Goal: Information Seeking & Learning: Learn about a topic

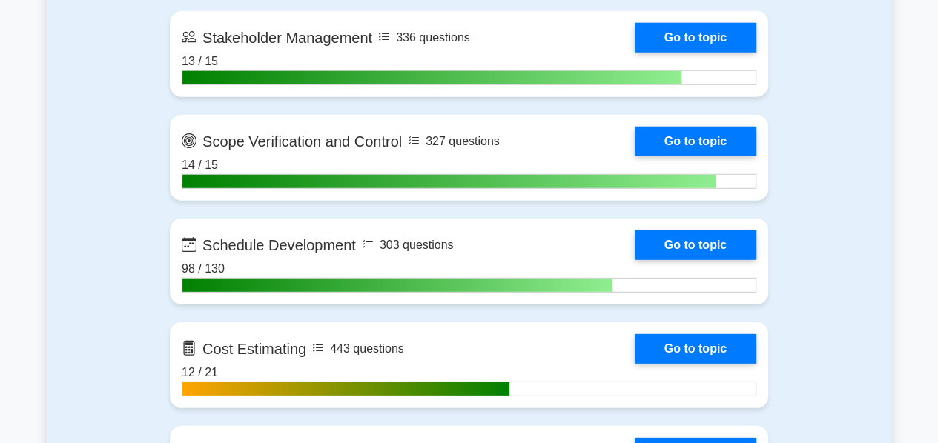
scroll to position [2032, 0]
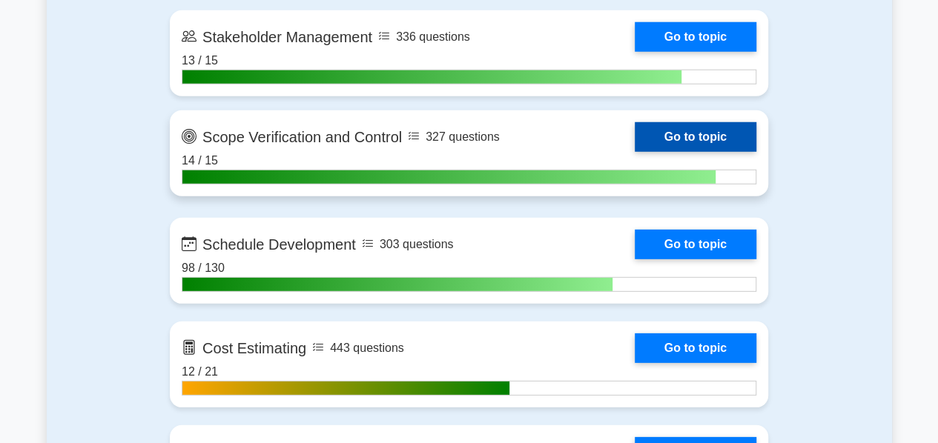
click at [675, 133] on link "Go to topic" at bounding box center [696, 137] width 122 height 30
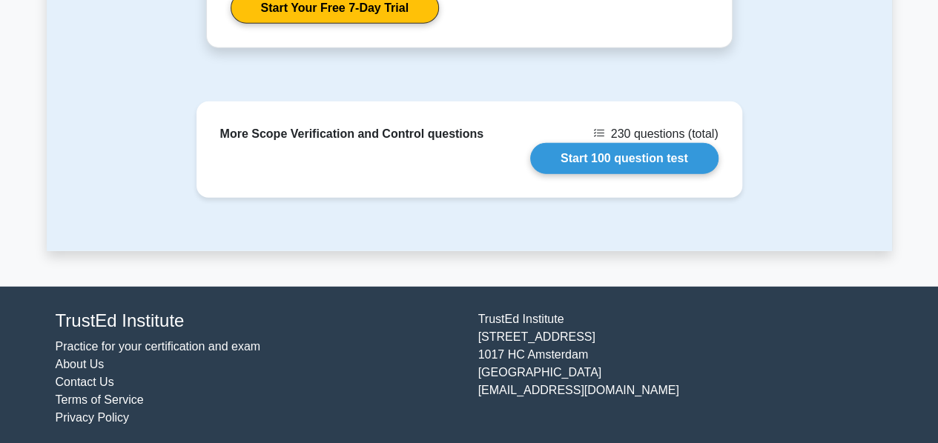
scroll to position [1951, 0]
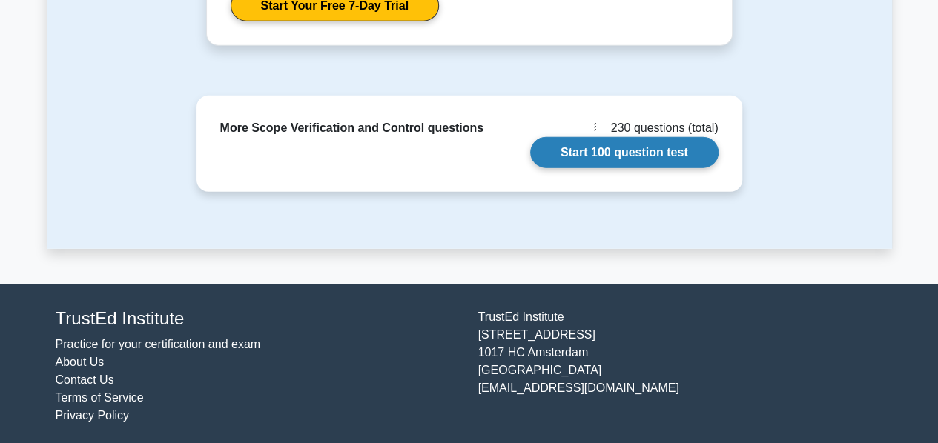
click at [596, 149] on link "Start 100 question test" at bounding box center [624, 152] width 188 height 31
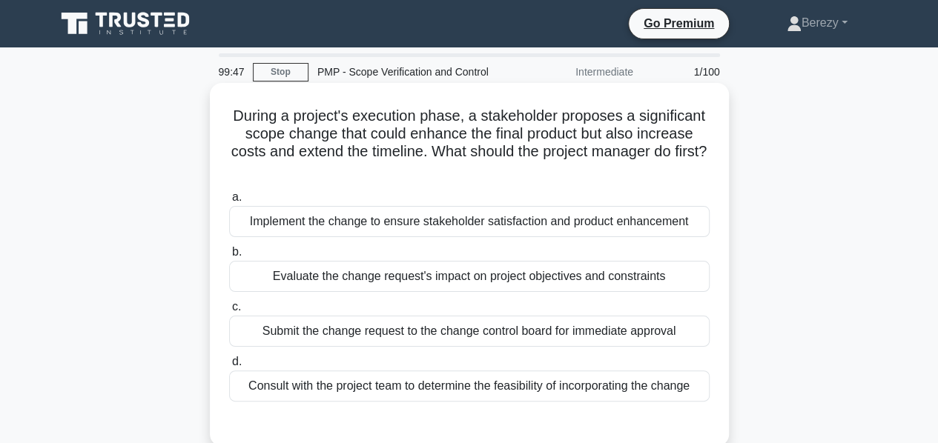
click at [497, 278] on div "Evaluate the change request's impact on project objectives and constraints" at bounding box center [469, 276] width 480 height 31
click at [229, 257] on input "b. Evaluate the change request's impact on project objectives and constraints" at bounding box center [229, 253] width 0 height 10
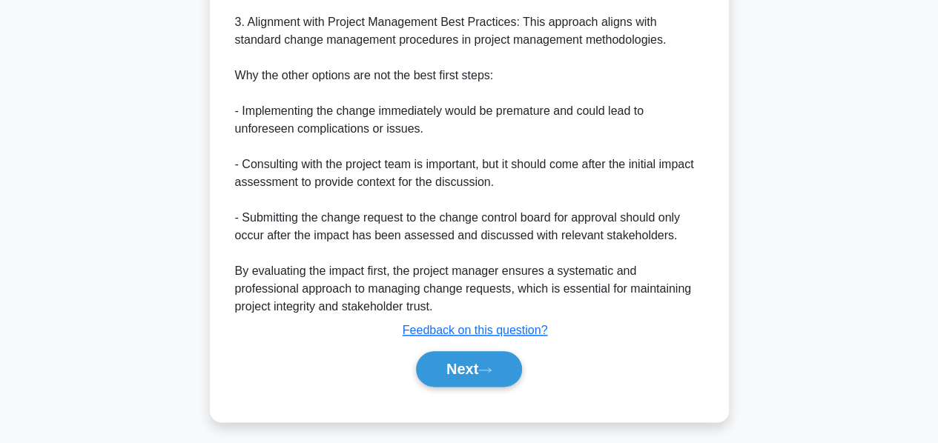
scroll to position [700, 0]
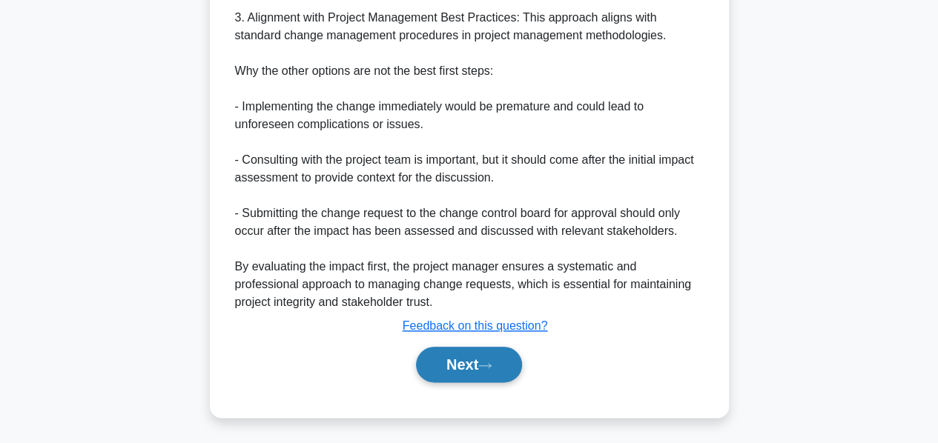
click at [466, 363] on button "Next" at bounding box center [469, 365] width 106 height 36
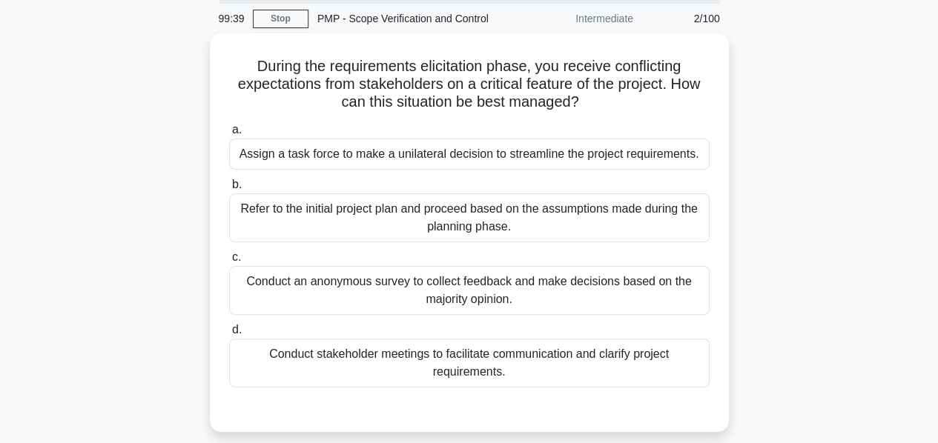
scroll to position [53, 0]
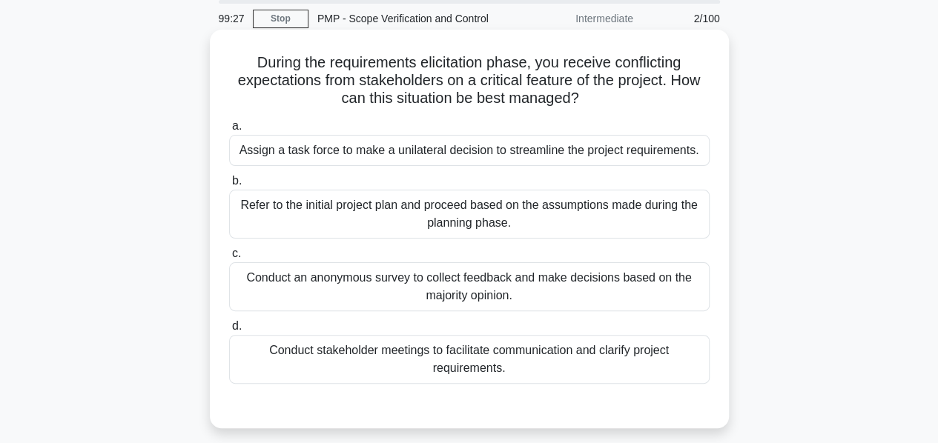
click at [436, 360] on div "Conduct stakeholder meetings to facilitate communication and clarify project re…" at bounding box center [469, 359] width 480 height 49
click at [229, 331] on input "d. Conduct stakeholder meetings to facilitate communication and clarify project…" at bounding box center [229, 327] width 0 height 10
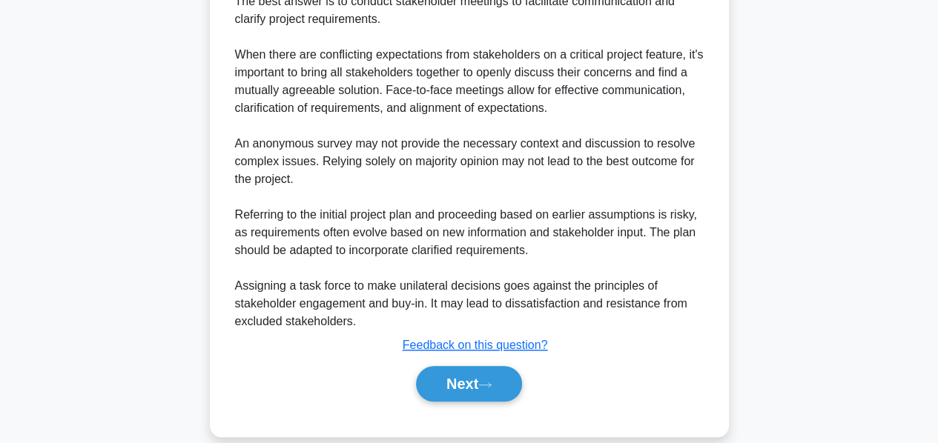
scroll to position [522, 0]
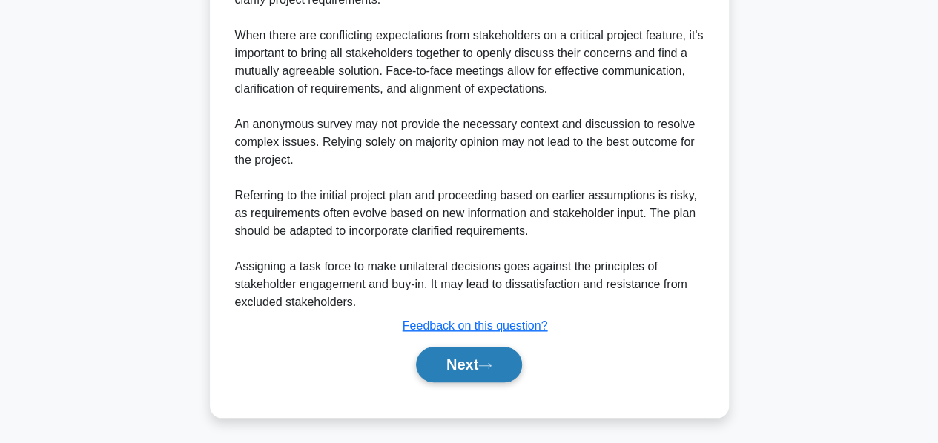
click at [434, 367] on button "Next" at bounding box center [469, 365] width 106 height 36
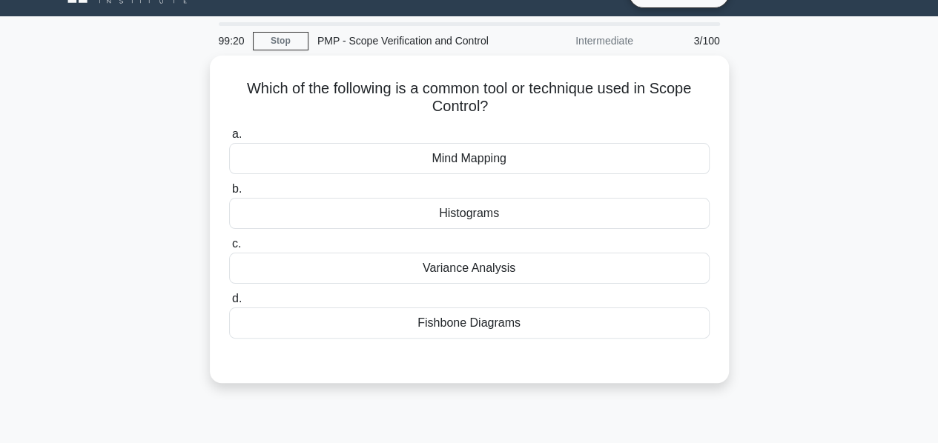
scroll to position [0, 0]
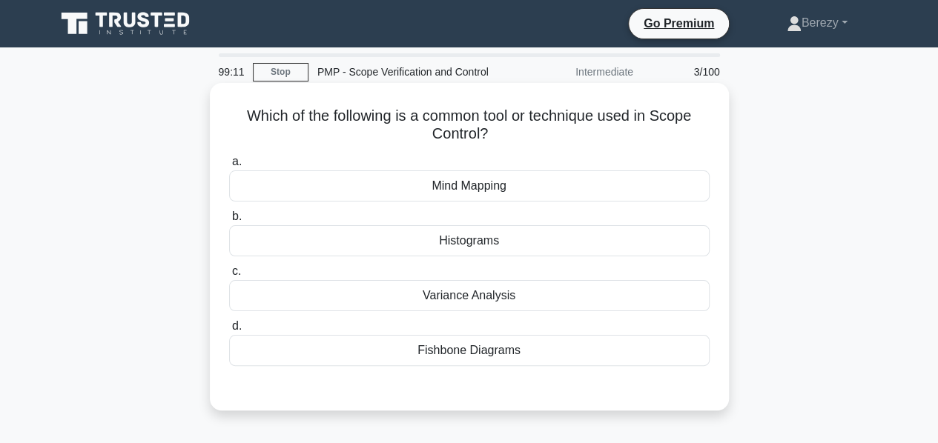
click at [431, 300] on div "Variance Analysis" at bounding box center [469, 295] width 480 height 31
click at [229, 277] on input "c. Variance Analysis" at bounding box center [229, 272] width 0 height 10
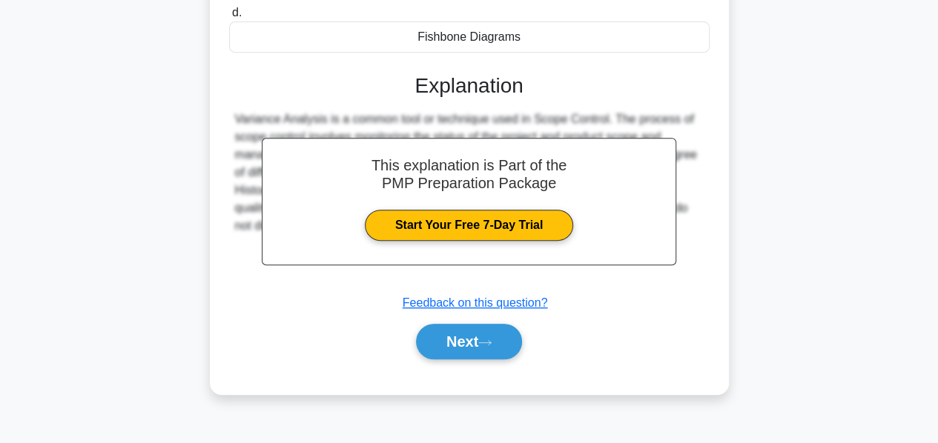
scroll to position [357, 0]
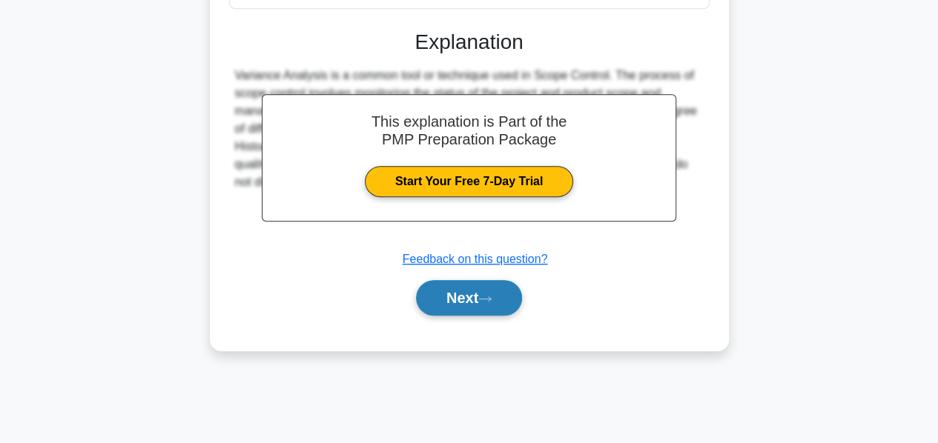
click at [434, 296] on button "Next" at bounding box center [469, 298] width 106 height 36
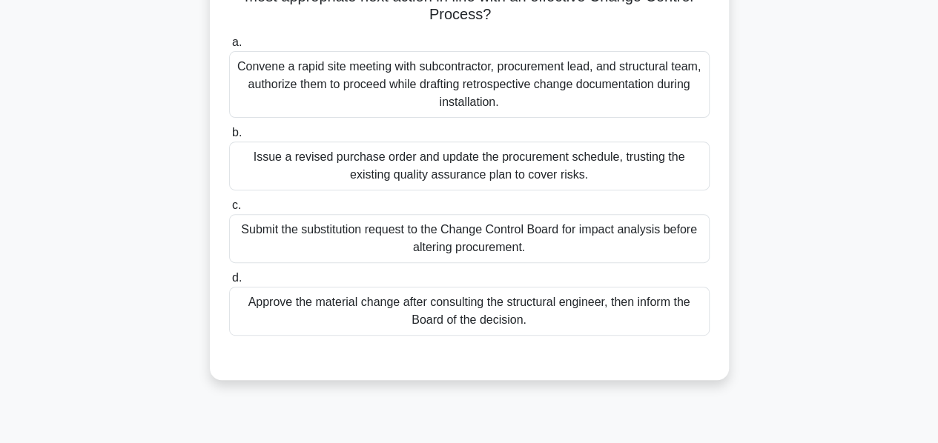
scroll to position [230, 0]
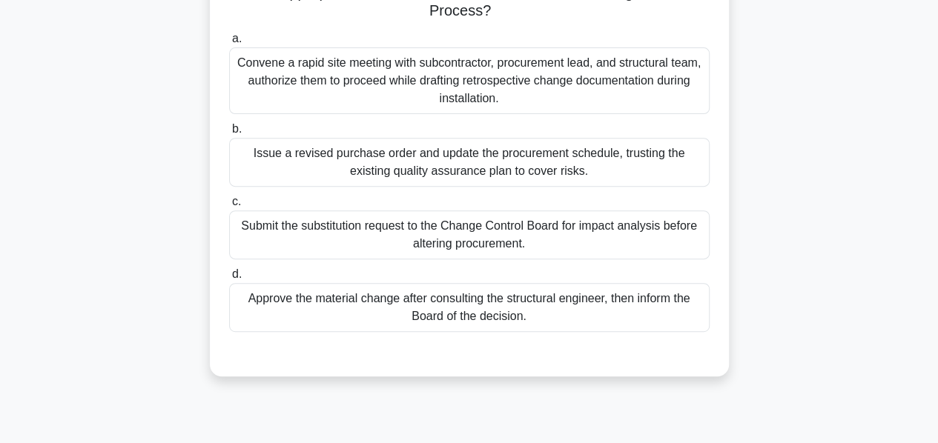
click at [422, 247] on div "Submit the substitution request to the Change Control Board for impact analysis…" at bounding box center [469, 235] width 480 height 49
click at [229, 207] on input "c. Submit the substitution request to the Change Control Board for impact analy…" at bounding box center [229, 202] width 0 height 10
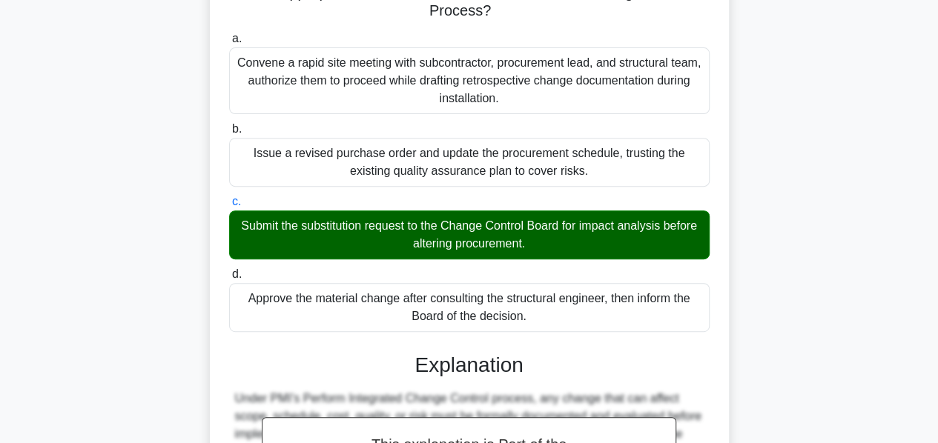
scroll to position [540, 0]
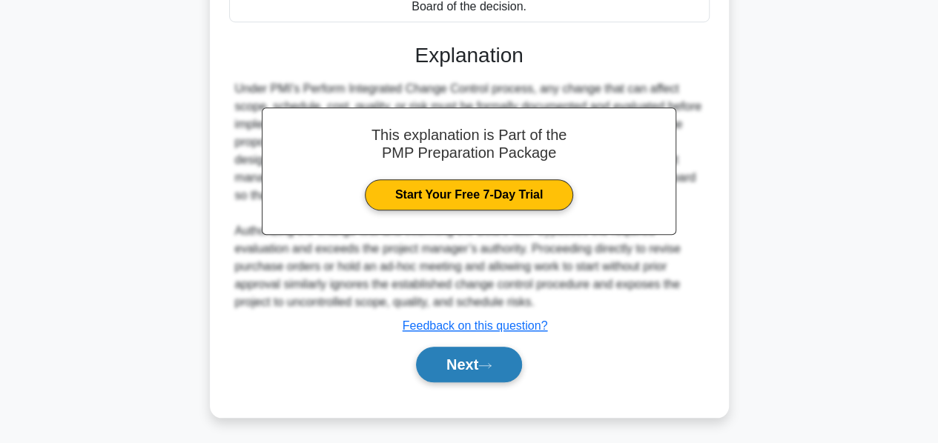
click at [449, 348] on button "Next" at bounding box center [469, 365] width 106 height 36
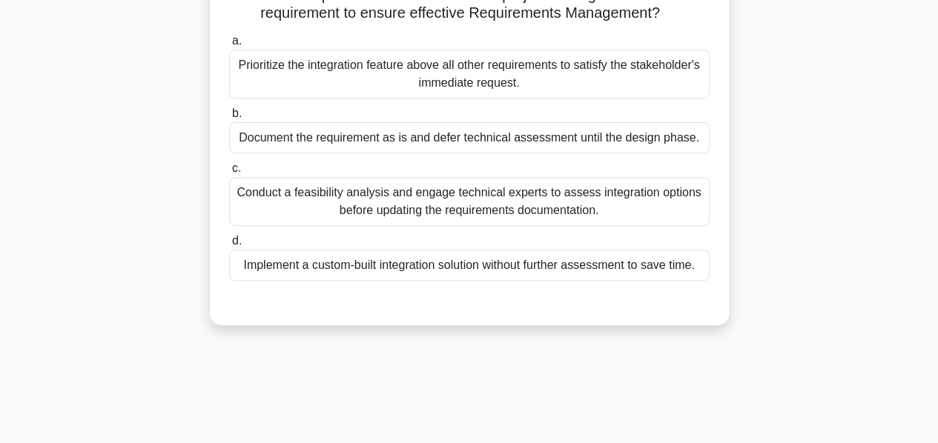
scroll to position [194, 0]
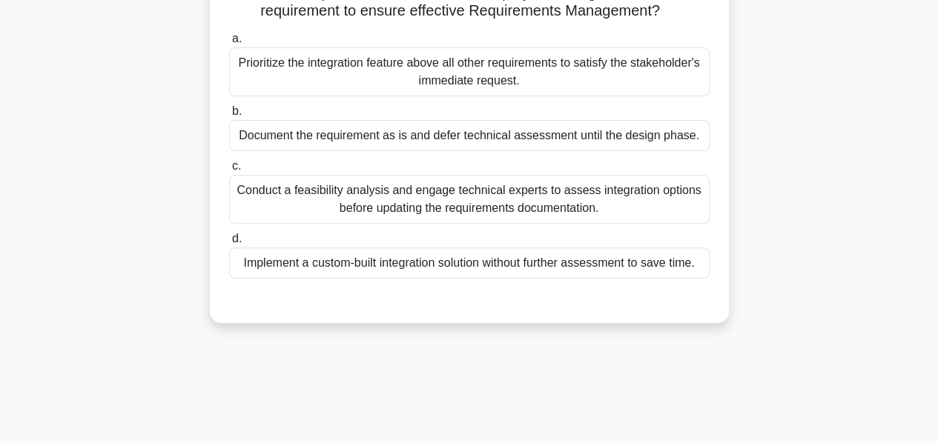
click at [392, 222] on div "Conduct a feasibility analysis and engage technical experts to assess integrati…" at bounding box center [469, 199] width 480 height 49
click at [229, 171] on input "c. Conduct a feasibility analysis and engage technical experts to assess integr…" at bounding box center [229, 167] width 0 height 10
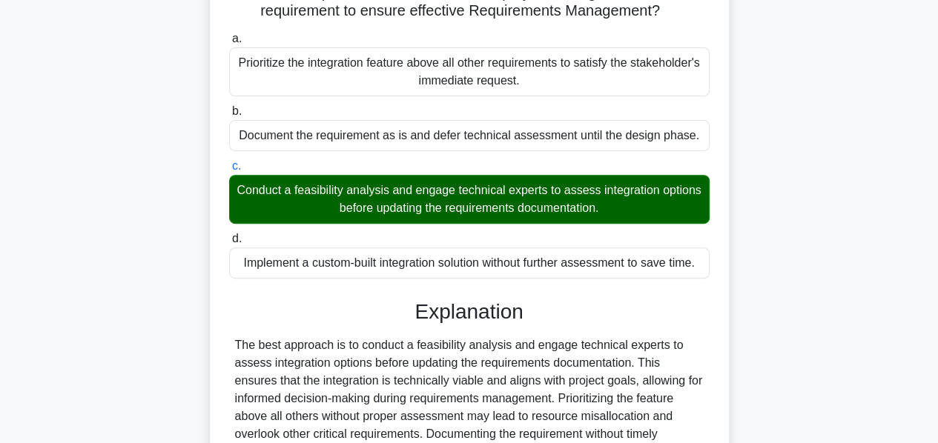
scroll to position [397, 0]
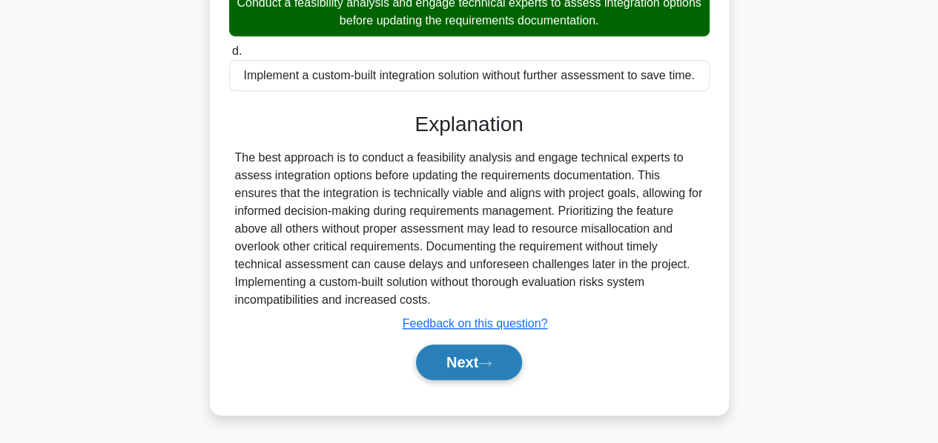
click at [440, 364] on button "Next" at bounding box center [469, 363] width 106 height 36
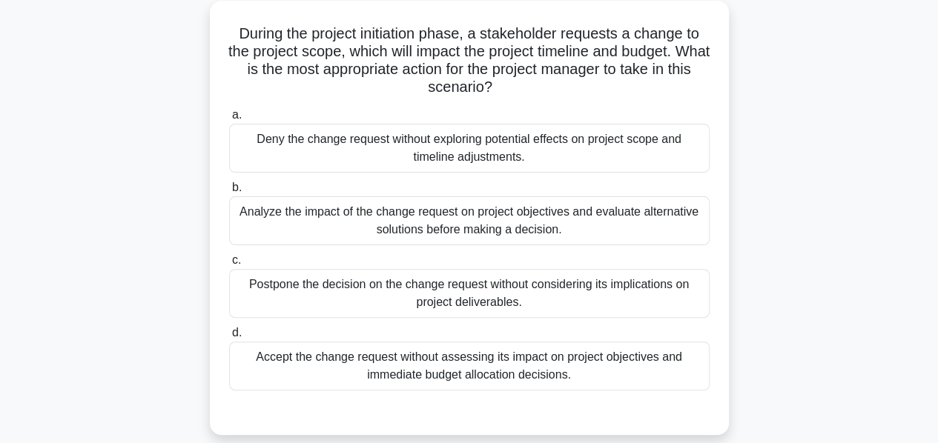
scroll to position [85, 0]
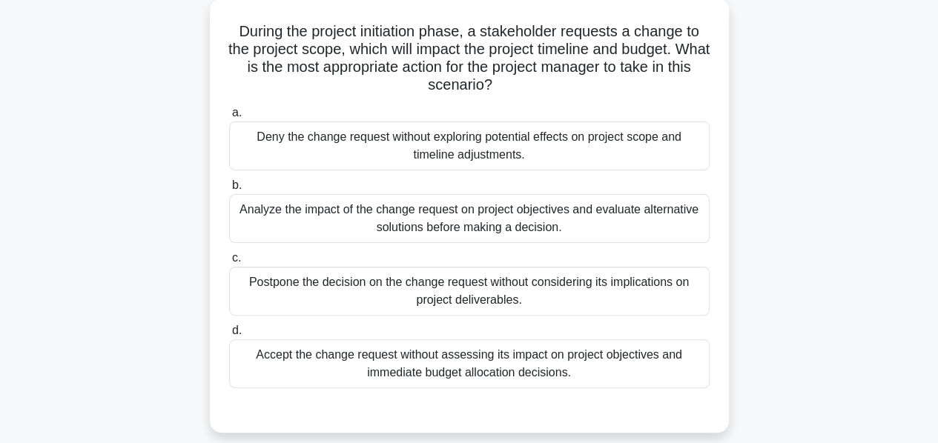
click at [402, 226] on div "Analyze the impact of the change request on project objectives and evaluate alt…" at bounding box center [469, 218] width 480 height 49
click at [229, 191] on input "b. Analyze the impact of the change request on project objectives and evaluate …" at bounding box center [229, 186] width 0 height 10
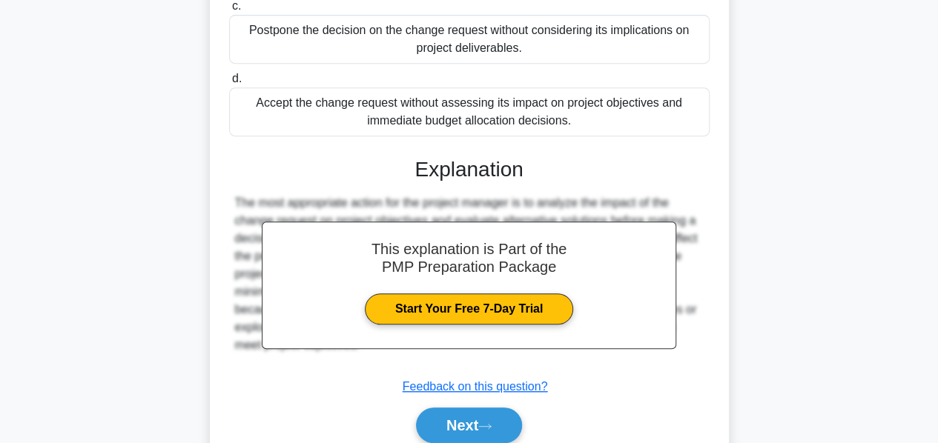
scroll to position [397, 0]
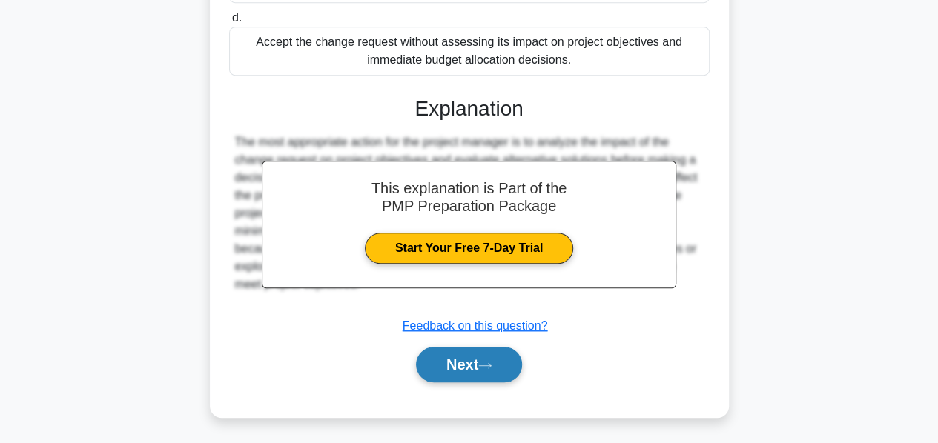
click at [461, 368] on button "Next" at bounding box center [469, 365] width 106 height 36
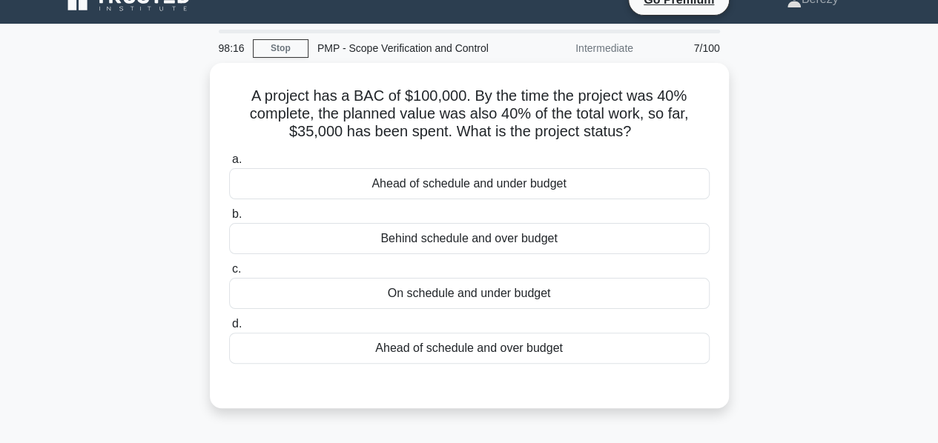
scroll to position [22, 0]
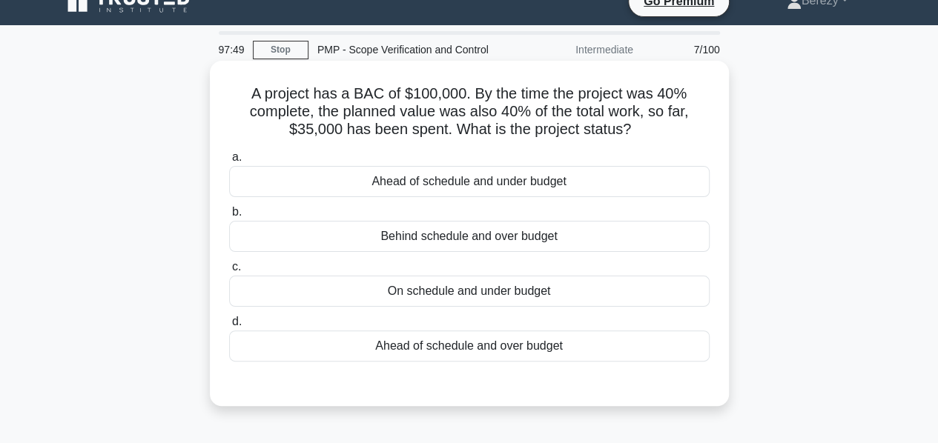
click at [450, 288] on div "On schedule and under budget" at bounding box center [469, 291] width 480 height 31
click at [229, 272] on input "c. On schedule and under budget" at bounding box center [229, 267] width 0 height 10
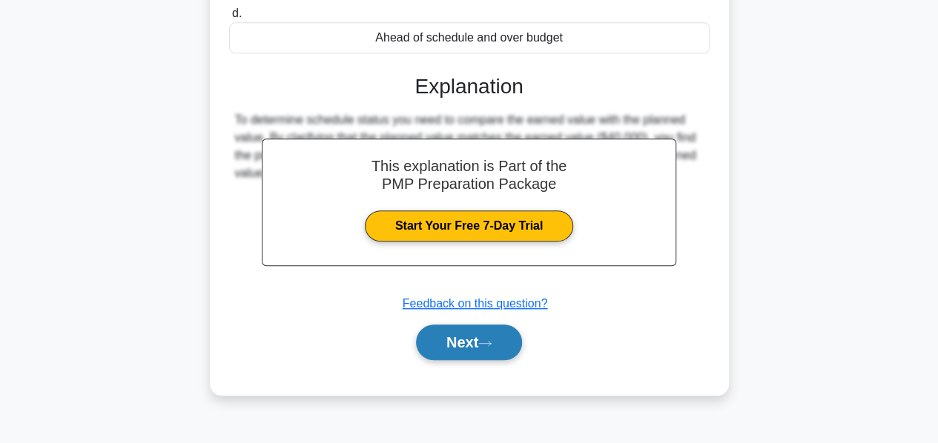
scroll to position [332, 0]
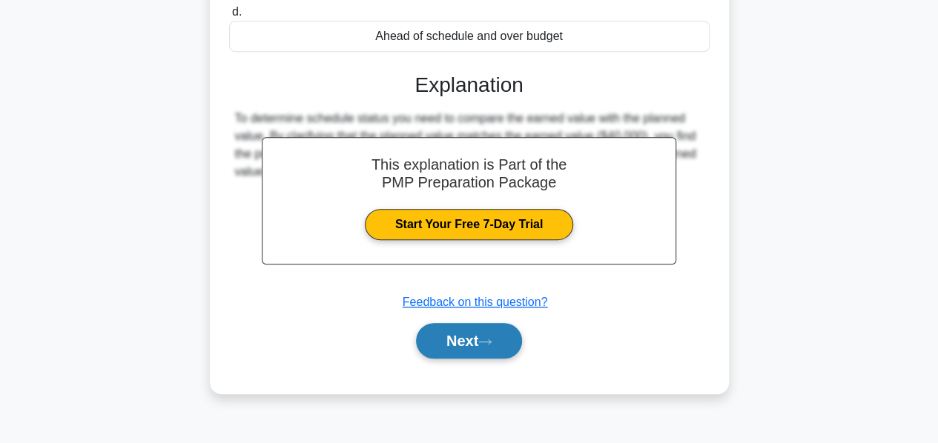
click at [451, 335] on button "Next" at bounding box center [469, 341] width 106 height 36
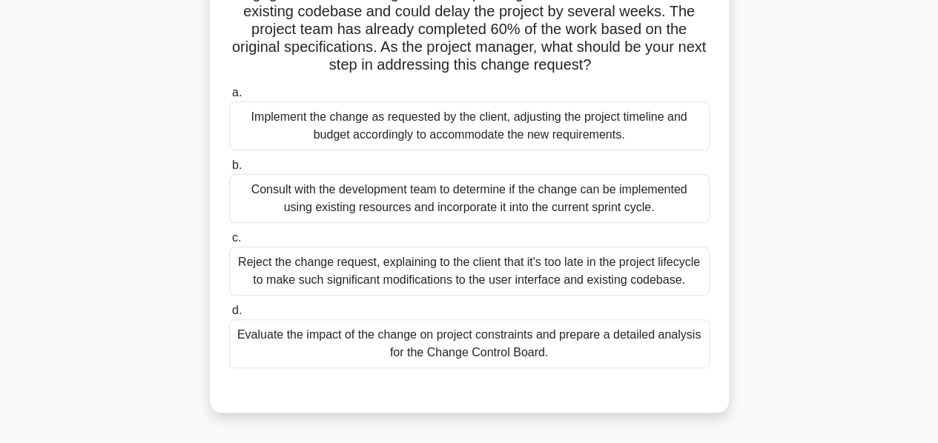
scroll to position [160, 0]
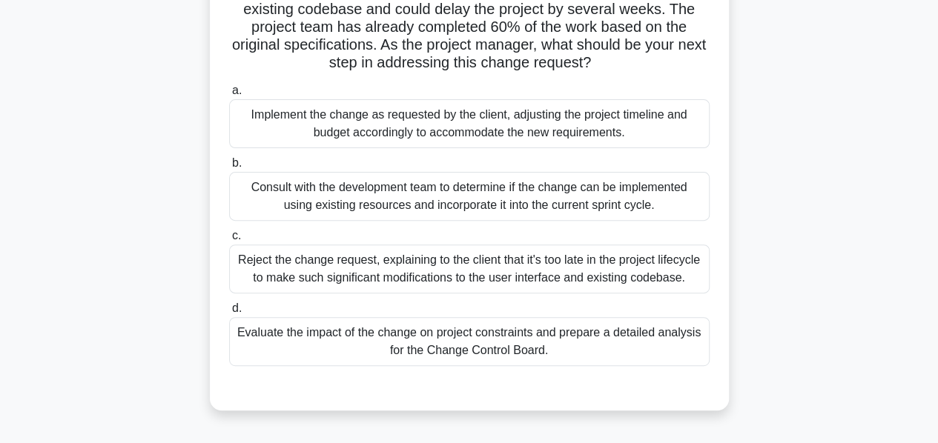
click at [446, 340] on div "Evaluate the impact of the change on project constraints and prepare a detailed…" at bounding box center [469, 341] width 480 height 49
click at [229, 314] on input "d. Evaluate the impact of the change on project constraints and prepare a detai…" at bounding box center [229, 309] width 0 height 10
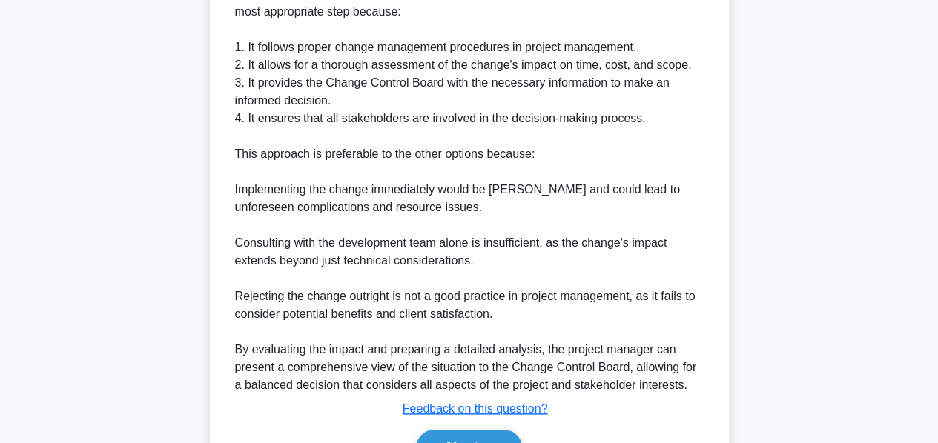
scroll to position [700, 0]
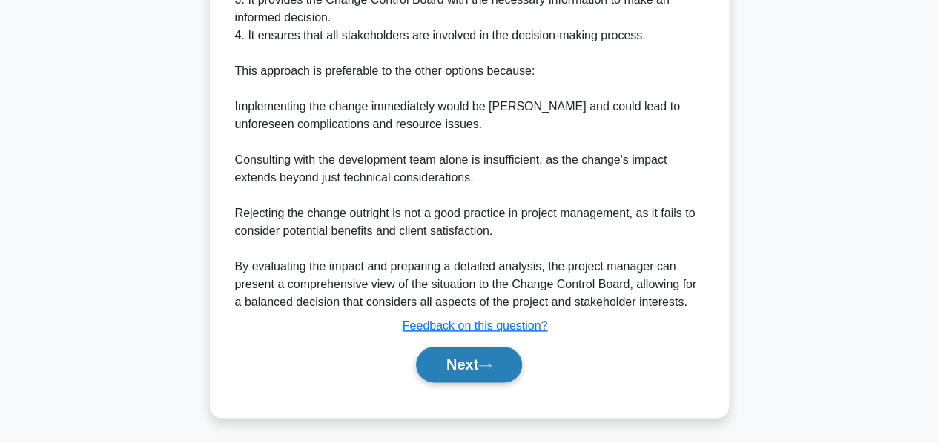
click at [445, 355] on button "Next" at bounding box center [469, 365] width 106 height 36
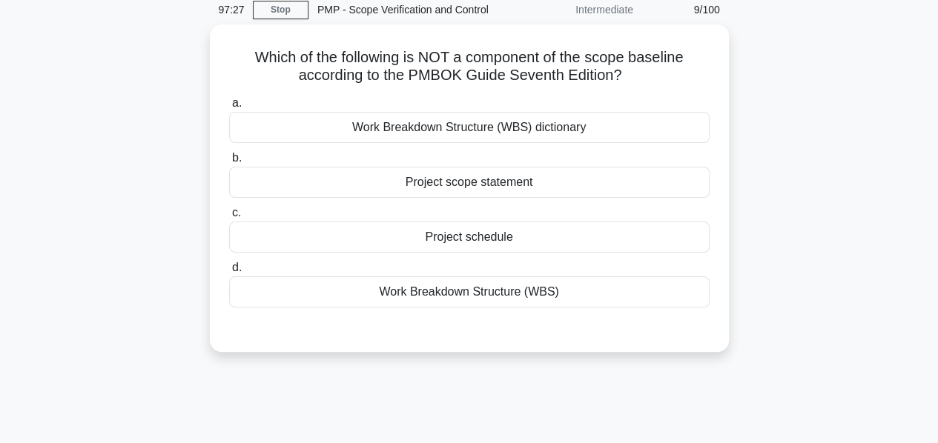
scroll to position [61, 0]
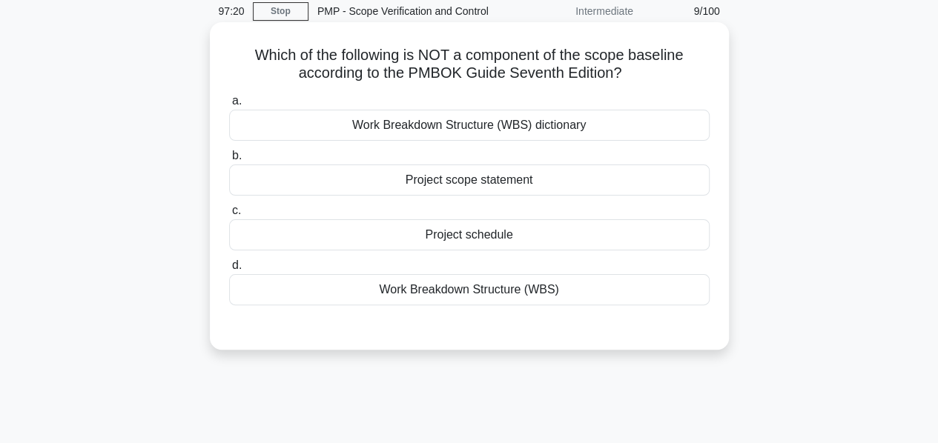
click at [382, 231] on div "Project schedule" at bounding box center [469, 234] width 480 height 31
click at [229, 216] on input "c. Project schedule" at bounding box center [229, 211] width 0 height 10
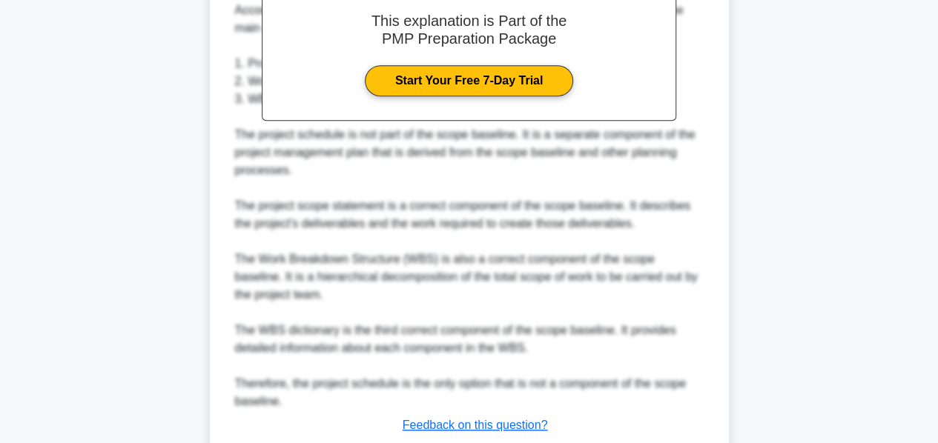
scroll to position [558, 0]
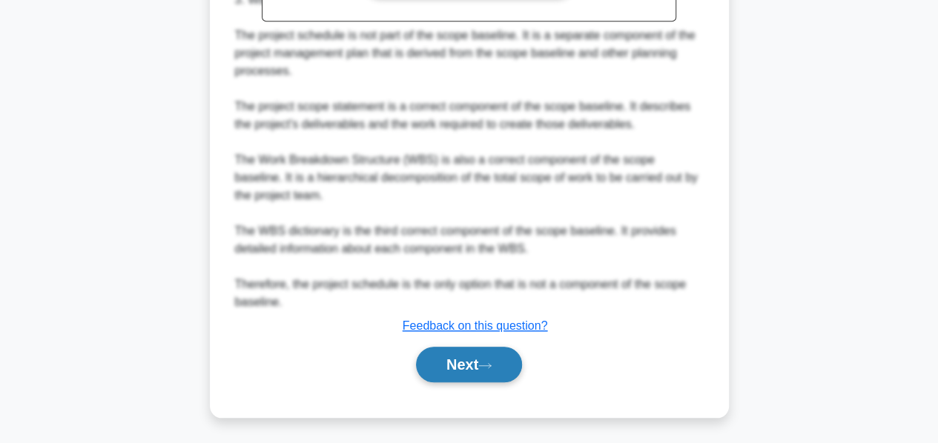
click at [441, 363] on button "Next" at bounding box center [469, 365] width 106 height 36
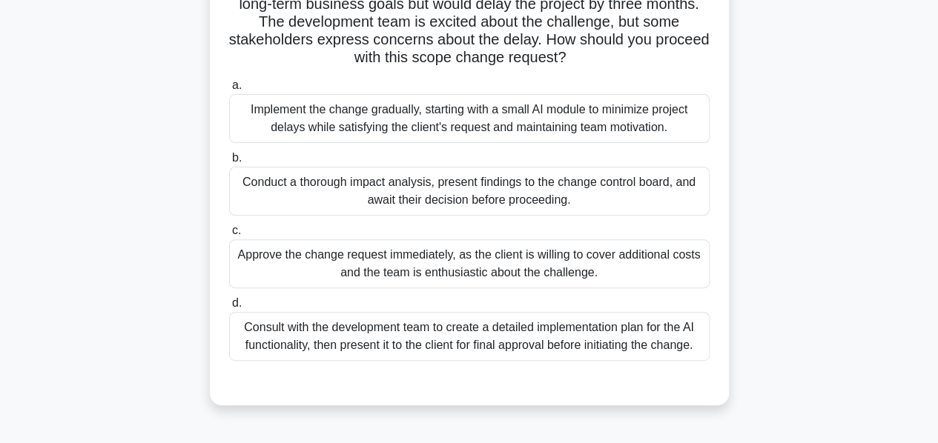
scroll to position [169, 0]
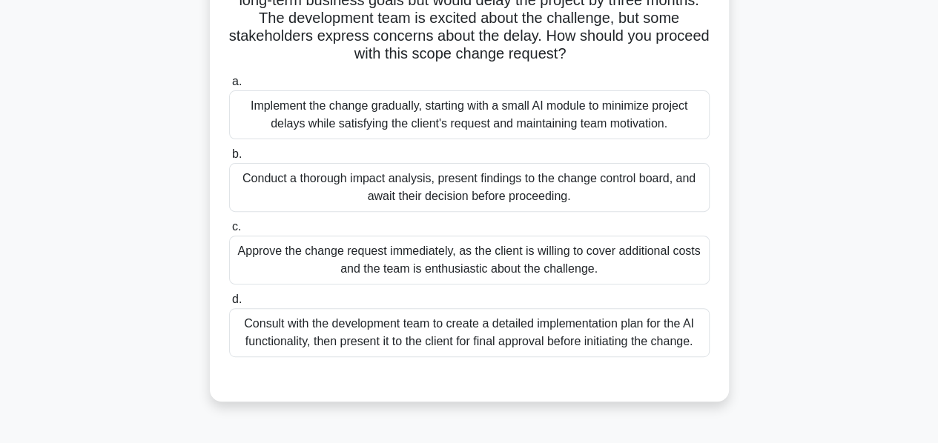
click at [387, 202] on div "Conduct a thorough impact analysis, present findings to the change control boar…" at bounding box center [469, 187] width 480 height 49
click at [229, 159] on input "b. Conduct a thorough impact analysis, present findings to the change control b…" at bounding box center [229, 155] width 0 height 10
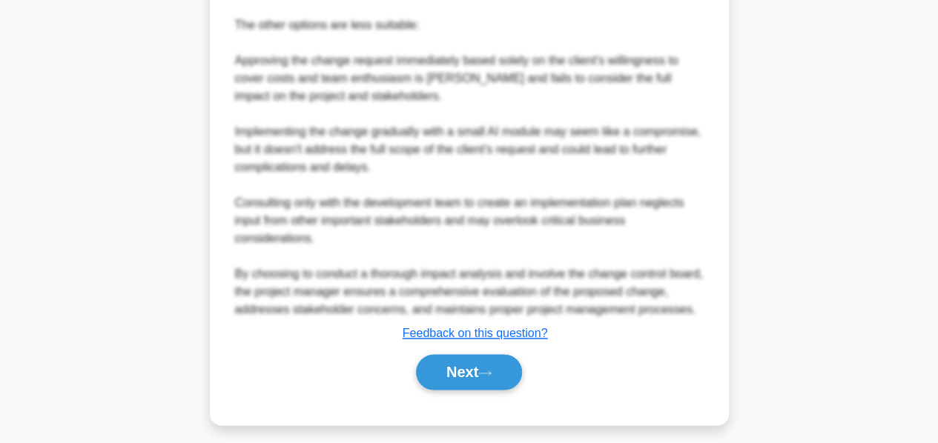
scroll to position [1020, 0]
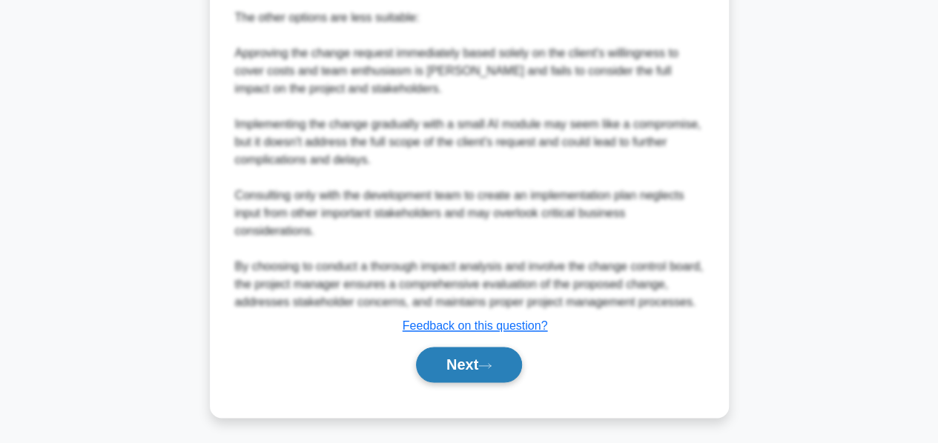
click at [442, 363] on button "Next" at bounding box center [469, 365] width 106 height 36
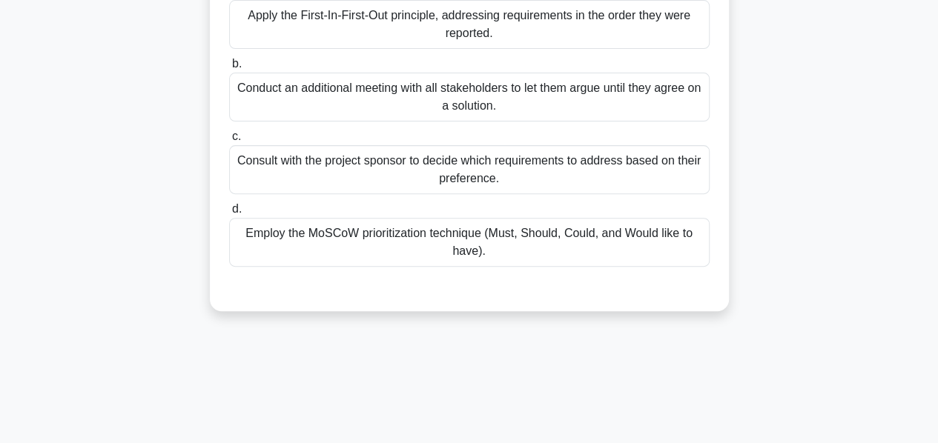
scroll to position [207, 0]
click at [366, 249] on div "Employ the MoSCoW prioritization technique (Must, Should, Could, and Would like…" at bounding box center [469, 241] width 480 height 49
click at [229, 214] on input "d. Employ the MoSCoW prioritization technique (Must, Should, Could, and Would l…" at bounding box center [229, 209] width 0 height 10
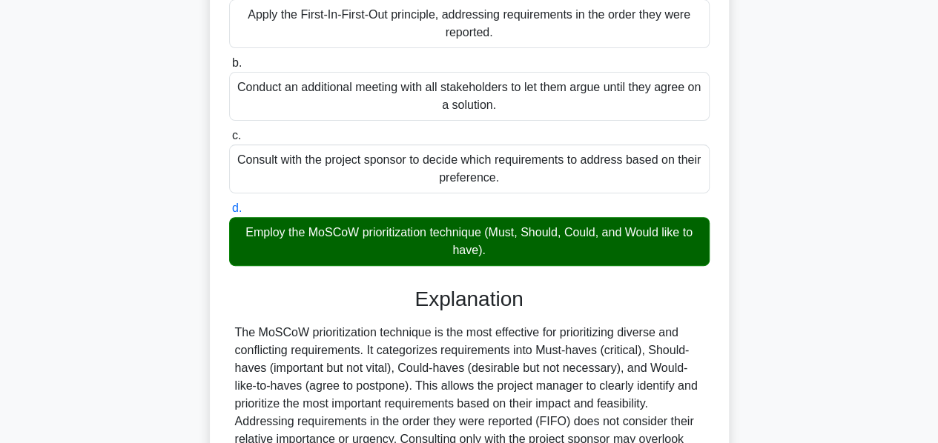
scroll to position [397, 0]
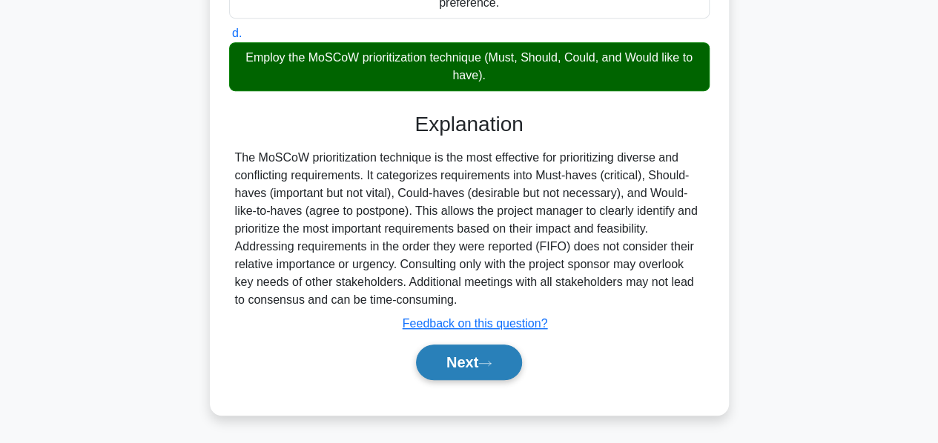
click at [440, 361] on button "Next" at bounding box center [469, 363] width 106 height 36
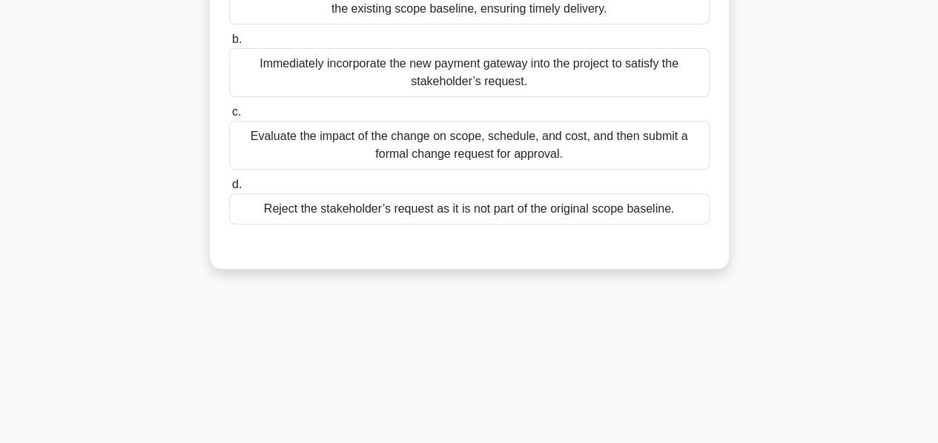
scroll to position [228, 0]
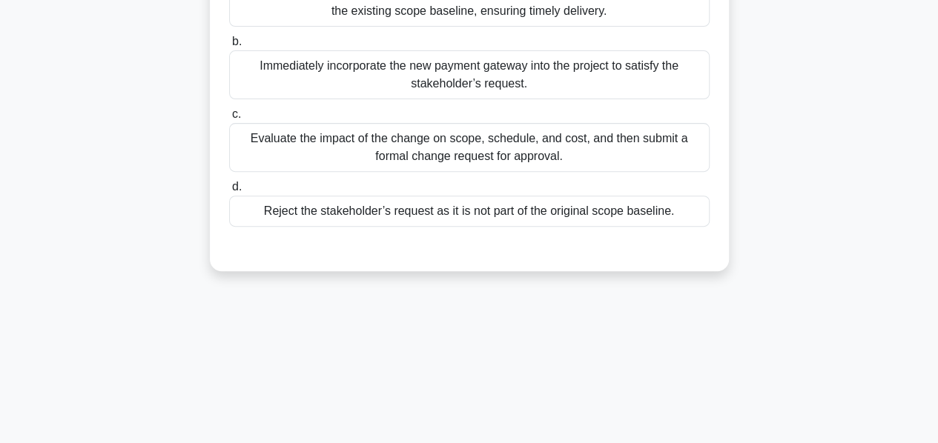
click at [381, 162] on div "Evaluate the impact of the change on scope, schedule, and cost, and then submit…" at bounding box center [469, 147] width 480 height 49
click at [229, 119] on input "c. Evaluate the impact of the change on scope, schedule, and cost, and then sub…" at bounding box center [229, 115] width 0 height 10
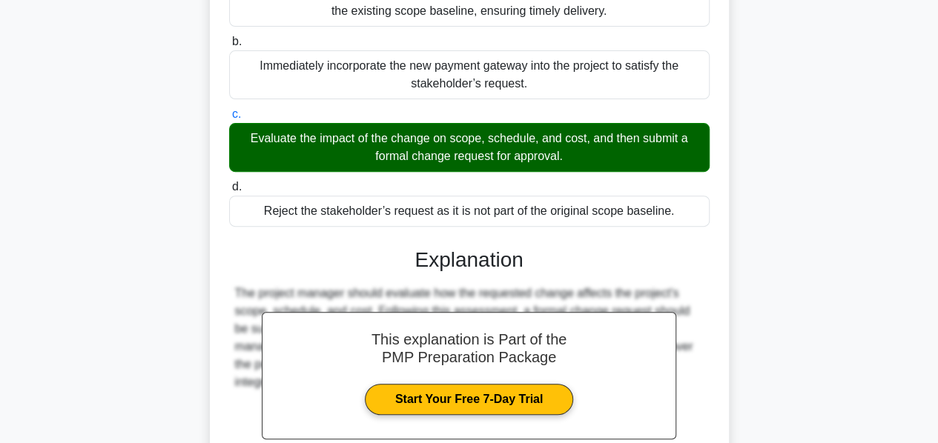
scroll to position [397, 0]
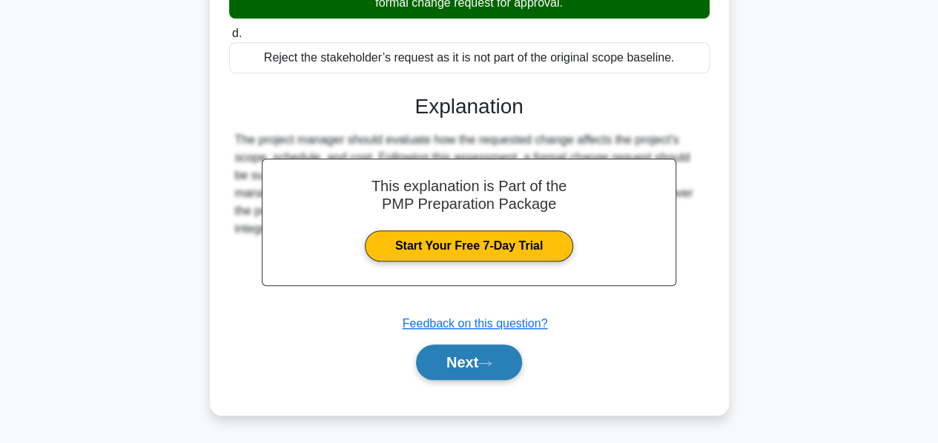
click at [451, 360] on button "Next" at bounding box center [469, 363] width 106 height 36
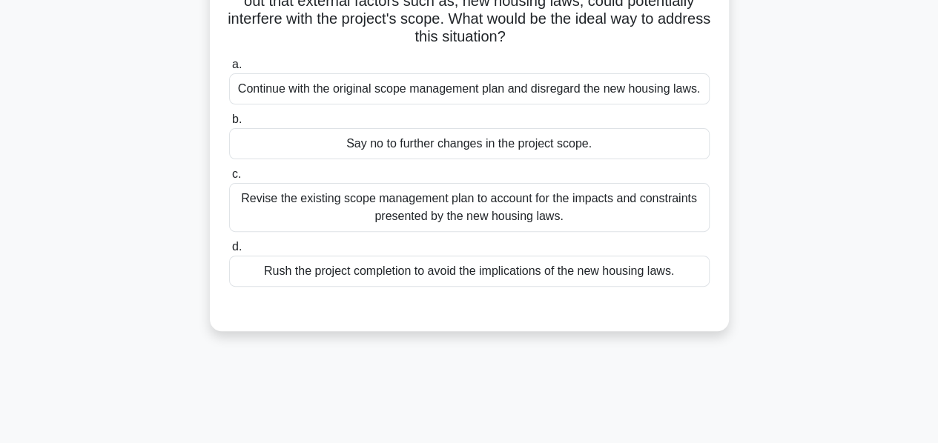
scroll to position [132, 0]
click at [396, 217] on div "Revise the existing scope management plan to account for the impacts and constr…" at bounding box center [469, 208] width 480 height 49
click at [229, 180] on input "c. Revise the existing scope management plan to account for the impacts and con…" at bounding box center [229, 176] width 0 height 10
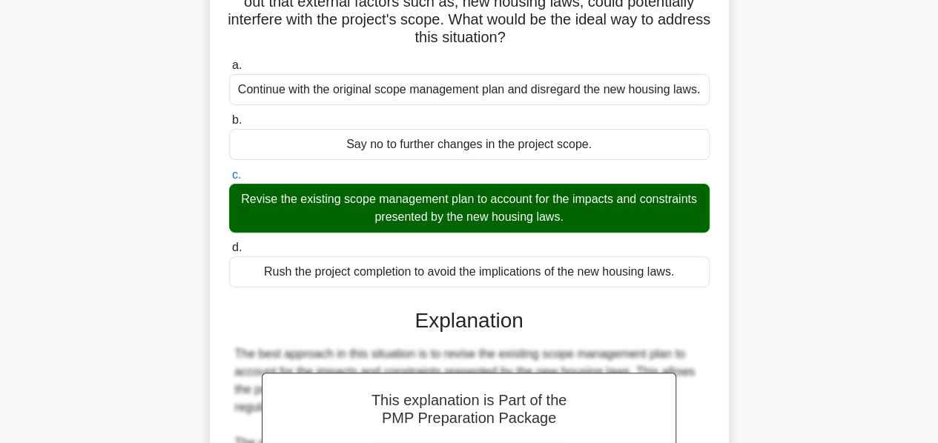
scroll to position [397, 0]
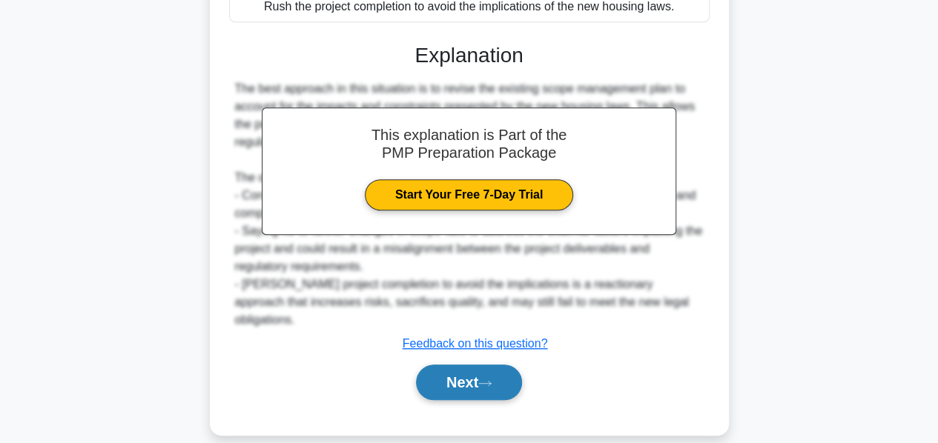
click at [438, 365] on button "Next" at bounding box center [469, 383] width 106 height 36
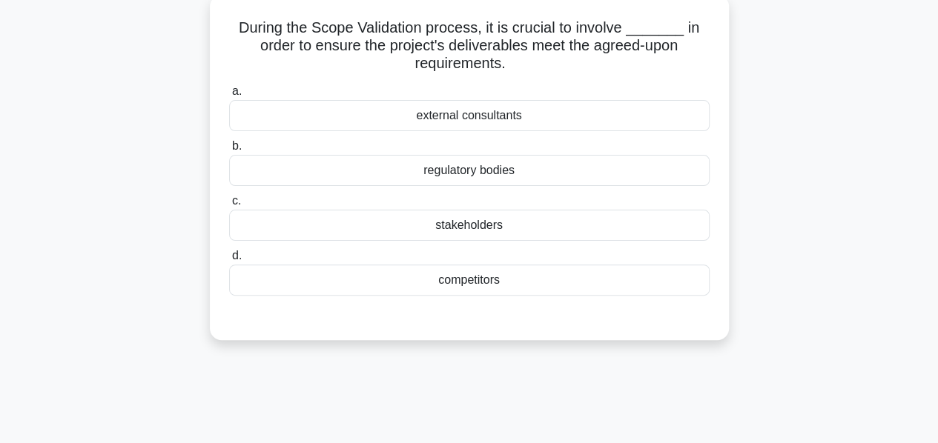
scroll to position [90, 0]
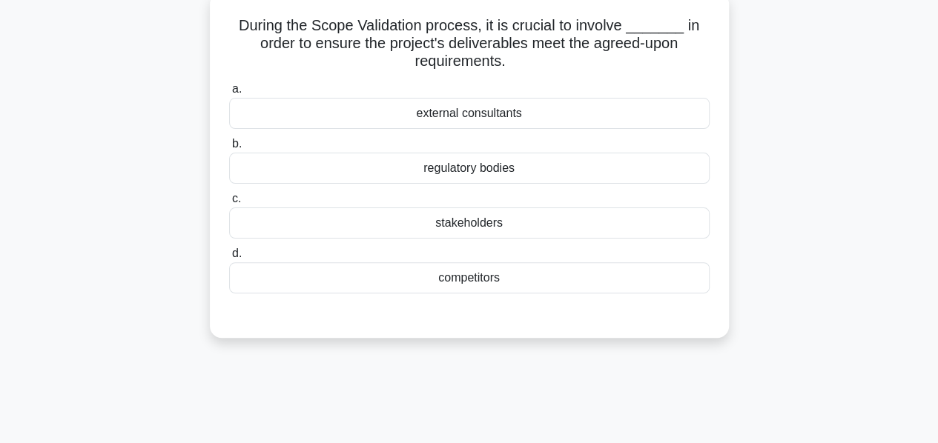
click at [434, 216] on div "stakeholders" at bounding box center [469, 223] width 480 height 31
click at [229, 204] on input "c. stakeholders" at bounding box center [229, 199] width 0 height 10
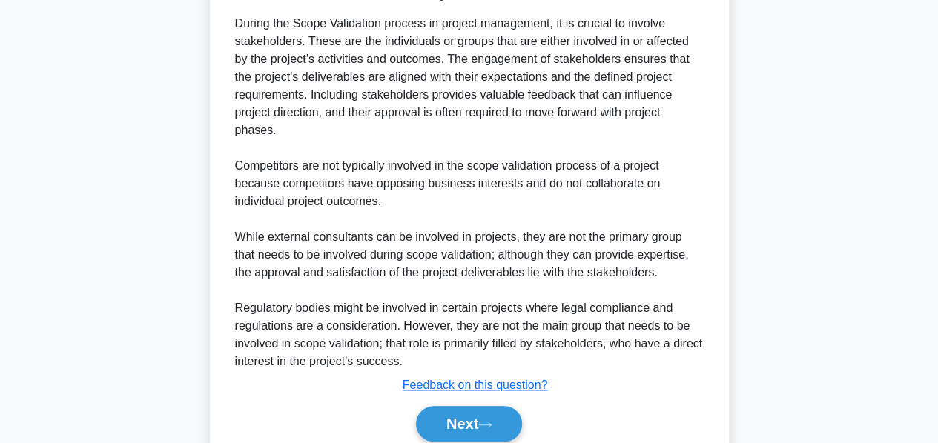
scroll to position [486, 0]
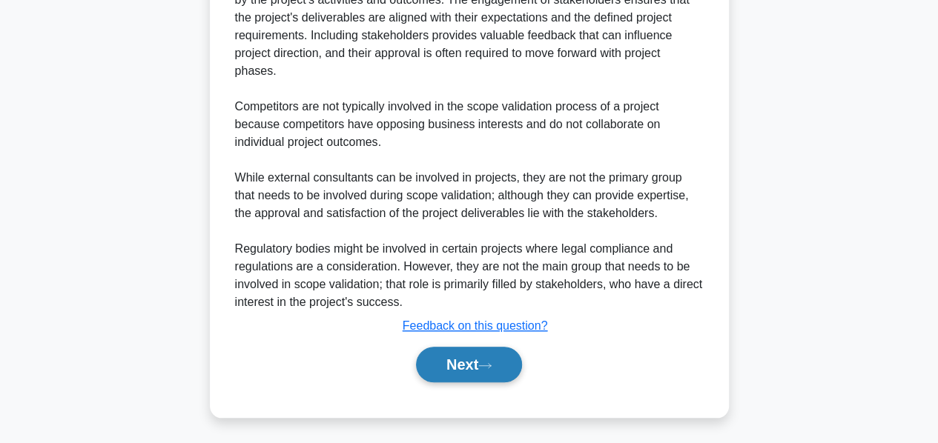
click at [434, 355] on button "Next" at bounding box center [469, 365] width 106 height 36
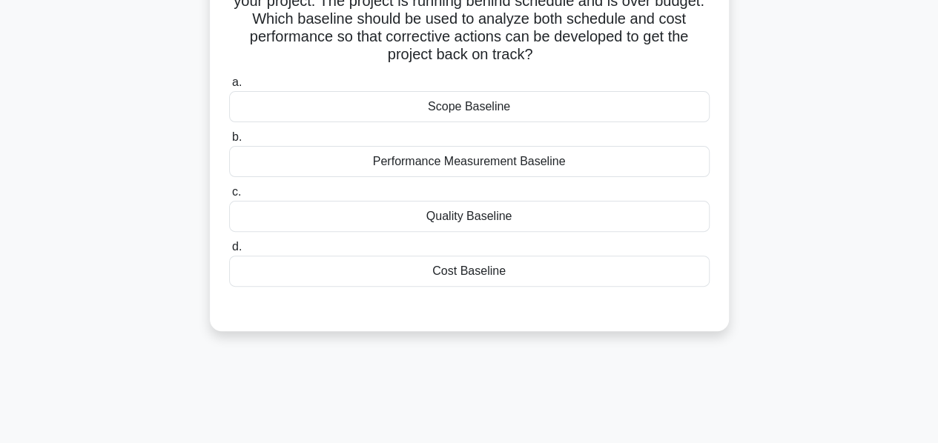
scroll to position [99, 0]
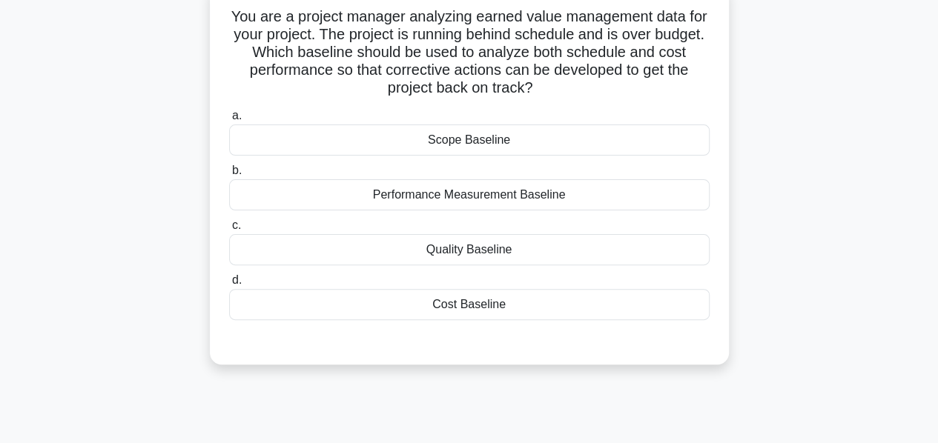
click at [431, 198] on div "Performance Measurement Baseline" at bounding box center [469, 194] width 480 height 31
click at [229, 176] on input "b. Performance Measurement Baseline" at bounding box center [229, 171] width 0 height 10
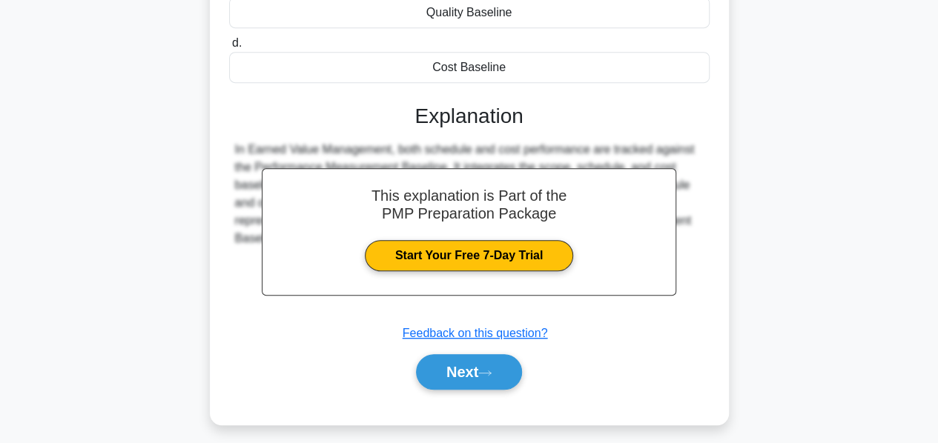
scroll to position [338, 0]
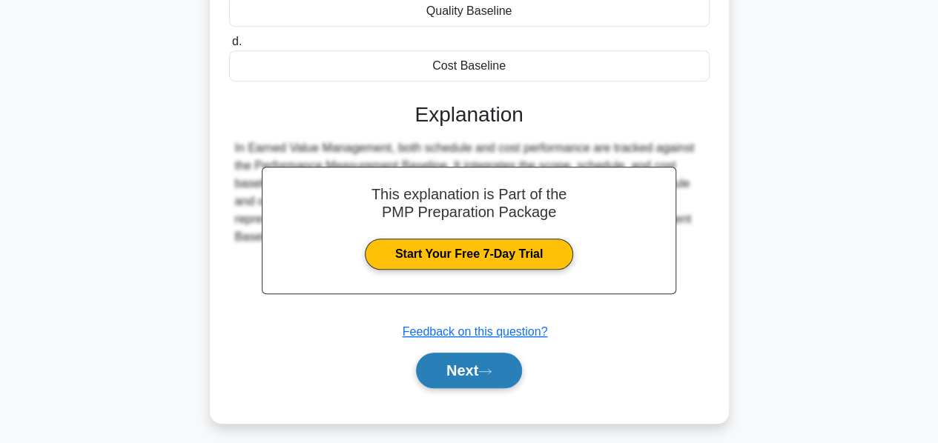
click at [466, 361] on button "Next" at bounding box center [469, 371] width 106 height 36
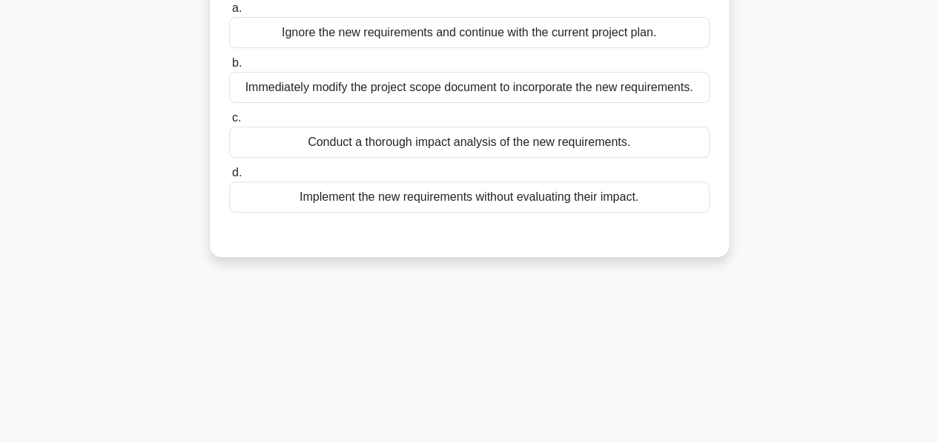
scroll to position [209, 0]
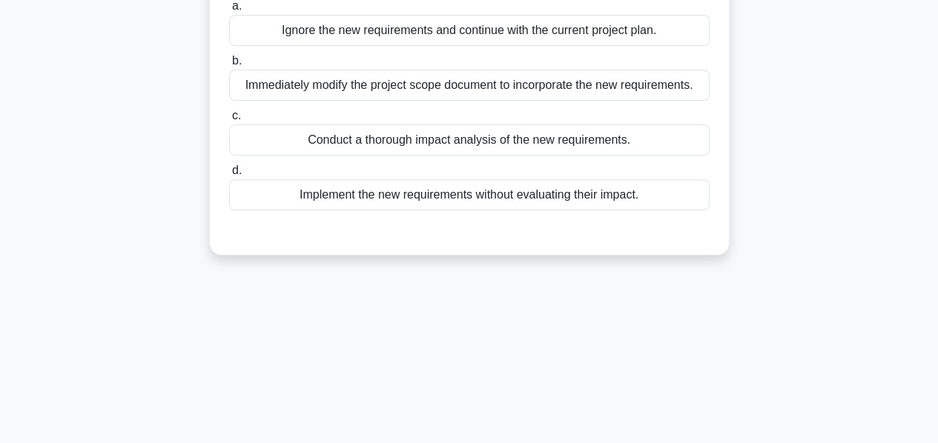
click at [461, 141] on div "Conduct a thorough impact analysis of the new requirements." at bounding box center [469, 140] width 480 height 31
click at [229, 121] on input "c. Conduct a thorough impact analysis of the new requirements." at bounding box center [229, 116] width 0 height 10
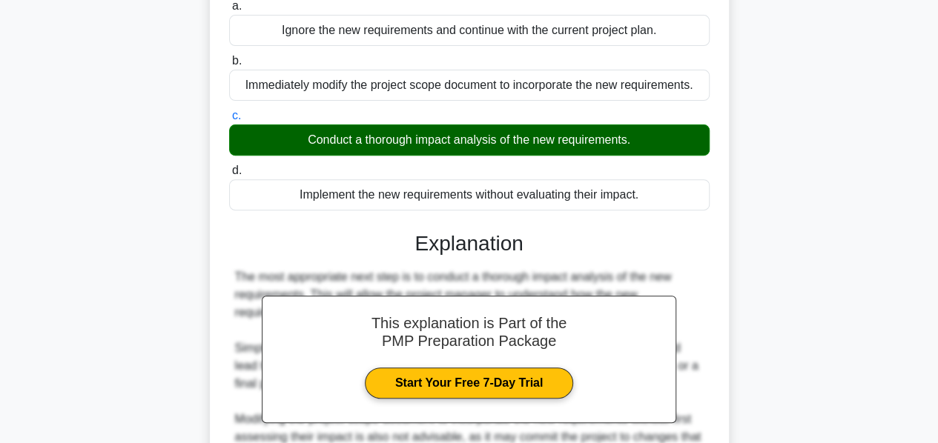
scroll to position [362, 0]
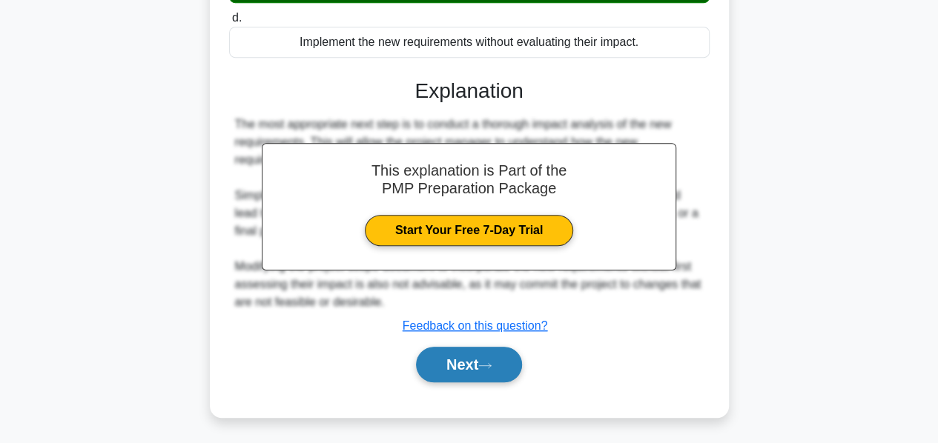
click at [475, 366] on button "Next" at bounding box center [469, 365] width 106 height 36
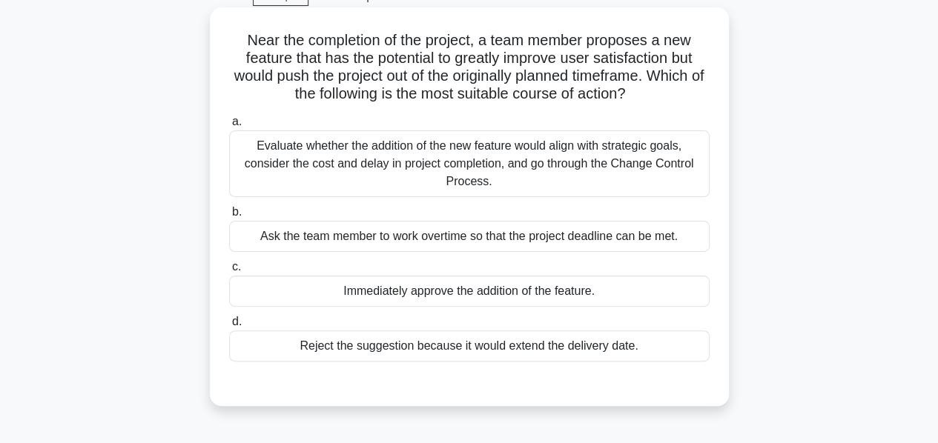
scroll to position [74, 0]
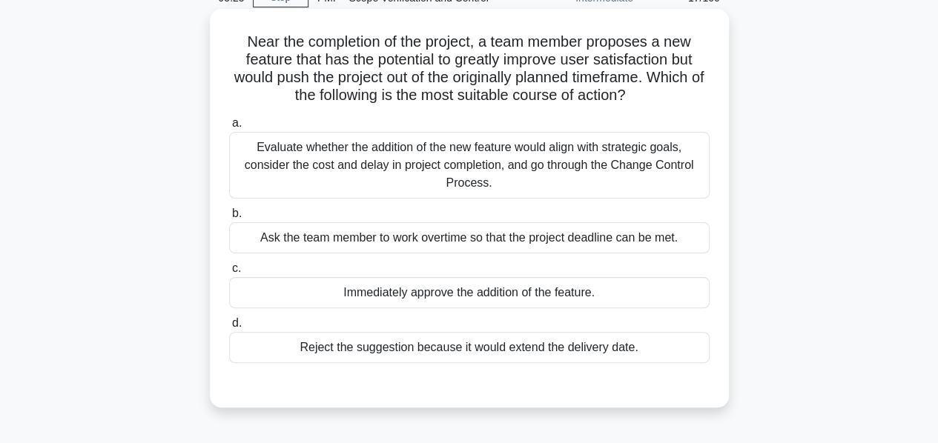
click at [434, 167] on div "Evaluate whether the addition of the new feature would align with strategic goa…" at bounding box center [469, 165] width 480 height 67
click at [229, 128] on input "a. Evaluate whether the addition of the new feature would align with strategic …" at bounding box center [229, 124] width 0 height 10
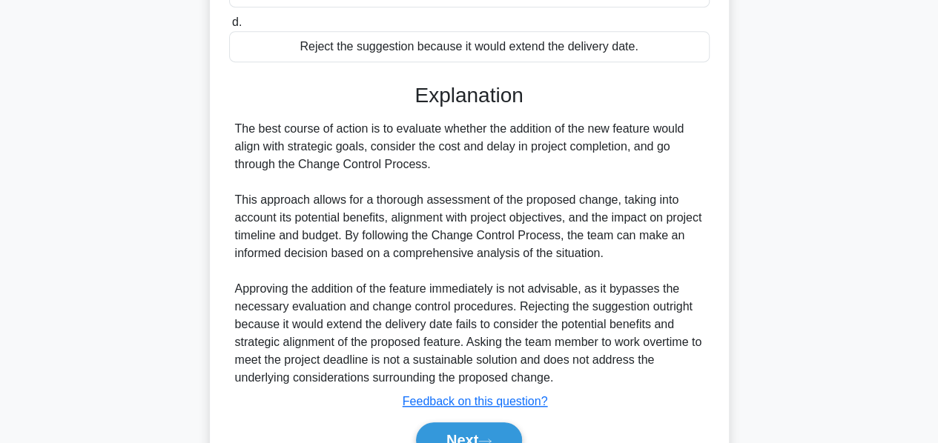
scroll to position [451, 0]
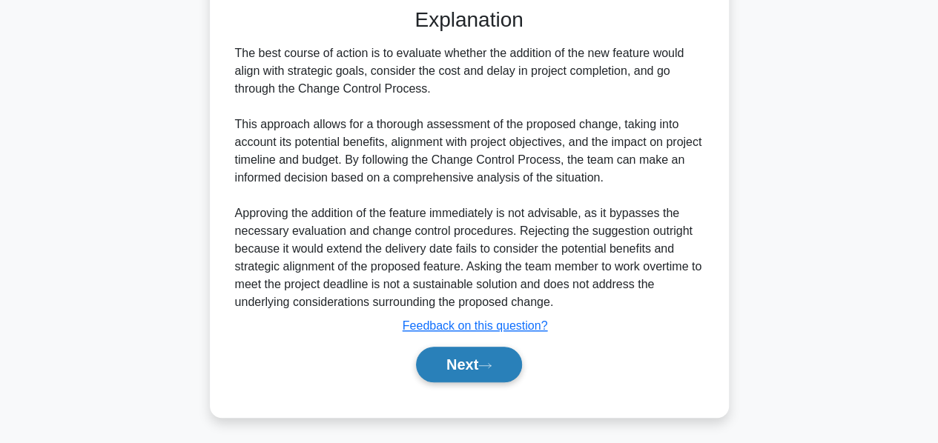
click at [448, 360] on button "Next" at bounding box center [469, 365] width 106 height 36
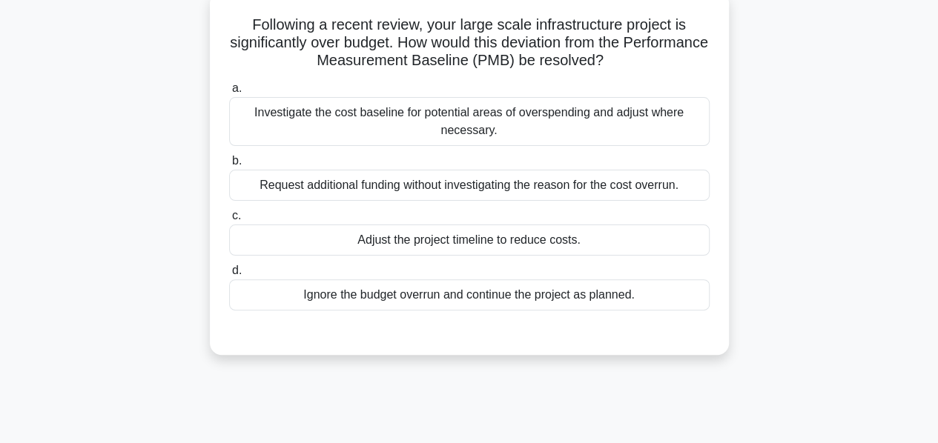
scroll to position [93, 0]
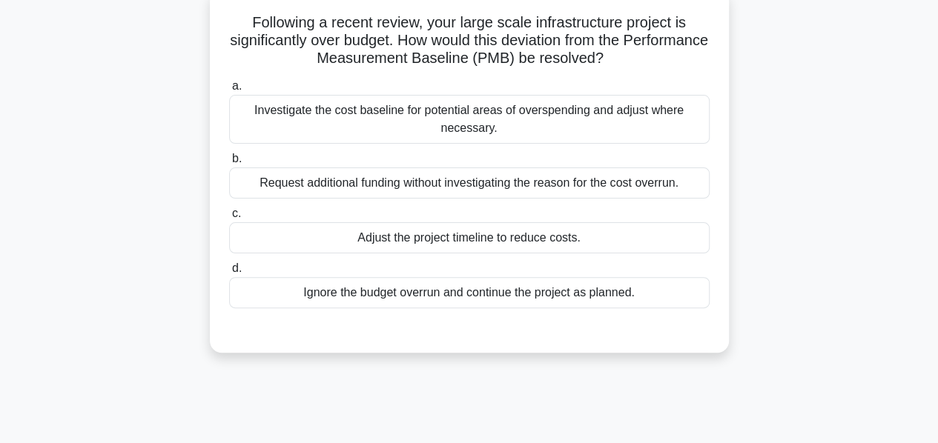
click at [450, 124] on div "Investigate the cost baseline for potential areas of overspending and adjust wh…" at bounding box center [469, 119] width 480 height 49
click at [229, 91] on input "a. Investigate the cost baseline for potential areas of overspending and adjust…" at bounding box center [229, 87] width 0 height 10
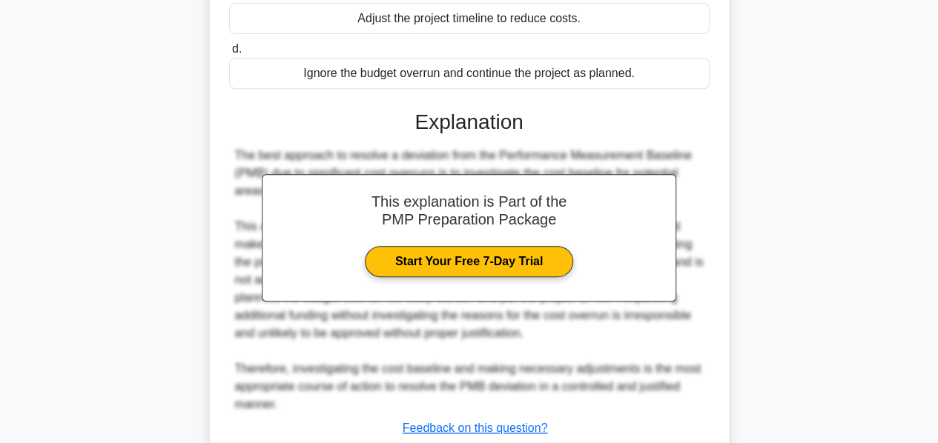
scroll to position [415, 0]
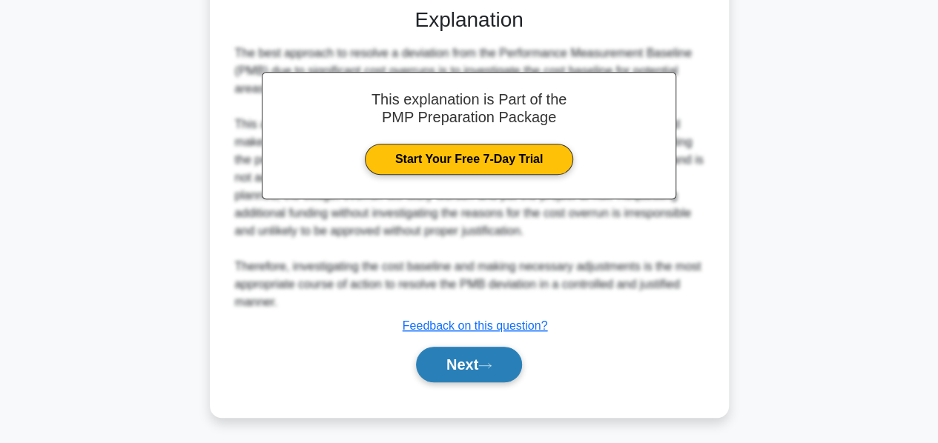
click at [448, 366] on button "Next" at bounding box center [469, 365] width 106 height 36
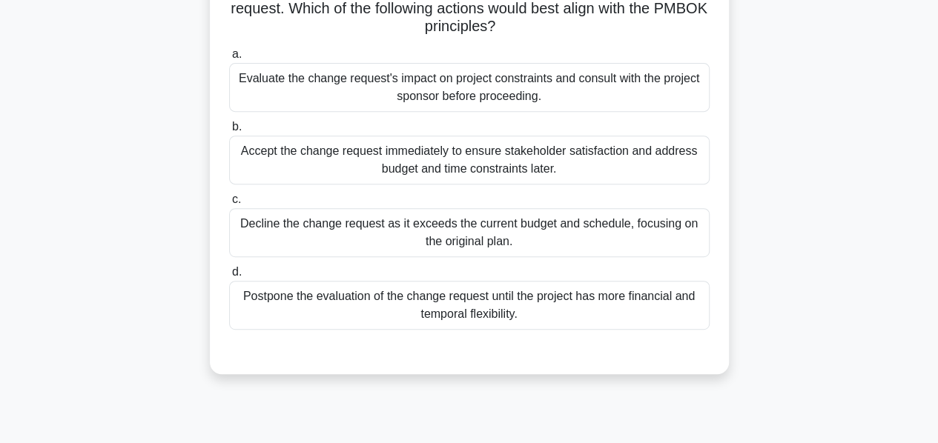
scroll to position [252, 0]
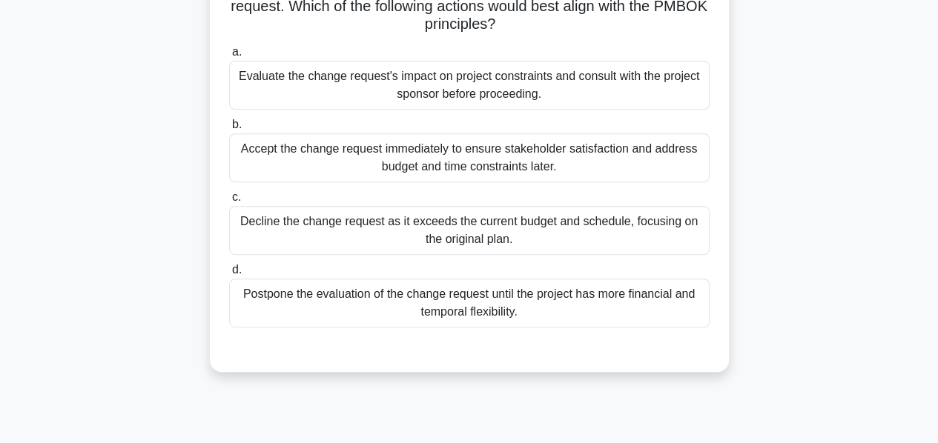
click at [458, 93] on div "Evaluate the change request's impact on project constraints and consult with th…" at bounding box center [469, 85] width 480 height 49
click at [229, 57] on input "a. Evaluate the change request's impact on project constraints and consult with…" at bounding box center [229, 52] width 0 height 10
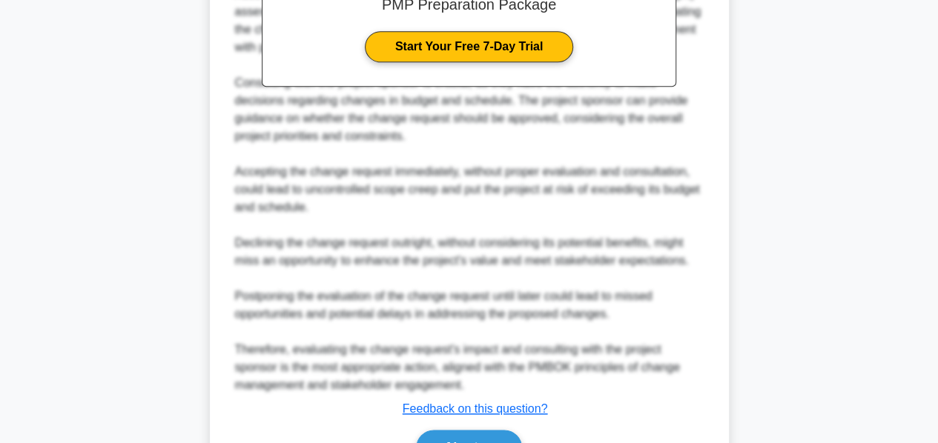
scroll to position [789, 0]
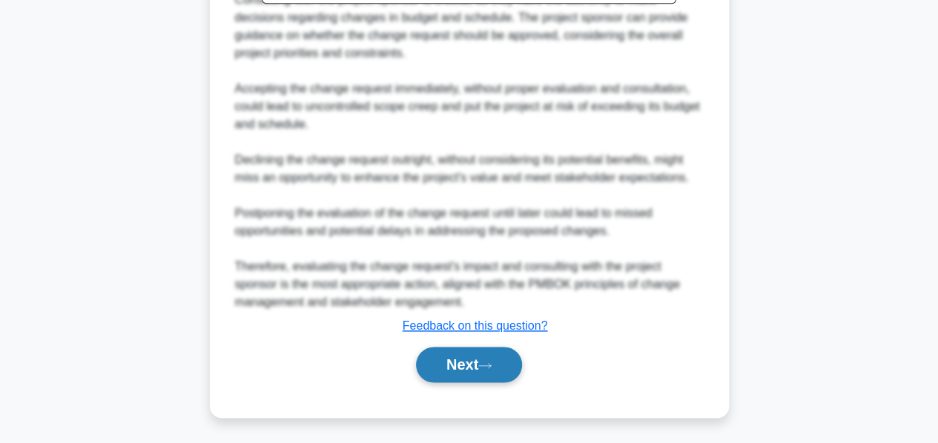
click at [453, 366] on button "Next" at bounding box center [469, 365] width 106 height 36
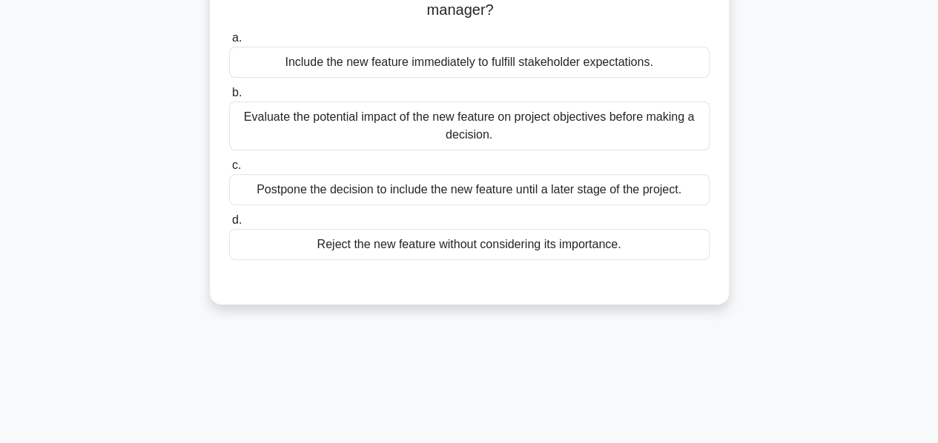
scroll to position [179, 0]
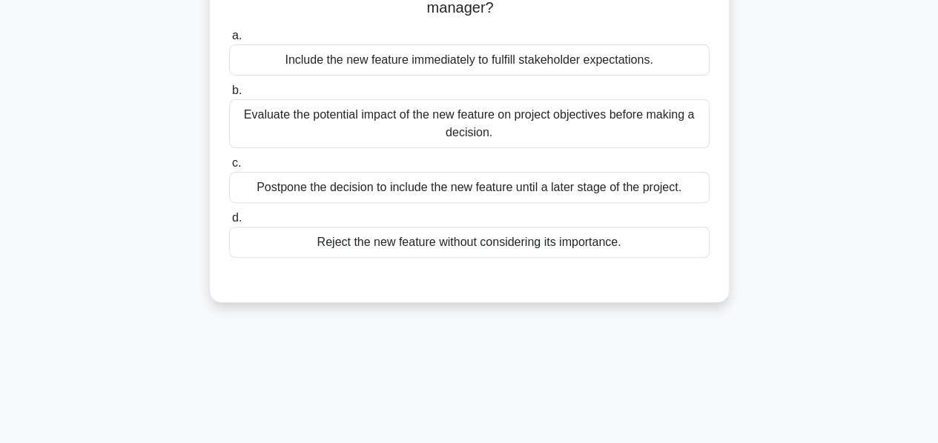
click at [434, 139] on div "Evaluate the potential impact of the new feature on project objectives before m…" at bounding box center [469, 123] width 480 height 49
click at [229, 96] on input "b. Evaluate the potential impact of the new feature on project objectives befor…" at bounding box center [229, 91] width 0 height 10
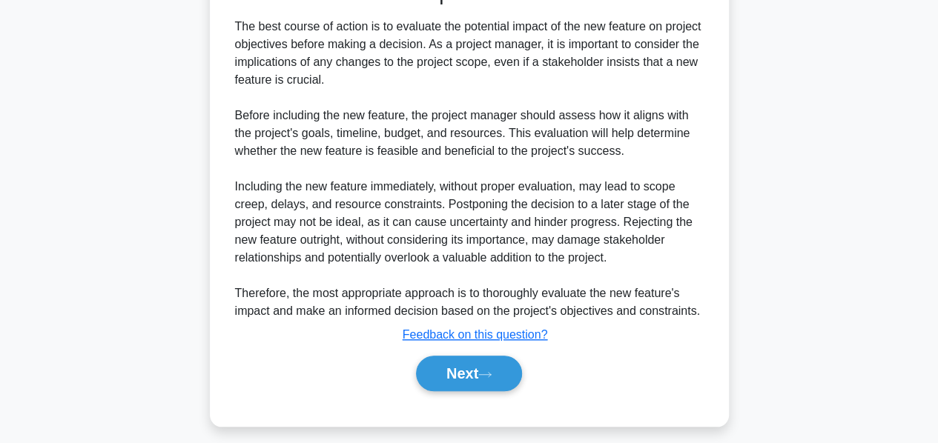
scroll to position [486, 0]
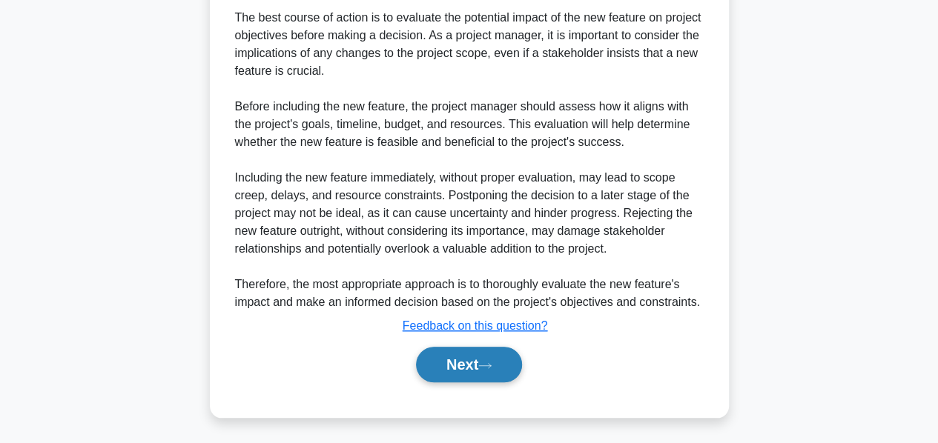
click at [454, 354] on button "Next" at bounding box center [469, 365] width 106 height 36
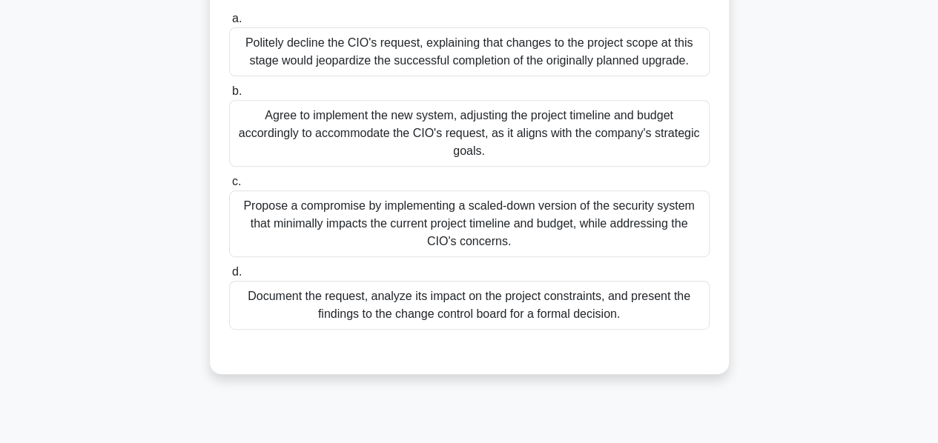
scroll to position [252, 0]
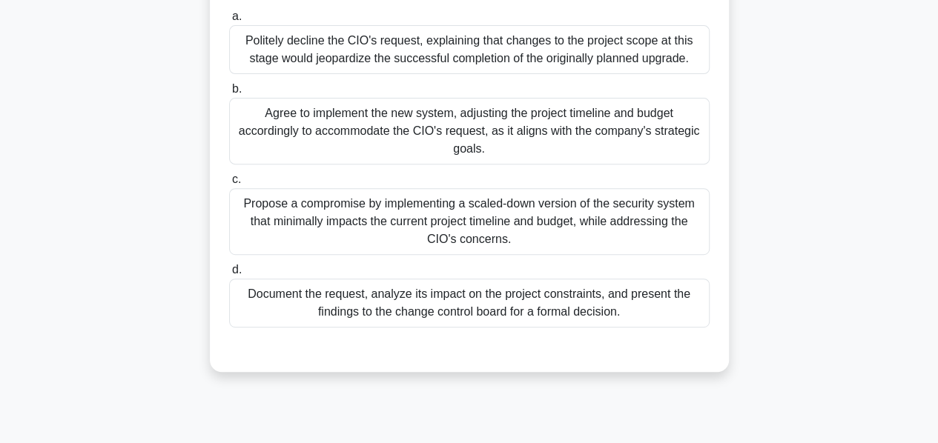
click at [414, 307] on div "Document the request, analyze its impact on the project constraints, and presen…" at bounding box center [469, 303] width 480 height 49
click at [229, 275] on input "d. Document the request, analyze its impact on the project constraints, and pre…" at bounding box center [229, 270] width 0 height 10
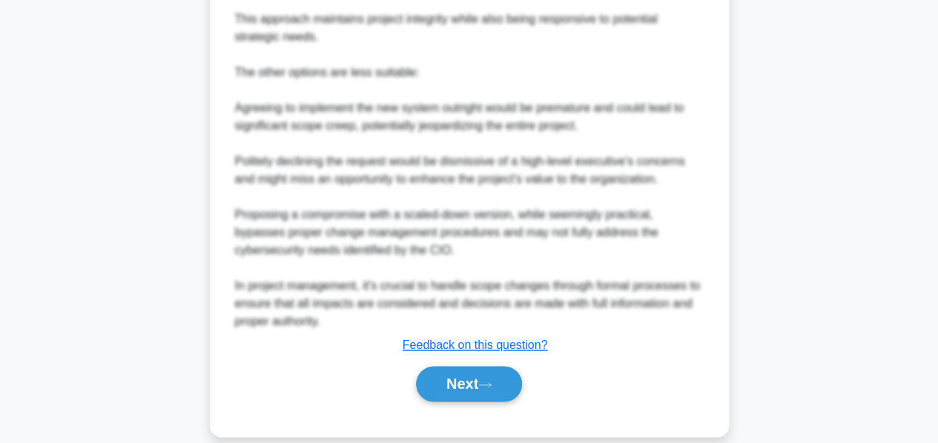
scroll to position [845, 0]
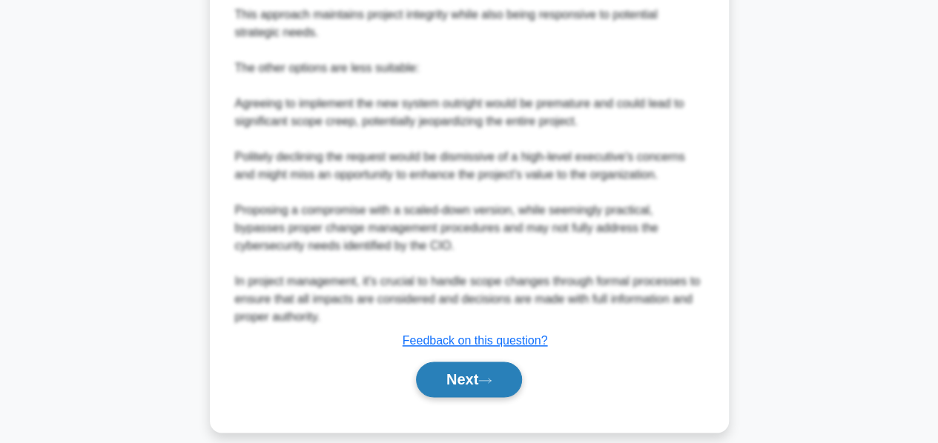
click at [446, 380] on button "Next" at bounding box center [469, 380] width 106 height 36
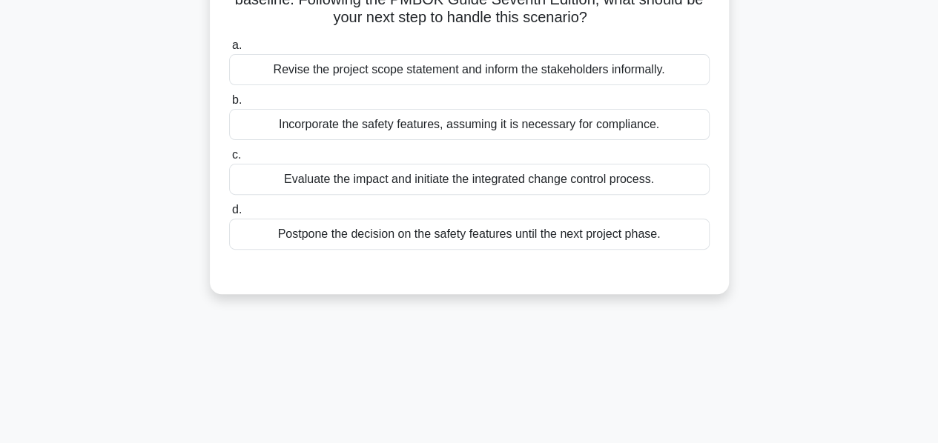
scroll to position [173, 0]
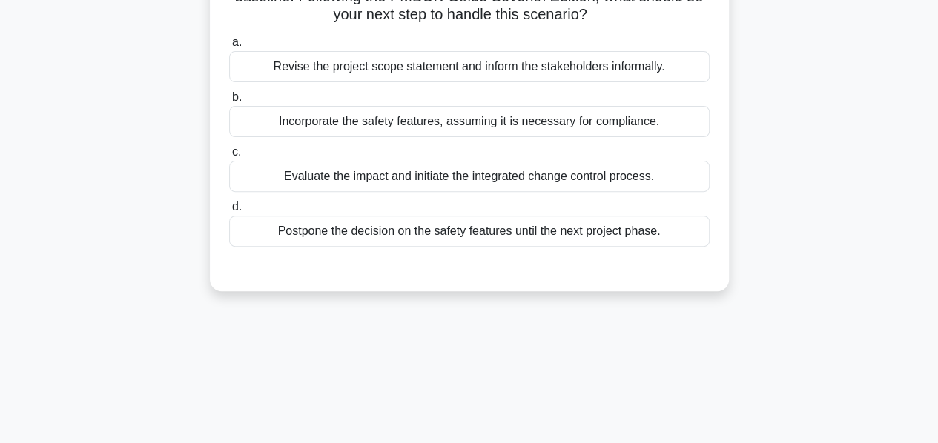
click at [407, 179] on div "Evaluate the impact and initiate the integrated change control process." at bounding box center [469, 176] width 480 height 31
click at [229, 157] on input "c. Evaluate the impact and initiate the integrated change control process." at bounding box center [229, 153] width 0 height 10
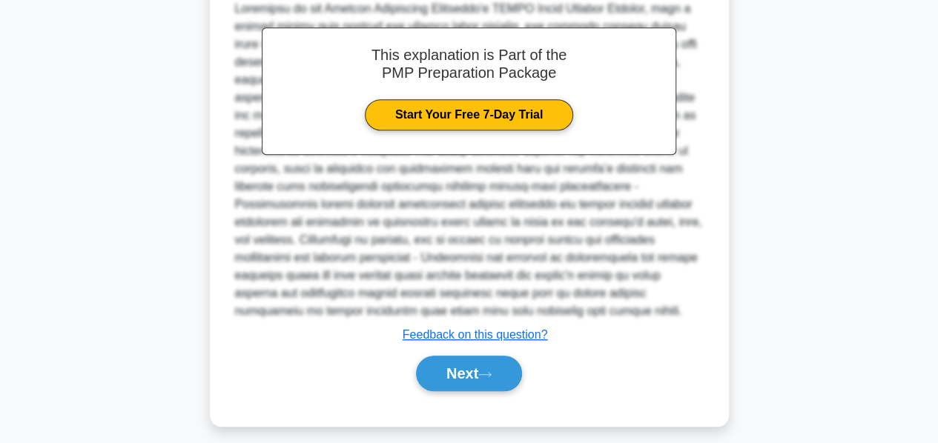
scroll to position [486, 0]
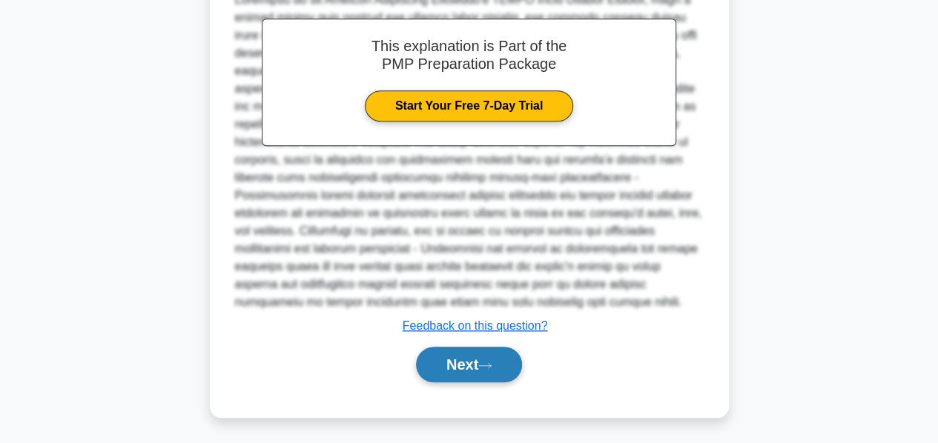
click at [449, 360] on button "Next" at bounding box center [469, 365] width 106 height 36
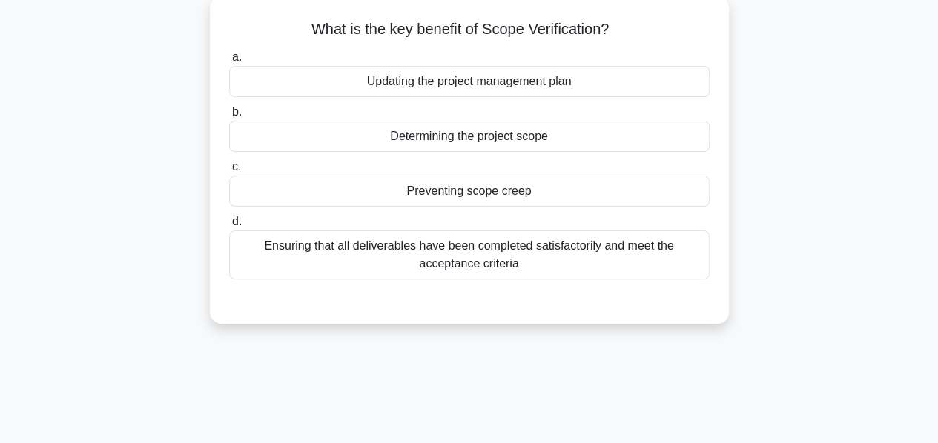
scroll to position [89, 0]
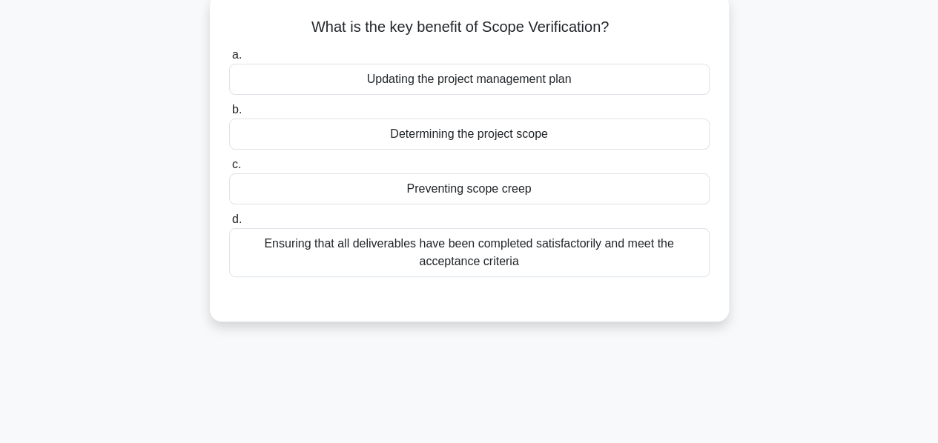
click at [408, 256] on div "Ensuring that all deliverables have been completed satisfactorily and meet the …" at bounding box center [469, 252] width 480 height 49
click at [229, 225] on input "d. Ensuring that all deliverables have been completed satisfactorily and meet t…" at bounding box center [229, 220] width 0 height 10
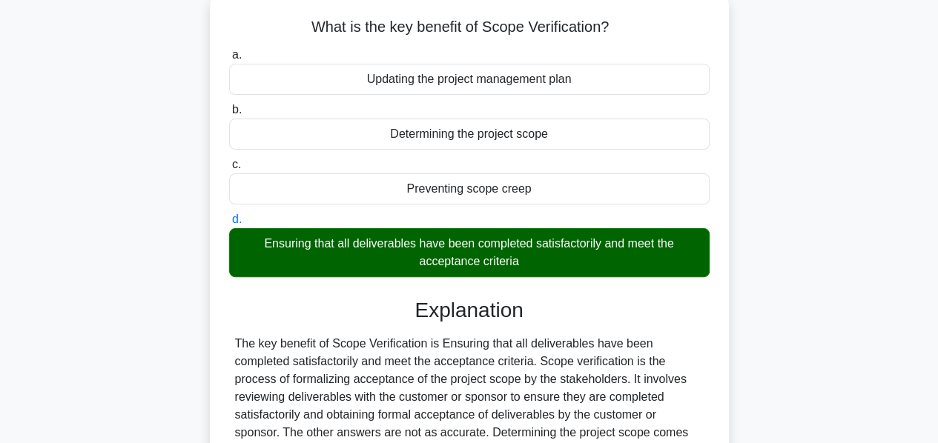
scroll to position [357, 0]
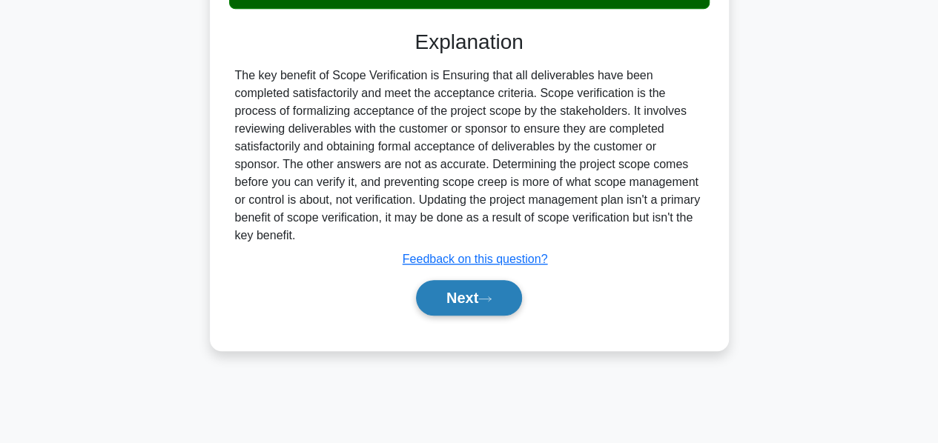
click at [431, 282] on button "Next" at bounding box center [469, 298] width 106 height 36
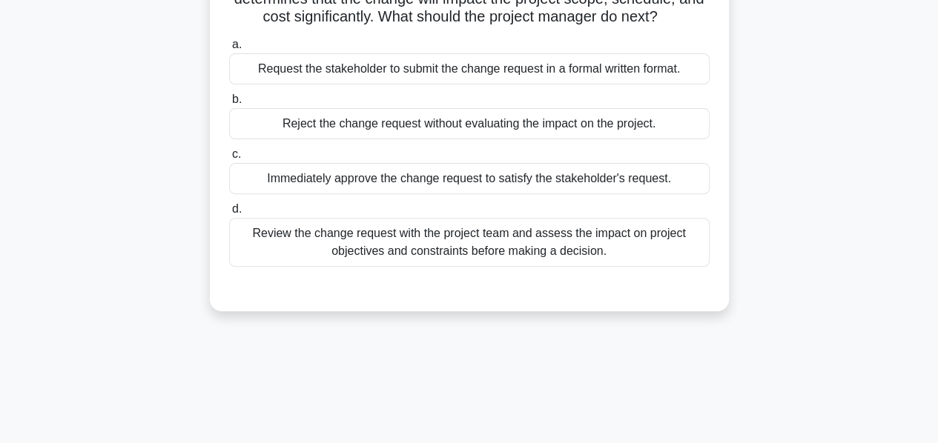
scroll to position [175, 0]
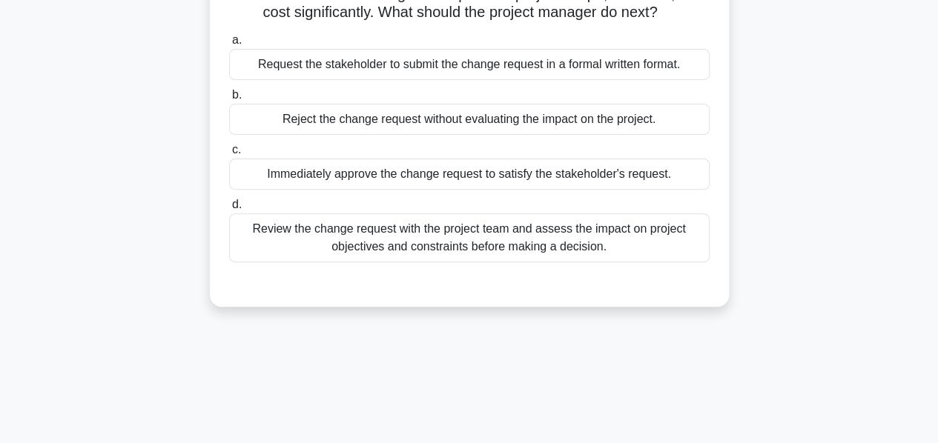
click at [410, 233] on div "Review the change request with the project team and assess the impact on projec…" at bounding box center [469, 238] width 480 height 49
click at [229, 210] on input "d. Review the change request with the project team and assess the impact on pro…" at bounding box center [229, 205] width 0 height 10
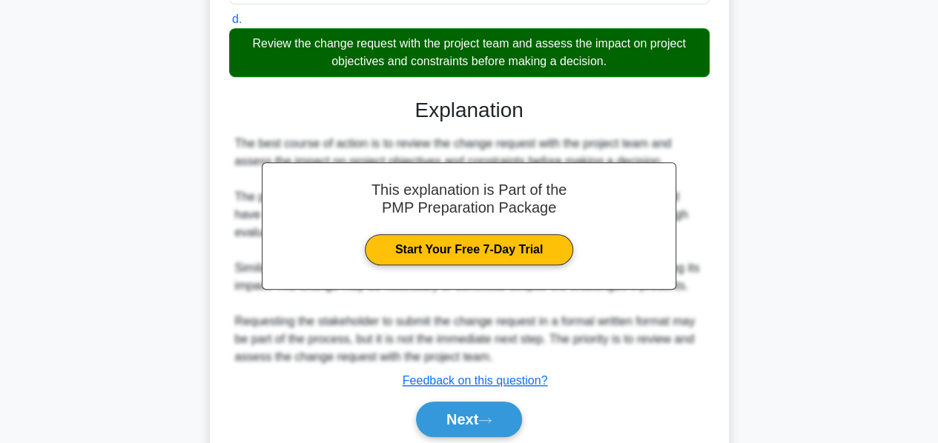
scroll to position [415, 0]
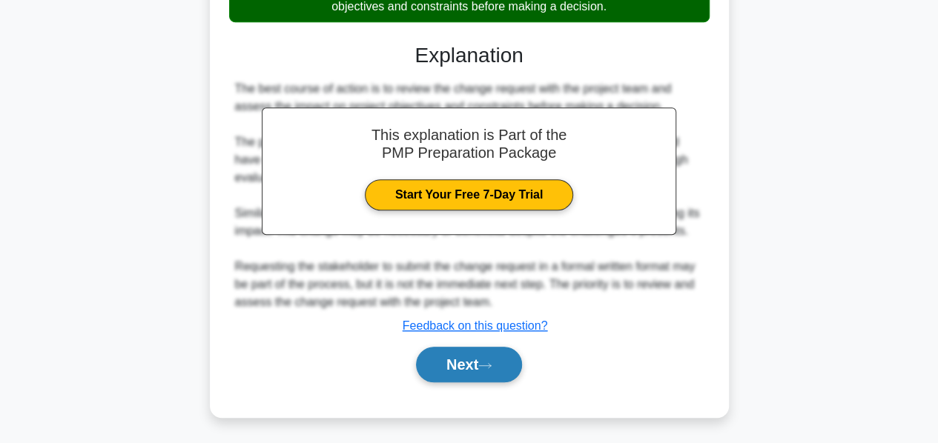
click at [449, 354] on button "Next" at bounding box center [469, 365] width 106 height 36
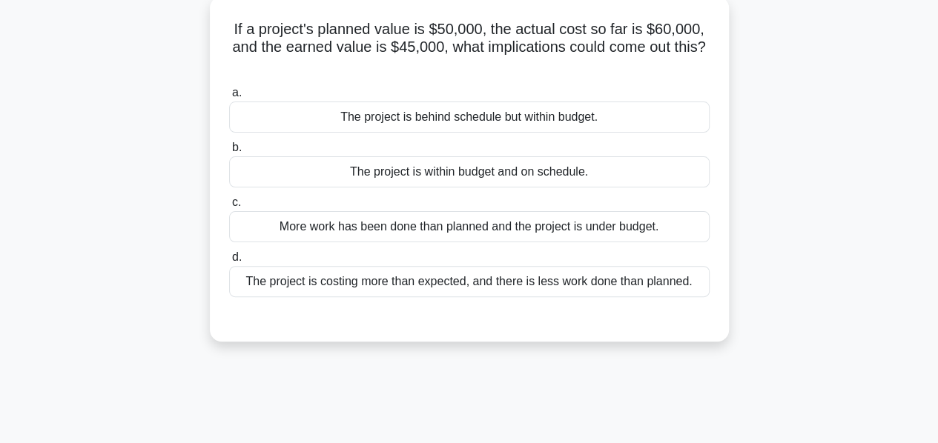
scroll to position [89, 0]
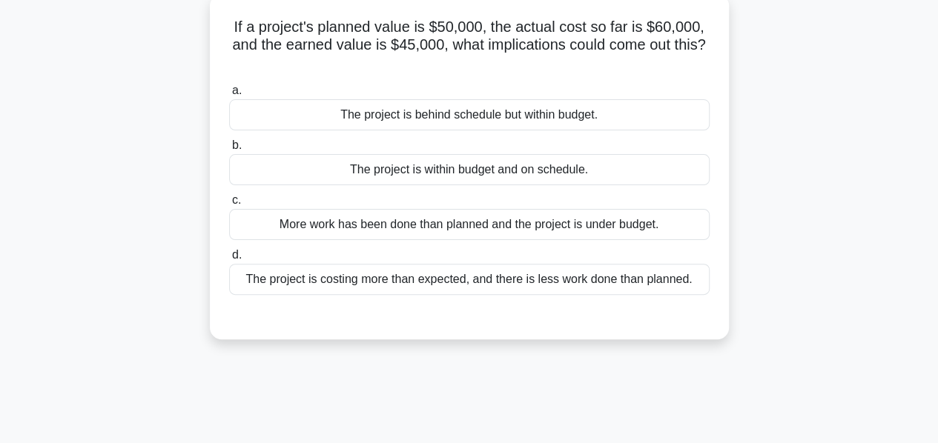
click at [416, 285] on div "The project is costing more than expected, and there is less work done than pla…" at bounding box center [469, 279] width 480 height 31
click at [229, 260] on input "d. The project is costing more than expected, and there is less work done than …" at bounding box center [229, 256] width 0 height 10
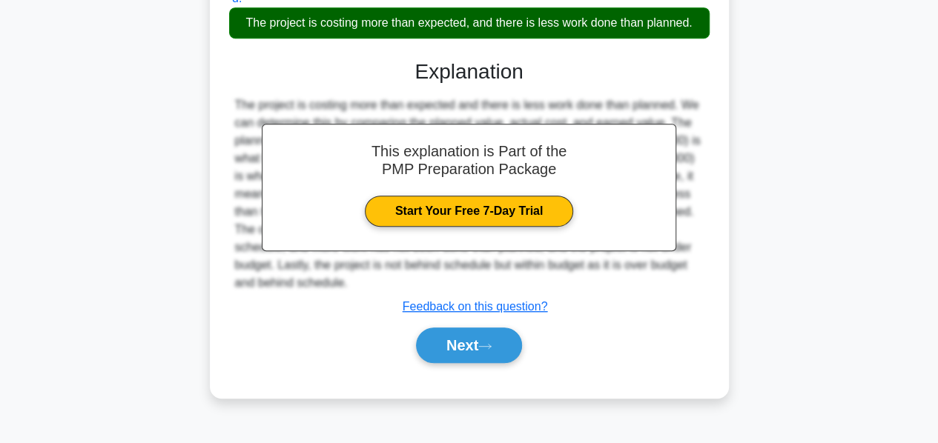
scroll to position [357, 0]
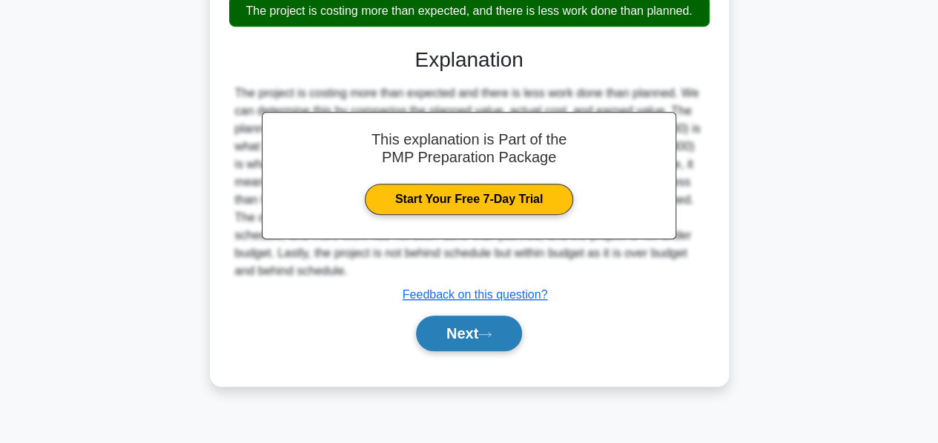
click at [429, 320] on button "Next" at bounding box center [469, 334] width 106 height 36
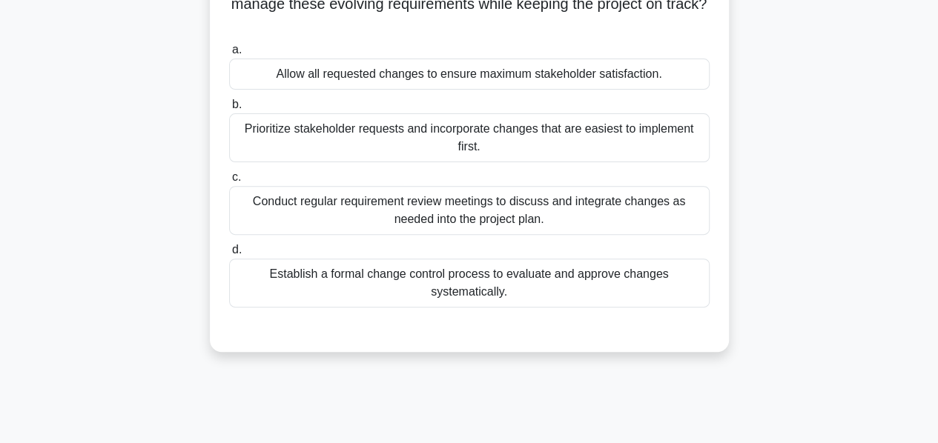
scroll to position [169, 0]
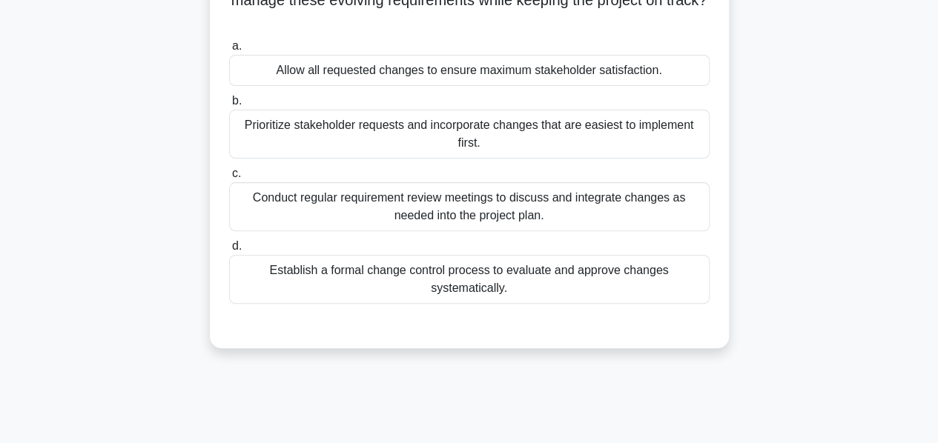
click at [377, 276] on div "Establish a formal change control process to evaluate and approve changes syste…" at bounding box center [469, 279] width 480 height 49
click at [229, 251] on input "d. Establish a formal change control process to evaluate and approve changes sy…" at bounding box center [229, 247] width 0 height 10
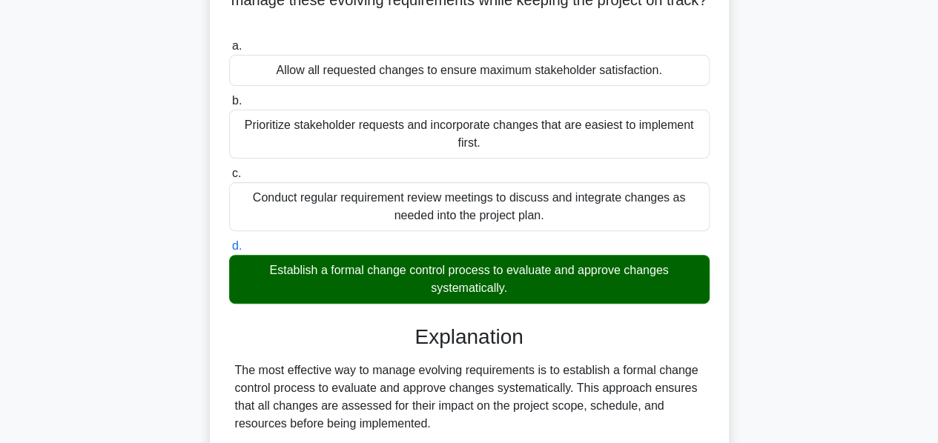
scroll to position [362, 0]
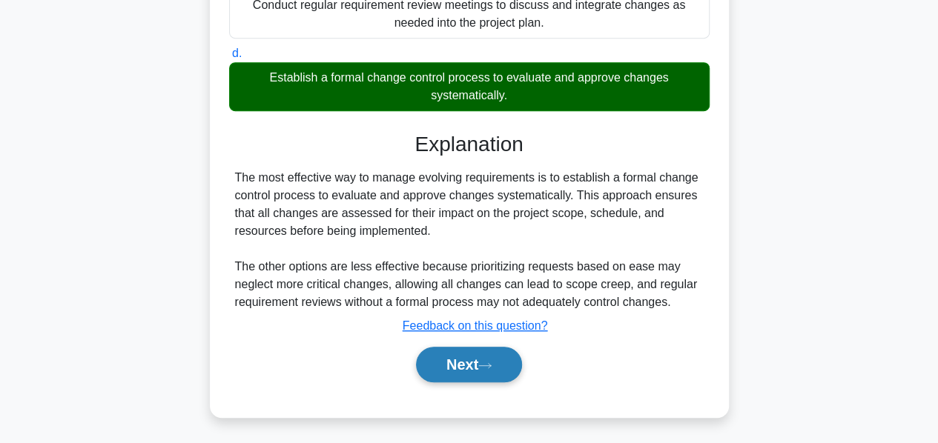
click at [446, 352] on button "Next" at bounding box center [469, 365] width 106 height 36
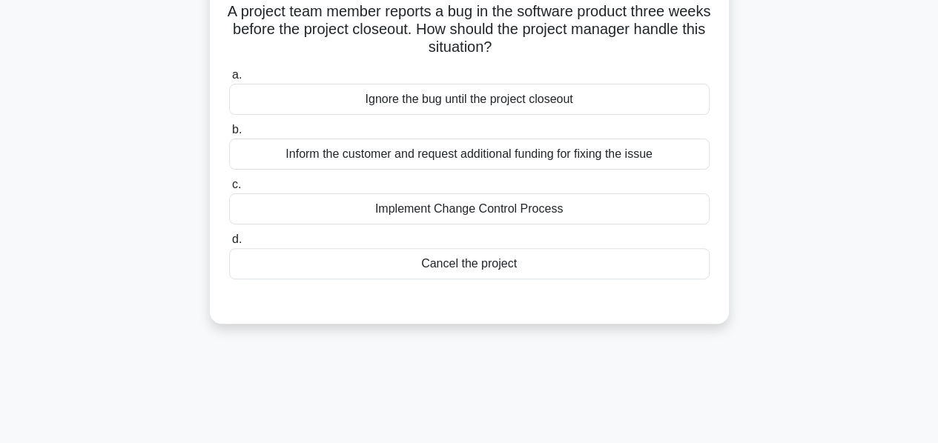
scroll to position [107, 0]
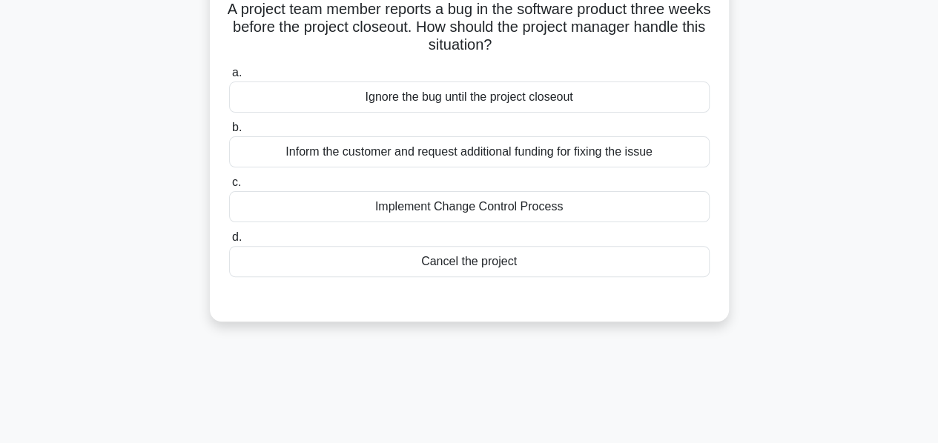
click at [411, 221] on div "Implement Change Control Process" at bounding box center [469, 206] width 480 height 31
click at [229, 188] on input "c. Implement Change Control Process" at bounding box center [229, 183] width 0 height 10
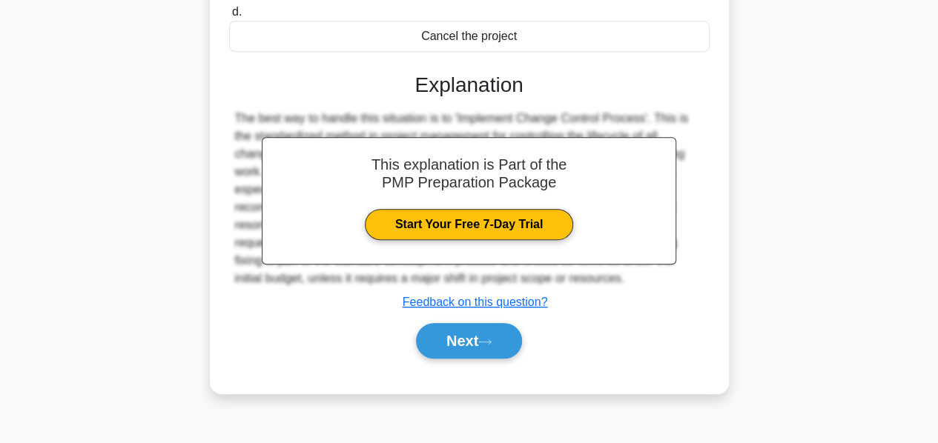
scroll to position [357, 0]
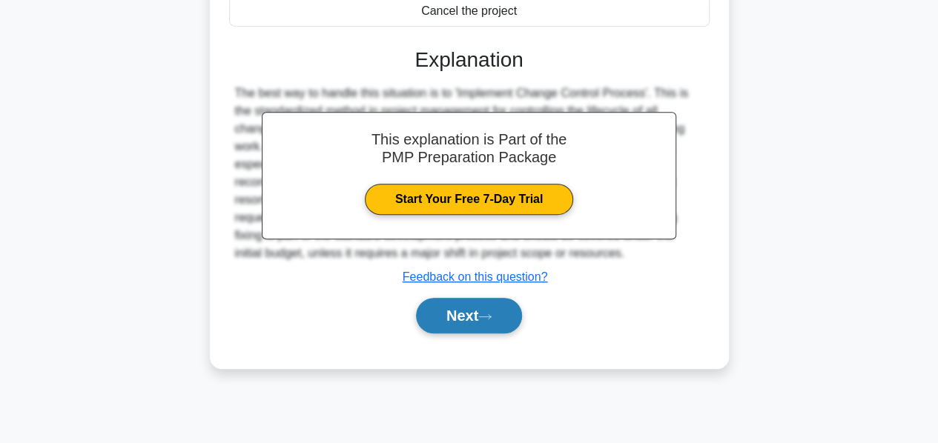
click at [458, 312] on button "Next" at bounding box center [469, 316] width 106 height 36
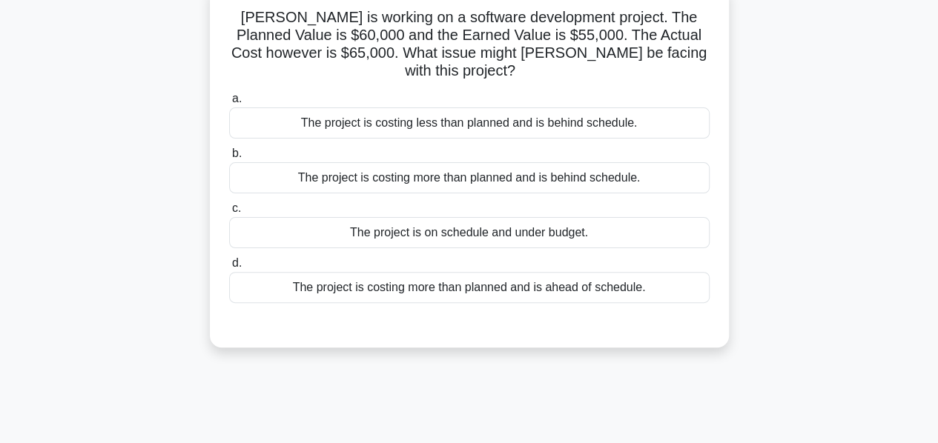
scroll to position [102, 0]
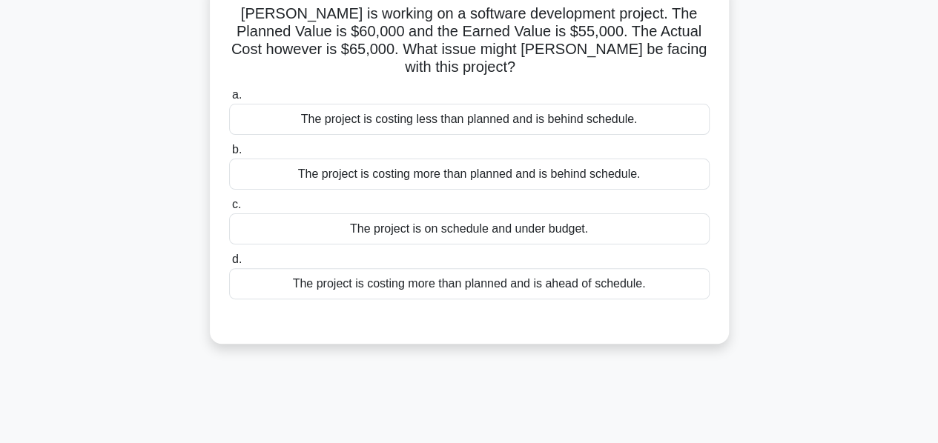
click at [482, 161] on div "The project is costing more than planned and is behind schedule." at bounding box center [469, 174] width 480 height 31
click at [229, 155] on input "b. The project is costing more than planned and is behind schedule." at bounding box center [229, 150] width 0 height 10
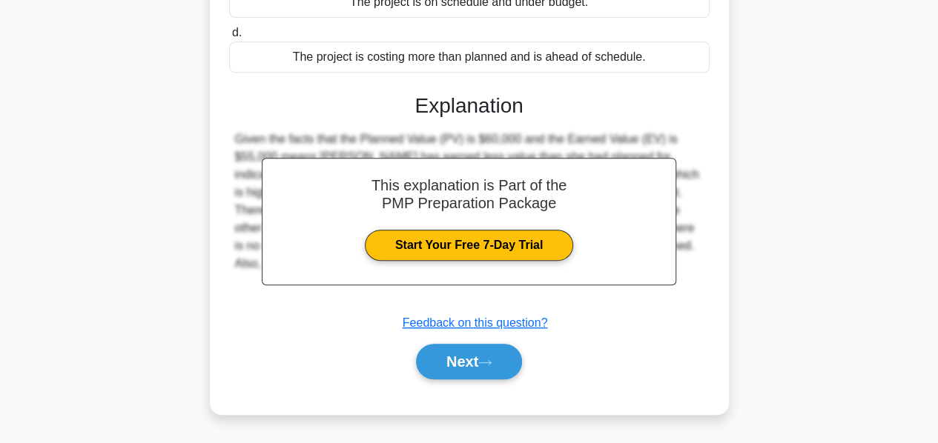
scroll to position [357, 0]
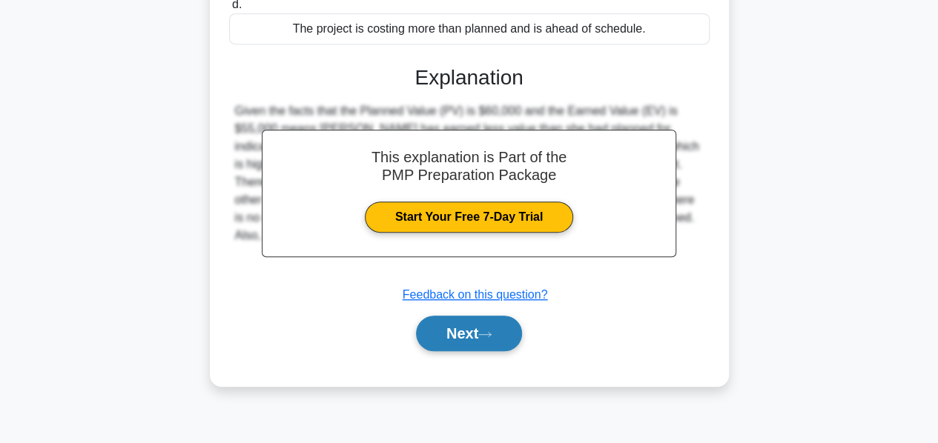
click at [459, 316] on button "Next" at bounding box center [469, 334] width 106 height 36
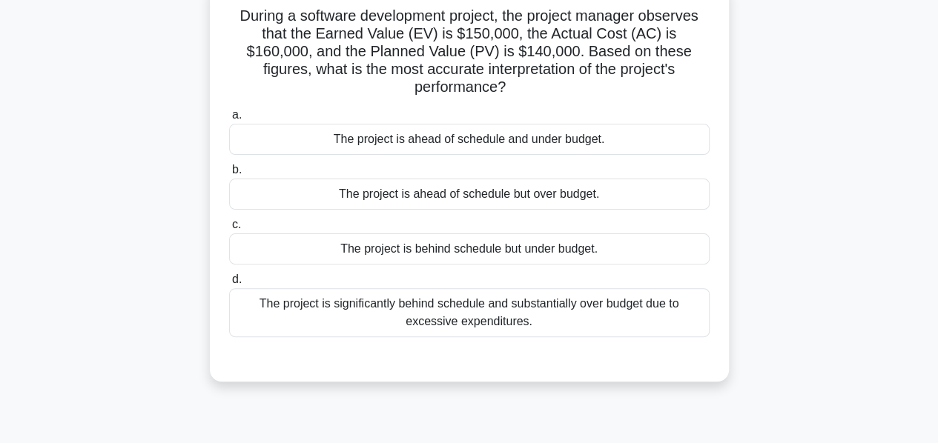
scroll to position [93, 0]
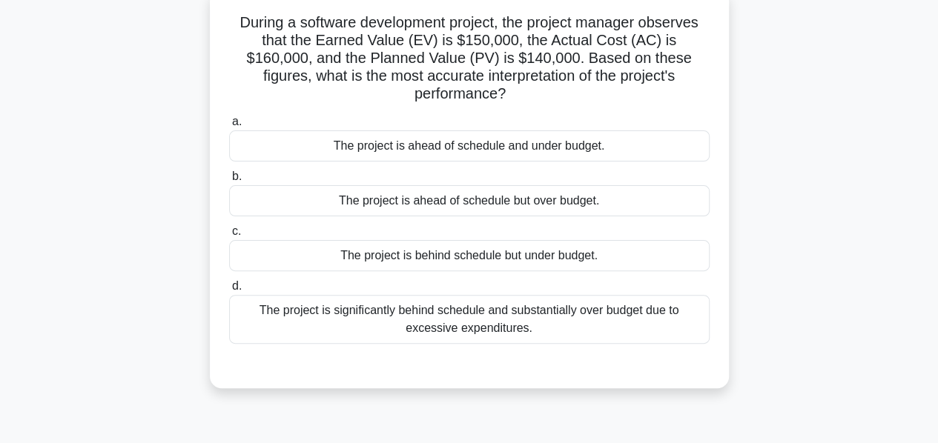
click at [524, 185] on div "The project is ahead of schedule but over budget." at bounding box center [469, 200] width 480 height 31
click at [229, 182] on input "b. The project is ahead of schedule but over budget." at bounding box center [229, 177] width 0 height 10
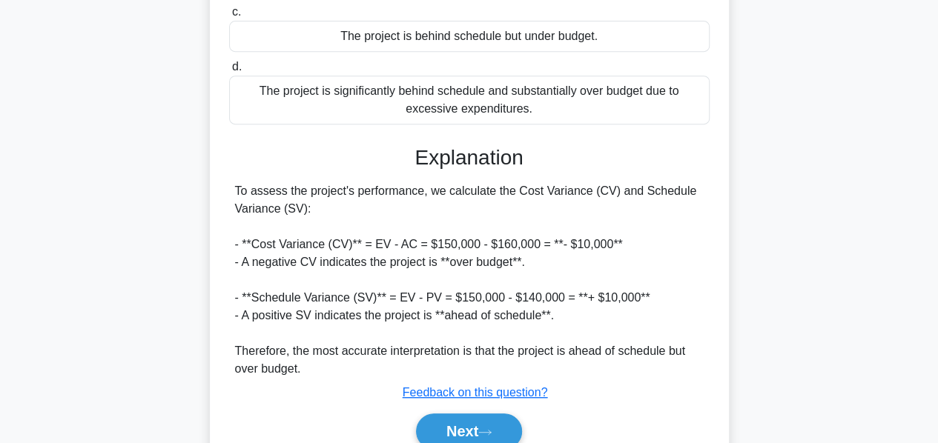
scroll to position [320, 0]
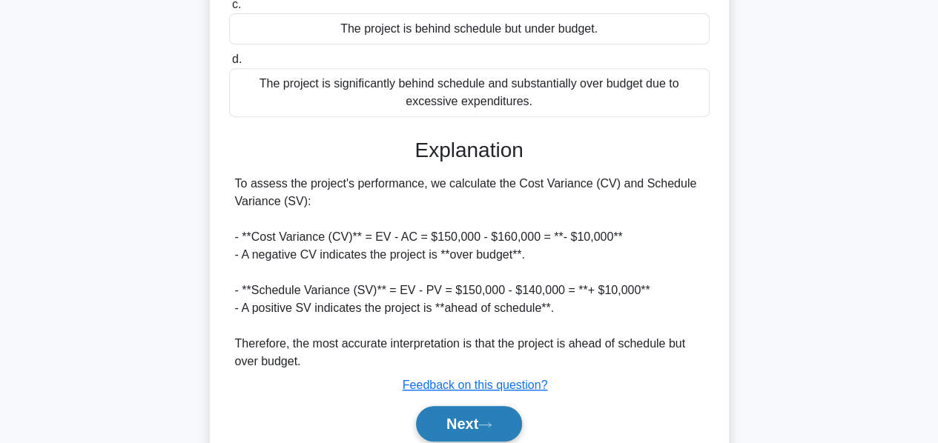
click at [454, 406] on button "Next" at bounding box center [469, 424] width 106 height 36
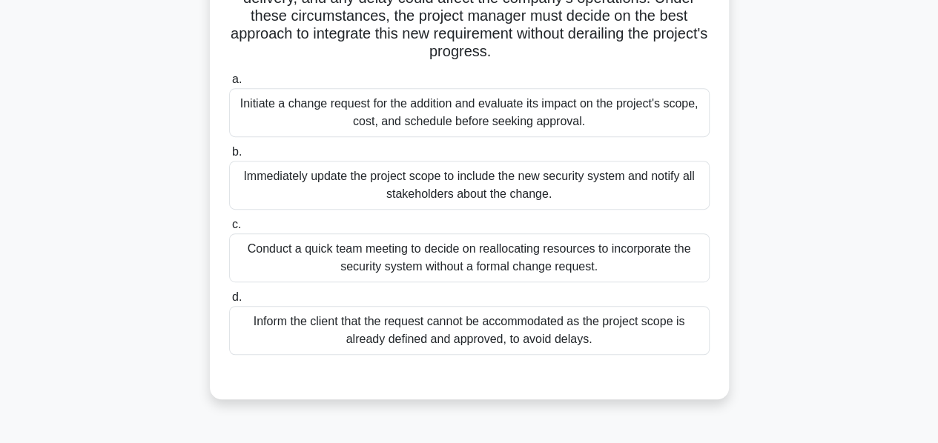
scroll to position [264, 0]
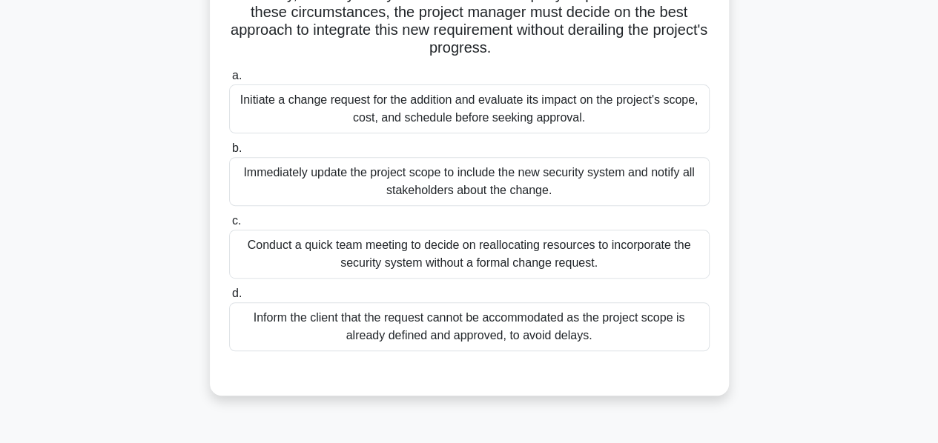
click at [457, 112] on div "Initiate a change request for the addition and evaluate its impact on the proje…" at bounding box center [469, 109] width 480 height 49
click at [229, 81] on input "a. Initiate a change request for the addition and evaluate its impact on the pr…" at bounding box center [229, 76] width 0 height 10
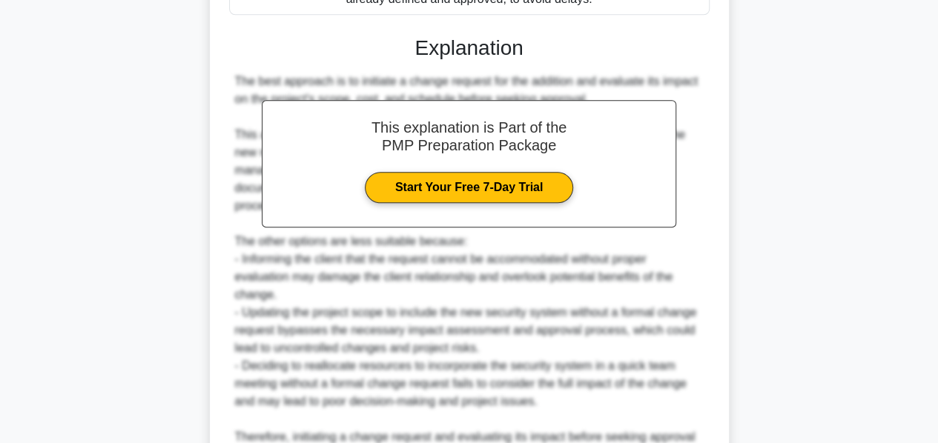
scroll to position [753, 0]
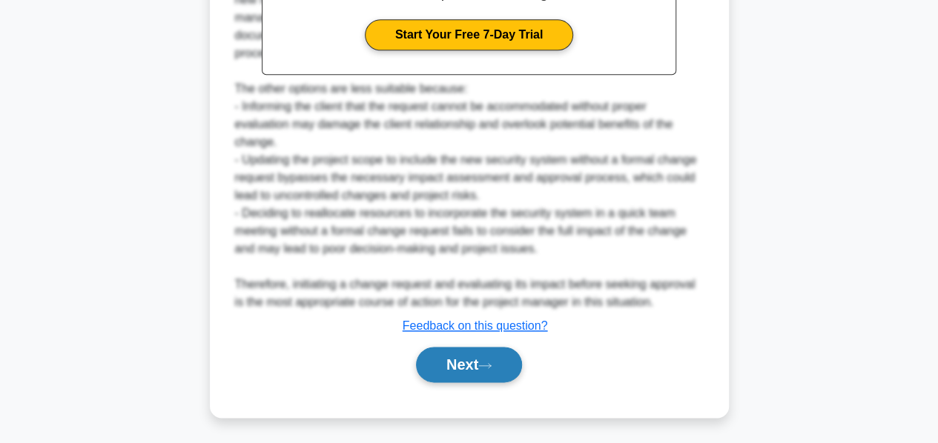
click at [441, 357] on button "Next" at bounding box center [469, 365] width 106 height 36
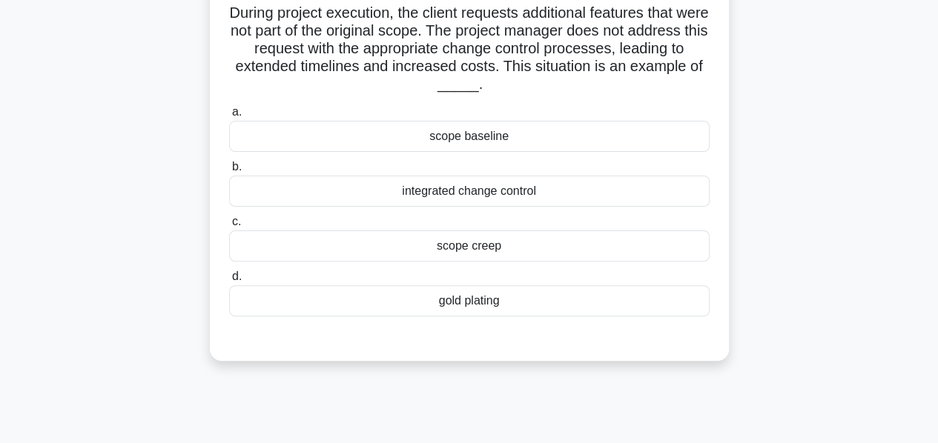
scroll to position [95, 0]
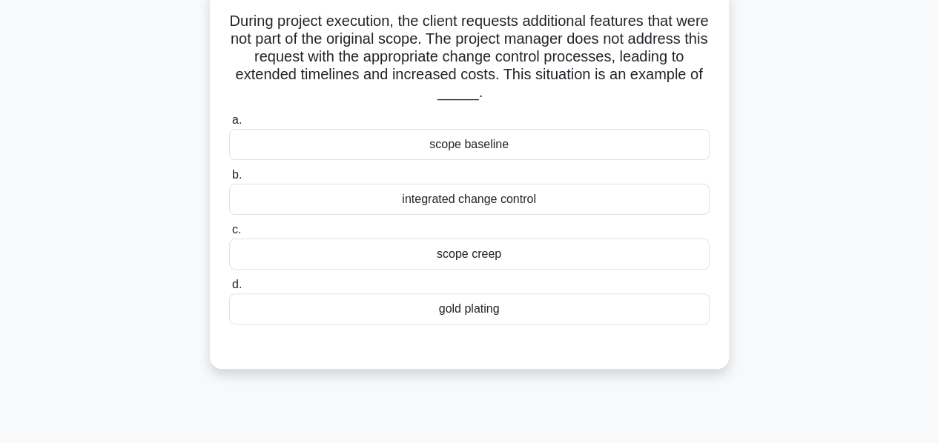
click at [439, 259] on div "scope creep" at bounding box center [469, 254] width 480 height 31
click at [229, 235] on input "c. scope creep" at bounding box center [229, 230] width 0 height 10
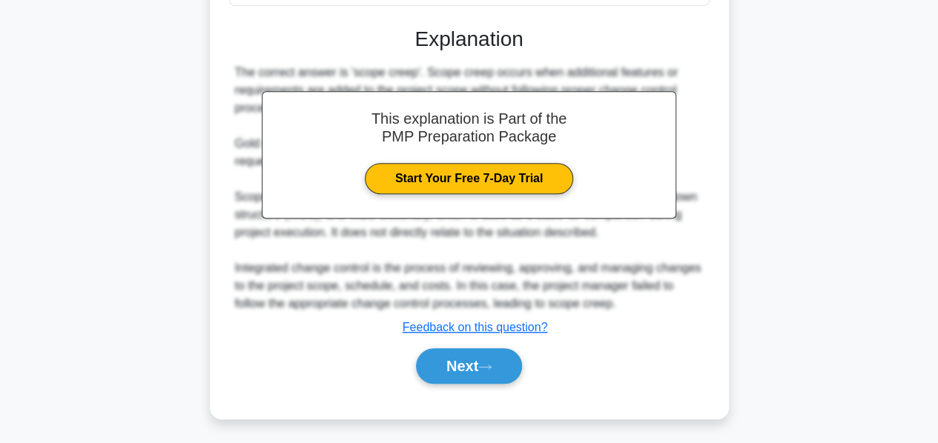
scroll to position [415, 0]
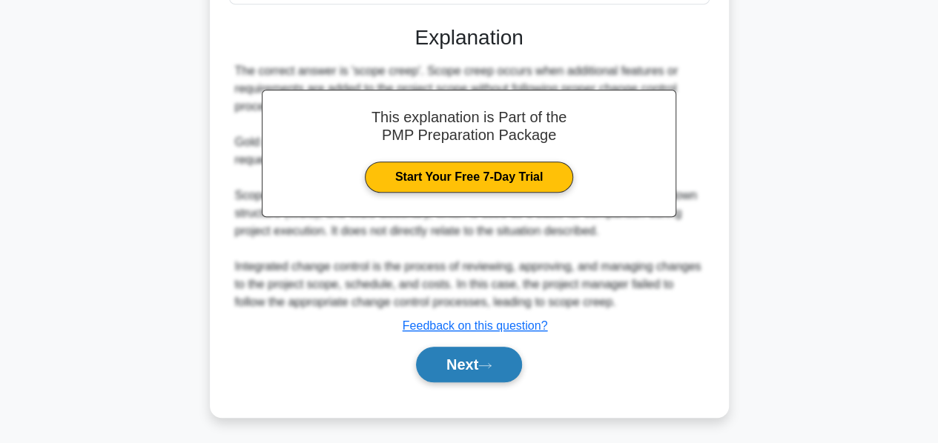
click at [440, 356] on button "Next" at bounding box center [469, 365] width 106 height 36
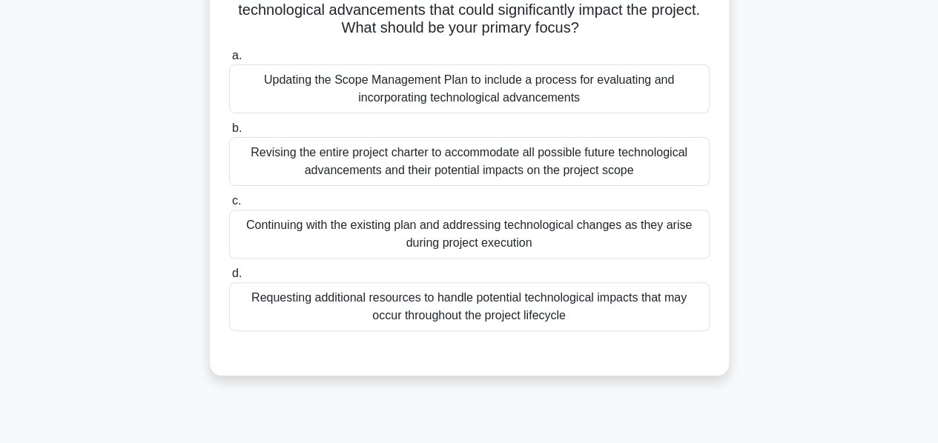
scroll to position [144, 0]
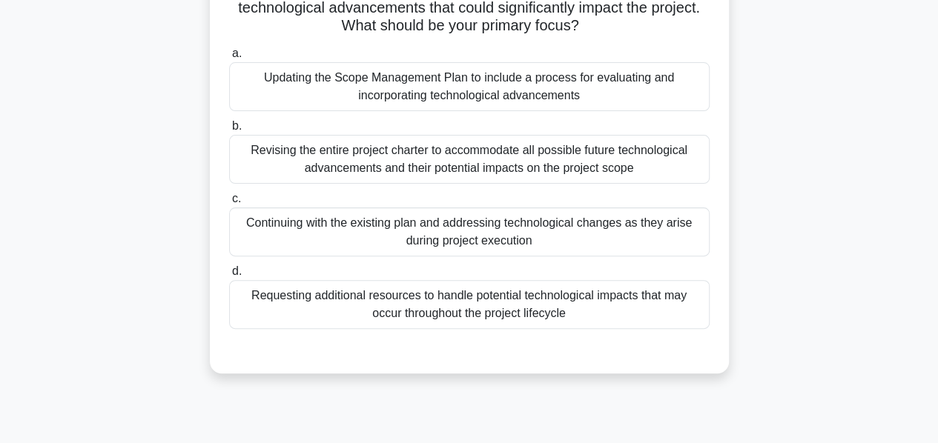
click at [452, 100] on div "Updating the Scope Management Plan to include a process for evaluating and inco…" at bounding box center [469, 86] width 480 height 49
click at [229, 59] on input "a. Updating the Scope Management Plan to include a process for evaluating and i…" at bounding box center [229, 54] width 0 height 10
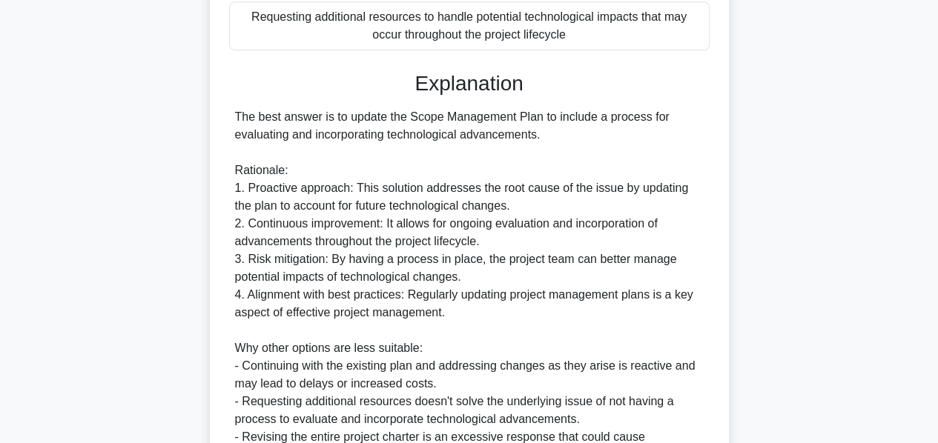
scroll to position [575, 0]
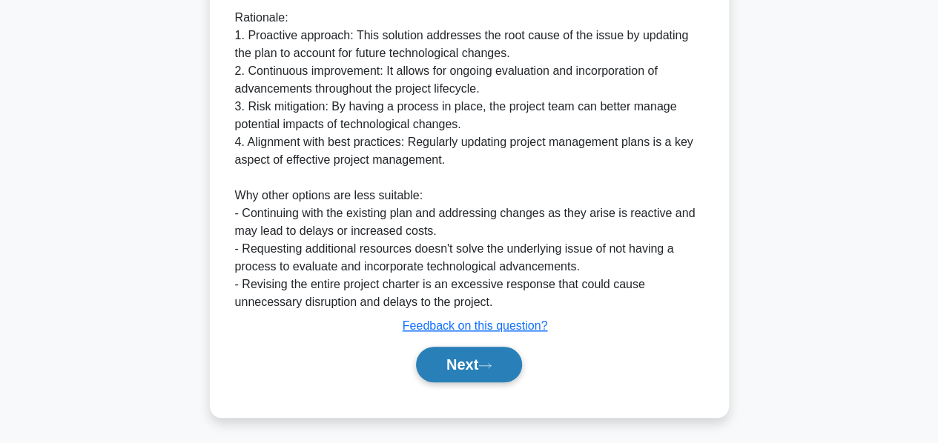
click at [440, 366] on button "Next" at bounding box center [469, 365] width 106 height 36
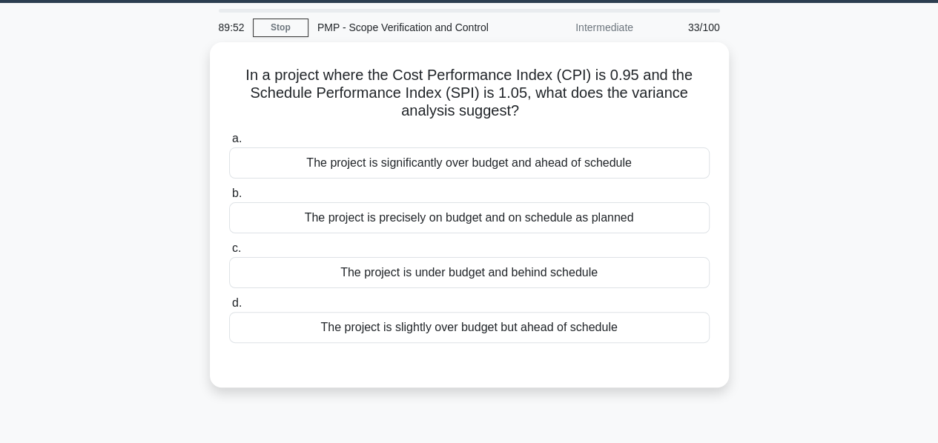
scroll to position [44, 0]
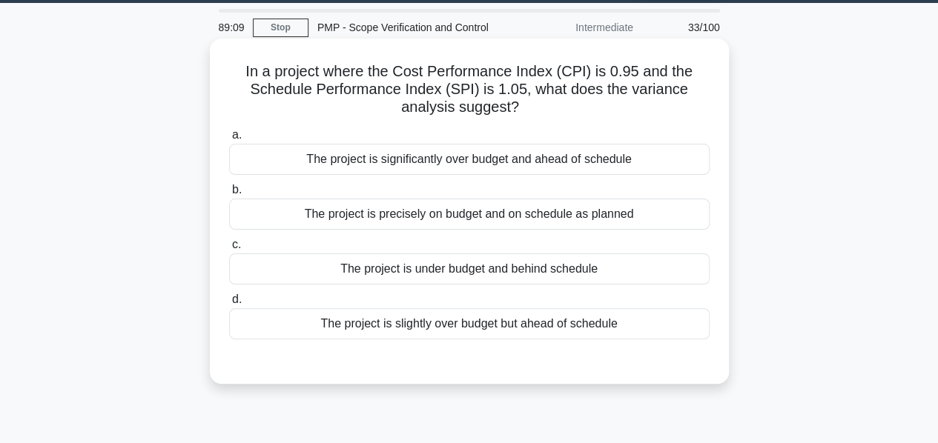
click at [426, 219] on div "The project is precisely on budget and on schedule as planned" at bounding box center [469, 214] width 480 height 31
click at [229, 195] on input "b. The project is precisely on budget and on schedule as planned" at bounding box center [229, 190] width 0 height 10
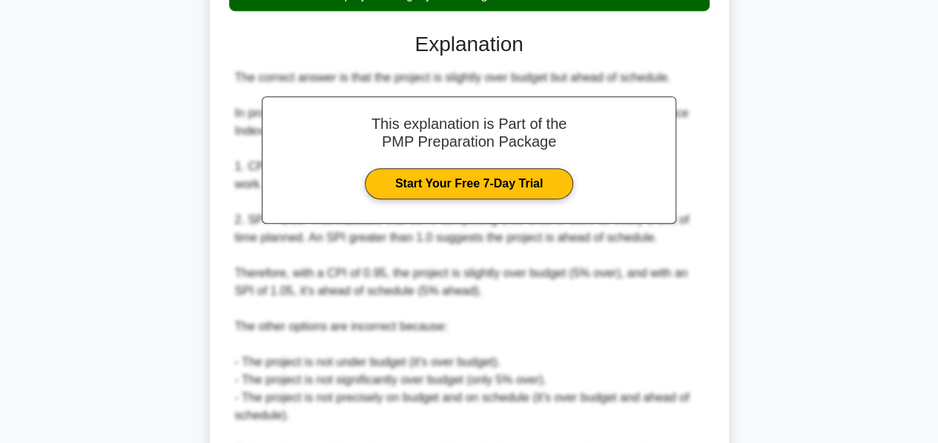
scroll to position [542, 0]
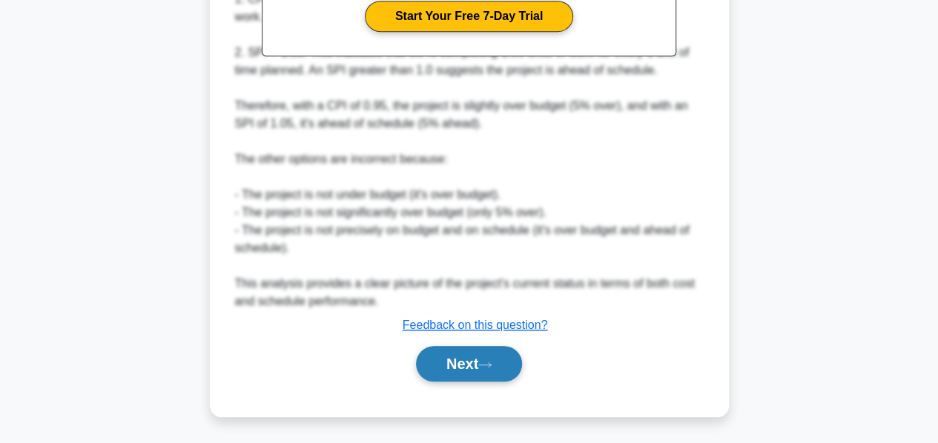
click at [433, 357] on button "Next" at bounding box center [469, 364] width 106 height 36
click at [452, 371] on button "Next" at bounding box center [469, 364] width 106 height 36
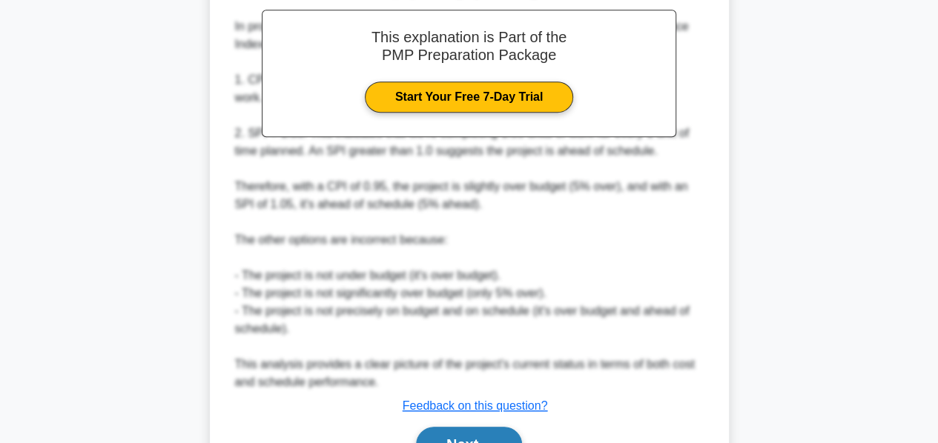
scroll to position [472, 0]
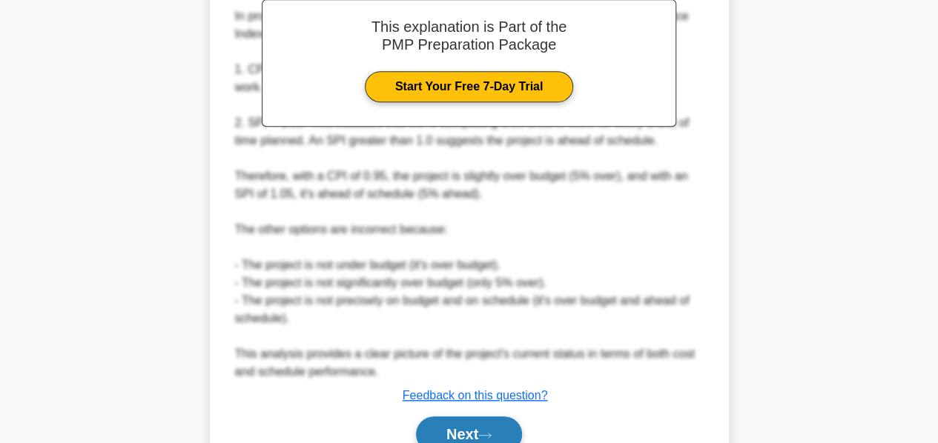
click at [454, 430] on button "Next" at bounding box center [469, 435] width 106 height 36
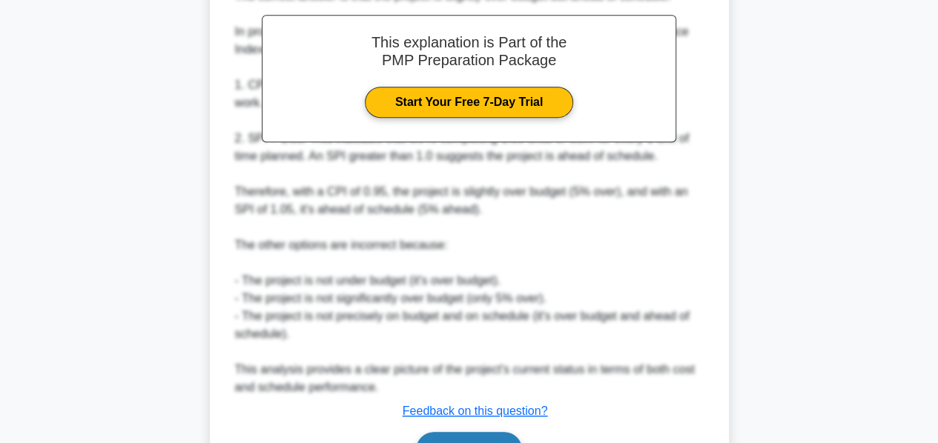
scroll to position [542, 0]
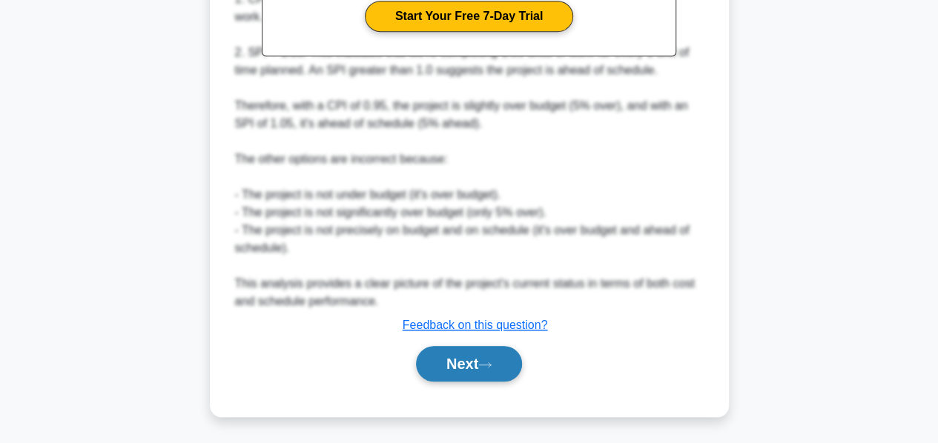
click at [434, 357] on button "Next" at bounding box center [469, 364] width 106 height 36
click at [477, 360] on button "Next" at bounding box center [469, 364] width 106 height 36
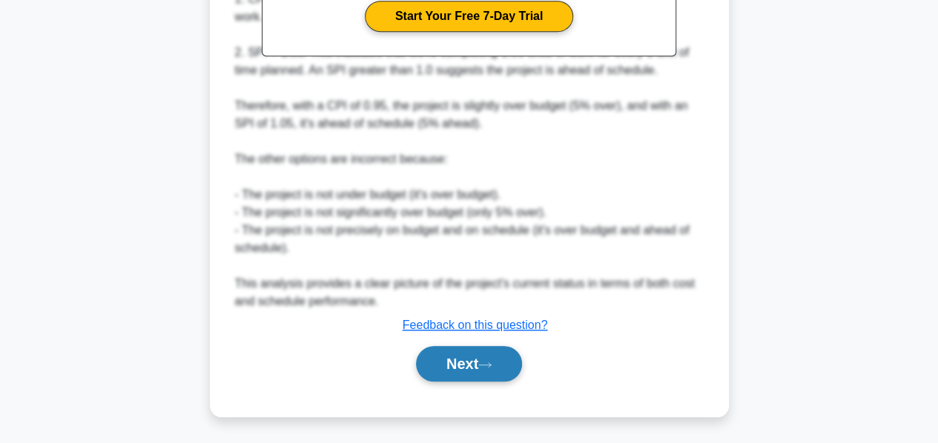
click at [464, 359] on button "Next" at bounding box center [469, 364] width 106 height 36
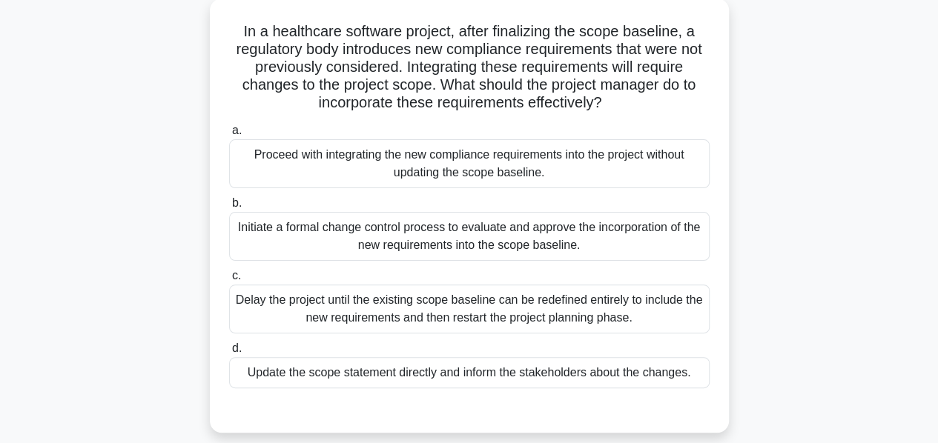
scroll to position [85, 0]
click at [433, 242] on div "Initiate a formal change control process to evaluate and approve the incorporat…" at bounding box center [469, 236] width 480 height 49
click at [229, 208] on input "b. Initiate a formal change control process to evaluate and approve the incorpo…" at bounding box center [229, 204] width 0 height 10
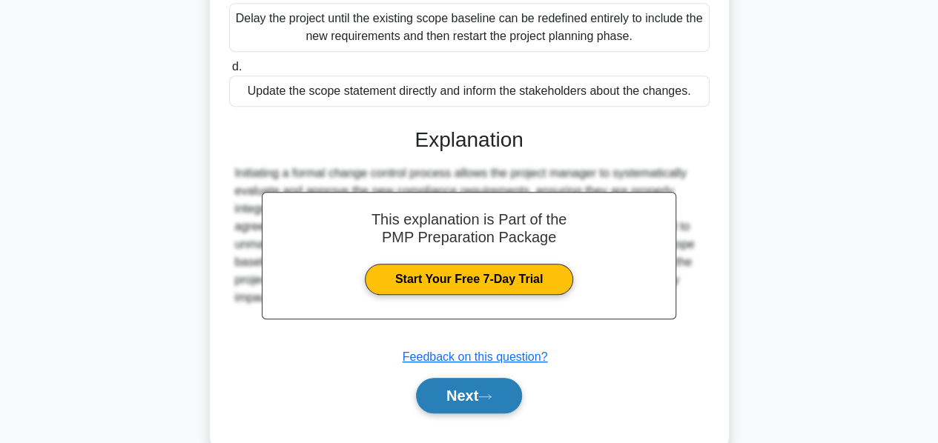
scroll to position [371, 0]
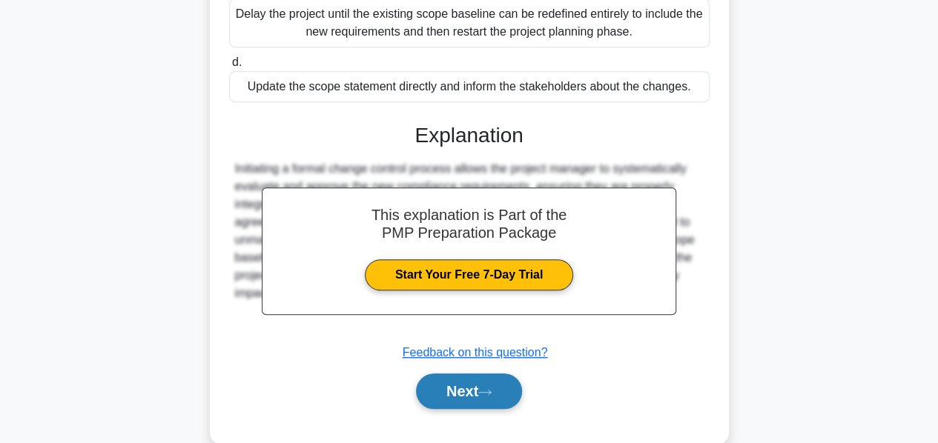
click at [472, 392] on button "Next" at bounding box center [469, 392] width 106 height 36
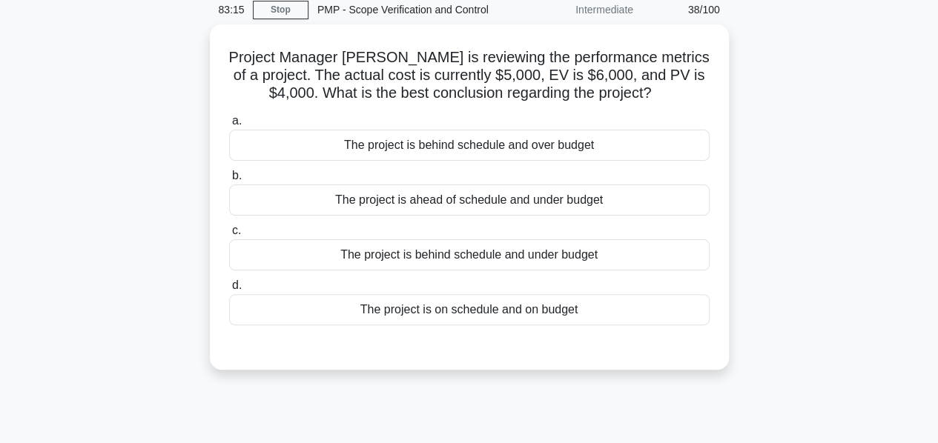
scroll to position [62, 0]
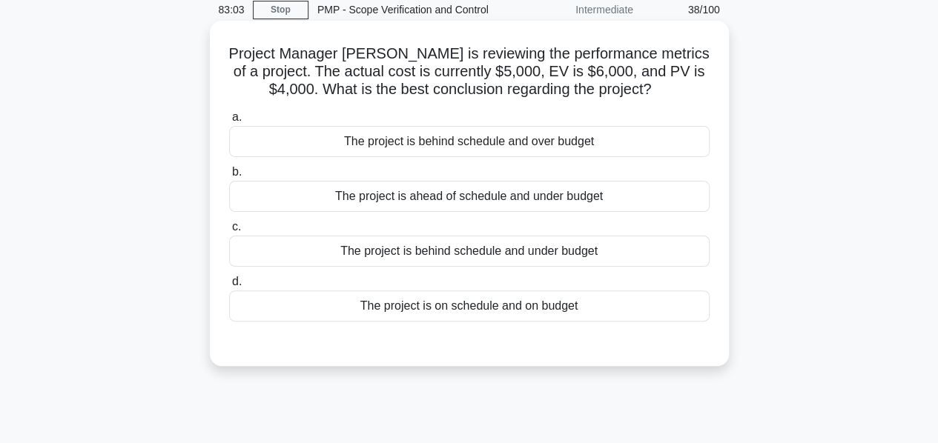
click at [468, 199] on div "The project is ahead of schedule and under budget" at bounding box center [469, 196] width 480 height 31
click at [229, 177] on input "b. The project is ahead of schedule and under budget" at bounding box center [229, 173] width 0 height 10
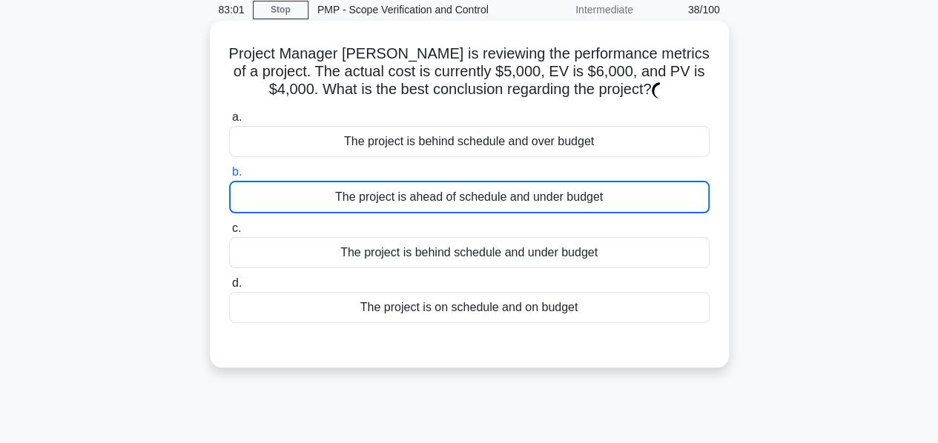
click at [468, 199] on div "The project is ahead of schedule and under budget" at bounding box center [469, 197] width 480 height 33
click at [229, 177] on input "b. The project is ahead of schedule and under budget" at bounding box center [229, 173] width 0 height 10
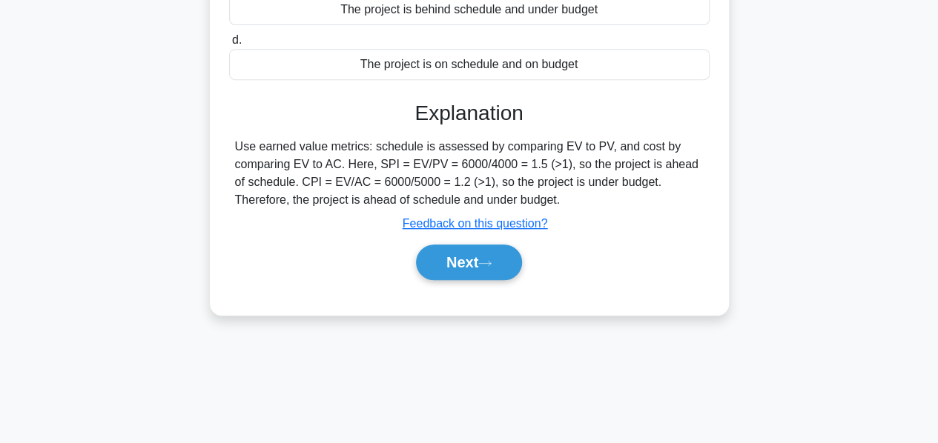
scroll to position [305, 0]
click at [457, 260] on button "Next" at bounding box center [469, 261] width 106 height 36
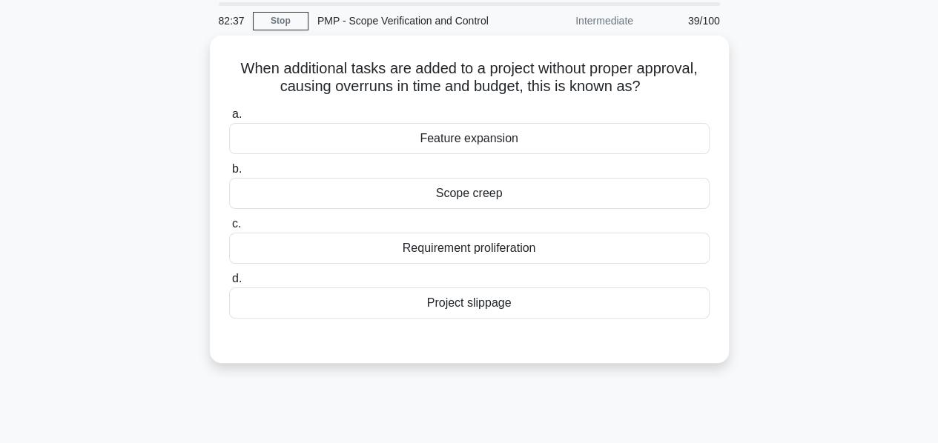
scroll to position [52, 0]
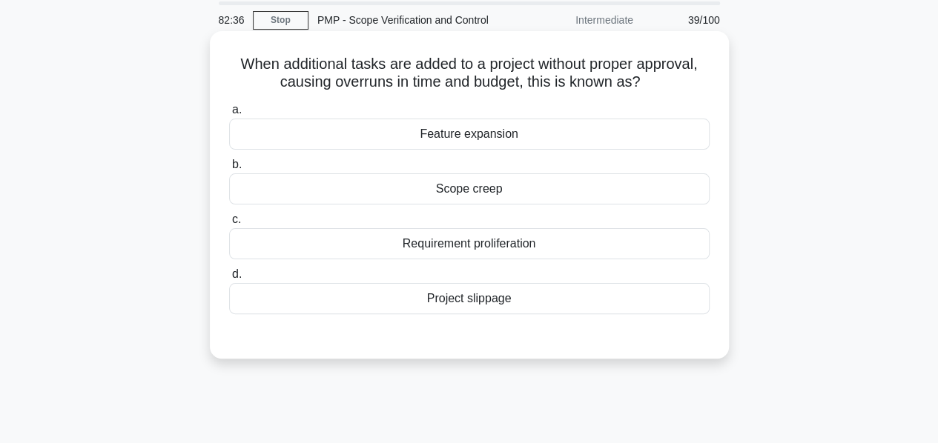
click at [429, 188] on div "Scope creep" at bounding box center [469, 188] width 480 height 31
click at [229, 170] on input "b. Scope creep" at bounding box center [229, 165] width 0 height 10
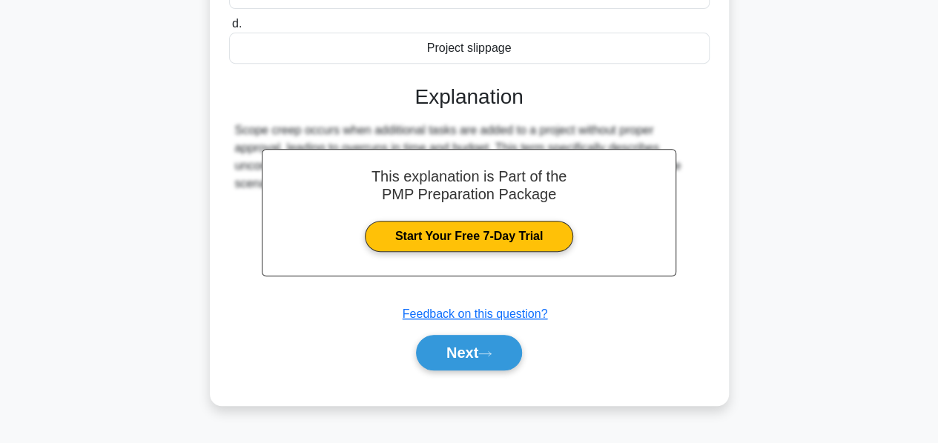
scroll to position [304, 0]
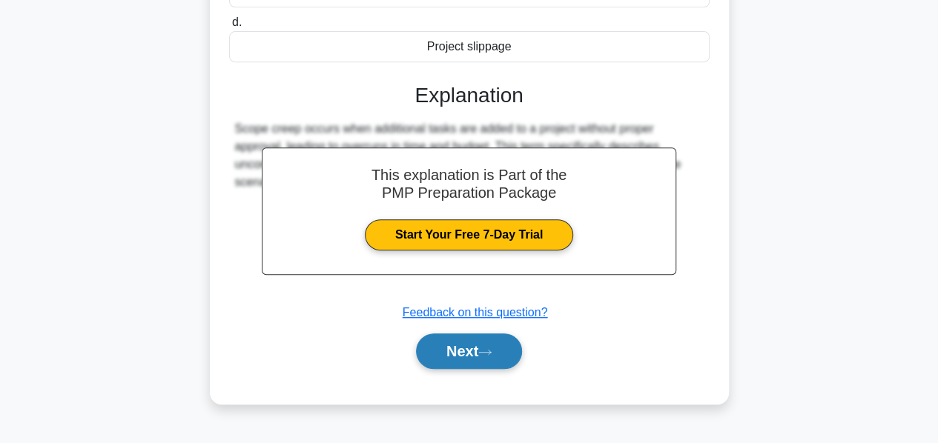
click at [449, 354] on button "Next" at bounding box center [469, 352] width 106 height 36
click at [454, 346] on button "Next" at bounding box center [469, 352] width 106 height 36
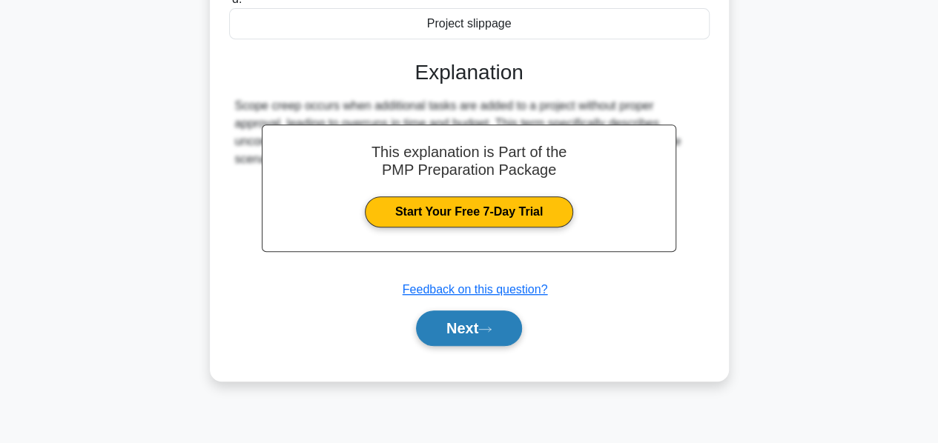
scroll to position [328, 0]
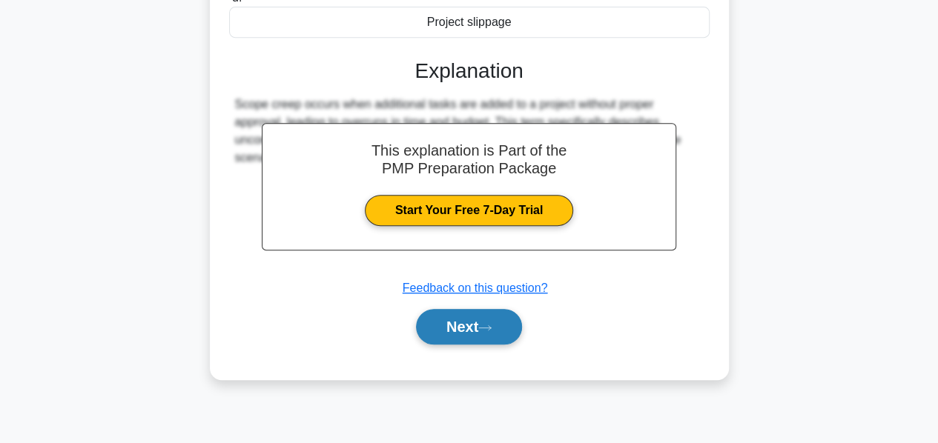
click at [455, 328] on button "Next" at bounding box center [469, 327] width 106 height 36
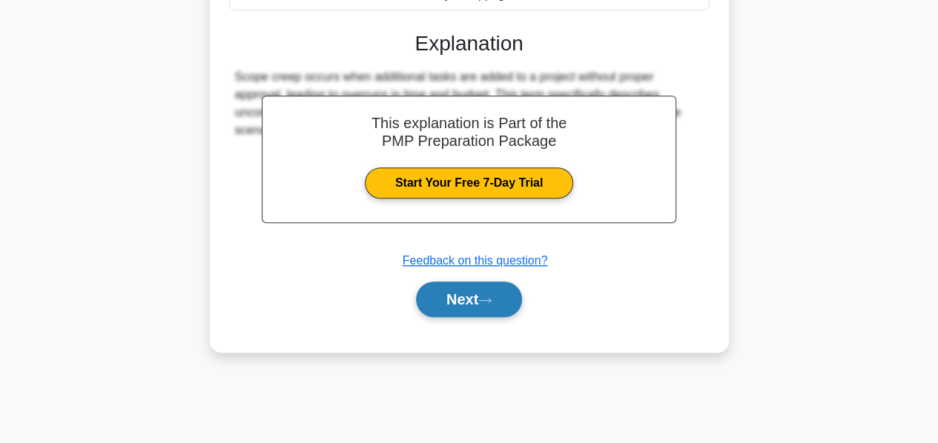
scroll to position [357, 0]
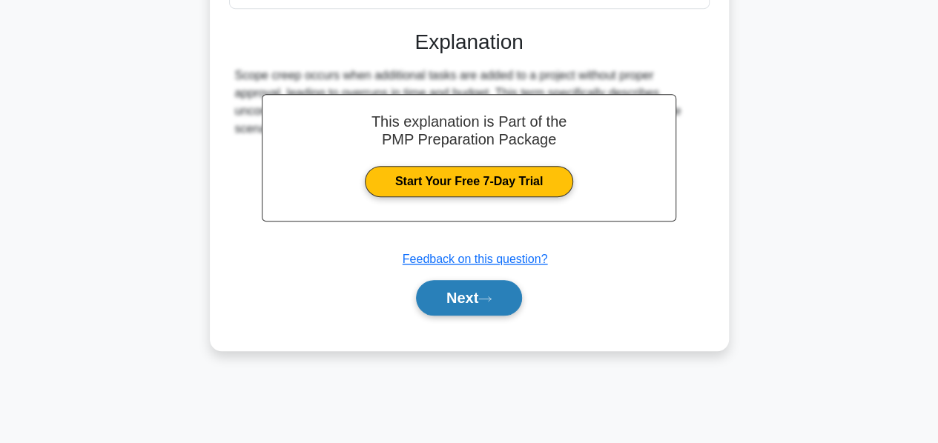
click at [450, 291] on button "Next" at bounding box center [469, 298] width 106 height 36
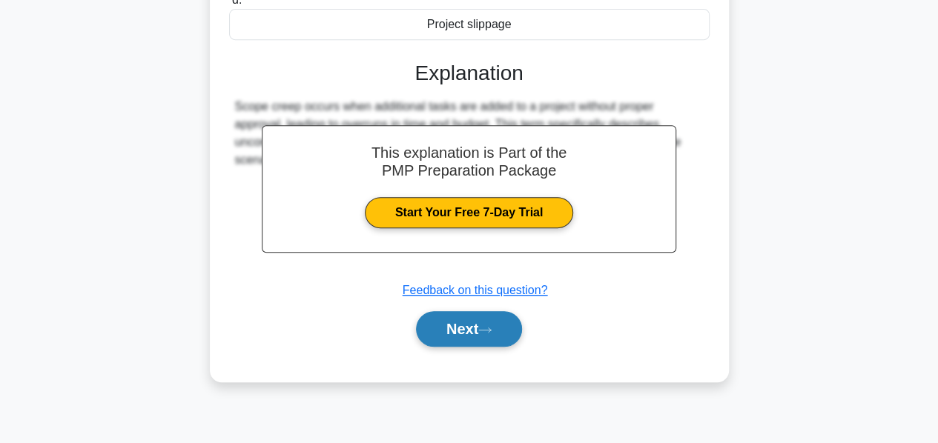
scroll to position [343, 0]
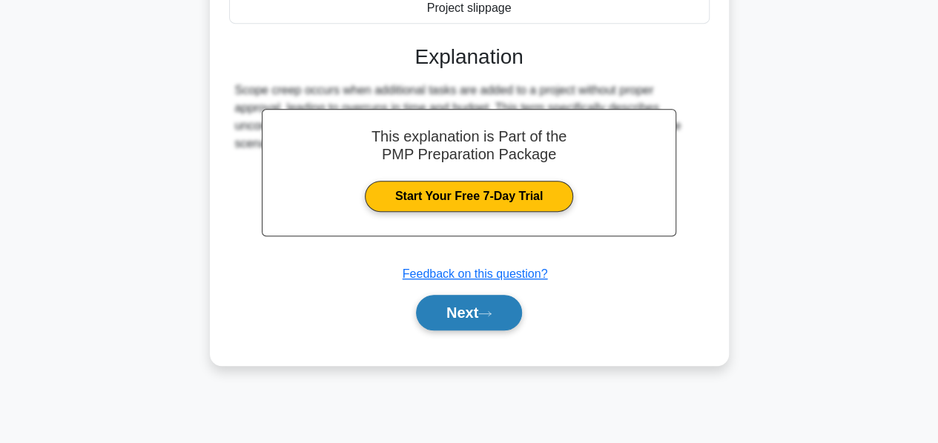
click at [452, 307] on button "Next" at bounding box center [469, 313] width 106 height 36
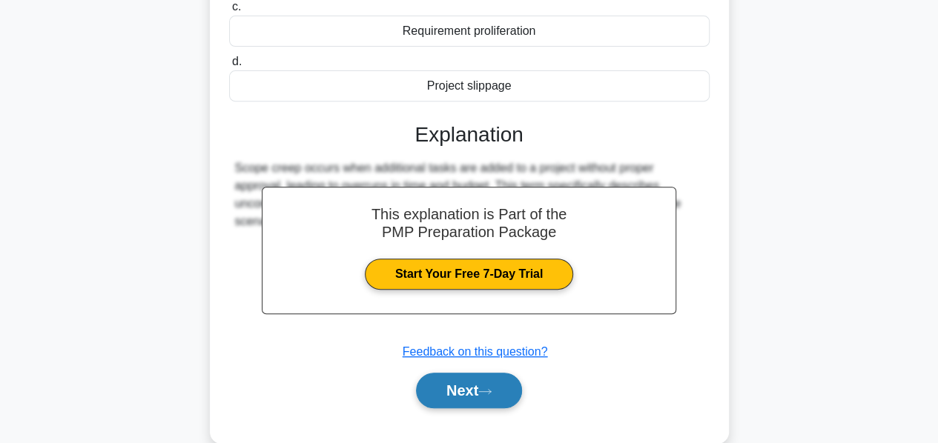
scroll to position [265, 0]
click at [460, 382] on button "Next" at bounding box center [469, 390] width 106 height 36
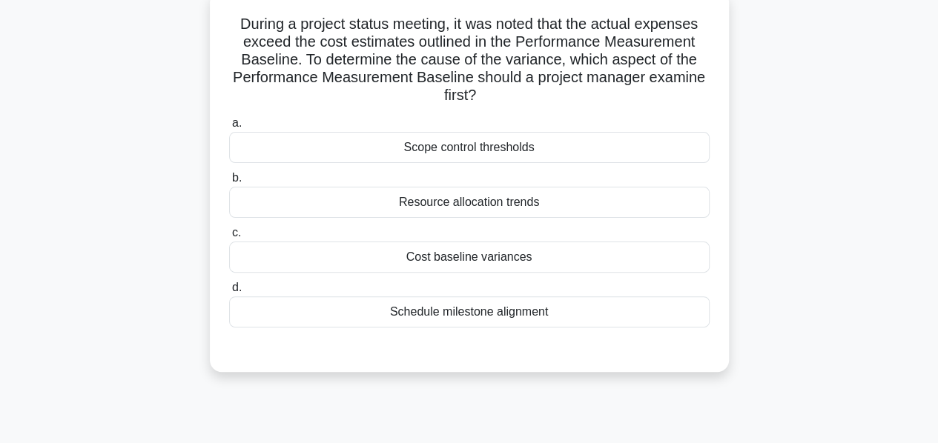
scroll to position [87, 0]
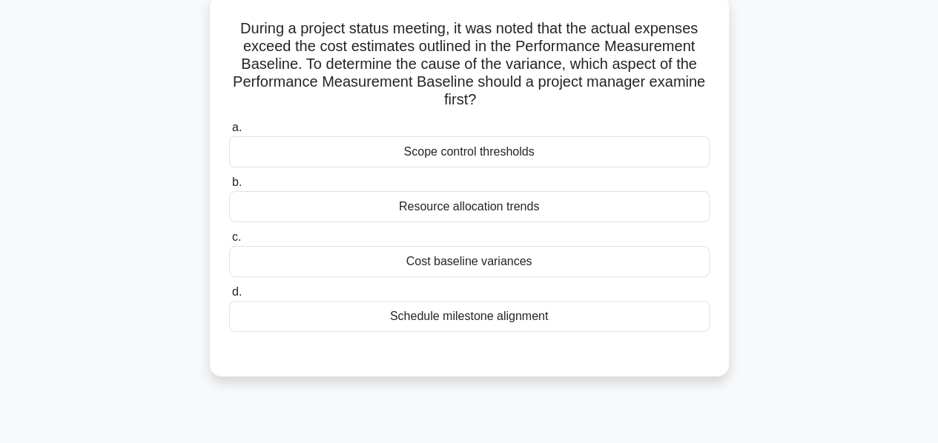
click at [446, 266] on div "Cost baseline variances" at bounding box center [469, 261] width 480 height 31
click at [229, 242] on input "c. Cost baseline variances" at bounding box center [229, 238] width 0 height 10
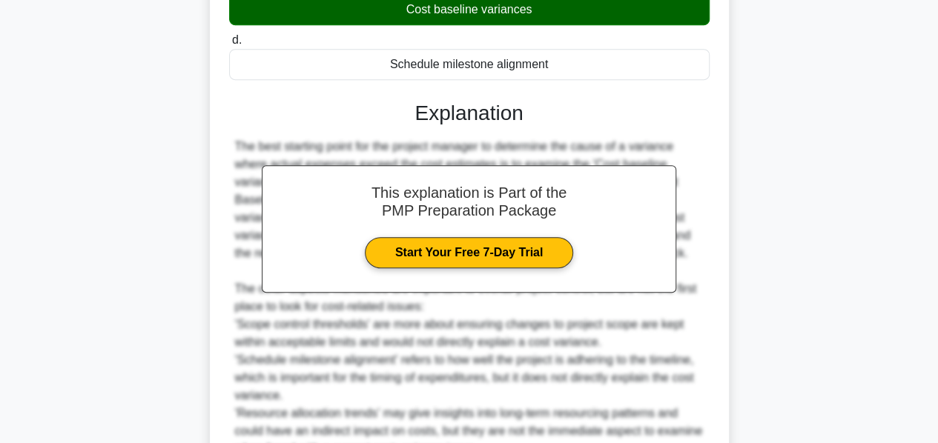
scroll to position [486, 0]
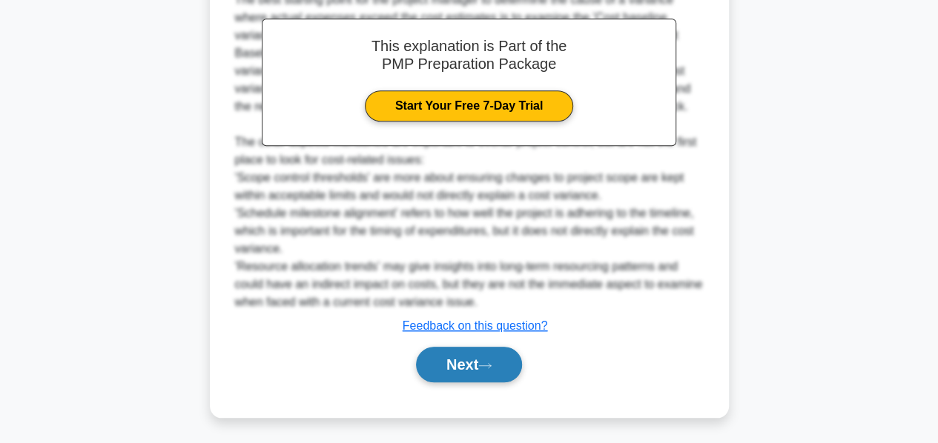
click at [455, 366] on button "Next" at bounding box center [469, 365] width 106 height 36
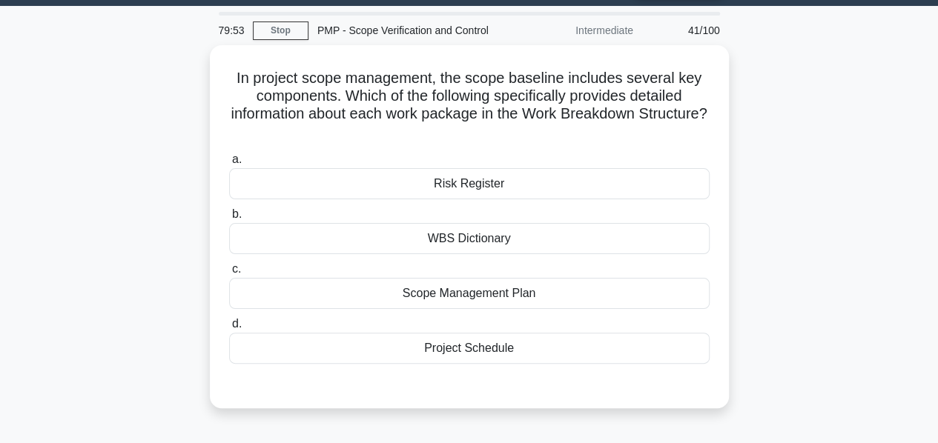
scroll to position [40, 0]
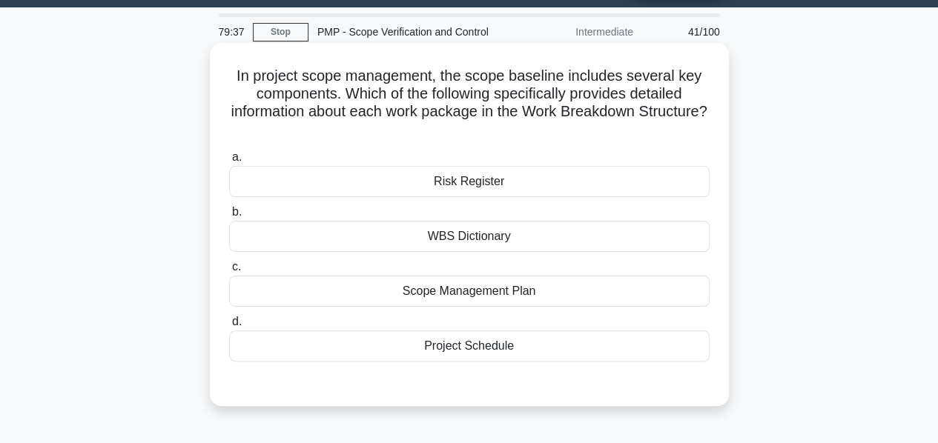
click at [454, 239] on div "WBS Dictionary" at bounding box center [469, 236] width 480 height 31
click at [229, 217] on input "b. WBS Dictionary" at bounding box center [229, 213] width 0 height 10
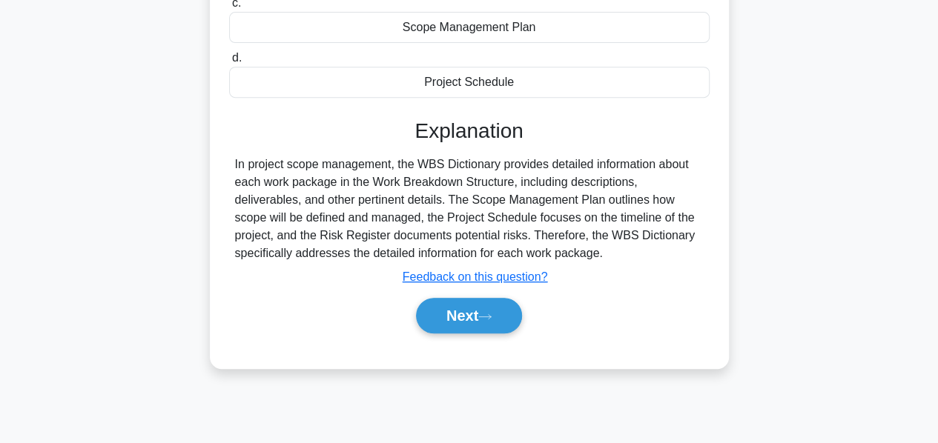
scroll to position [308, 0]
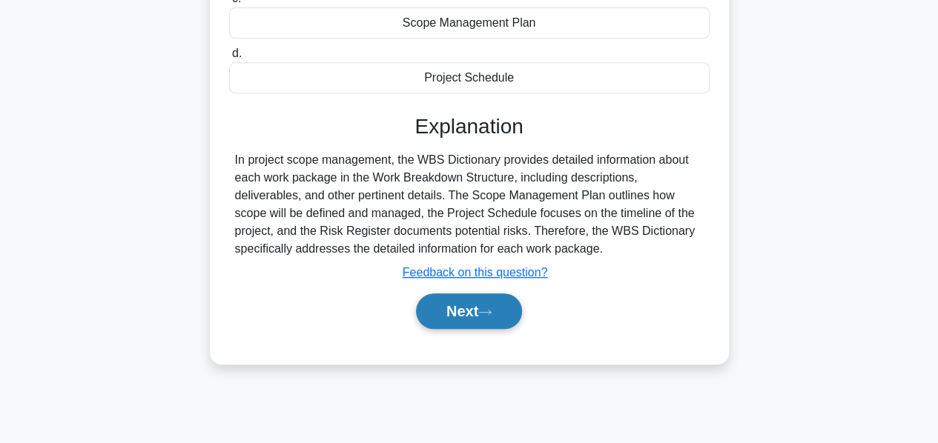
click at [454, 308] on button "Next" at bounding box center [469, 312] width 106 height 36
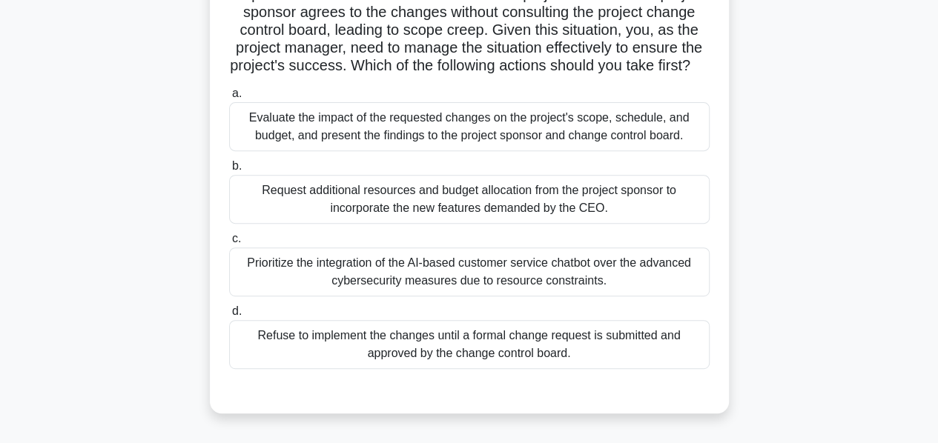
scroll to position [227, 0]
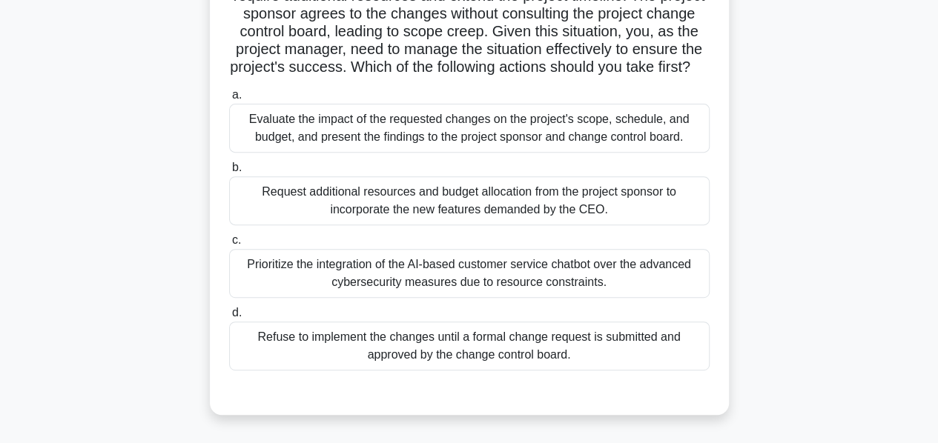
click at [423, 148] on div "Evaluate the impact of the requested changes on the project's scope, schedule, …" at bounding box center [469, 128] width 480 height 49
click at [229, 100] on input "a. Evaluate the impact of the requested changes on the project's scope, schedul…" at bounding box center [229, 95] width 0 height 10
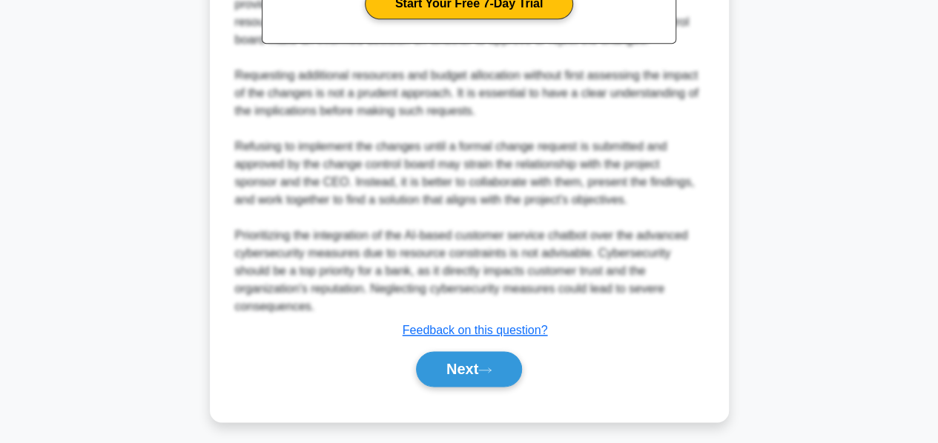
scroll to position [771, 0]
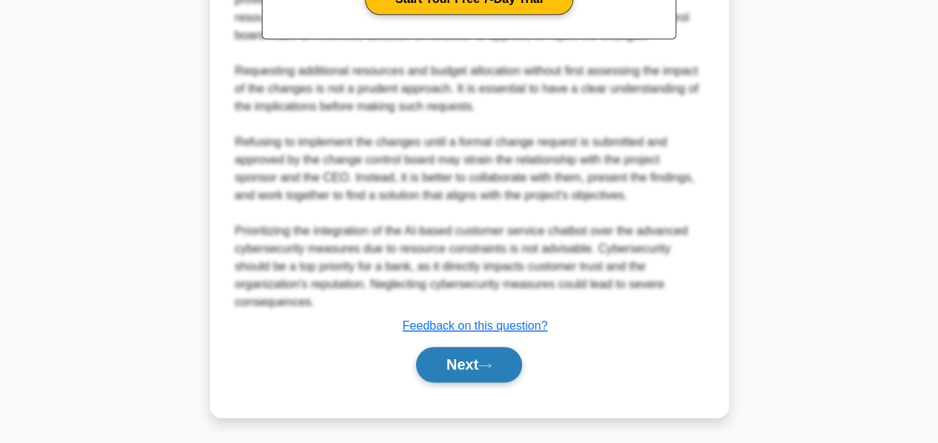
click at [460, 360] on button "Next" at bounding box center [469, 365] width 106 height 36
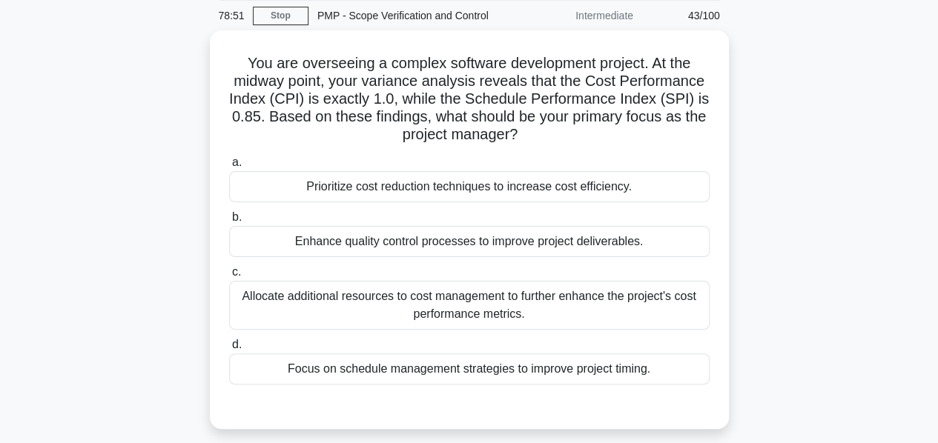
scroll to position [56, 0]
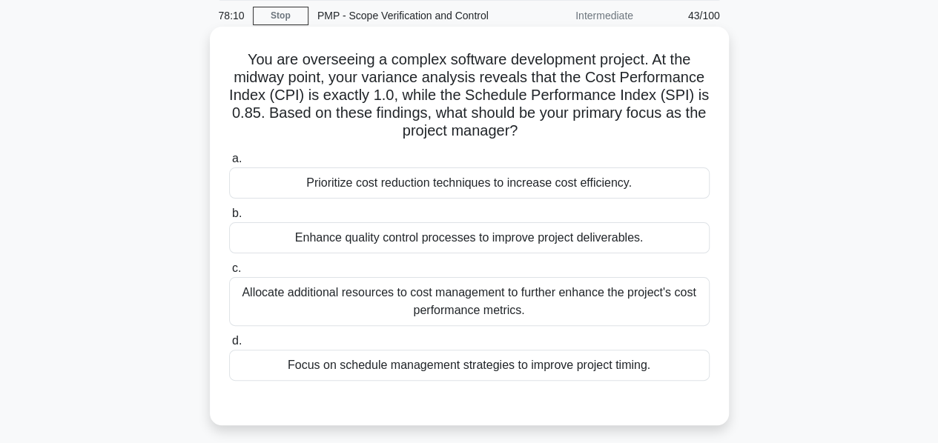
click at [400, 366] on div "Focus on schedule management strategies to improve project timing." at bounding box center [469, 365] width 480 height 31
click at [229, 346] on input "d. Focus on schedule management strategies to improve project timing." at bounding box center [229, 342] width 0 height 10
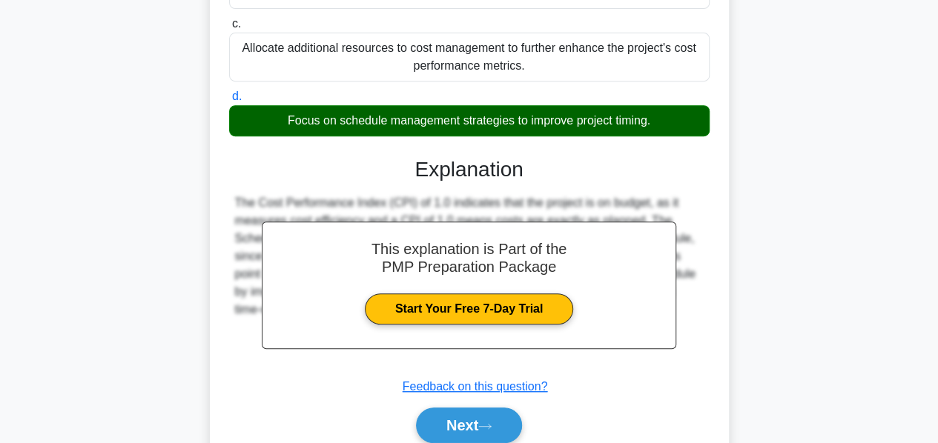
scroll to position [362, 0]
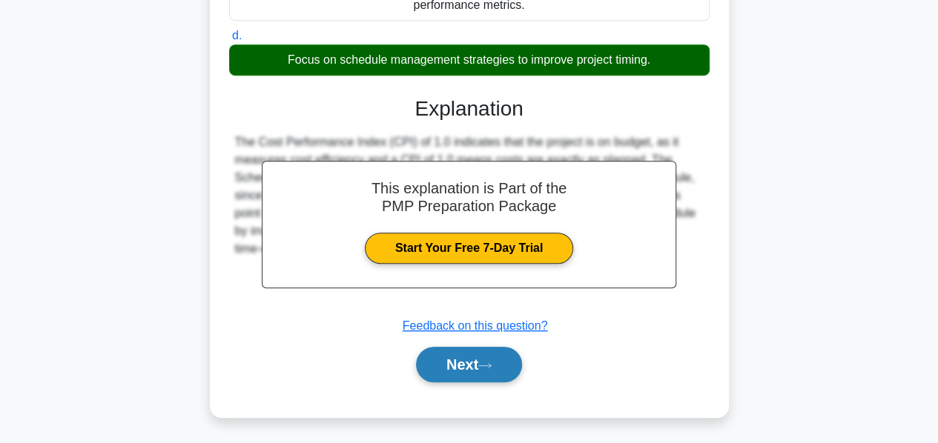
click at [452, 368] on button "Next" at bounding box center [469, 365] width 106 height 36
click at [451, 358] on button "Next" at bounding box center [469, 365] width 106 height 36
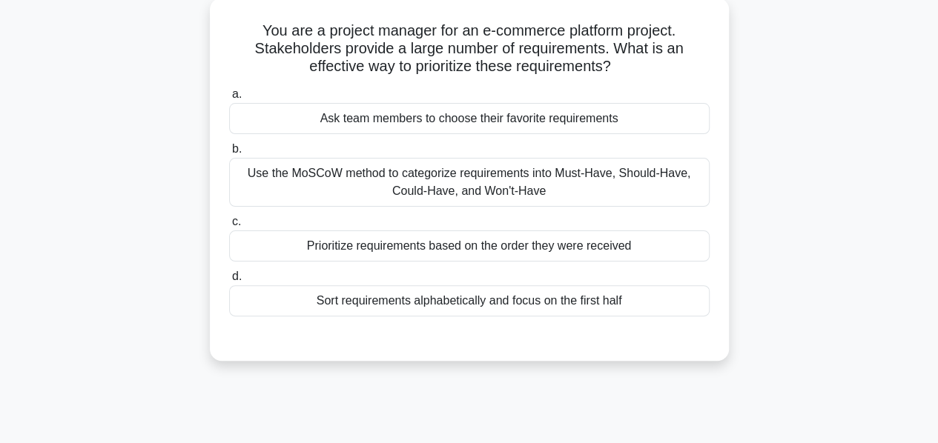
scroll to position [89, 0]
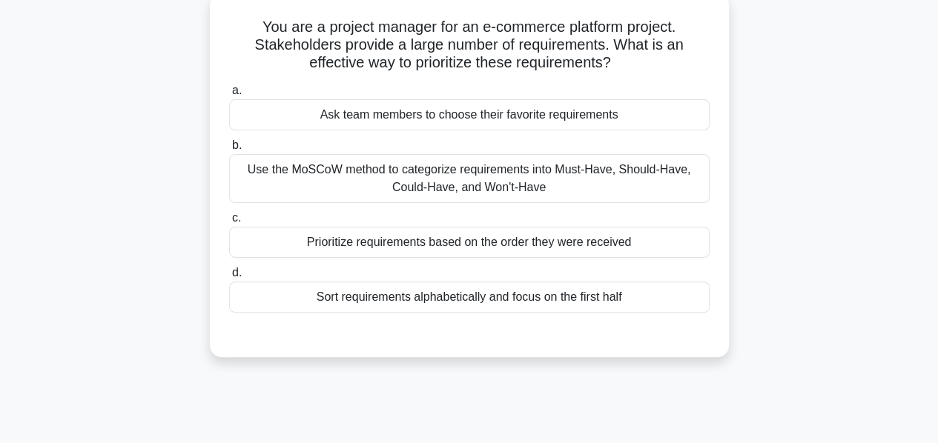
click at [440, 177] on div "Use the MoSCoW method to categorize requirements into Must-Have, Should-Have, C…" at bounding box center [469, 178] width 480 height 49
click at [229, 151] on input "b. Use the MoSCoW method to categorize requirements into Must-Have, Should-Have…" at bounding box center [229, 146] width 0 height 10
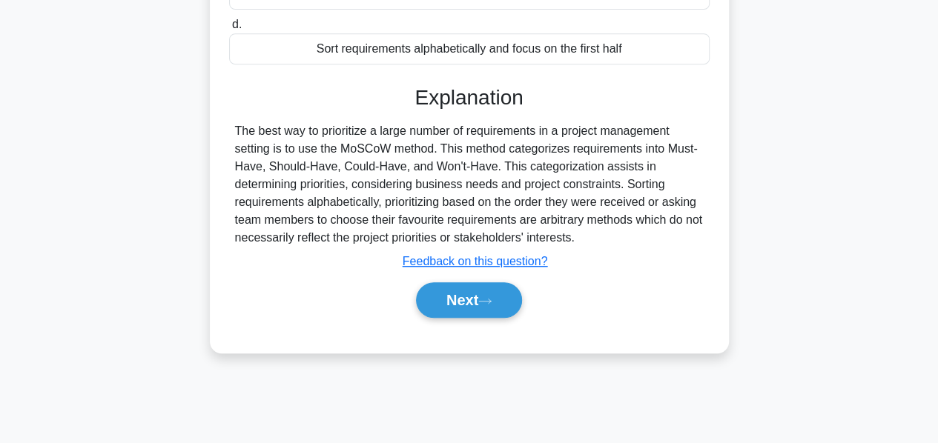
scroll to position [357, 0]
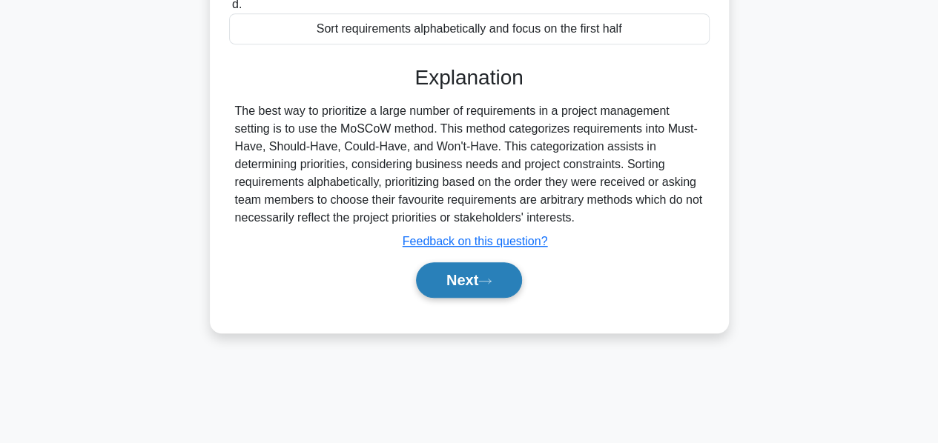
click at [454, 280] on button "Next" at bounding box center [469, 280] width 106 height 36
click at [450, 274] on button "Next" at bounding box center [469, 280] width 106 height 36
click at [460, 274] on button "Next" at bounding box center [469, 280] width 106 height 36
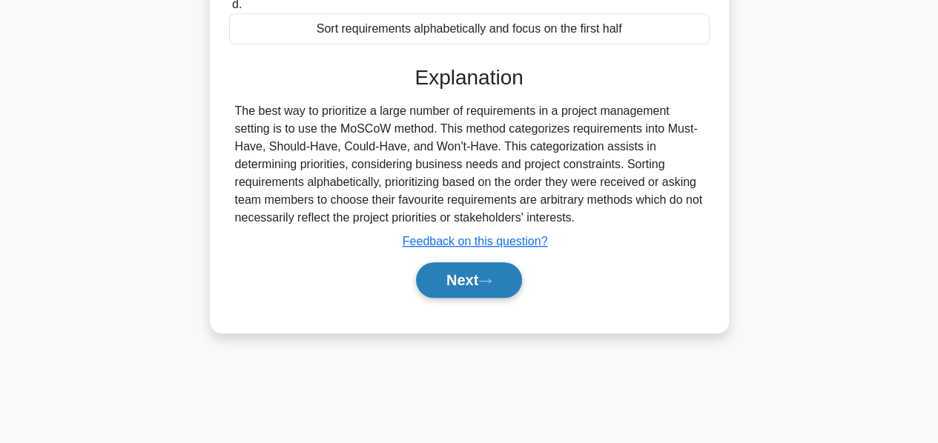
click at [454, 275] on button "Next" at bounding box center [469, 280] width 106 height 36
click at [451, 275] on button "Next" at bounding box center [469, 280] width 106 height 36
click at [462, 281] on button "Next" at bounding box center [469, 280] width 106 height 36
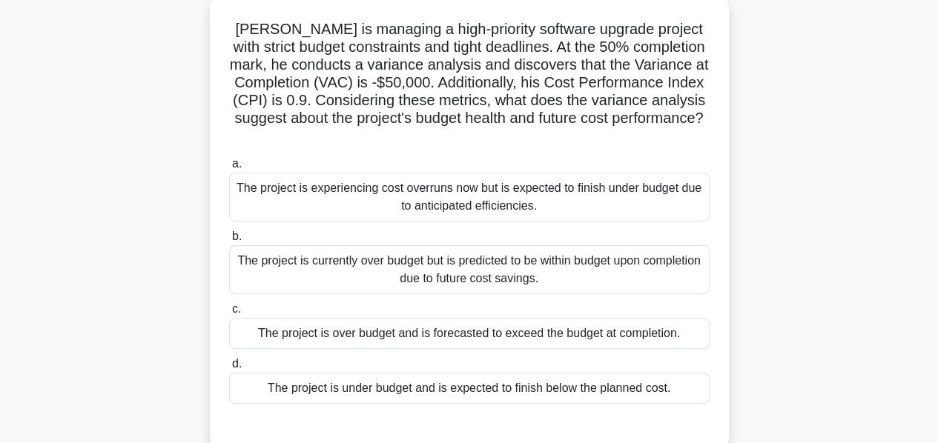
scroll to position [86, 0]
click at [487, 207] on div "The project is experiencing cost overruns now but is expected to finish under b…" at bounding box center [469, 197] width 480 height 49
click at [229, 170] on input "a. The project is experiencing cost overruns now but is expected to finish unde…" at bounding box center [229, 165] width 0 height 10
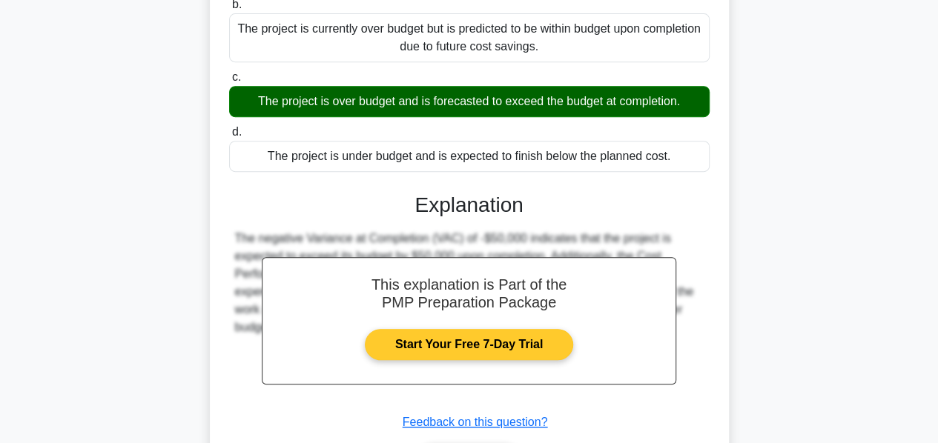
scroll to position [417, 0]
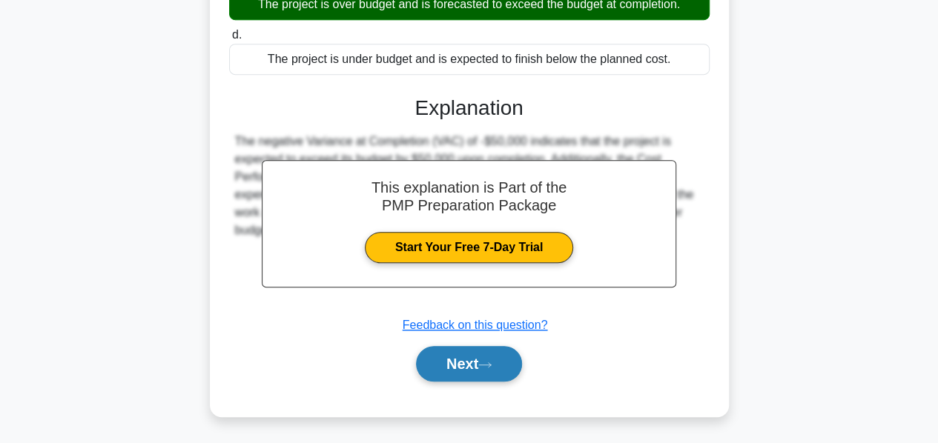
click at [469, 353] on button "Next" at bounding box center [469, 364] width 106 height 36
click at [466, 359] on button "Next" at bounding box center [469, 364] width 106 height 36
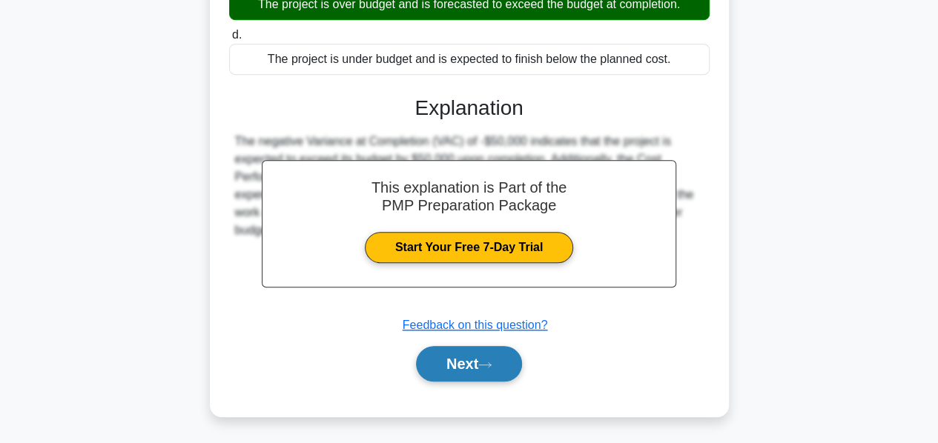
click at [453, 357] on button "Next" at bounding box center [469, 364] width 106 height 36
click at [463, 363] on button "Next" at bounding box center [469, 364] width 106 height 36
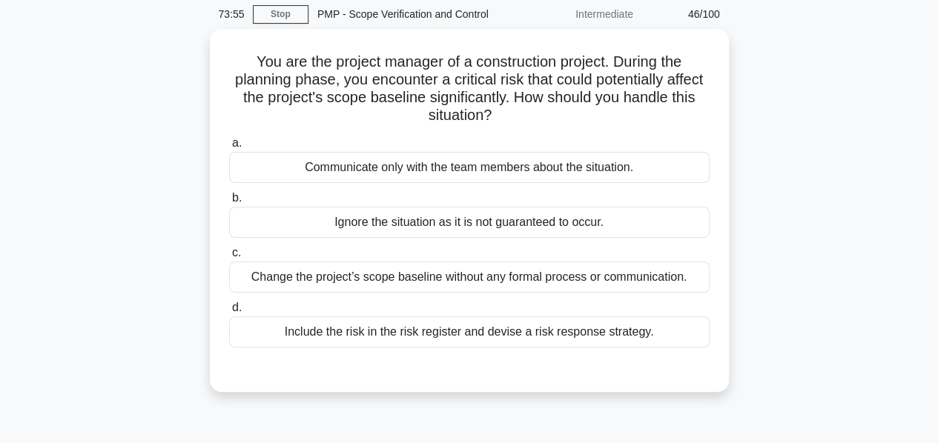
scroll to position [67, 0]
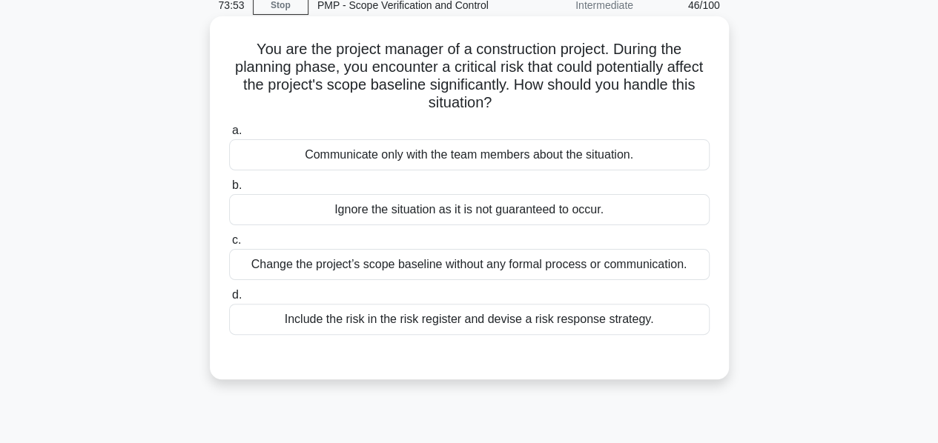
click at [454, 325] on div "Include the risk in the risk register and devise a risk response strategy." at bounding box center [469, 319] width 480 height 31
click at [229, 300] on input "d. Include the risk in the risk register and devise a risk response strategy." at bounding box center [229, 296] width 0 height 10
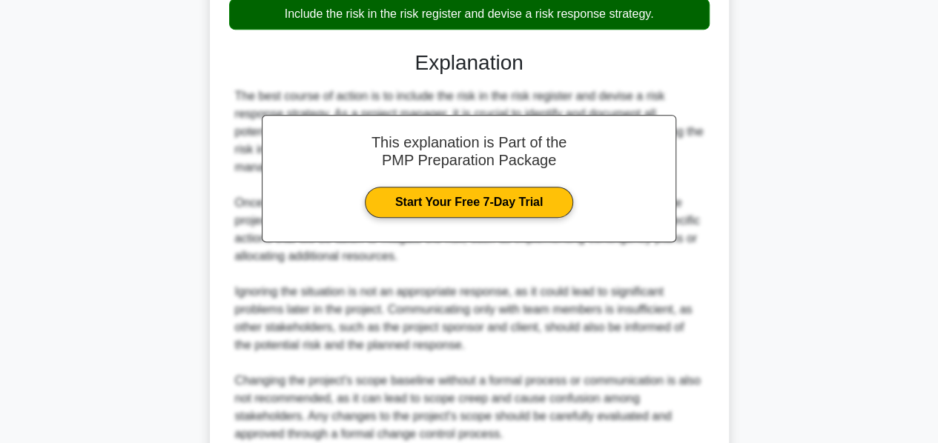
scroll to position [504, 0]
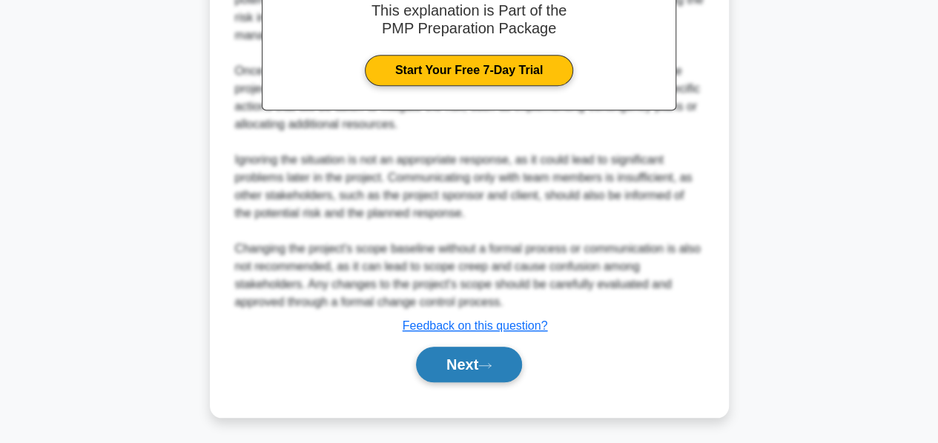
click at [449, 360] on button "Next" at bounding box center [469, 365] width 106 height 36
click at [450, 357] on button "Next" at bounding box center [469, 365] width 106 height 36
click at [459, 366] on button "Next" at bounding box center [469, 365] width 106 height 36
click at [459, 361] on button "Next" at bounding box center [469, 365] width 106 height 36
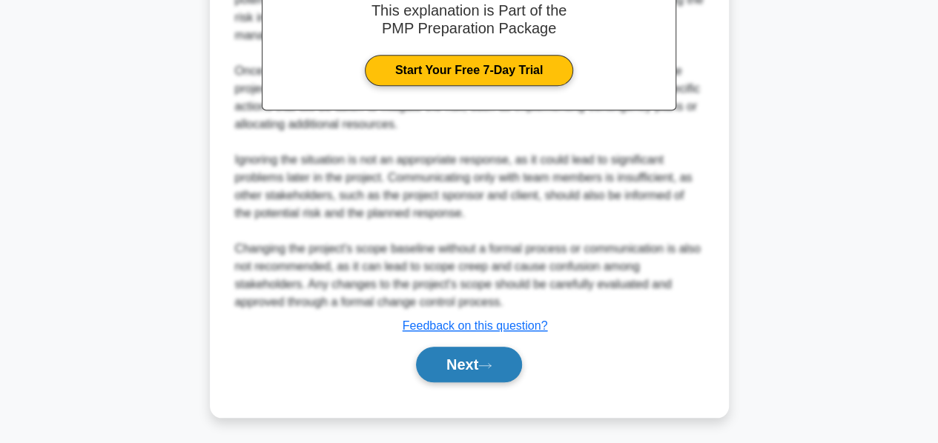
click at [459, 361] on button "Next" at bounding box center [469, 365] width 106 height 36
click at [449, 361] on button "Next" at bounding box center [469, 365] width 106 height 36
click at [449, 366] on button "Next" at bounding box center [469, 365] width 106 height 36
click at [450, 358] on button "Next" at bounding box center [469, 365] width 106 height 36
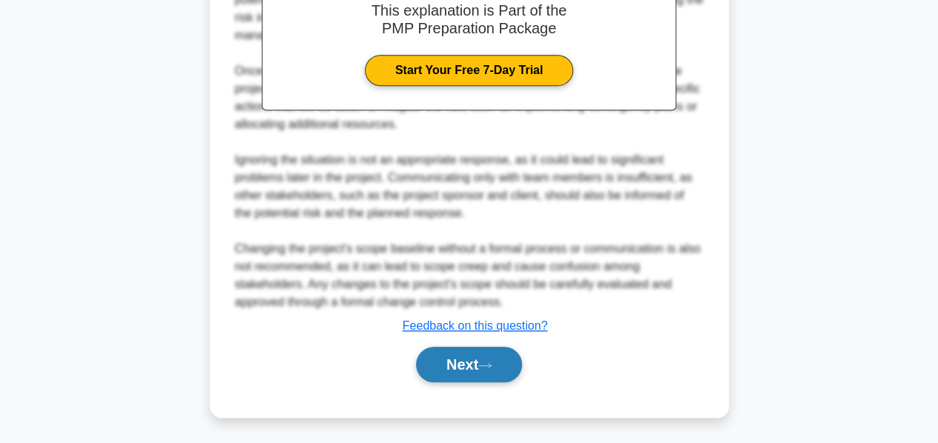
click at [450, 358] on button "Next" at bounding box center [469, 365] width 106 height 36
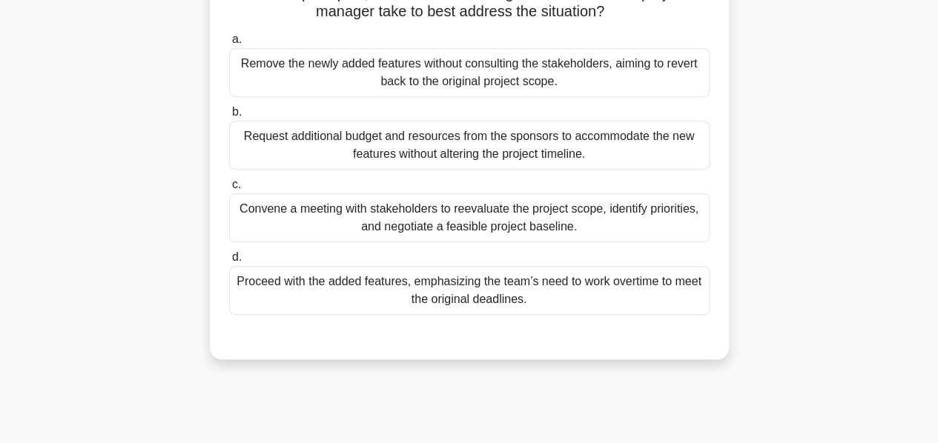
scroll to position [325, 0]
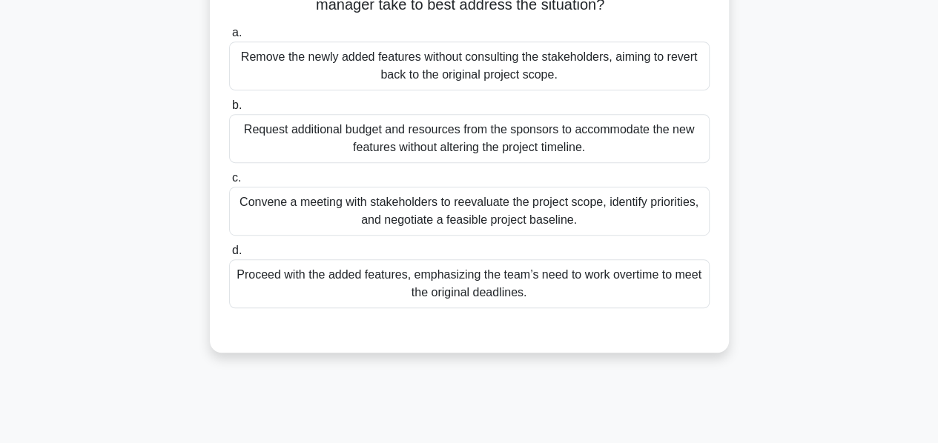
click at [455, 236] on div "Convene a meeting with stakeholders to reevaluate the project scope, identify p…" at bounding box center [469, 211] width 480 height 49
click at [229, 183] on input "c. Convene a meeting with stakeholders to reevaluate the project scope, identif…" at bounding box center [229, 178] width 0 height 10
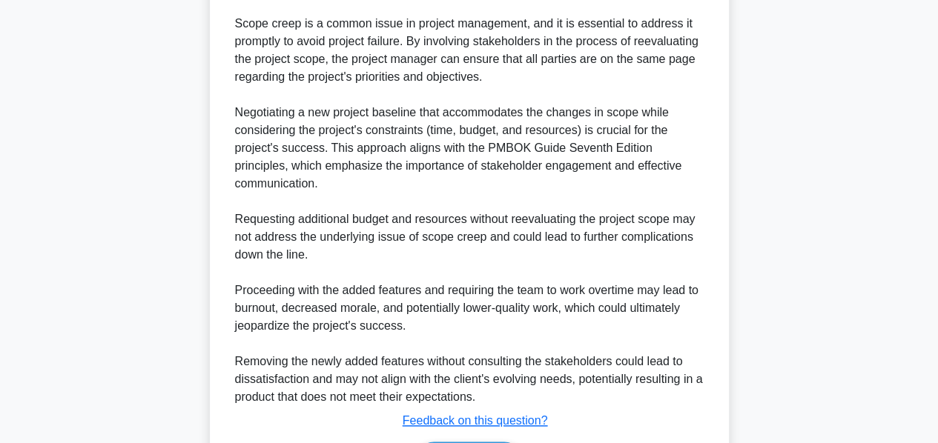
scroll to position [842, 0]
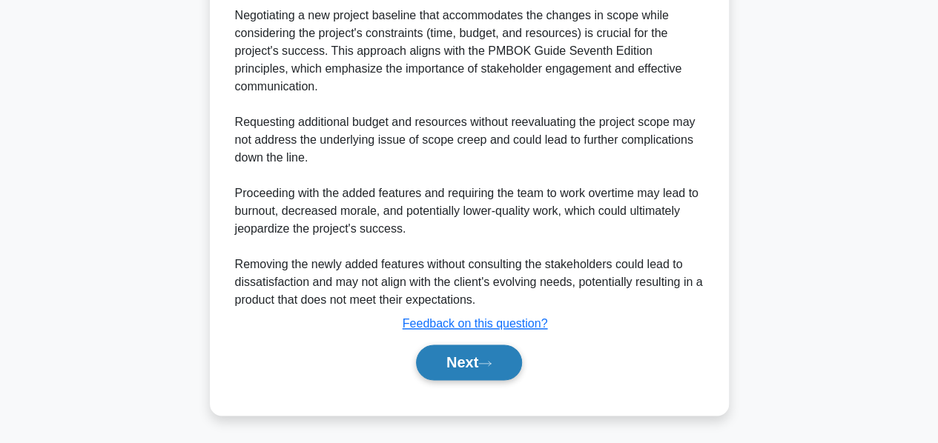
click at [452, 351] on button "Next" at bounding box center [469, 363] width 106 height 36
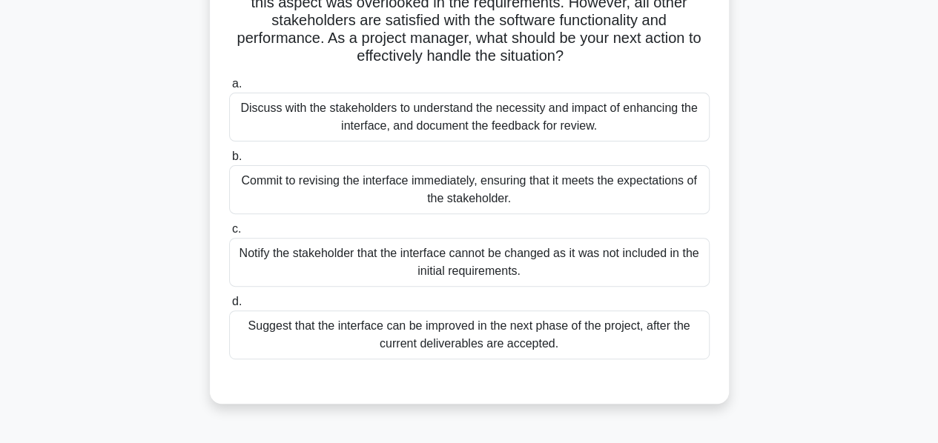
scroll to position [172, 0]
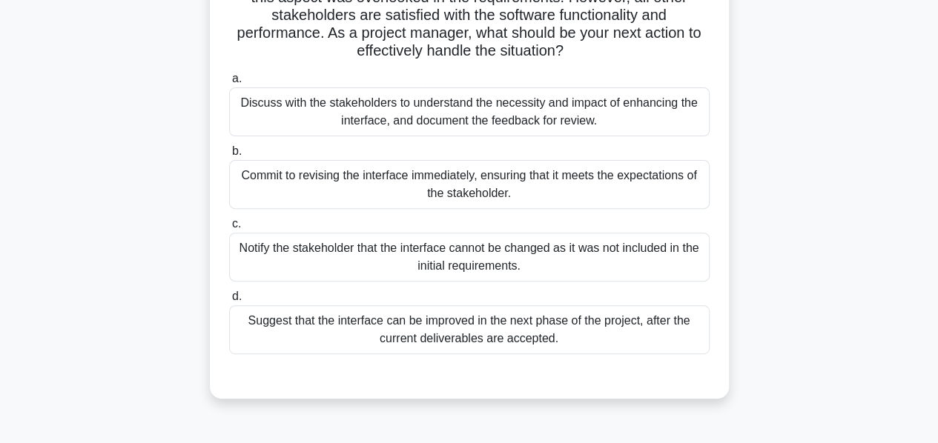
click at [440, 118] on div "Discuss with the stakeholders to understand the necessity and impact of enhanci…" at bounding box center [469, 111] width 480 height 49
click at [229, 84] on input "a. Discuss with the stakeholders to understand the necessity and impact of enha…" at bounding box center [229, 79] width 0 height 10
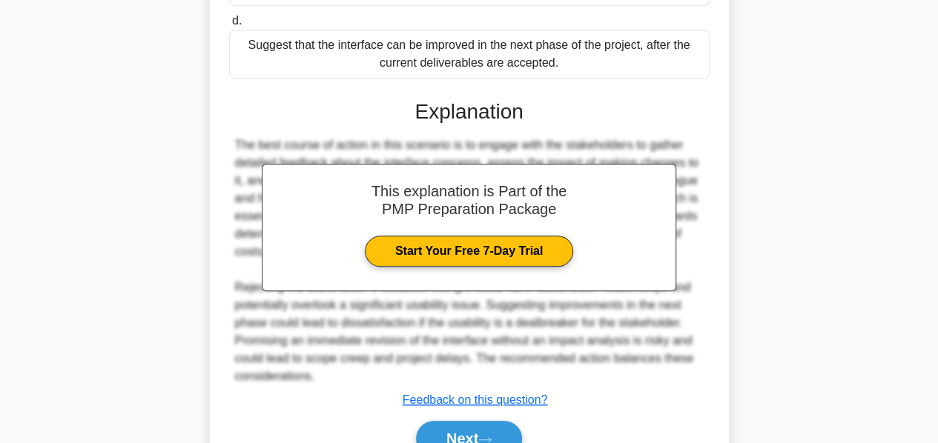
scroll to position [522, 0]
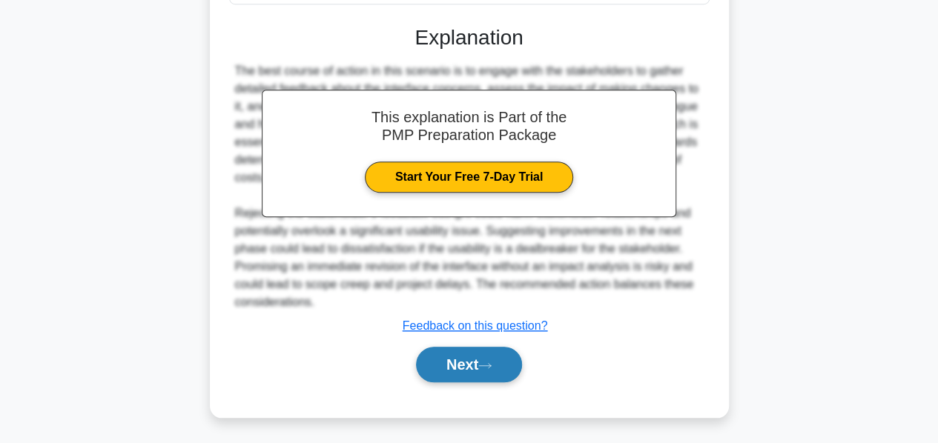
click at [449, 364] on button "Next" at bounding box center [469, 365] width 106 height 36
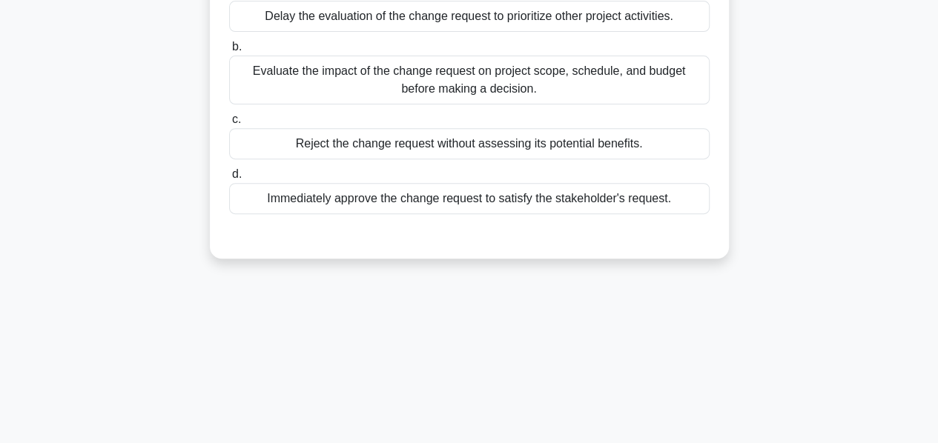
scroll to position [225, 0]
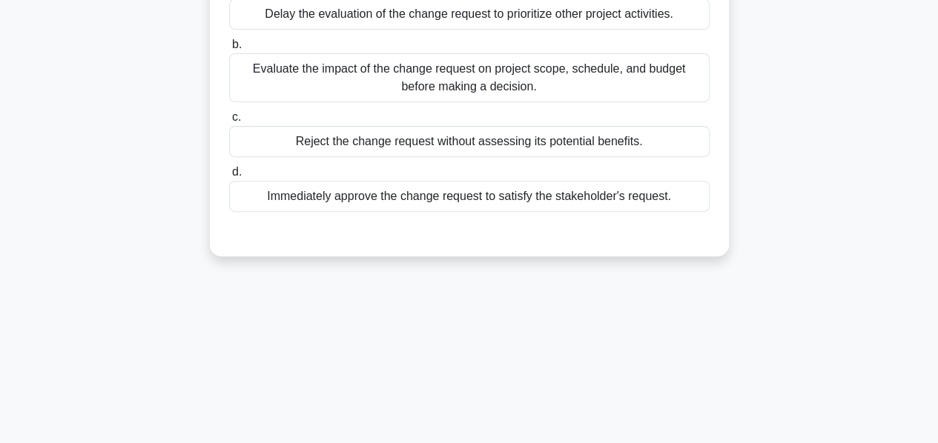
click at [436, 84] on div "Evaluate the impact of the change request on project scope, schedule, and budge…" at bounding box center [469, 77] width 480 height 49
click at [229, 50] on input "b. Evaluate the impact of the change request on project scope, schedule, and bu…" at bounding box center [229, 45] width 0 height 10
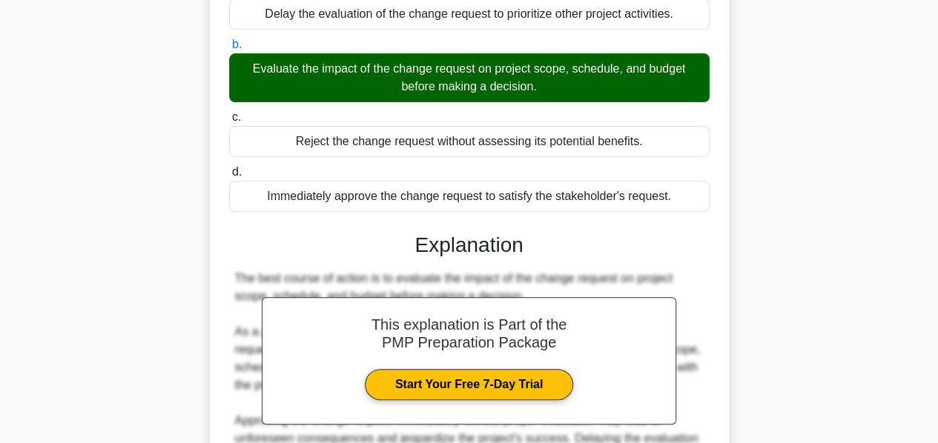
scroll to position [451, 0]
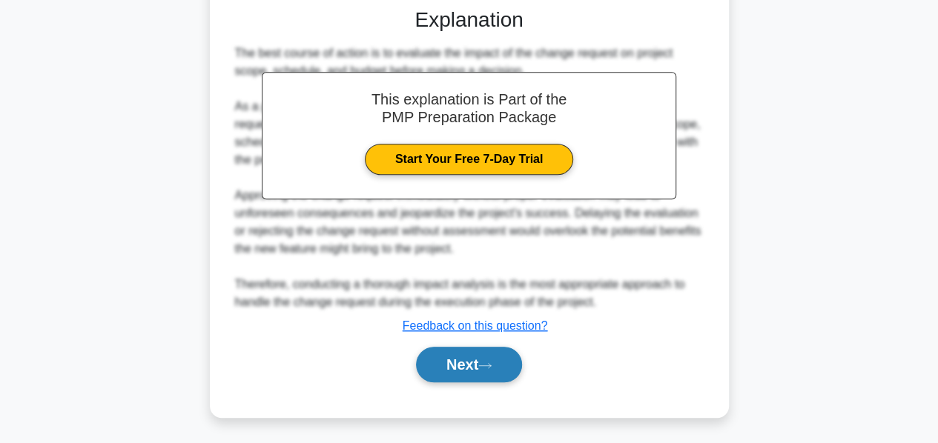
click at [465, 357] on button "Next" at bounding box center [469, 365] width 106 height 36
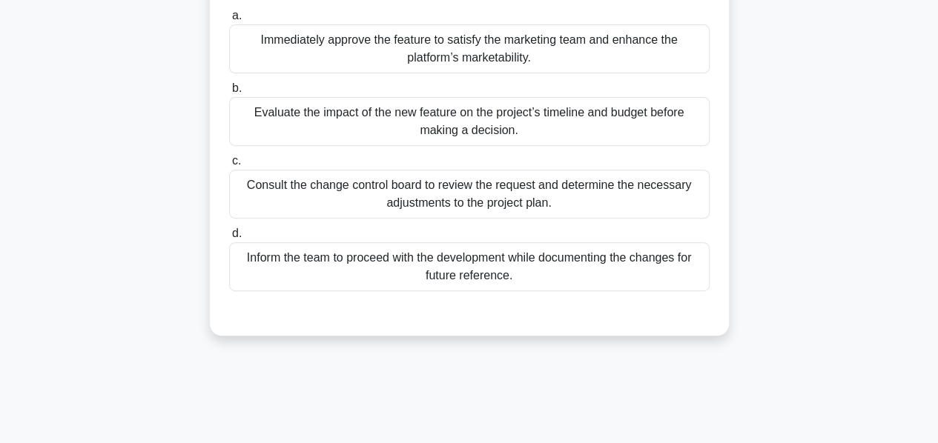
scroll to position [219, 0]
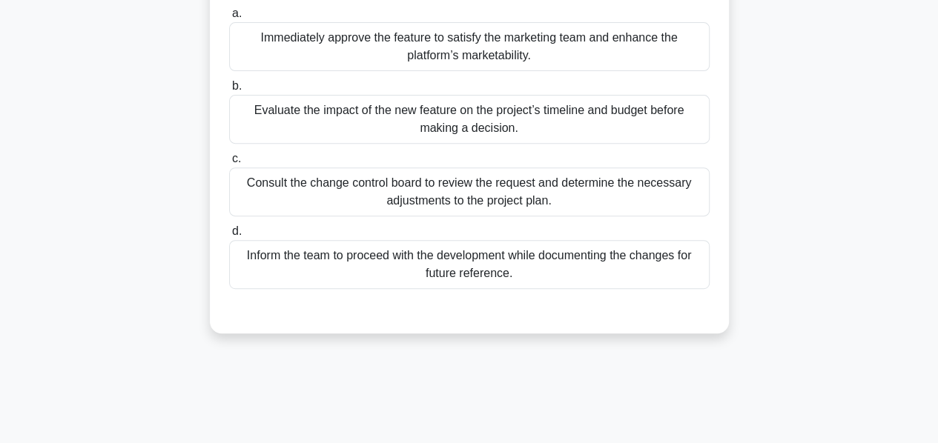
click at [469, 128] on div "Evaluate the impact of the new feature on the project’s timeline and budget bef…" at bounding box center [469, 119] width 480 height 49
click at [229, 91] on input "b. Evaluate the impact of the new feature on the project’s timeline and budget …" at bounding box center [229, 87] width 0 height 10
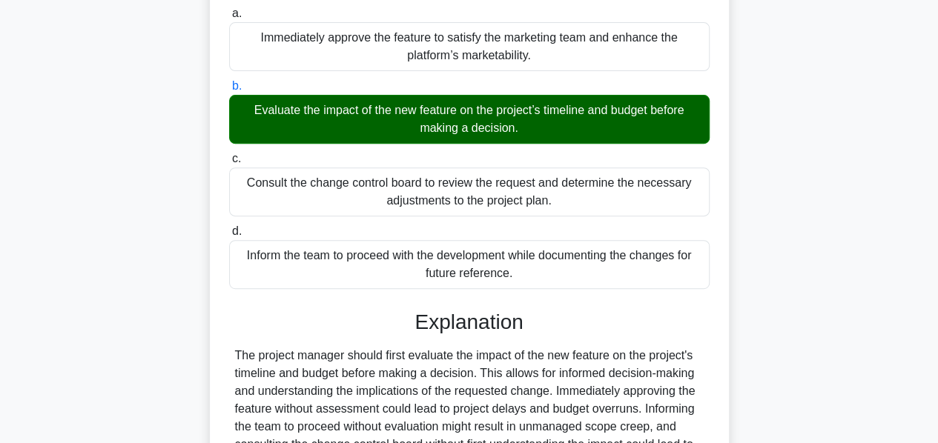
scroll to position [380, 0]
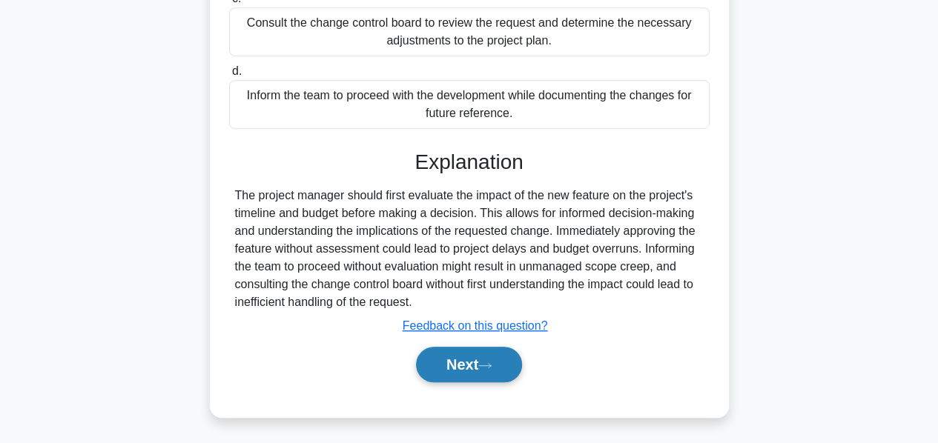
click at [464, 367] on button "Next" at bounding box center [469, 365] width 106 height 36
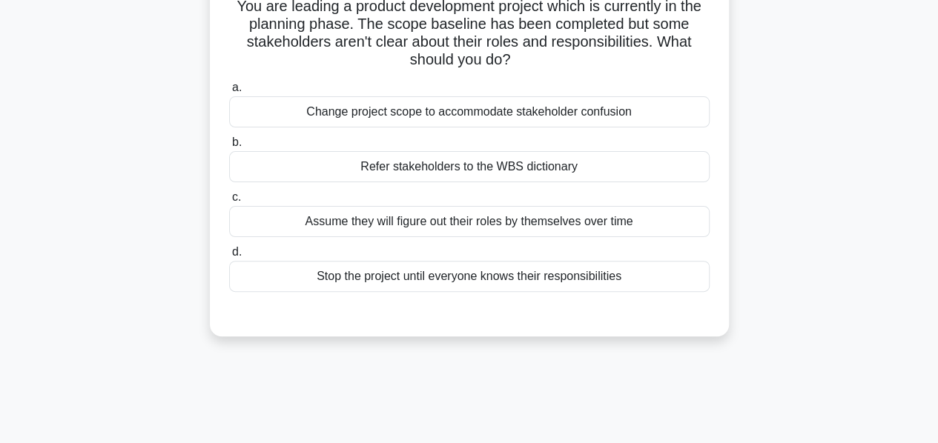
scroll to position [108, 0]
click at [472, 170] on div "Refer stakeholders to the WBS dictionary" at bounding box center [469, 168] width 480 height 31
click at [229, 149] on input "b. Refer stakeholders to the WBS dictionary" at bounding box center [229, 144] width 0 height 10
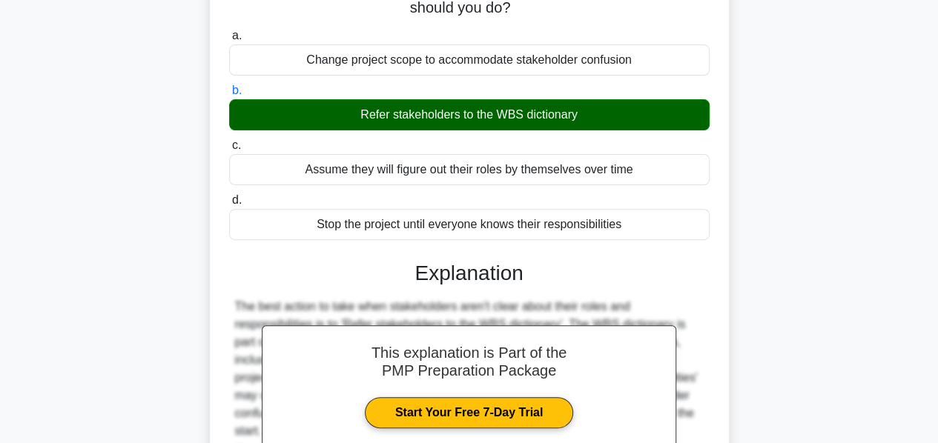
scroll to position [357, 0]
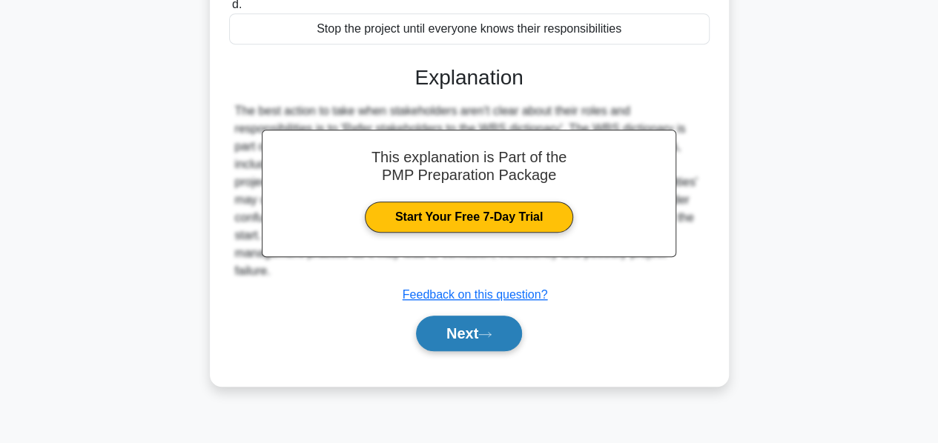
click at [448, 325] on button "Next" at bounding box center [469, 334] width 106 height 36
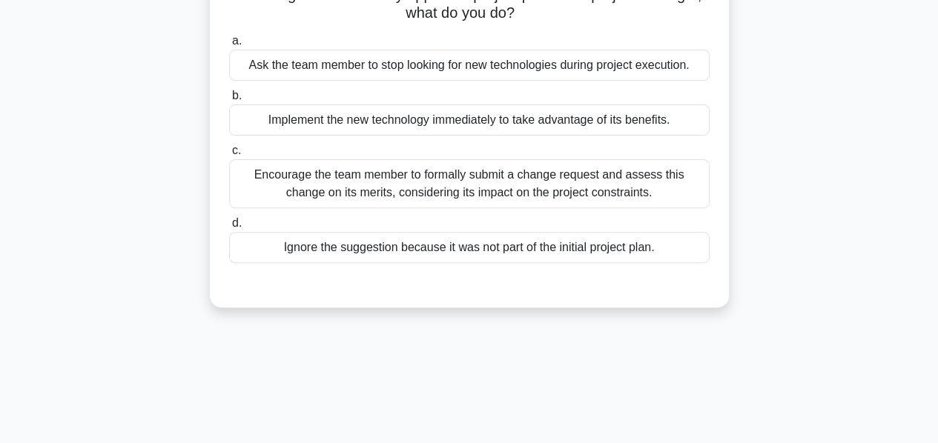
scroll to position [176, 0]
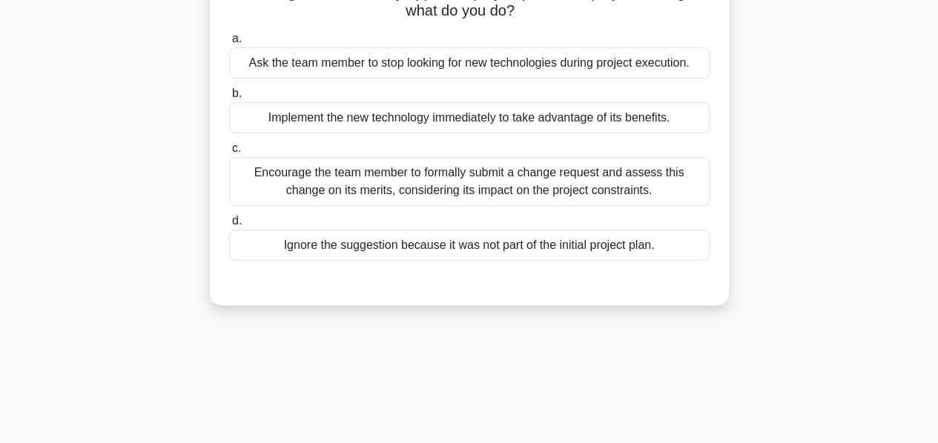
click at [424, 182] on div "Encourage the team member to formally submit a change request and assess this c…" at bounding box center [469, 181] width 480 height 49
click at [229, 153] on input "c. Encourage the team member to formally submit a change request and assess thi…" at bounding box center [229, 149] width 0 height 10
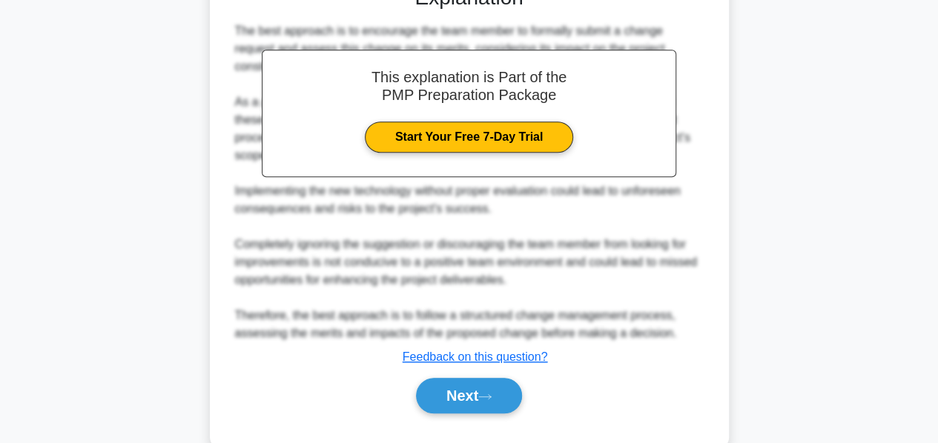
scroll to position [474, 0]
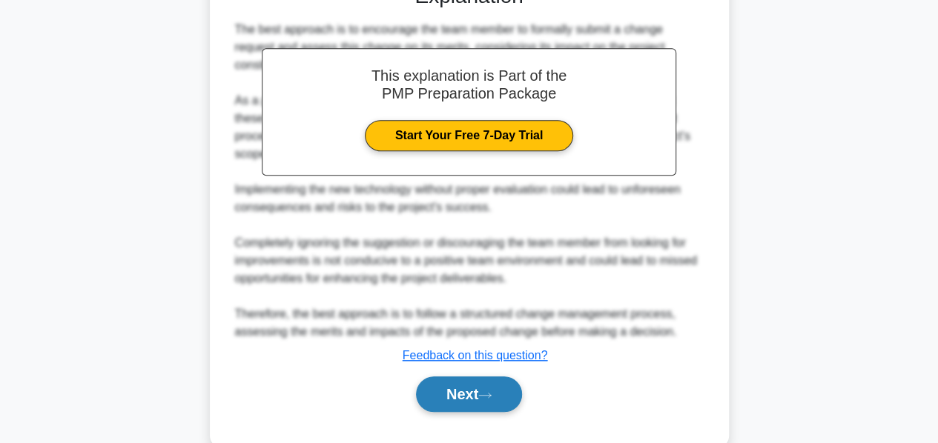
click at [445, 396] on button "Next" at bounding box center [469, 395] width 106 height 36
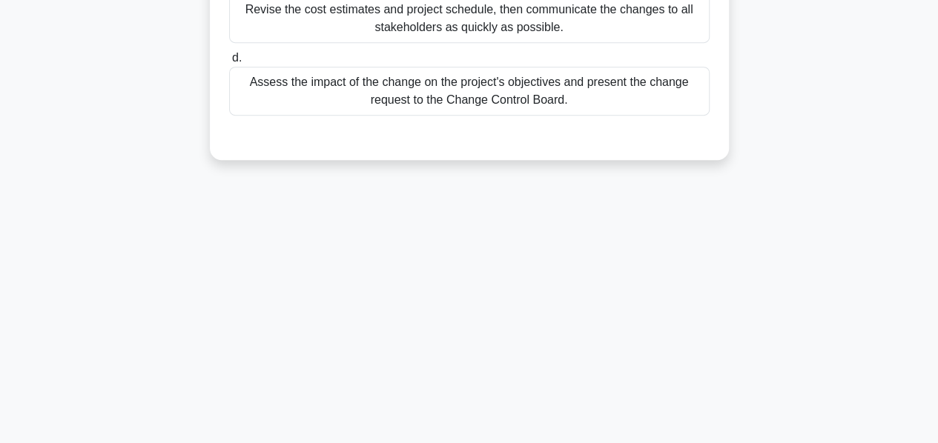
click at [468, 116] on div "Assess the impact of the change on the project's objectives and present the cha…" at bounding box center [469, 91] width 480 height 49
click at [229, 63] on input "d. Assess the impact of the change on the project's objectives and present the …" at bounding box center [229, 58] width 0 height 10
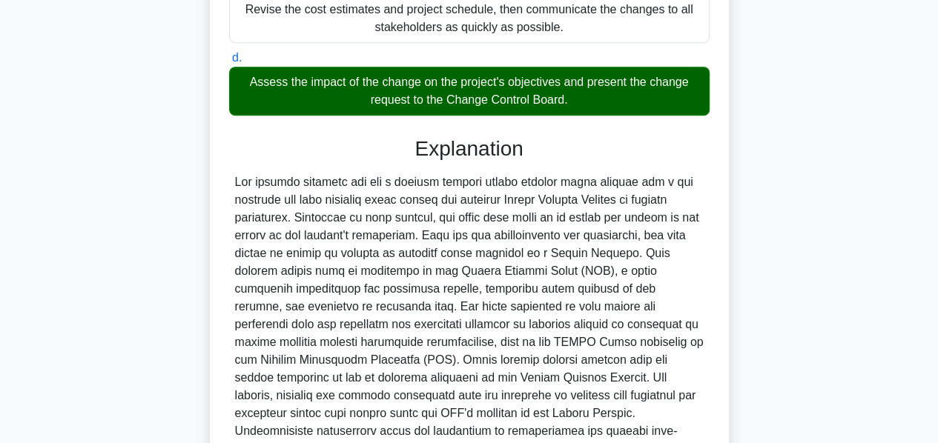
scroll to position [558, 0]
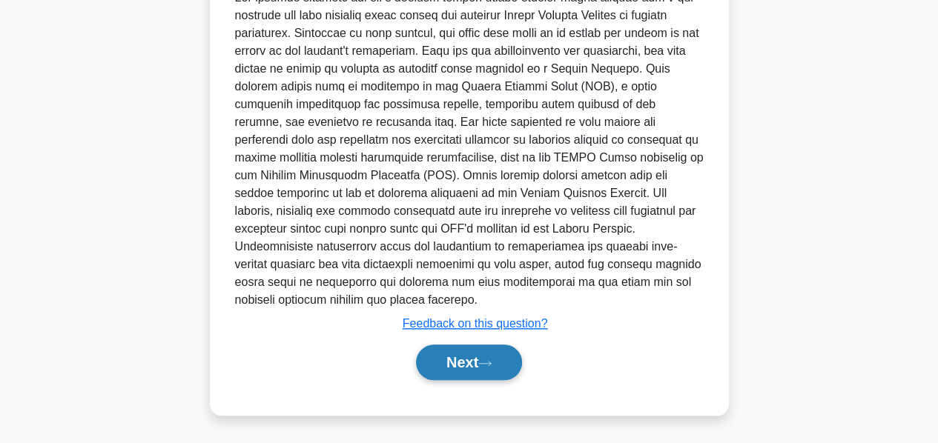
click at [448, 357] on button "Next" at bounding box center [469, 363] width 106 height 36
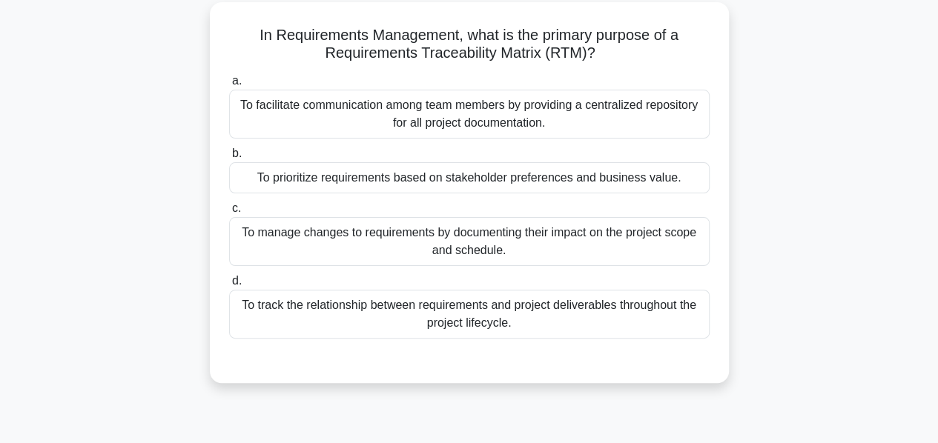
scroll to position [85, 0]
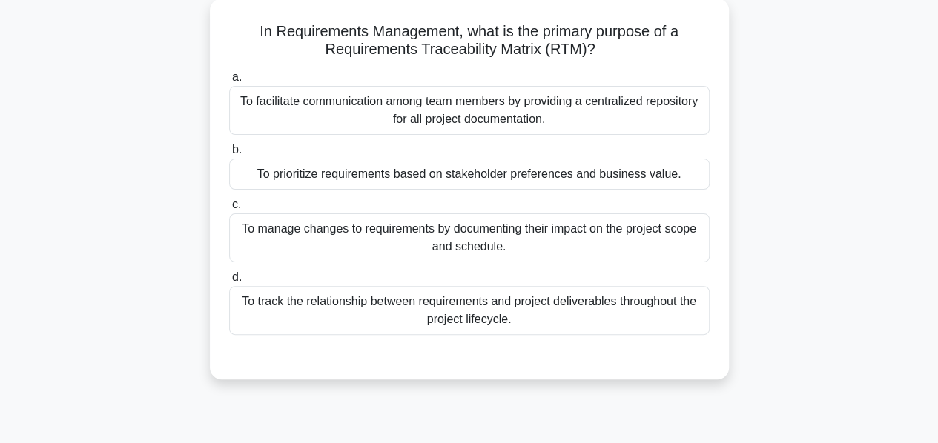
click at [451, 177] on div "To prioritize requirements based on stakeholder preferences and business value." at bounding box center [469, 174] width 480 height 31
click at [229, 155] on input "b. To prioritize requirements based on stakeholder preferences and business val…" at bounding box center [229, 150] width 0 height 10
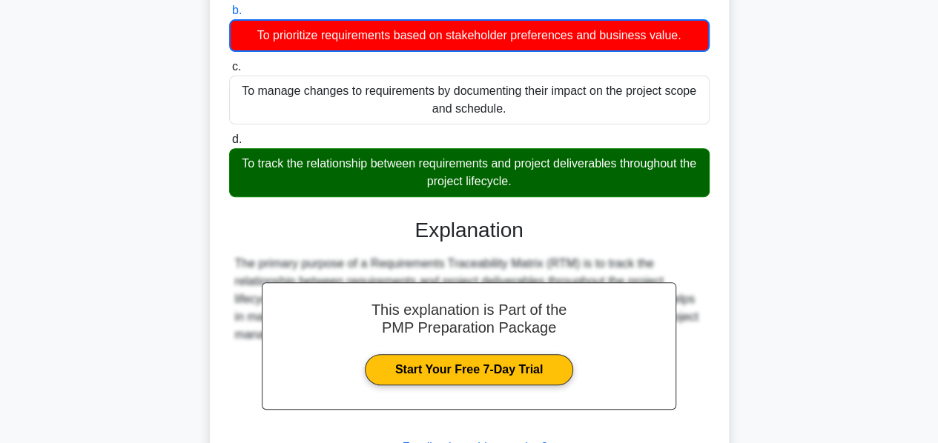
scroll to position [357, 0]
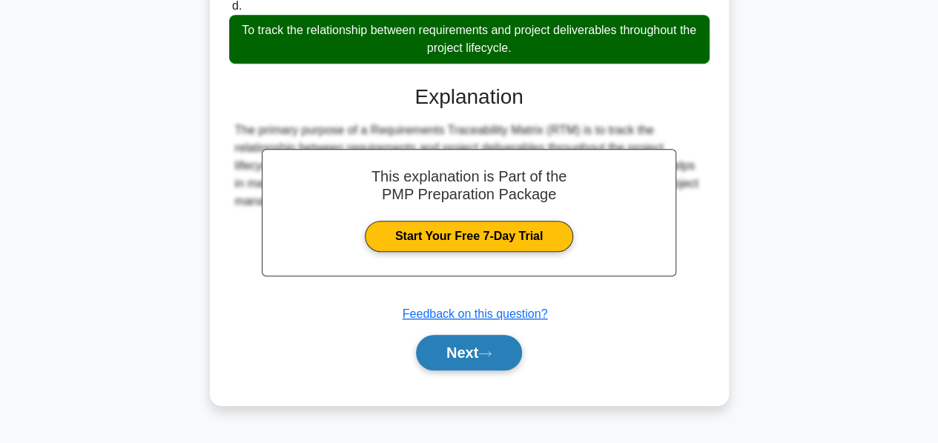
click at [455, 352] on button "Next" at bounding box center [469, 353] width 106 height 36
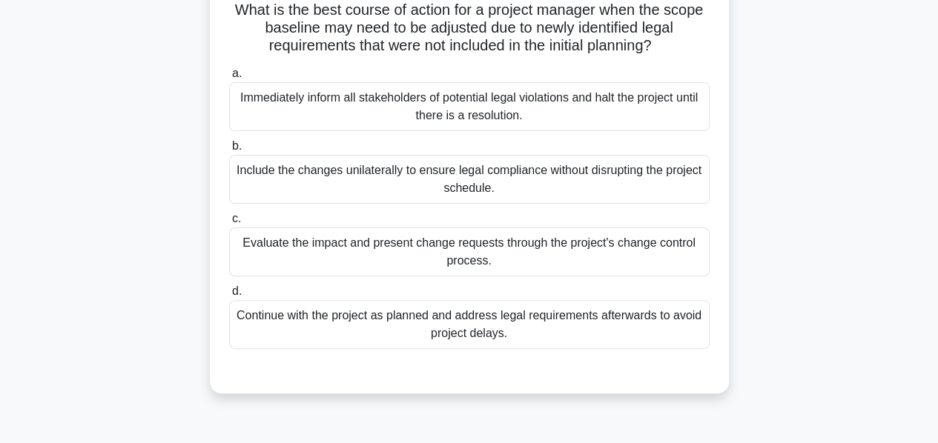
scroll to position [111, 0]
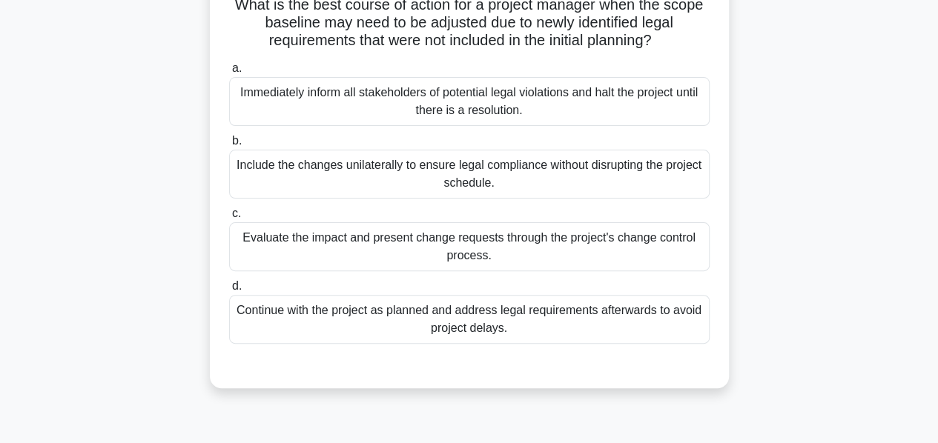
click at [394, 250] on div "Evaluate the impact and present change requests through the project's change co…" at bounding box center [469, 246] width 480 height 49
click at [229, 219] on input "c. Evaluate the impact and present change requests through the project's change…" at bounding box center [229, 214] width 0 height 10
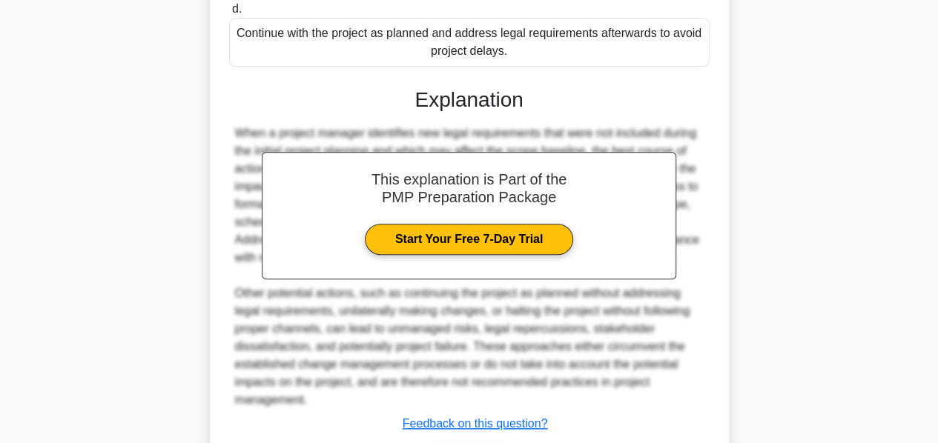
scroll to position [486, 0]
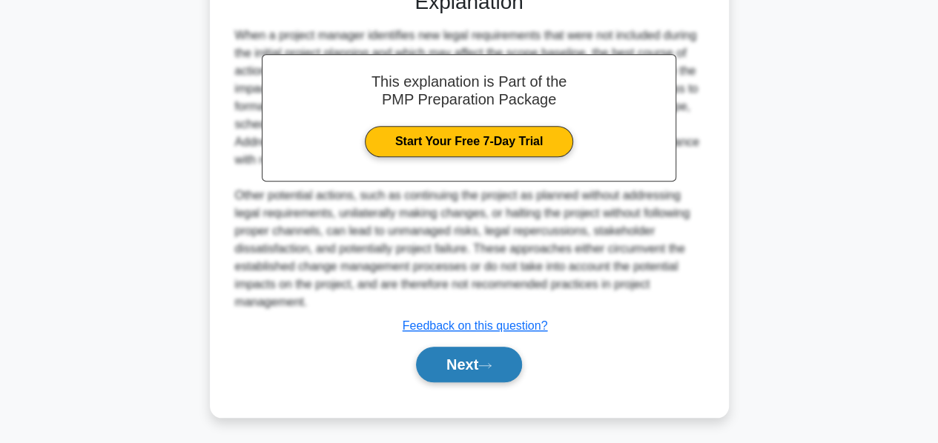
click at [446, 364] on button "Next" at bounding box center [469, 365] width 106 height 36
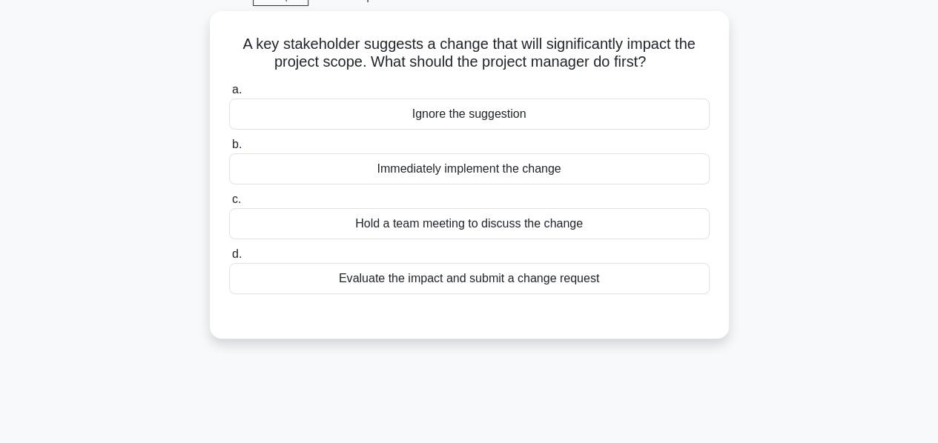
scroll to position [73, 0]
click at [393, 275] on div "Evaluate the impact and submit a change request" at bounding box center [469, 277] width 480 height 31
click at [229, 259] on input "d. Evaluate the impact and submit a change request" at bounding box center [229, 254] width 0 height 10
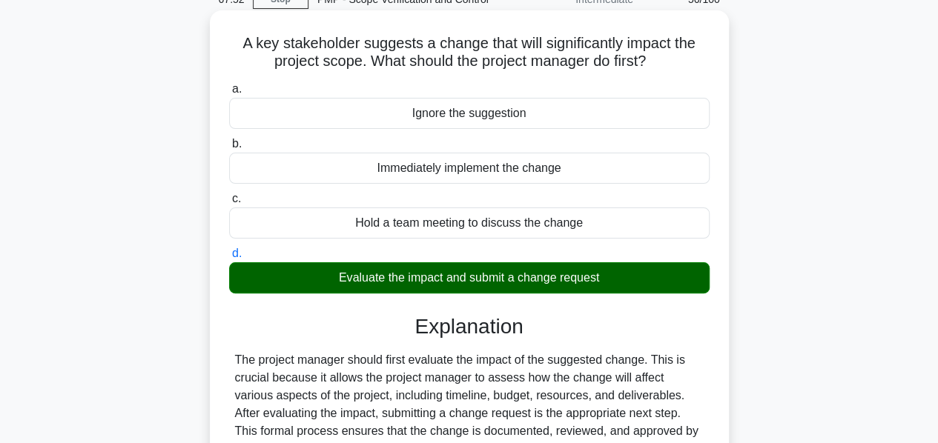
scroll to position [357, 0]
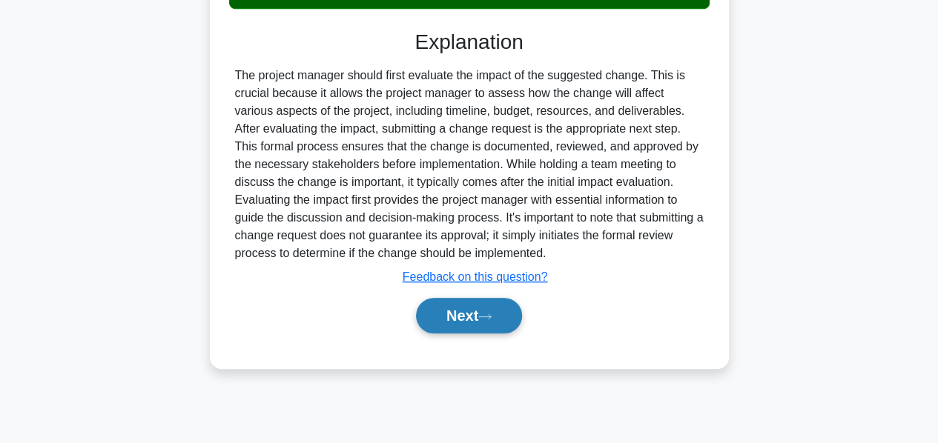
click at [436, 302] on button "Next" at bounding box center [469, 316] width 106 height 36
click at [442, 314] on button "Next" at bounding box center [469, 316] width 106 height 36
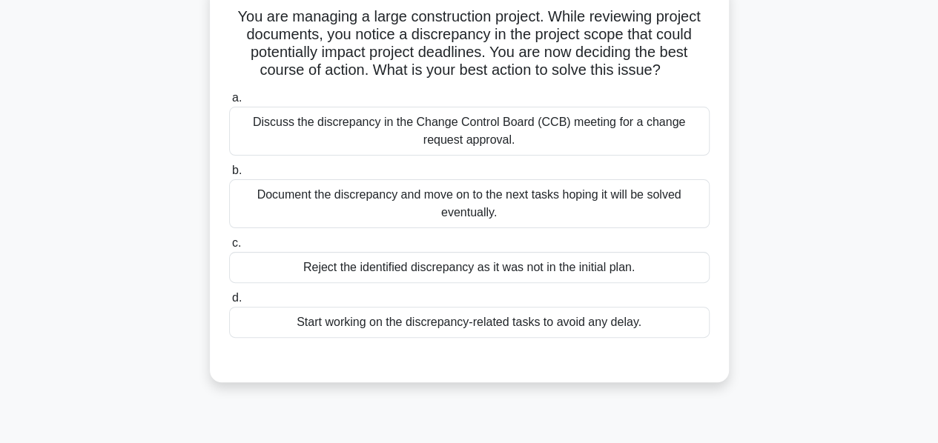
scroll to position [101, 0]
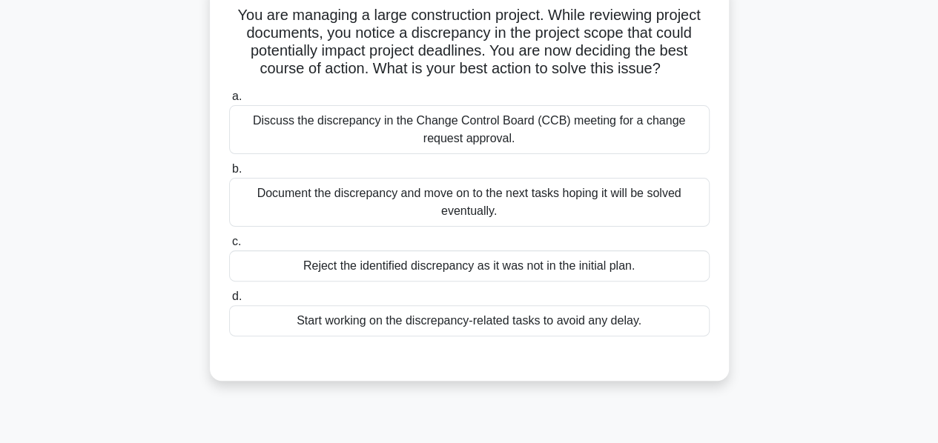
click at [407, 118] on div "Discuss the discrepancy in the Change Control Board (CCB) meeting for a change …" at bounding box center [469, 129] width 480 height 49
click at [229, 102] on input "a. Discuss the discrepancy in the Change Control Board (CCB) meeting for a chan…" at bounding box center [229, 97] width 0 height 10
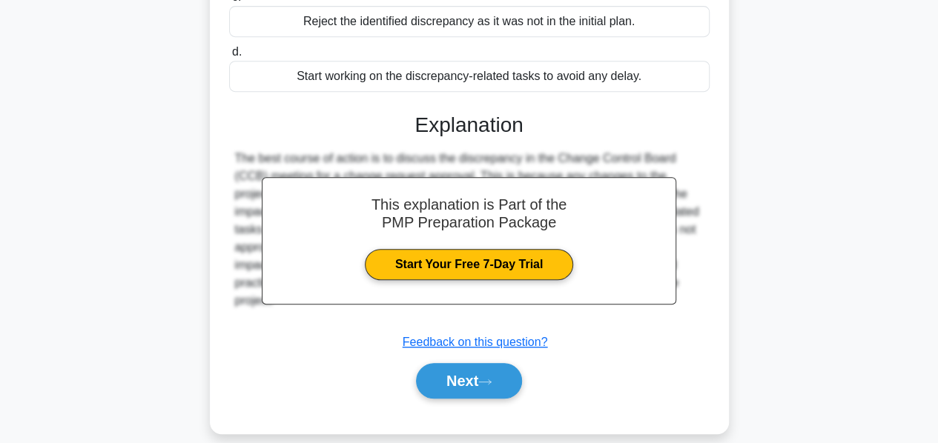
scroll to position [362, 0]
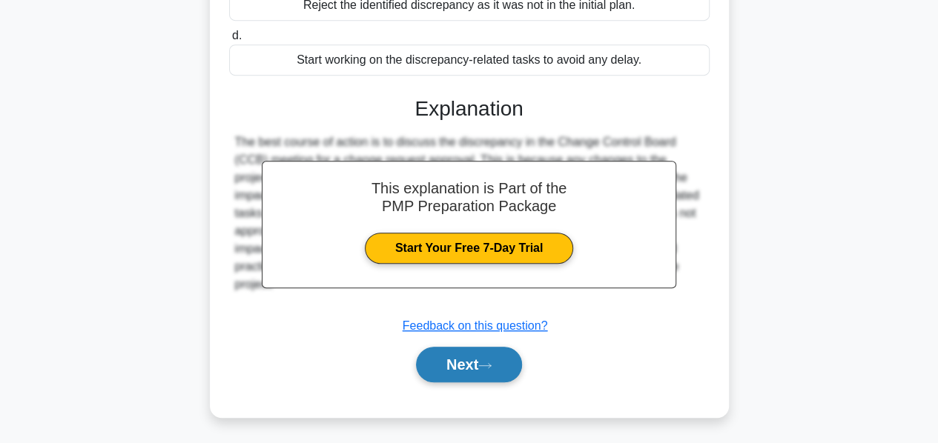
click at [443, 364] on button "Next" at bounding box center [469, 365] width 106 height 36
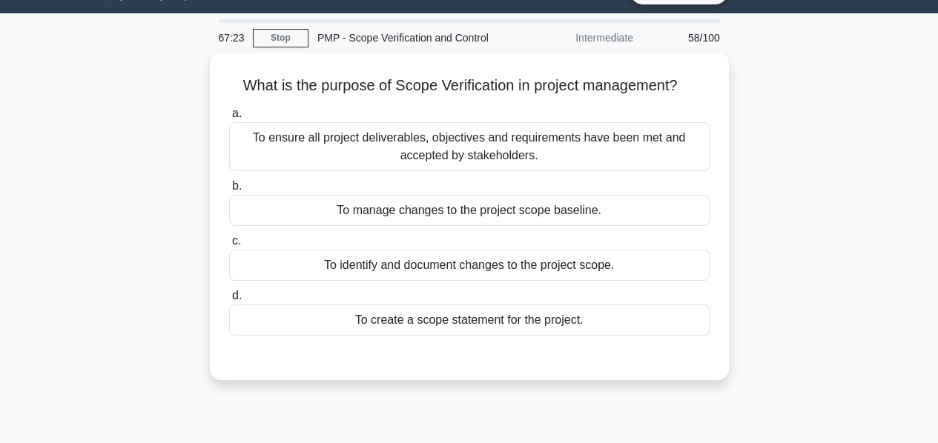
scroll to position [33, 0]
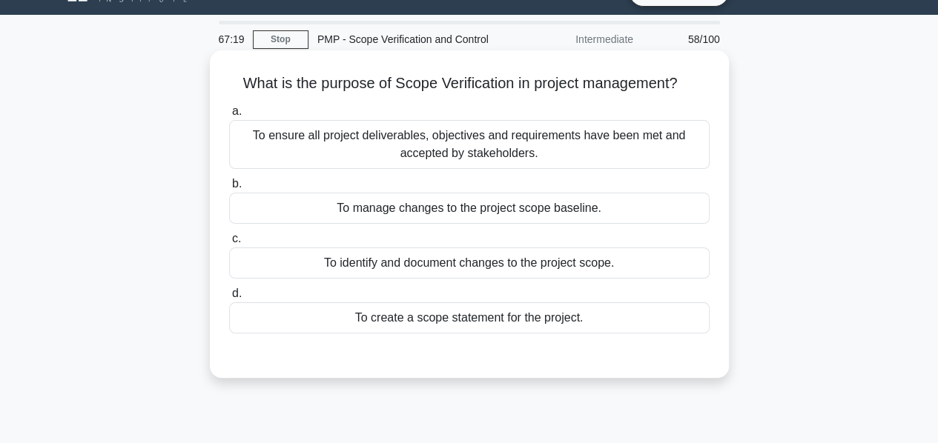
click at [452, 162] on div "To ensure all project deliverables, objectives and requirements have been met a…" at bounding box center [469, 144] width 480 height 49
click at [229, 116] on input "a. To ensure all project deliverables, objectives and requirements have been me…" at bounding box center [229, 112] width 0 height 10
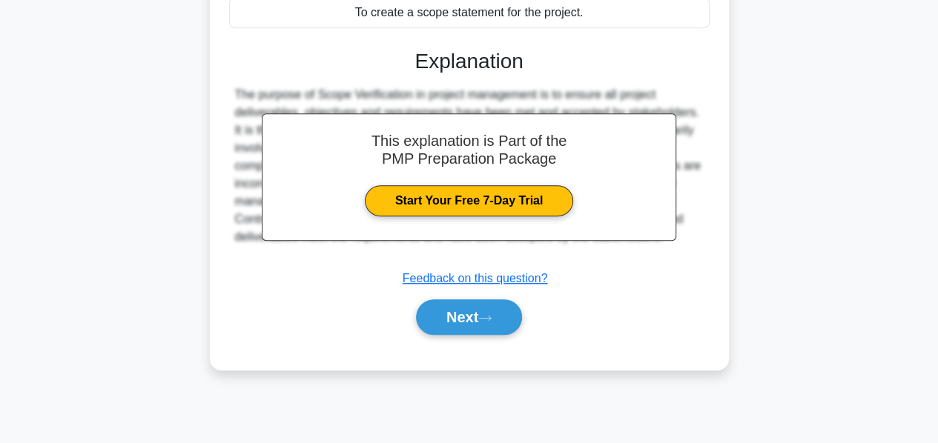
scroll to position [353, 0]
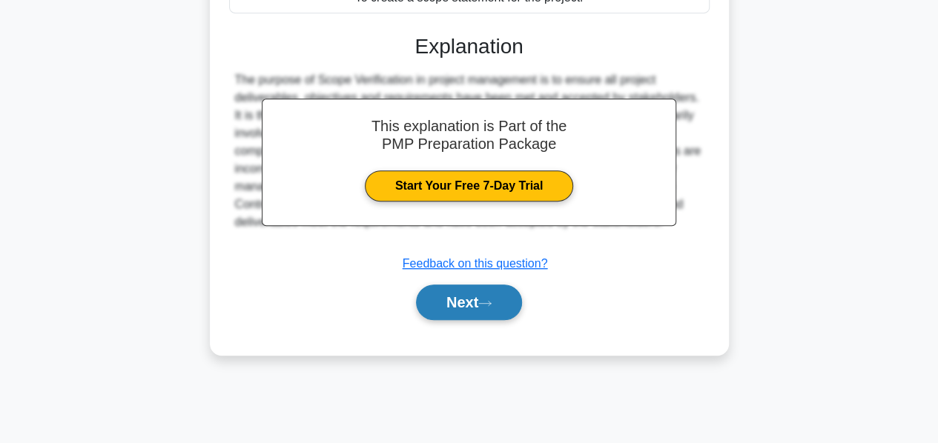
click at [446, 299] on button "Next" at bounding box center [469, 303] width 106 height 36
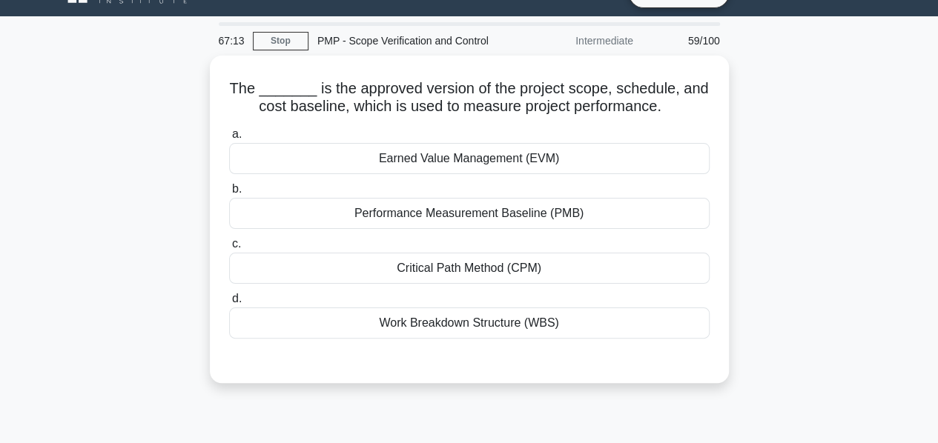
scroll to position [30, 0]
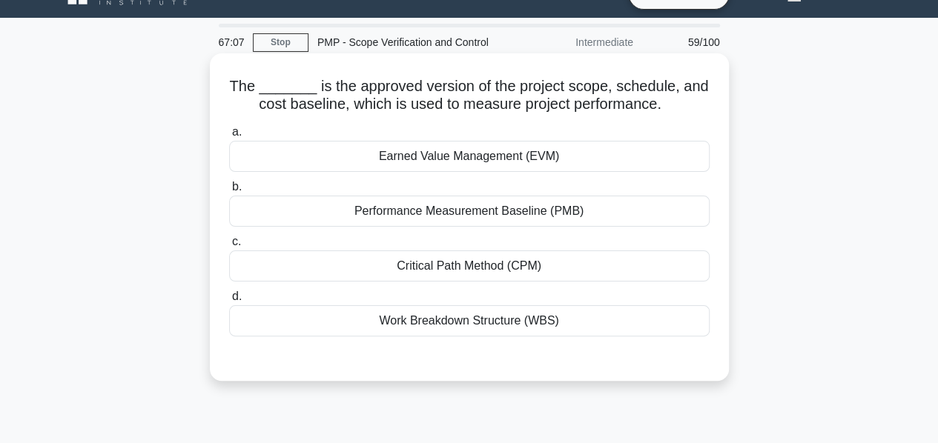
click at [437, 216] on div "Performance Measurement Baseline (PMB)" at bounding box center [469, 211] width 480 height 31
click at [229, 192] on input "b. Performance Measurement Baseline (PMB)" at bounding box center [229, 187] width 0 height 10
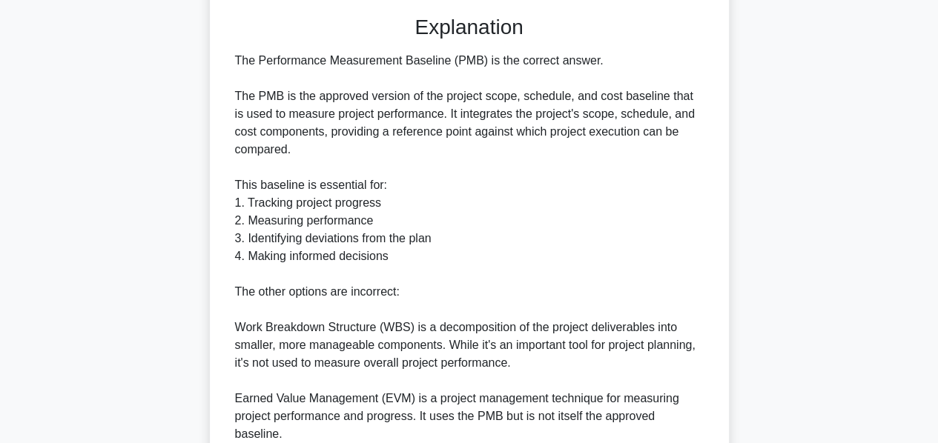
scroll to position [558, 0]
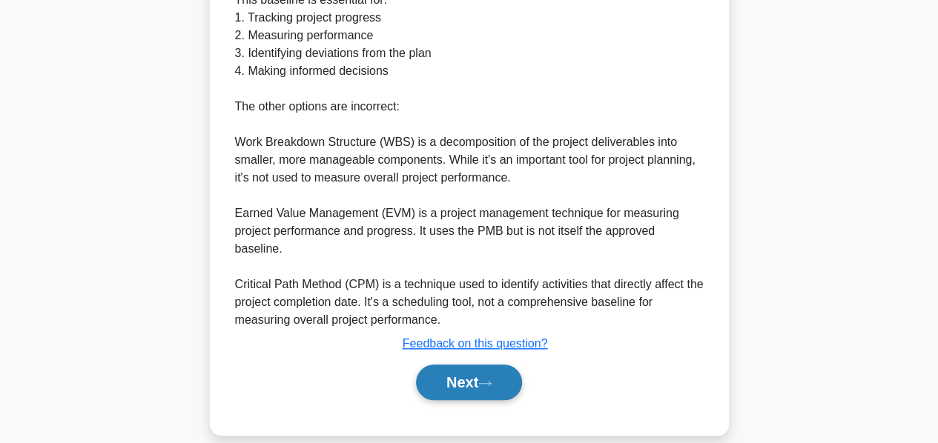
click at [451, 368] on button "Next" at bounding box center [469, 383] width 106 height 36
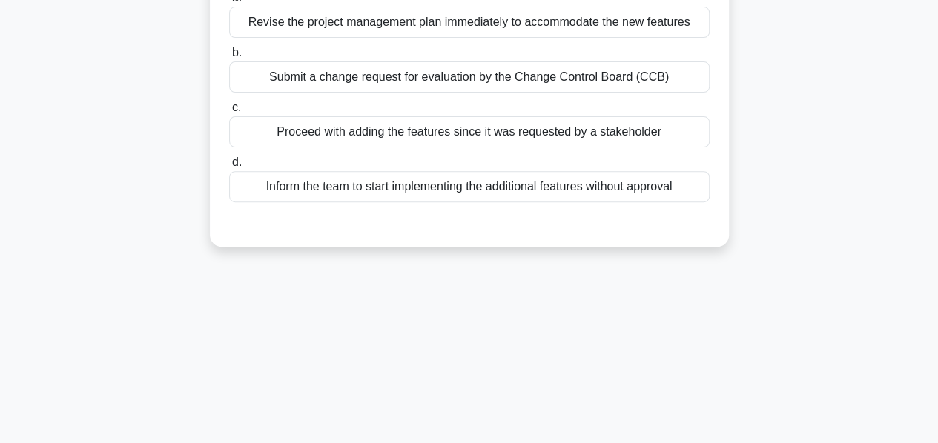
scroll to position [168, 0]
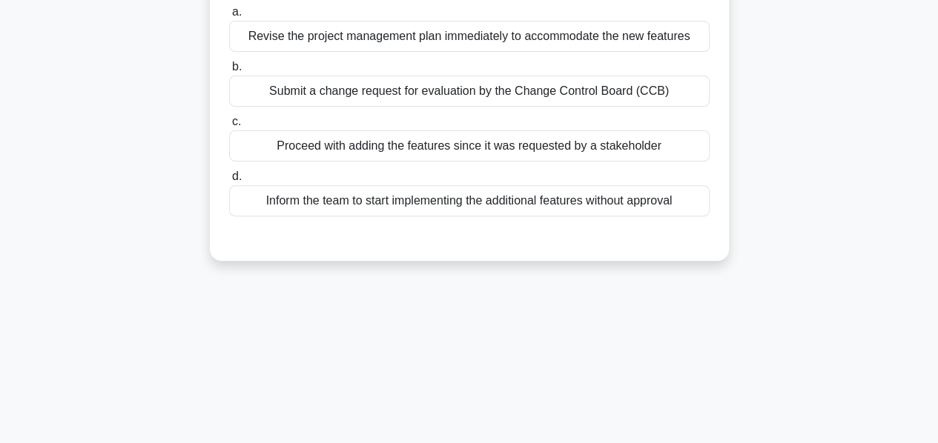
click at [466, 93] on div "Submit a change request for evaluation by the Change Control Board (CCB)" at bounding box center [469, 91] width 480 height 31
click at [229, 72] on input "b. Submit a change request for evaluation by the Change Control Board (CCB)" at bounding box center [229, 67] width 0 height 10
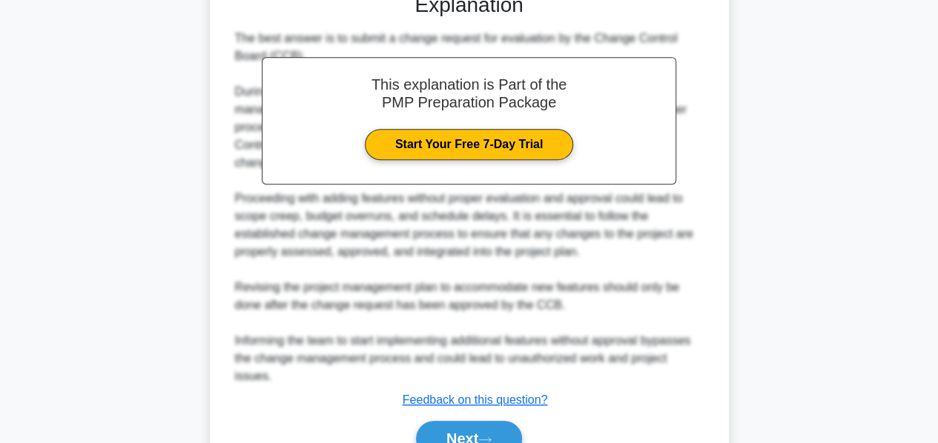
scroll to position [486, 0]
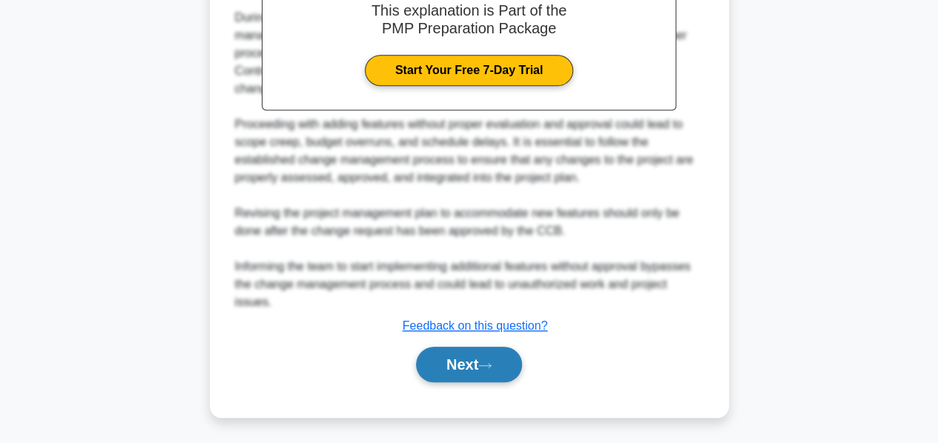
click at [446, 352] on button "Next" at bounding box center [469, 365] width 106 height 36
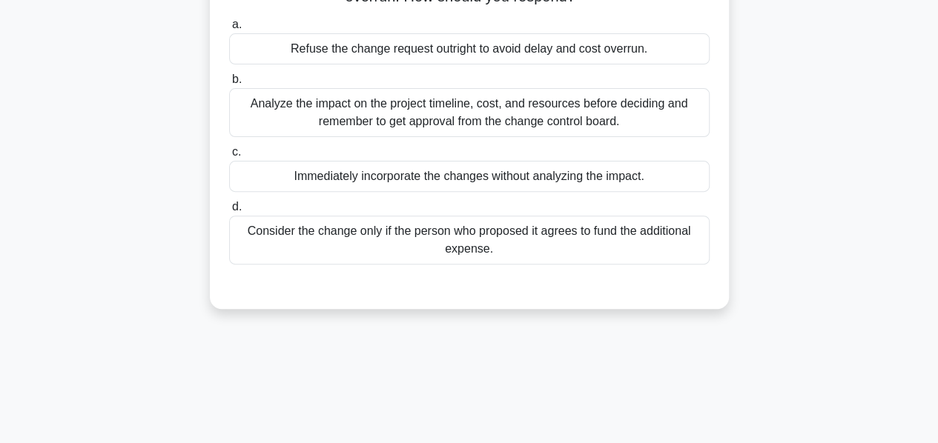
scroll to position [175, 0]
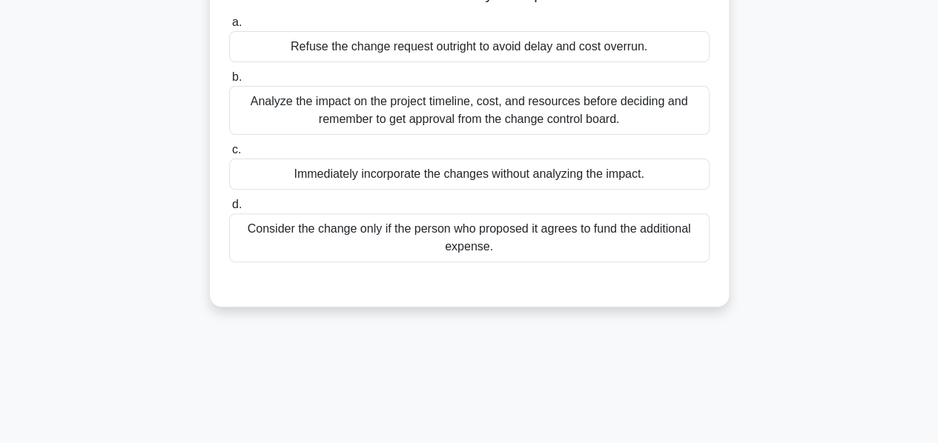
click at [420, 105] on div "Analyze the impact on the project timeline, cost, and resources before deciding…" at bounding box center [469, 110] width 480 height 49
click at [229, 82] on input "b. Analyze the impact on the project timeline, cost, and resources before decid…" at bounding box center [229, 78] width 0 height 10
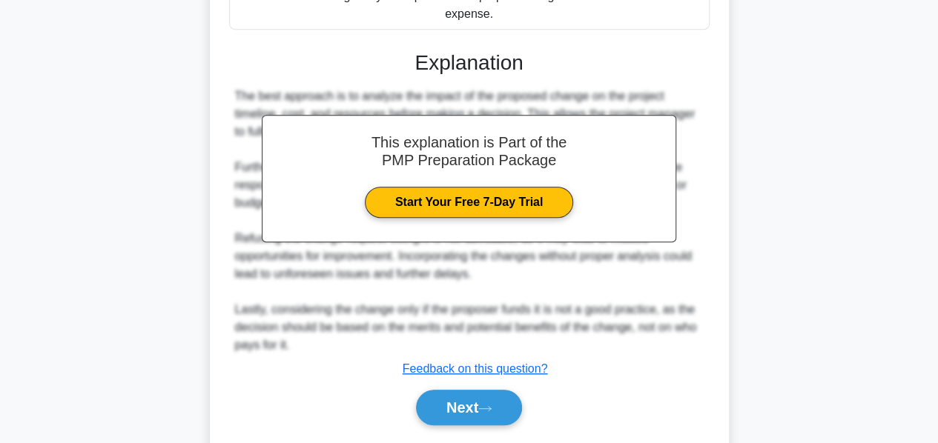
scroll to position [451, 0]
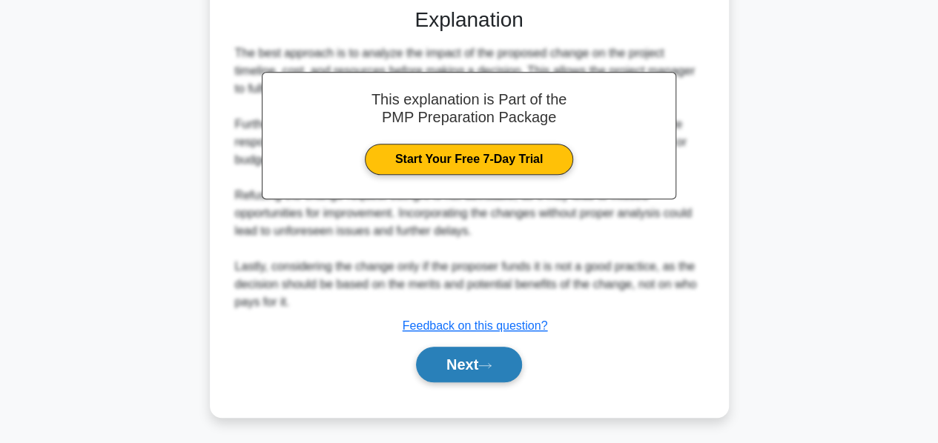
click at [446, 362] on button "Next" at bounding box center [469, 365] width 106 height 36
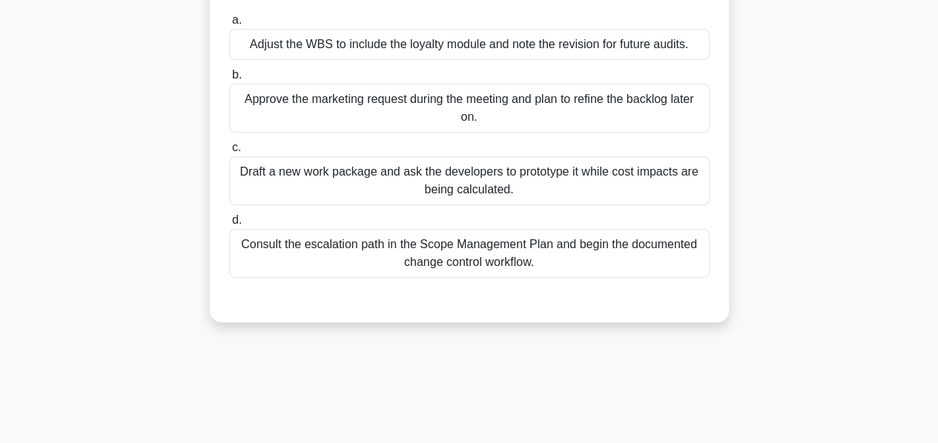
scroll to position [236, 0]
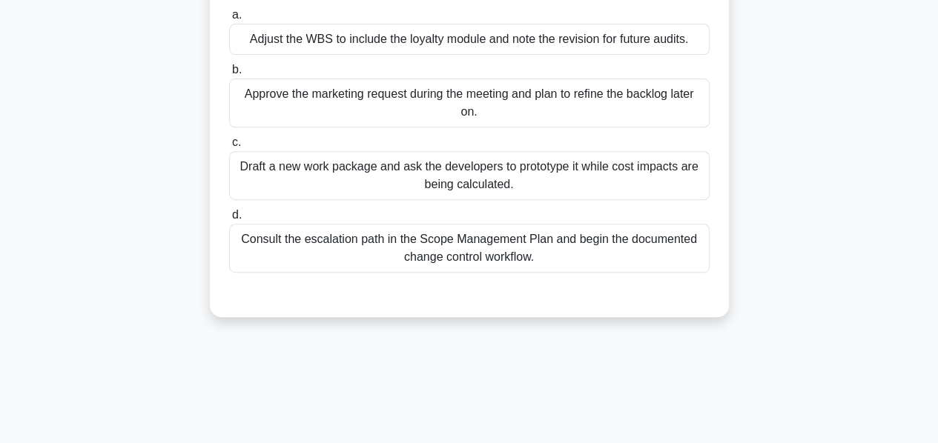
click at [366, 260] on div "Consult the escalation path in the Scope Management Plan and begin the document…" at bounding box center [469, 248] width 480 height 49
click at [229, 220] on input "d. Consult the escalation path in the Scope Management Plan and begin the docum…" at bounding box center [229, 216] width 0 height 10
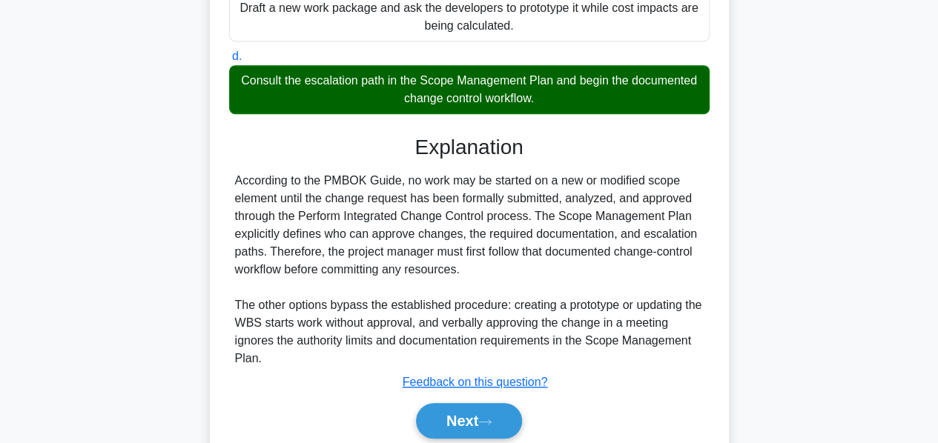
scroll to position [469, 0]
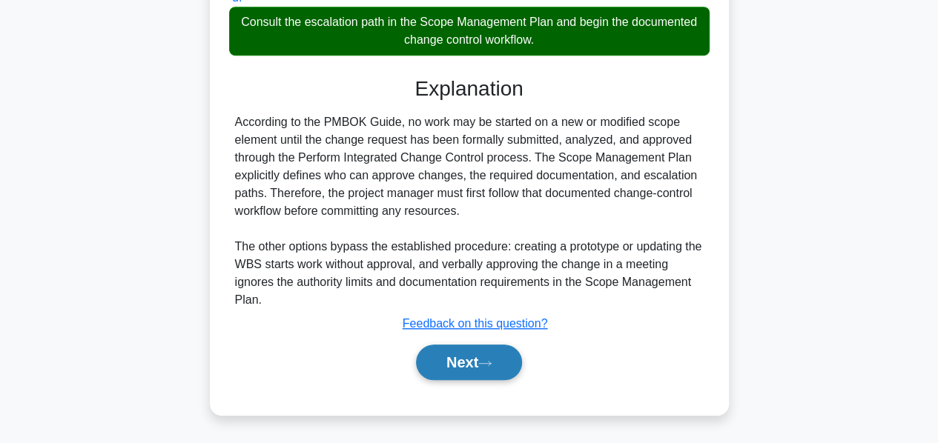
click at [442, 354] on button "Next" at bounding box center [469, 363] width 106 height 36
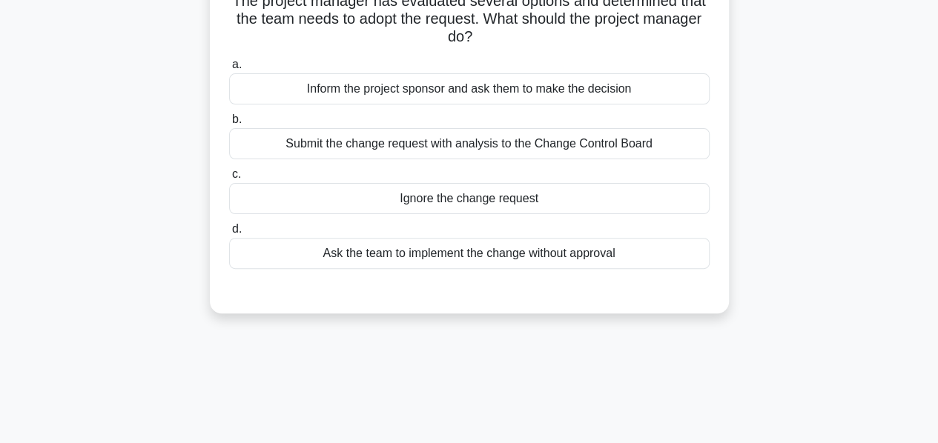
scroll to position [135, 0]
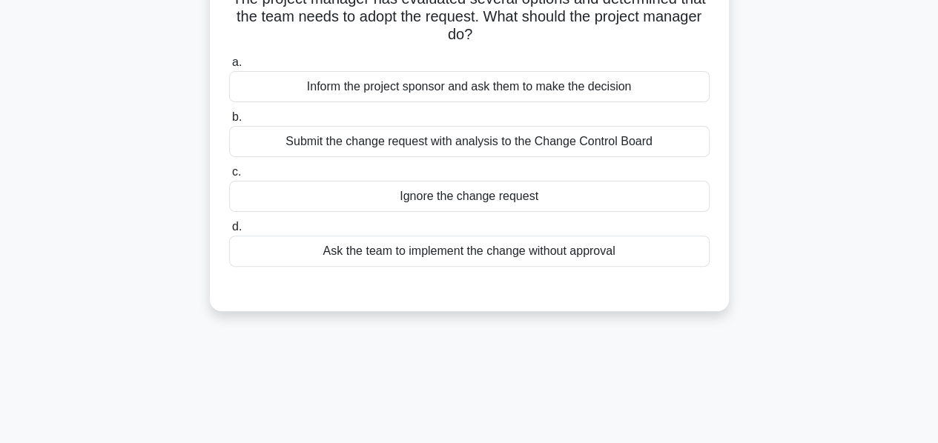
click at [429, 150] on div "Submit the change request with analysis to the Change Control Board" at bounding box center [469, 141] width 480 height 31
click at [229, 122] on input "b. Submit the change request with analysis to the Change Control Board" at bounding box center [229, 118] width 0 height 10
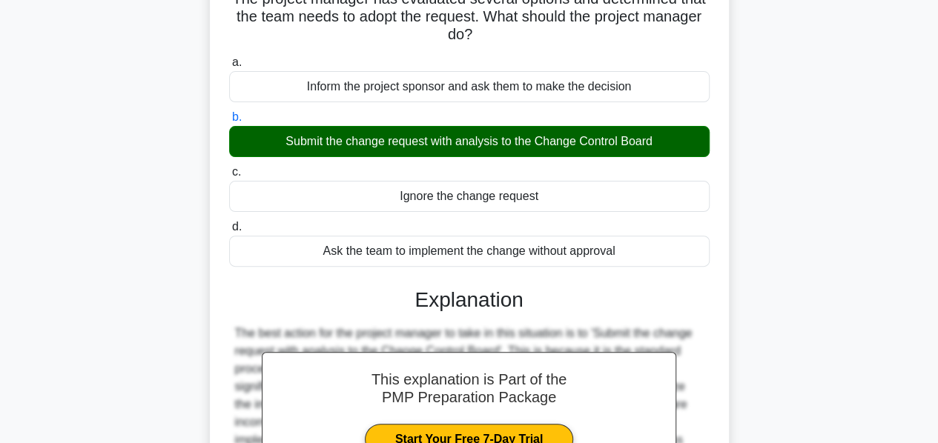
scroll to position [362, 0]
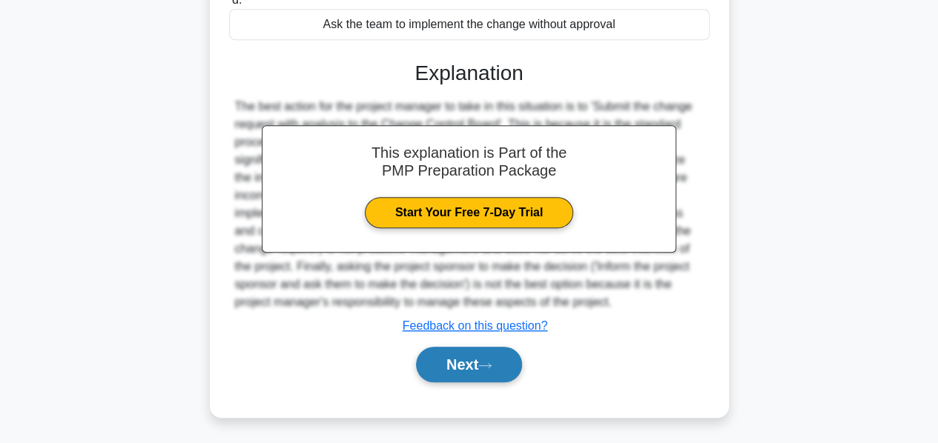
click at [461, 359] on button "Next" at bounding box center [469, 365] width 106 height 36
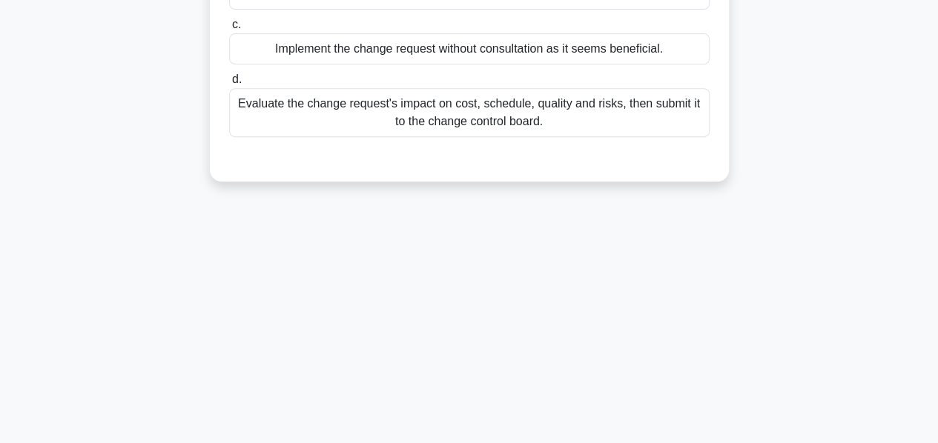
scroll to position [285, 0]
click at [473, 135] on div "Evaluate the change request's impact on cost, schedule, quality and risks, then…" at bounding box center [469, 110] width 480 height 49
click at [229, 82] on input "d. Evaluate the change request's impact on cost, schedule, quality and risks, t…" at bounding box center [229, 78] width 0 height 10
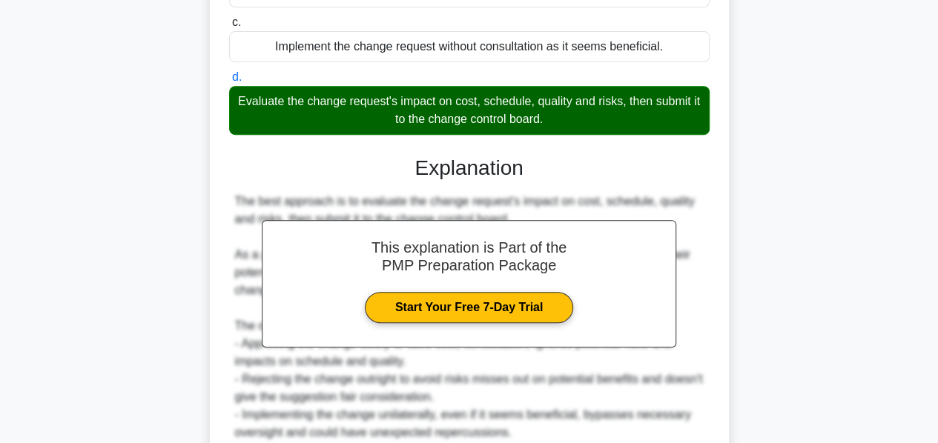
scroll to position [504, 0]
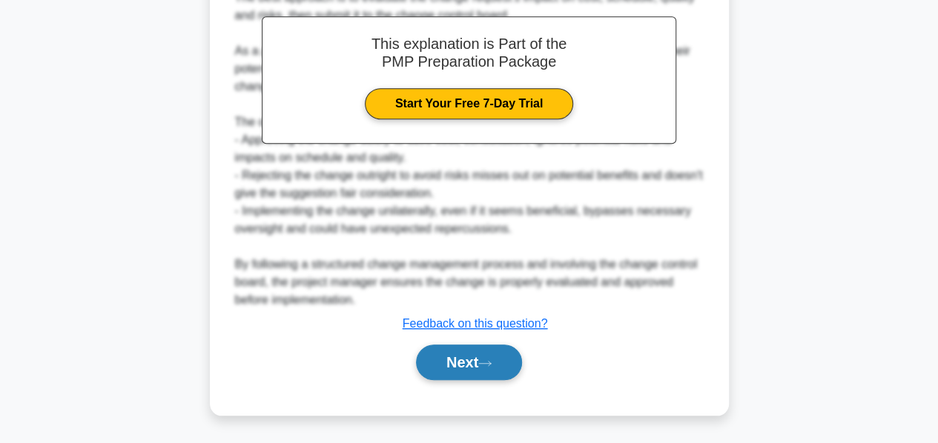
click at [457, 355] on button "Next" at bounding box center [469, 363] width 106 height 36
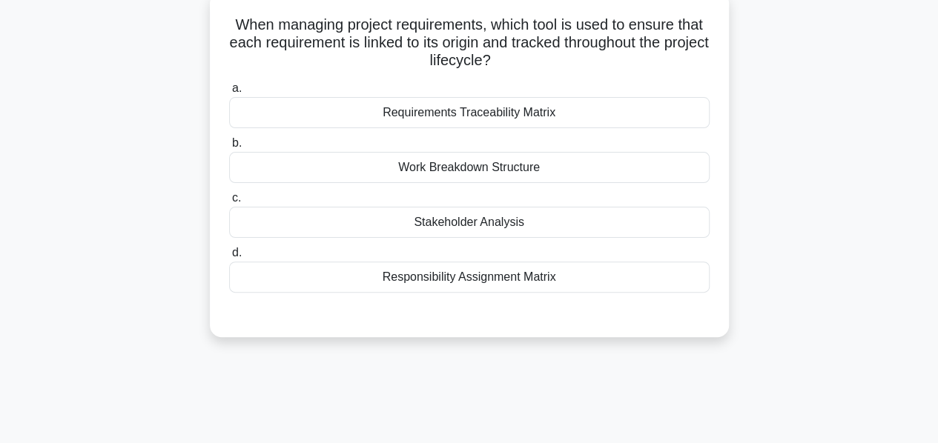
scroll to position [93, 0]
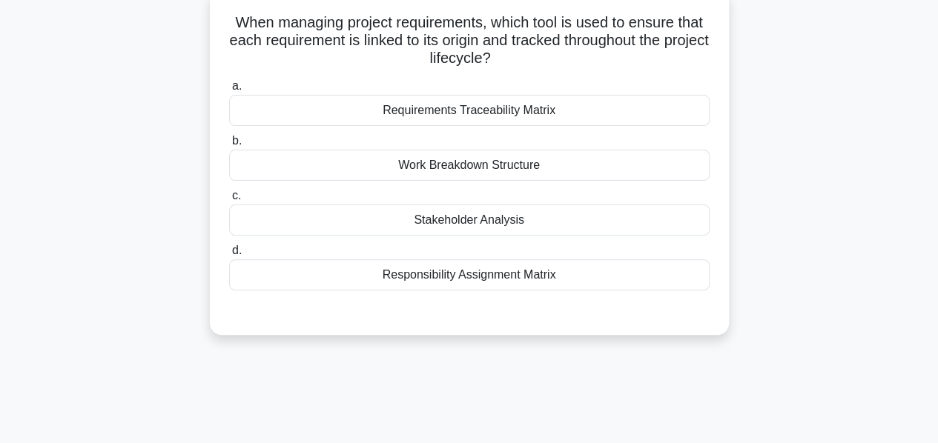
click at [500, 112] on div "Requirements Traceability Matrix" at bounding box center [469, 110] width 480 height 31
click at [229, 91] on input "a. Requirements Traceability Matrix" at bounding box center [229, 87] width 0 height 10
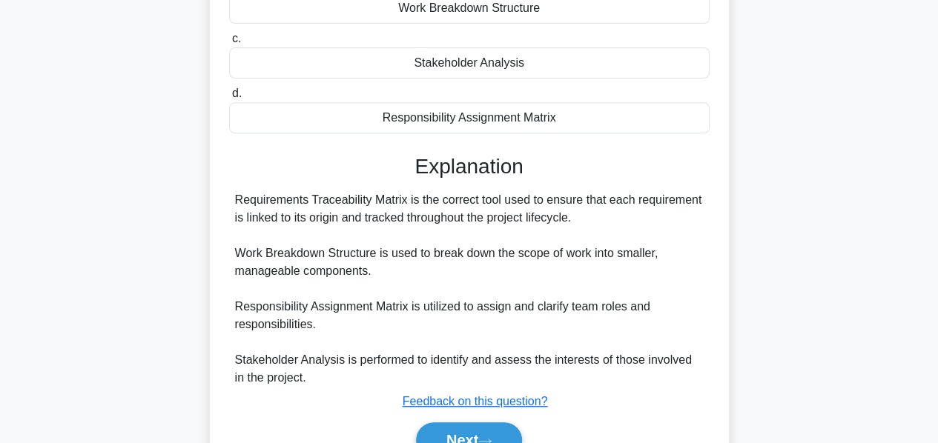
scroll to position [357, 0]
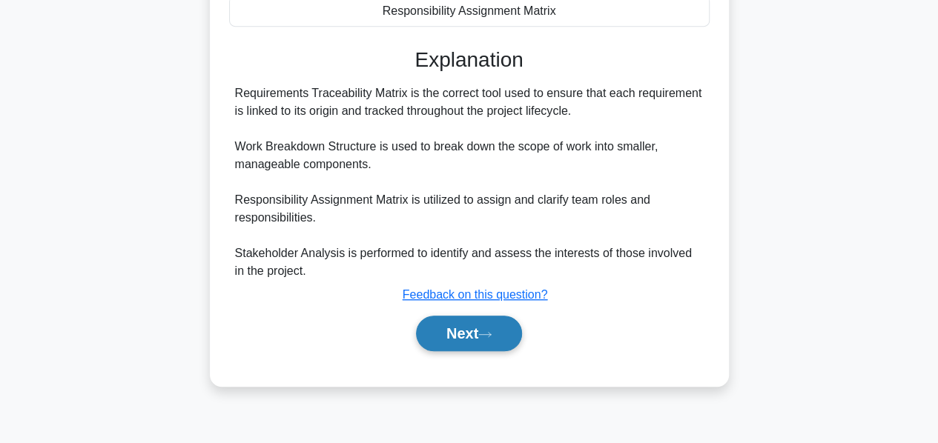
click at [466, 328] on button "Next" at bounding box center [469, 334] width 106 height 36
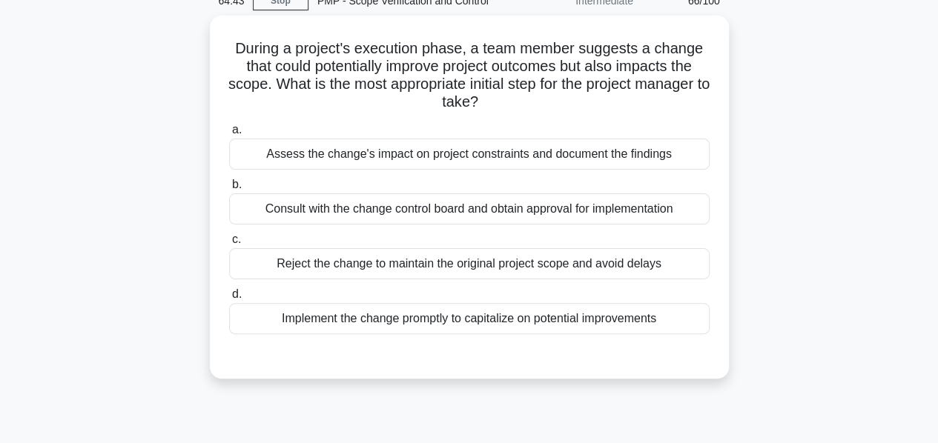
scroll to position [70, 0]
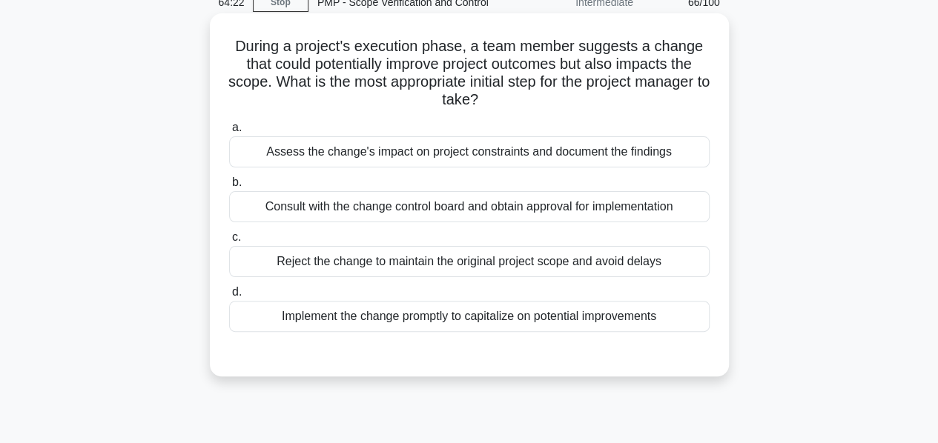
click at [464, 161] on div "Assess the change's impact on project constraints and document the findings" at bounding box center [469, 151] width 480 height 31
click at [229, 133] on input "a. Assess the change's impact on project constraints and document the findings" at bounding box center [229, 128] width 0 height 10
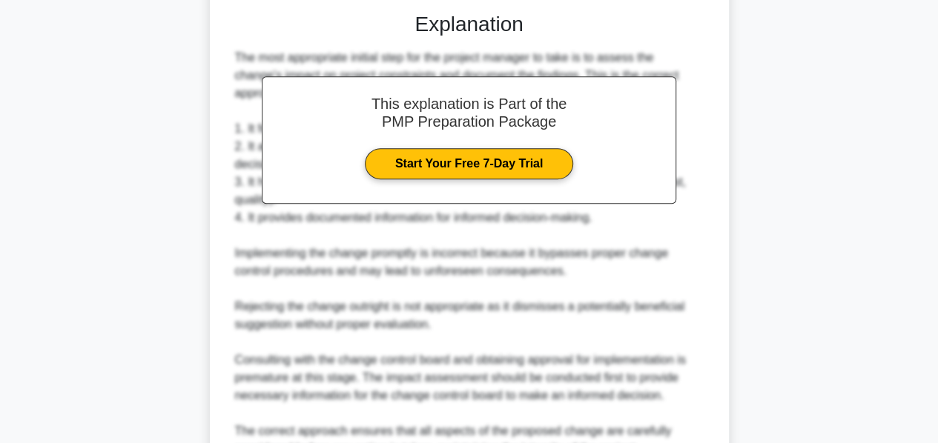
scroll to position [575, 0]
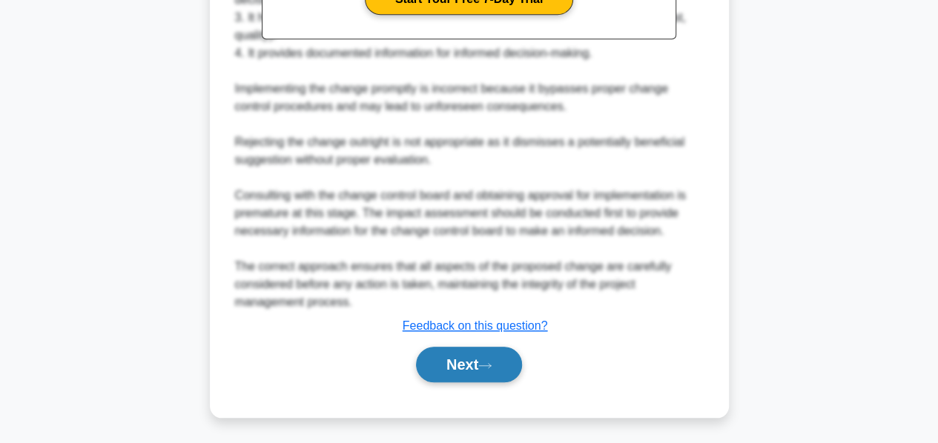
click at [454, 364] on button "Next" at bounding box center [469, 365] width 106 height 36
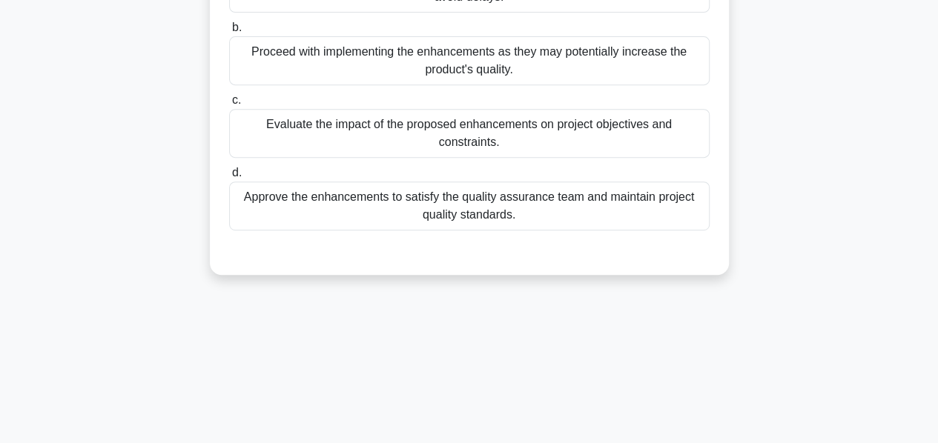
scroll to position [282, 0]
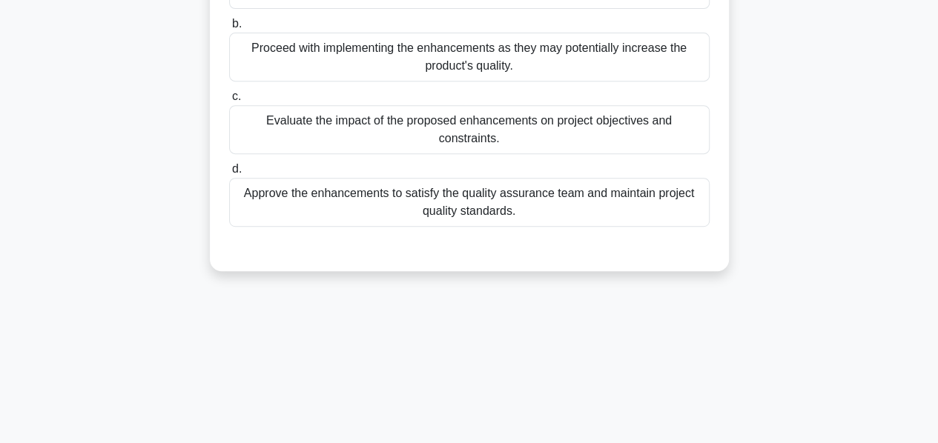
click at [469, 154] on div "Evaluate the impact of the proposed enhancements on project objectives and cons…" at bounding box center [469, 129] width 480 height 49
click at [229, 102] on input "c. Evaluate the impact of the proposed enhancements on project objectives and c…" at bounding box center [229, 97] width 0 height 10
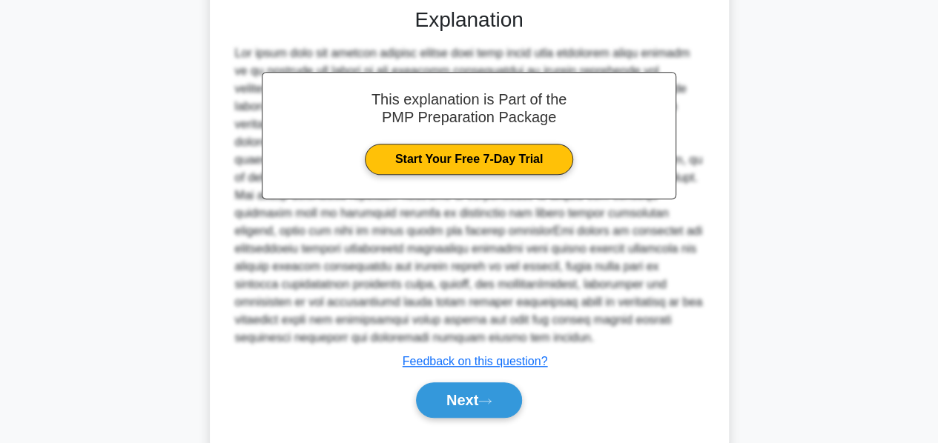
scroll to position [575, 0]
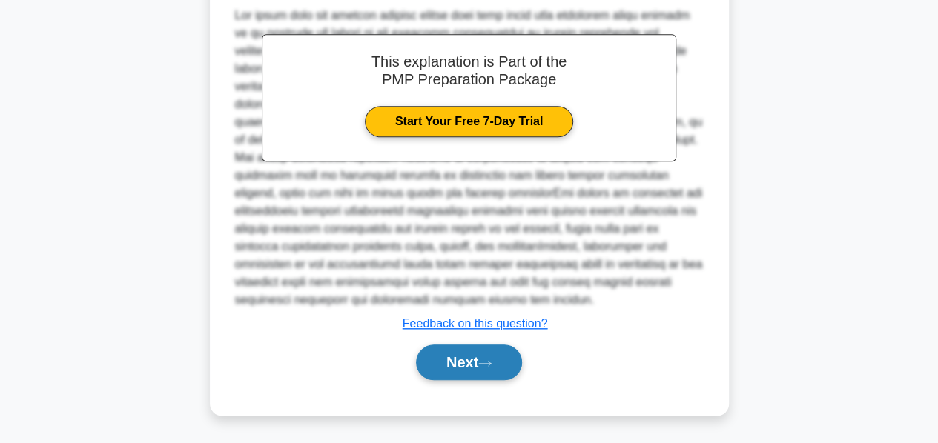
click at [448, 352] on button "Next" at bounding box center [469, 363] width 106 height 36
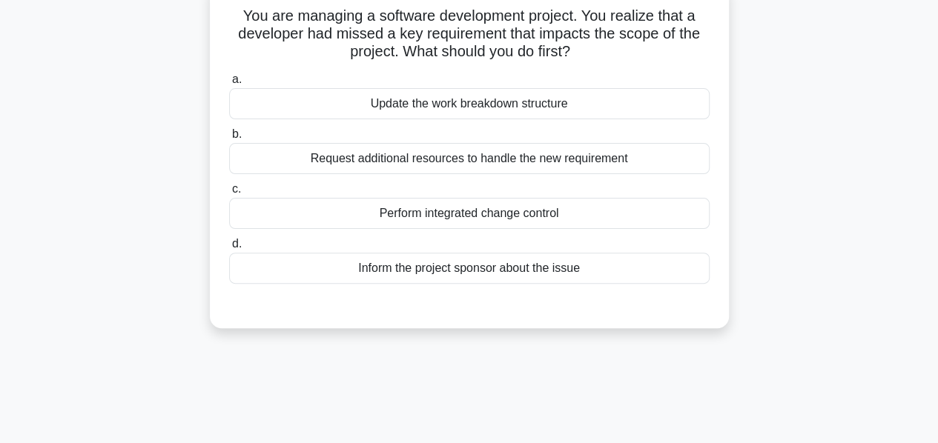
scroll to position [102, 0]
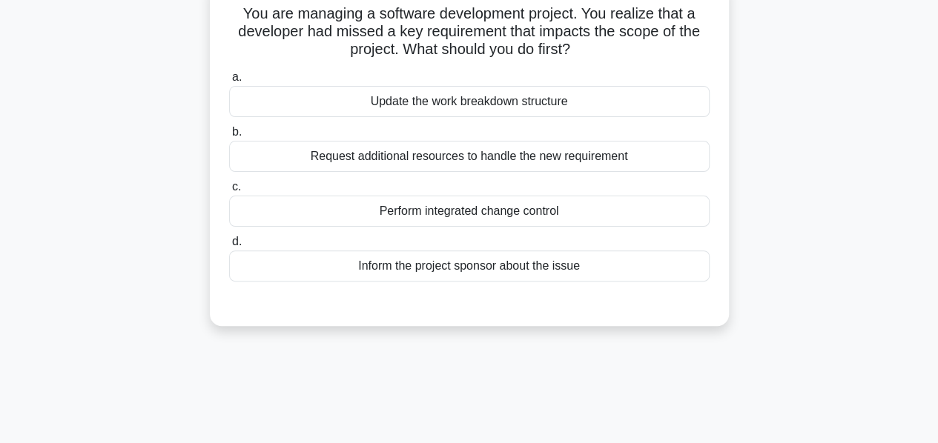
click at [429, 216] on div "Perform integrated change control" at bounding box center [469, 211] width 480 height 31
click at [229, 192] on input "c. Perform integrated change control" at bounding box center [229, 187] width 0 height 10
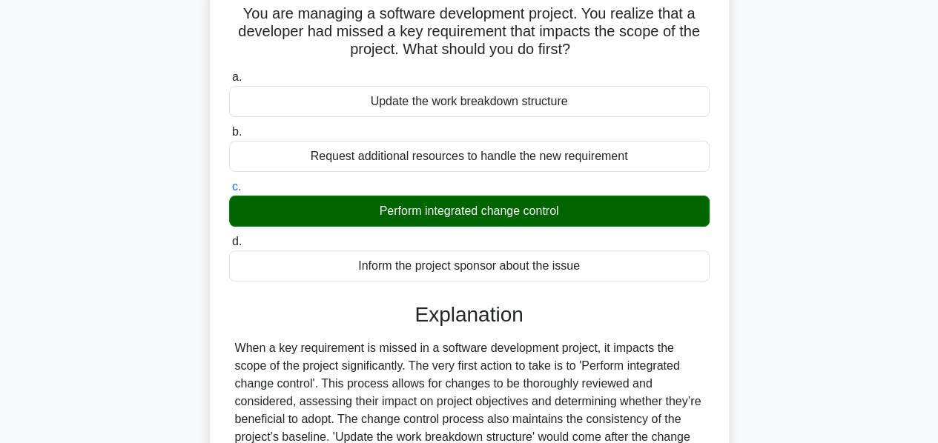
scroll to position [357, 0]
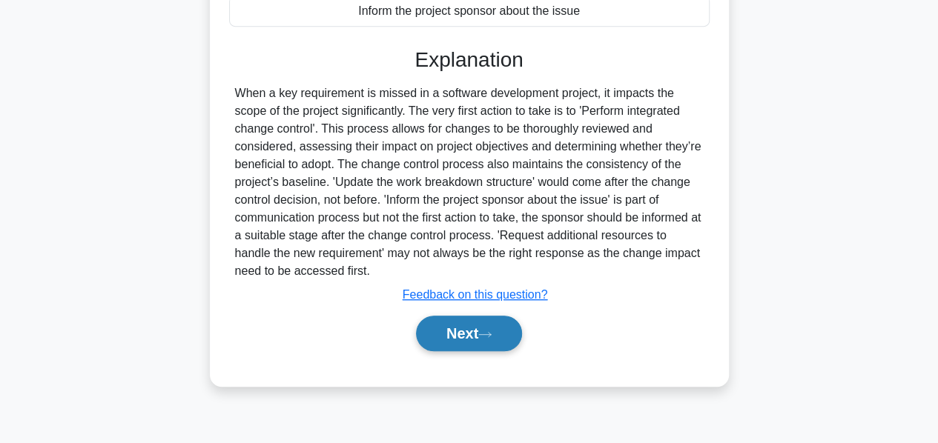
click at [443, 328] on button "Next" at bounding box center [469, 334] width 106 height 36
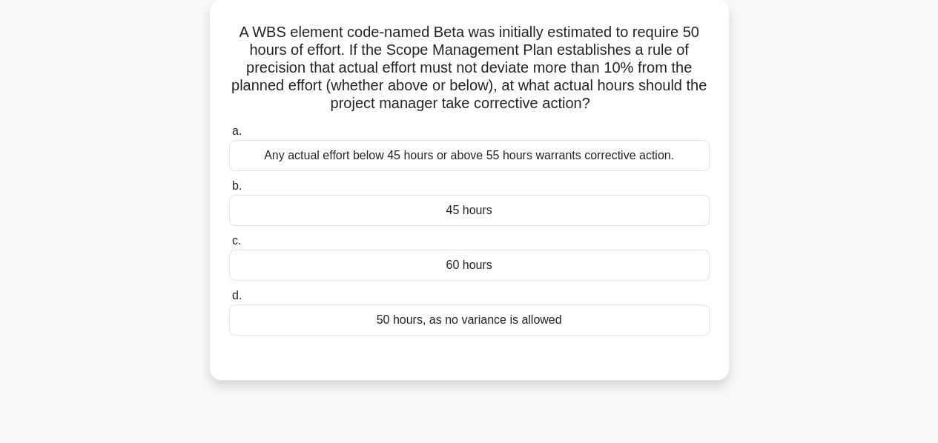
scroll to position [86, 0]
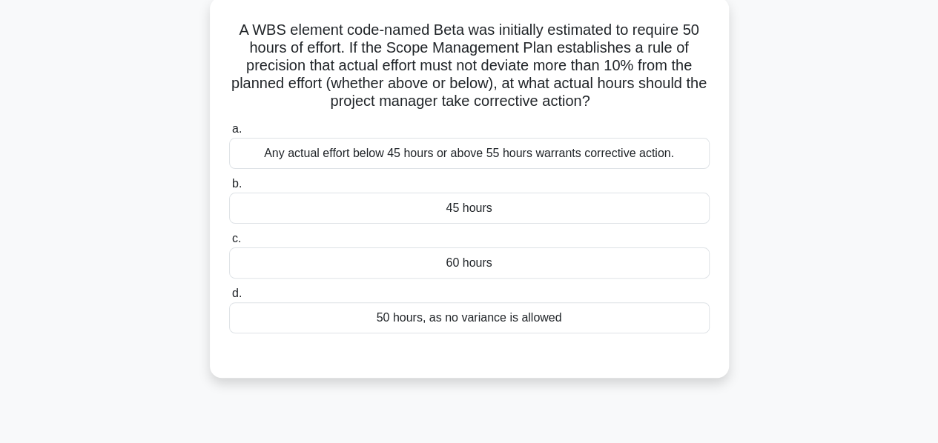
click at [453, 162] on div "Any actual effort below 45 hours or above 55 hours warrants corrective action." at bounding box center [469, 153] width 480 height 31
click at [229, 134] on input "a. Any actual effort below 45 hours or above 55 hours warrants corrective actio…" at bounding box center [229, 130] width 0 height 10
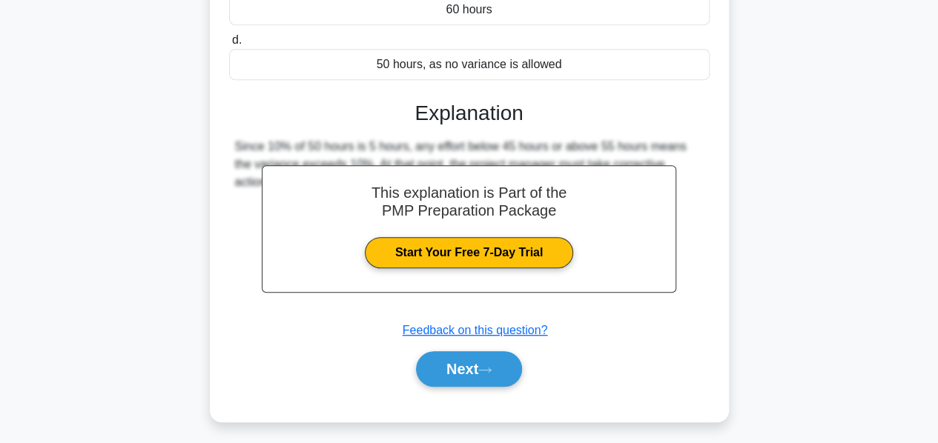
scroll to position [341, 0]
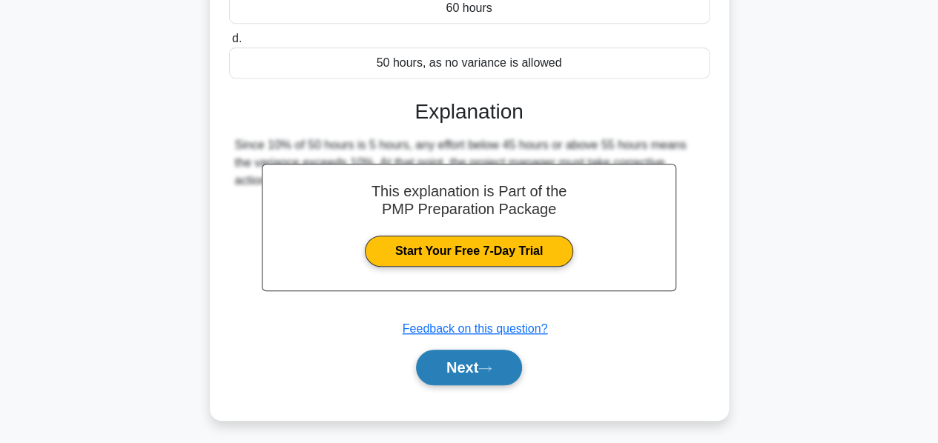
click at [454, 354] on button "Next" at bounding box center [469, 368] width 106 height 36
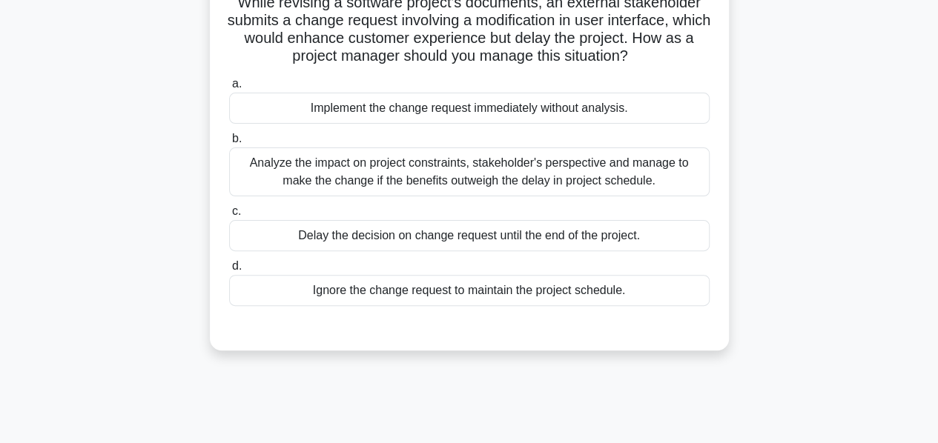
scroll to position [117, 0]
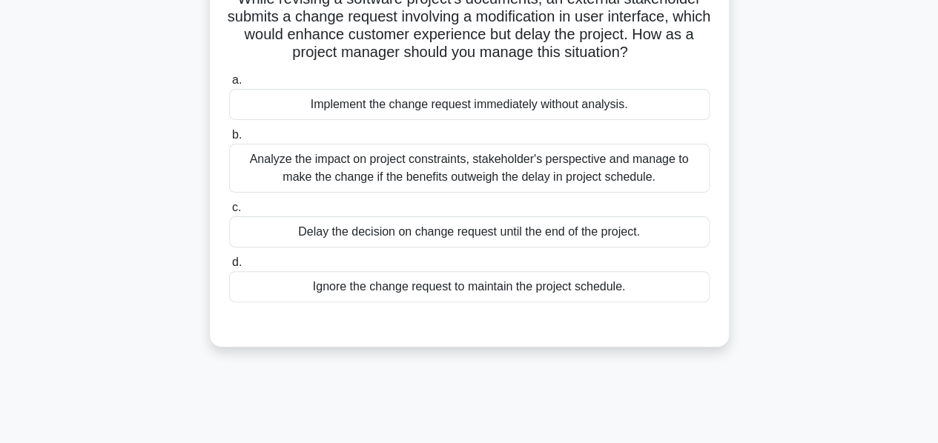
click at [412, 176] on div "Analyze the impact on project constraints, stakeholder's perspective and manage…" at bounding box center [469, 168] width 480 height 49
click at [229, 140] on input "b. Analyze the impact on project constraints, stakeholder's perspective and man…" at bounding box center [229, 135] width 0 height 10
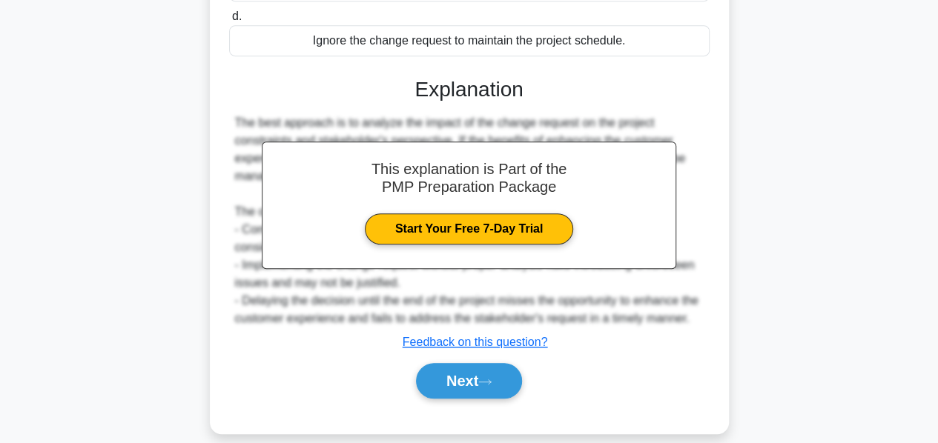
scroll to position [397, 0]
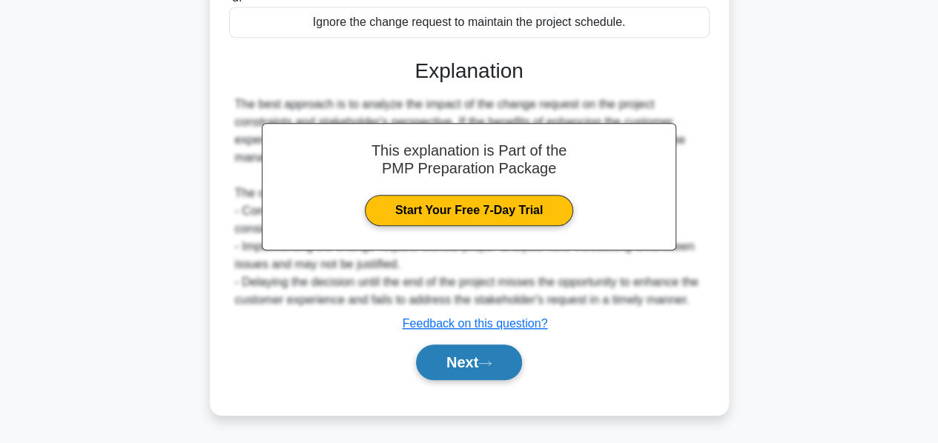
click at [446, 362] on button "Next" at bounding box center [469, 363] width 106 height 36
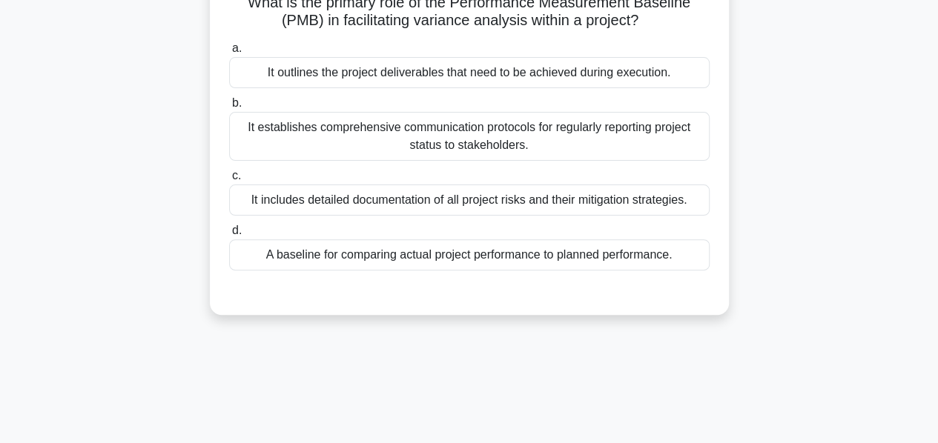
scroll to position [92, 0]
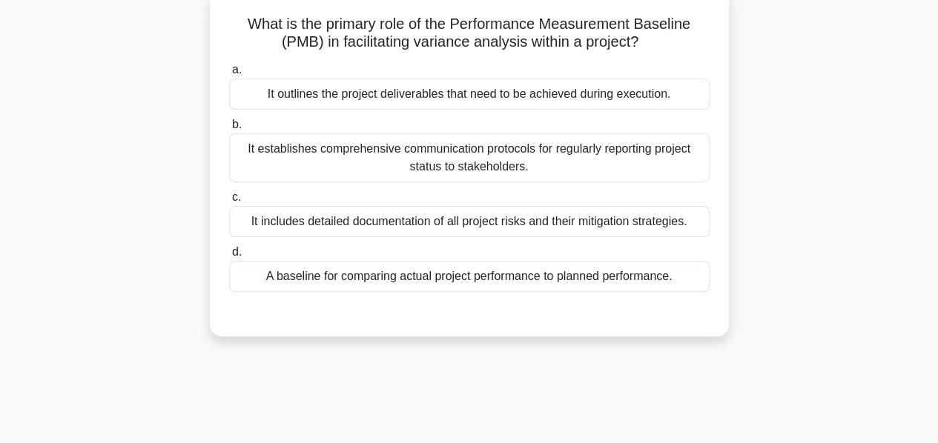
click at [403, 285] on div "A baseline for comparing actual project performance to planned performance." at bounding box center [469, 276] width 480 height 31
click at [229, 257] on input "d. A baseline for comparing actual project performance to planned performance." at bounding box center [229, 253] width 0 height 10
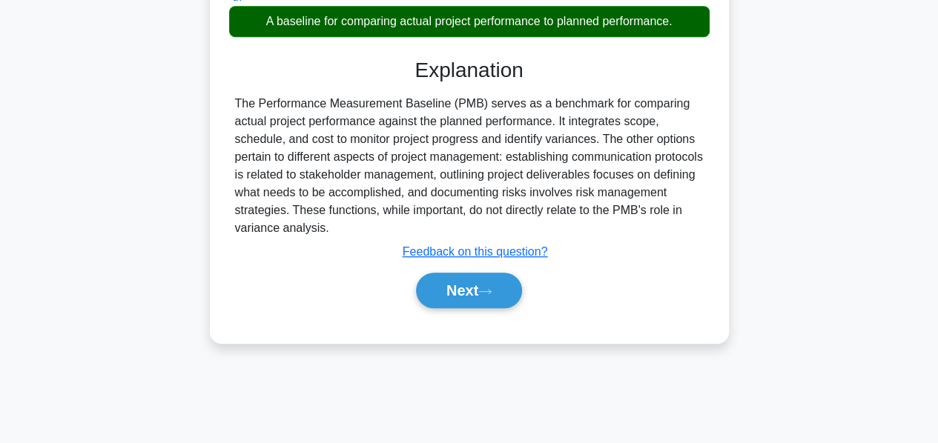
scroll to position [357, 0]
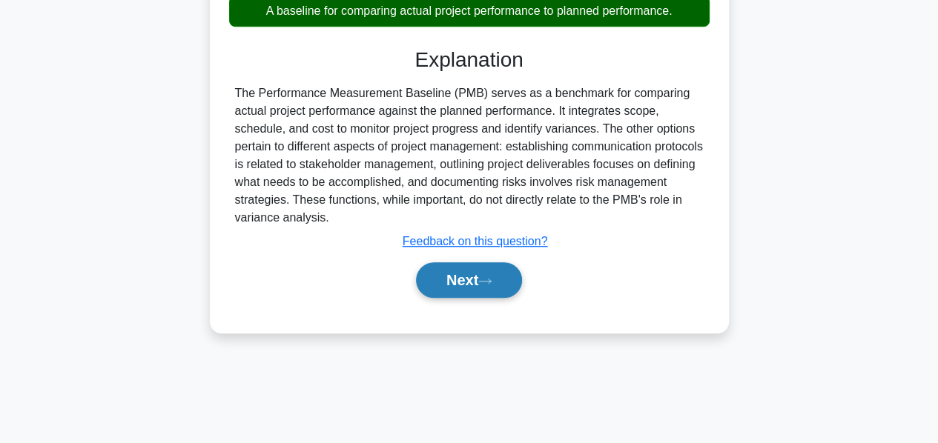
click at [430, 289] on button "Next" at bounding box center [469, 280] width 106 height 36
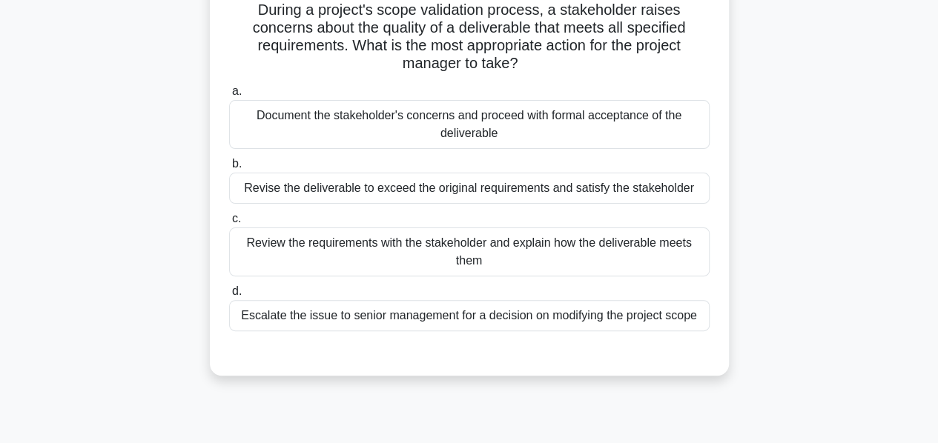
scroll to position [108, 0]
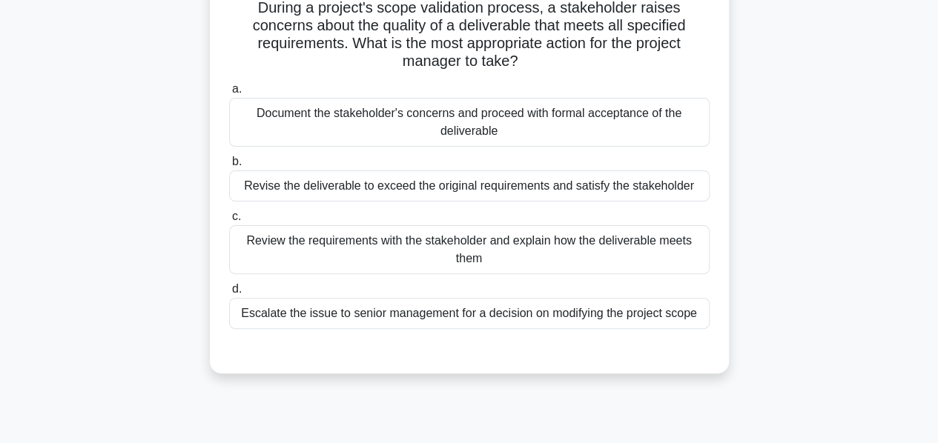
click at [424, 253] on div "Review the requirements with the stakeholder and explain how the deliverable me…" at bounding box center [469, 249] width 480 height 49
click at [229, 222] on input "c. Review the requirements with the stakeholder and explain how the deliverable…" at bounding box center [229, 217] width 0 height 10
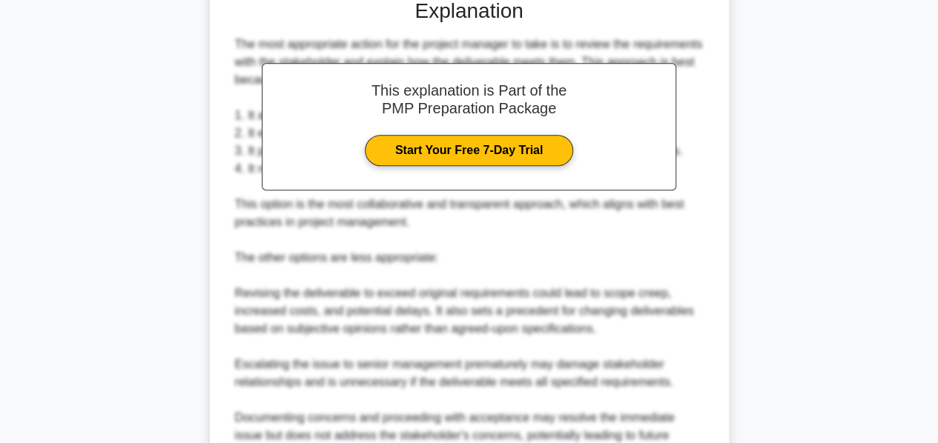
scroll to position [682, 0]
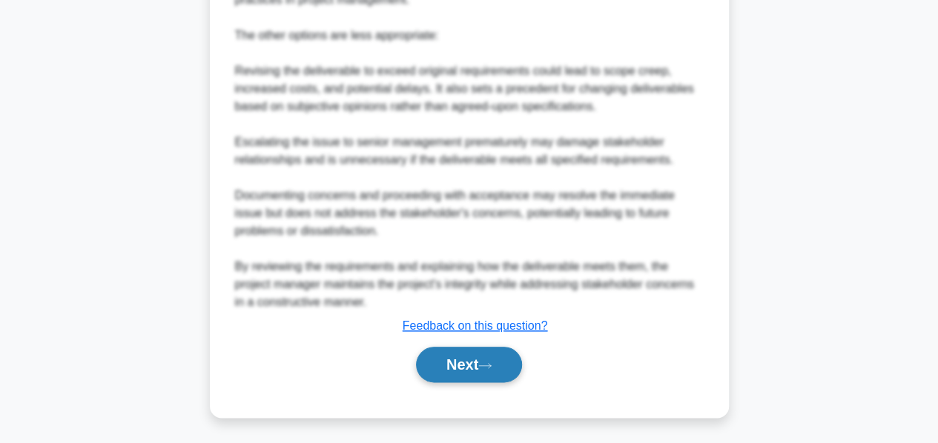
click at [443, 358] on button "Next" at bounding box center [469, 365] width 106 height 36
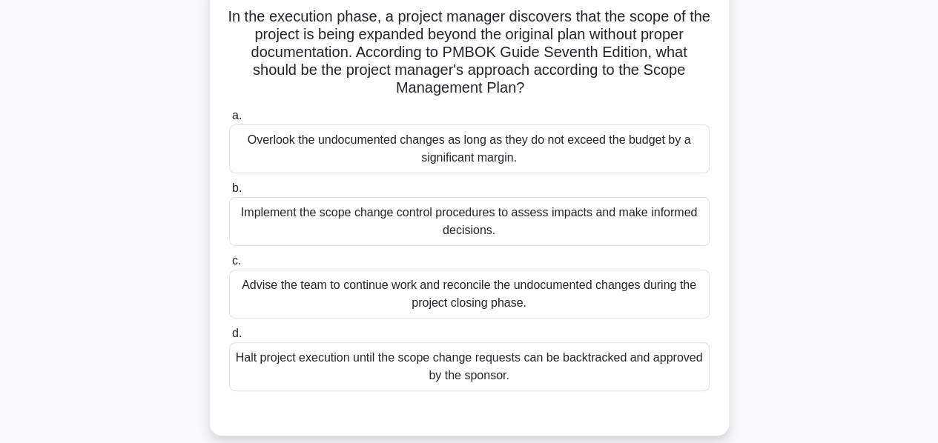
scroll to position [99, 0]
click at [361, 229] on div "Implement the scope change control procedures to assess impacts and make inform…" at bounding box center [469, 221] width 480 height 49
click at [229, 194] on input "b. Implement the scope change control procedures to assess impacts and make inf…" at bounding box center [229, 189] width 0 height 10
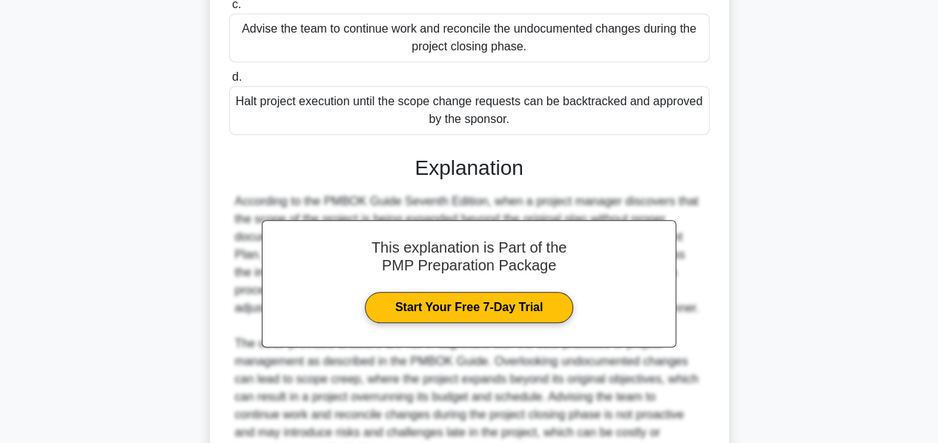
scroll to position [558, 0]
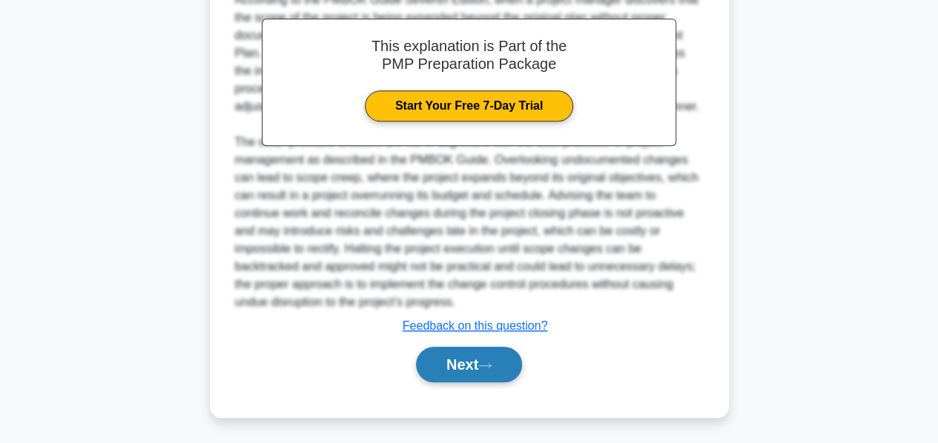
click at [431, 353] on button "Next" at bounding box center [469, 365] width 106 height 36
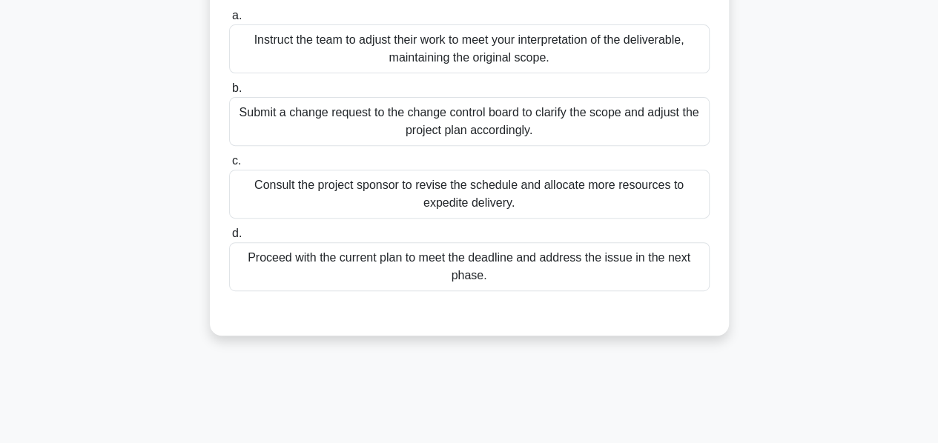
scroll to position [219, 0]
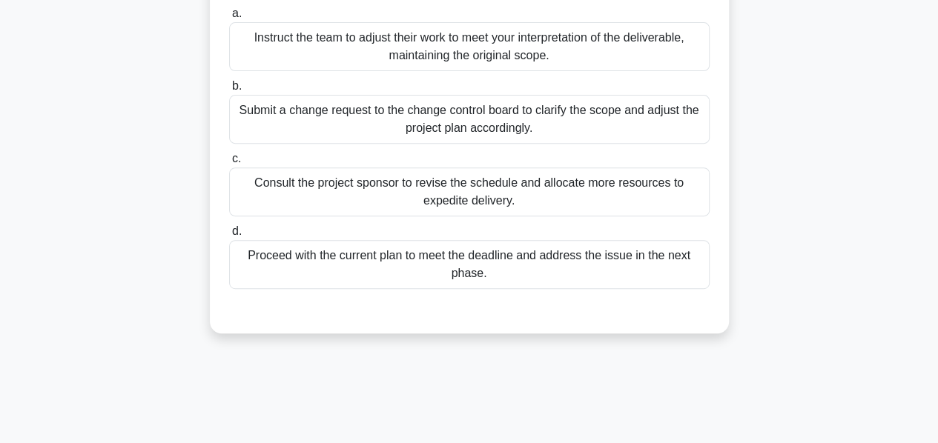
click at [412, 128] on div "Submit a change request to the change control board to clarify the scope and ad…" at bounding box center [469, 119] width 480 height 49
click at [229, 91] on input "b. Submit a change request to the change control board to clarify the scope and…" at bounding box center [229, 87] width 0 height 10
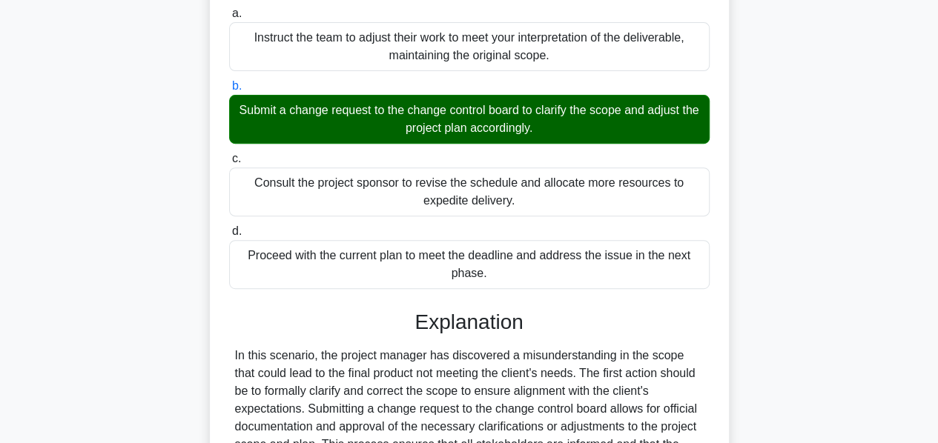
scroll to position [415, 0]
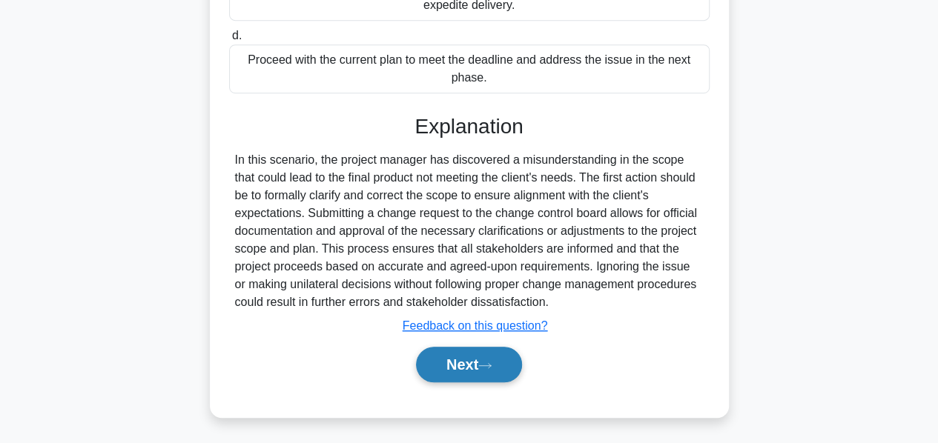
click at [459, 352] on button "Next" at bounding box center [469, 365] width 106 height 36
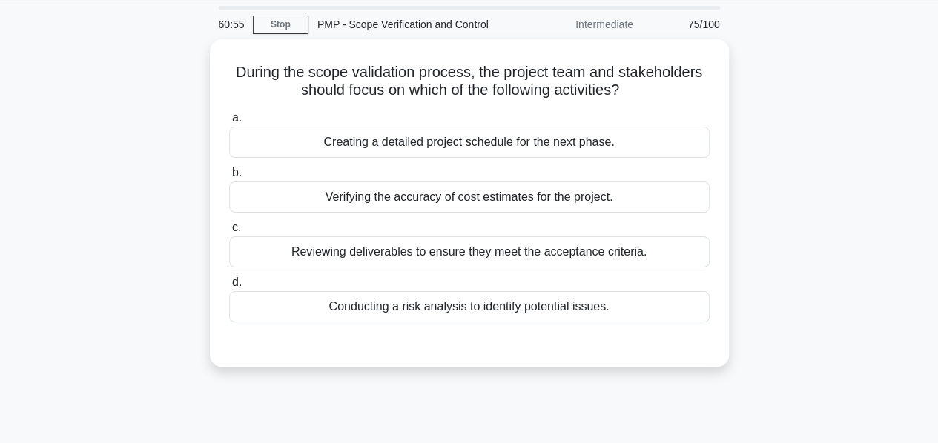
scroll to position [46, 0]
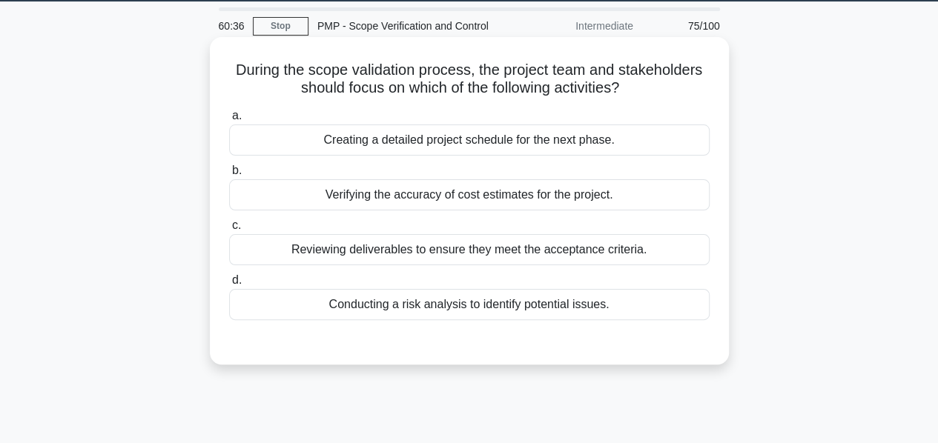
click at [420, 251] on div "Reviewing deliverables to ensure they meet the acceptance criteria." at bounding box center [469, 249] width 480 height 31
click at [229, 231] on input "c. Reviewing deliverables to ensure they meet the acceptance criteria." at bounding box center [229, 226] width 0 height 10
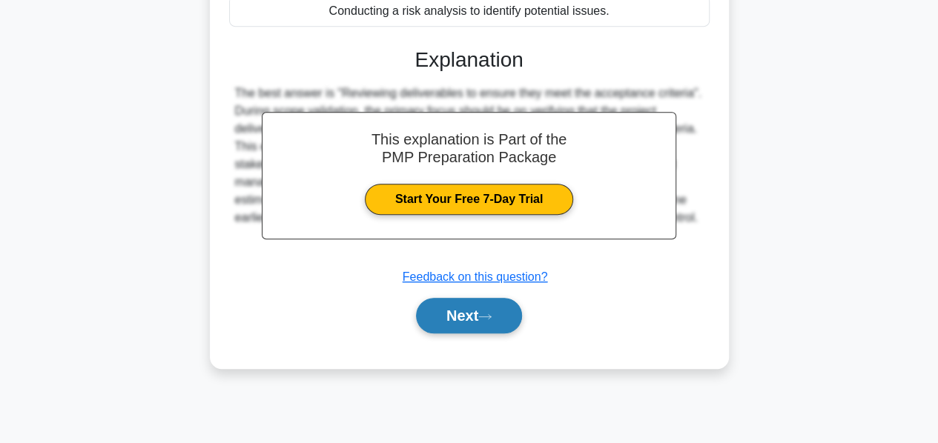
scroll to position [340, 0]
click at [451, 314] on button "Next" at bounding box center [469, 316] width 106 height 36
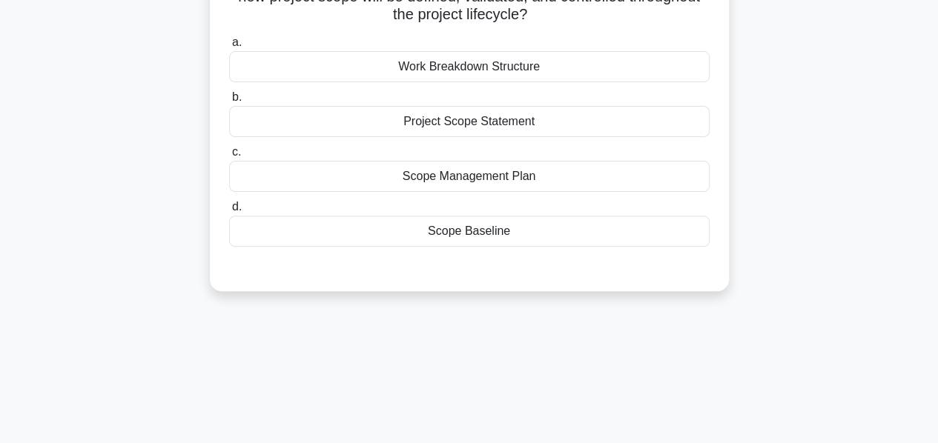
scroll to position [93, 0]
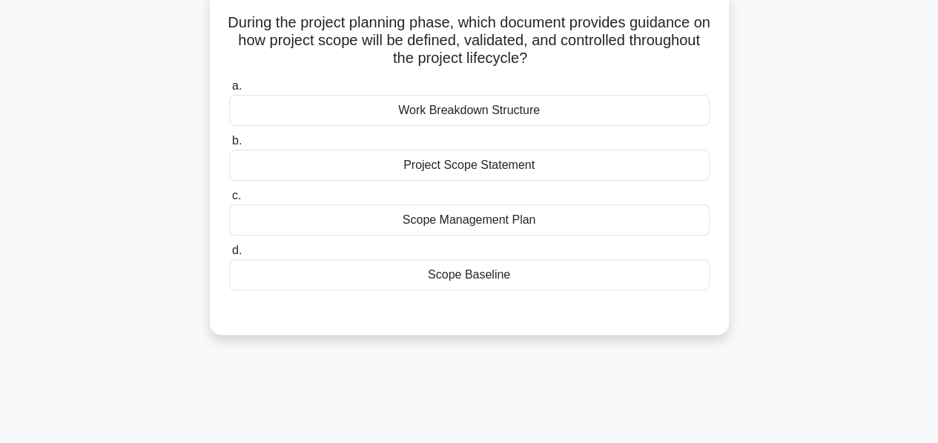
click at [452, 220] on div "Scope Management Plan" at bounding box center [469, 220] width 480 height 31
click at [229, 201] on input "c. Scope Management Plan" at bounding box center [229, 196] width 0 height 10
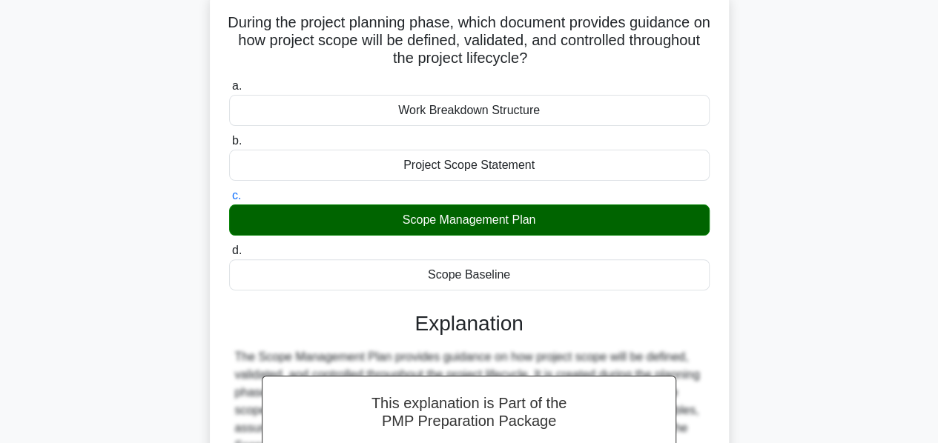
scroll to position [357, 0]
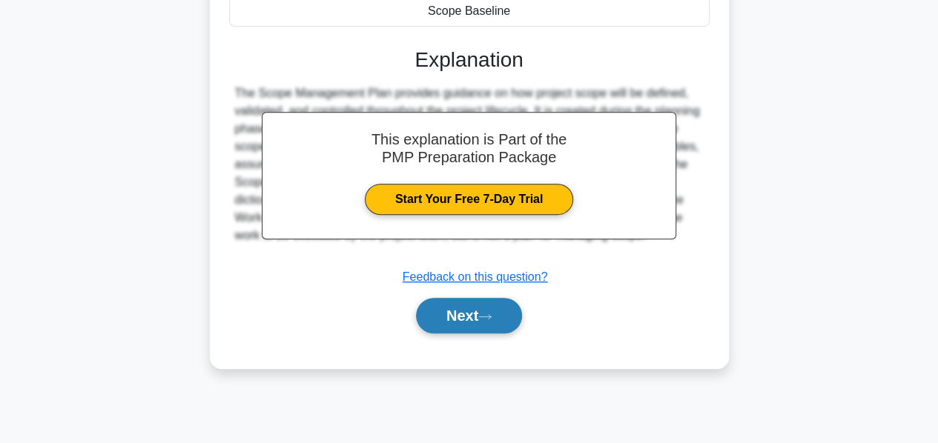
click at [457, 309] on button "Next" at bounding box center [469, 316] width 106 height 36
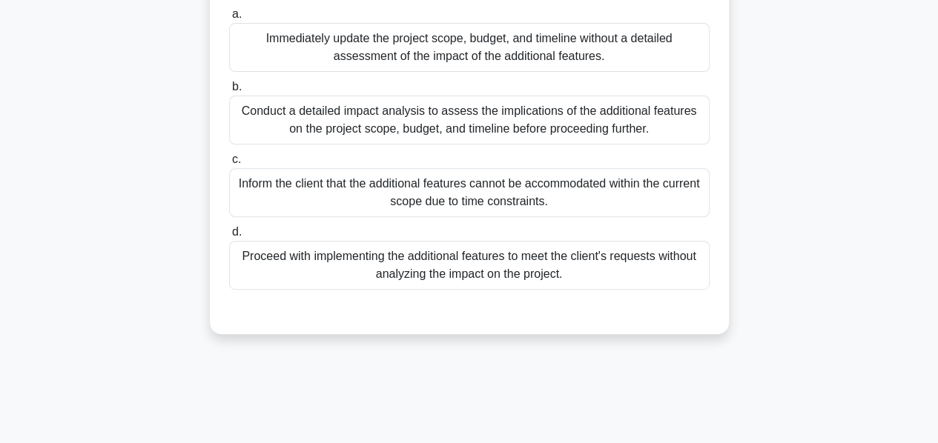
scroll to position [221, 0]
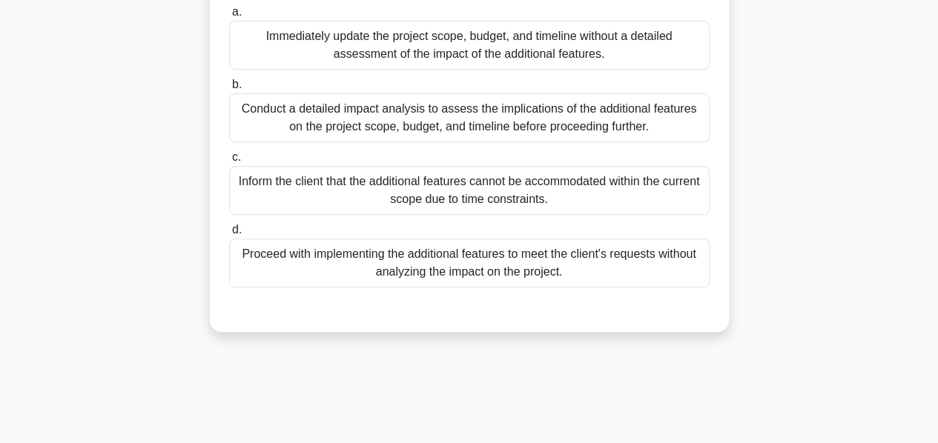
click at [423, 143] on div "a. Immediately update the project scope, budget, and timeline without a detaile…" at bounding box center [469, 145] width 498 height 291
click at [423, 122] on div "Conduct a detailed impact analysis to assess the implications of the additional…" at bounding box center [469, 117] width 480 height 49
click at [229, 90] on input "b. Conduct a detailed impact analysis to assess the implications of the additio…" at bounding box center [229, 85] width 0 height 10
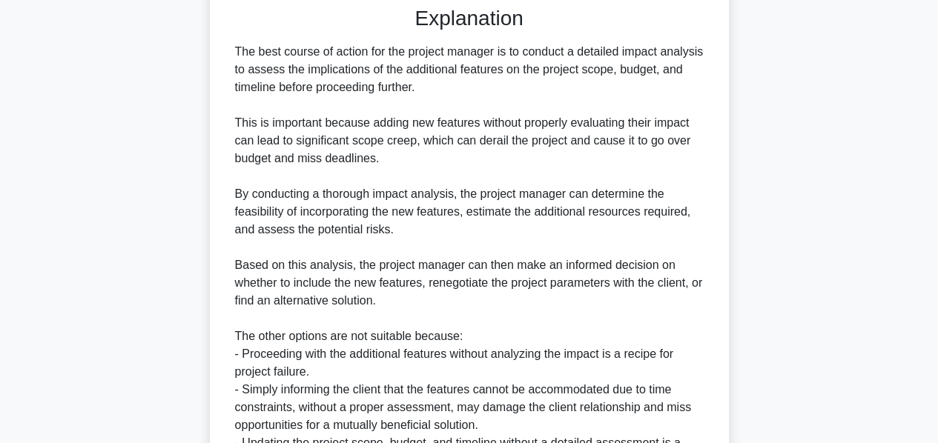
scroll to position [682, 0]
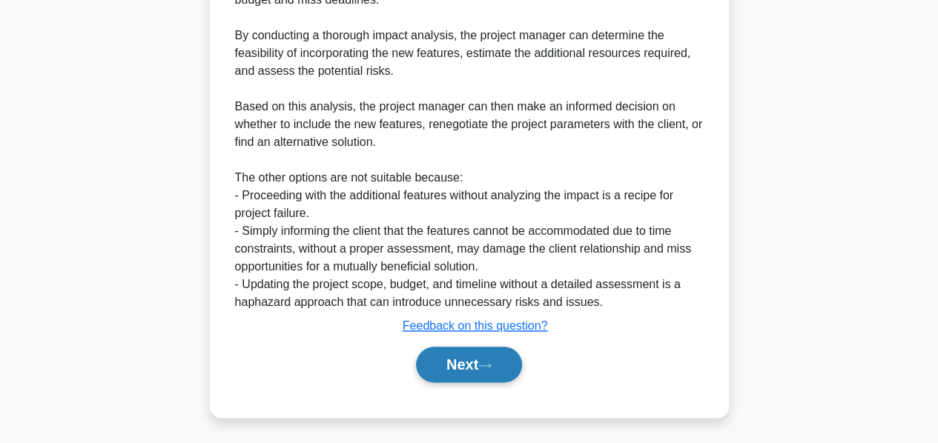
click at [458, 355] on button "Next" at bounding box center [469, 365] width 106 height 36
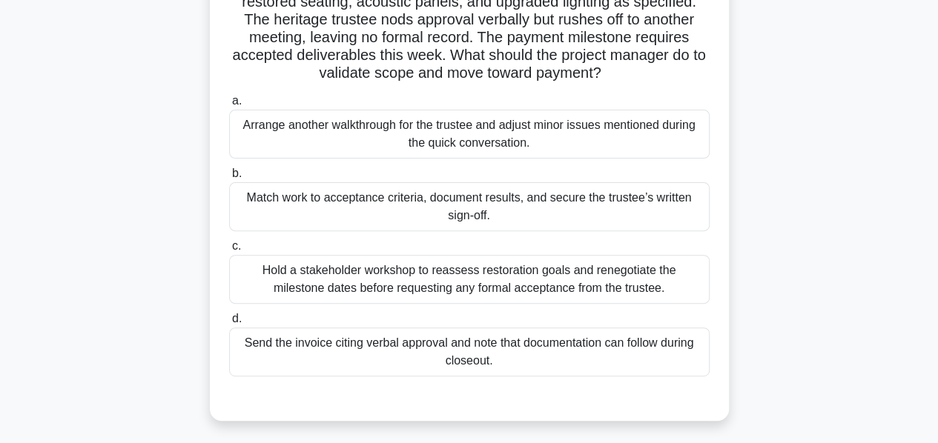
scroll to position [137, 0]
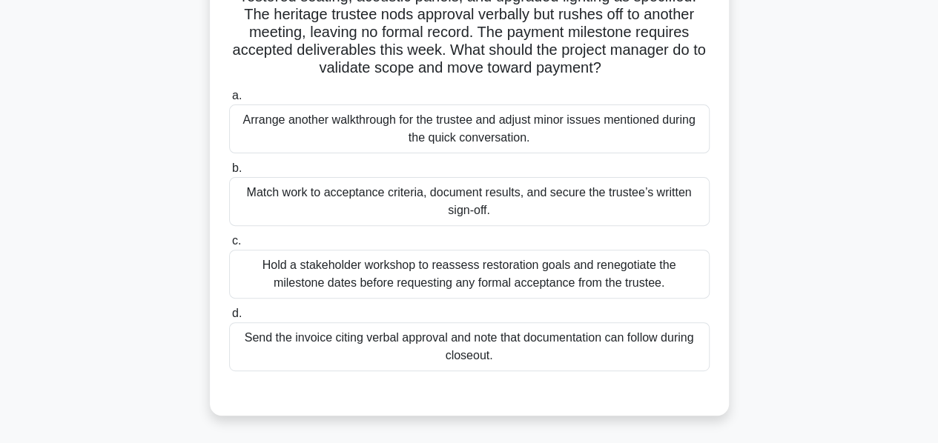
click at [388, 195] on div "Match work to acceptance criteria, document results, and secure the trustee’s w…" at bounding box center [469, 201] width 480 height 49
click at [229, 173] on input "b. Match work to acceptance criteria, document results, and secure the trustee’…" at bounding box center [229, 169] width 0 height 10
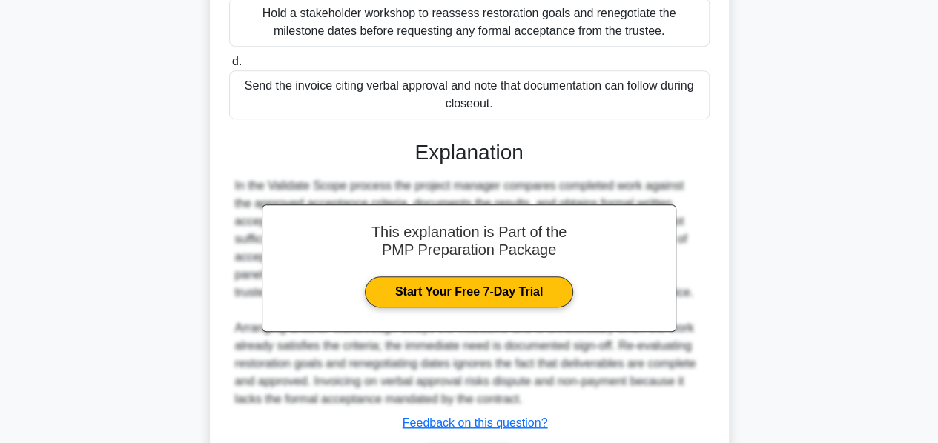
scroll to position [486, 0]
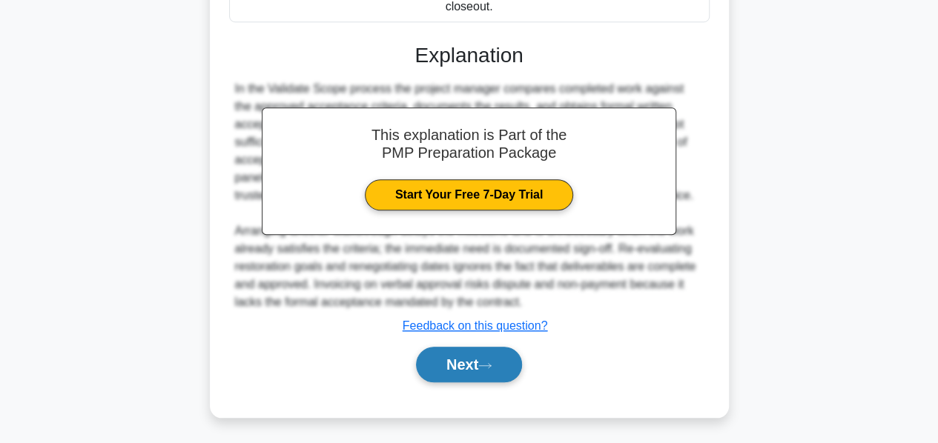
click at [443, 355] on button "Next" at bounding box center [469, 365] width 106 height 36
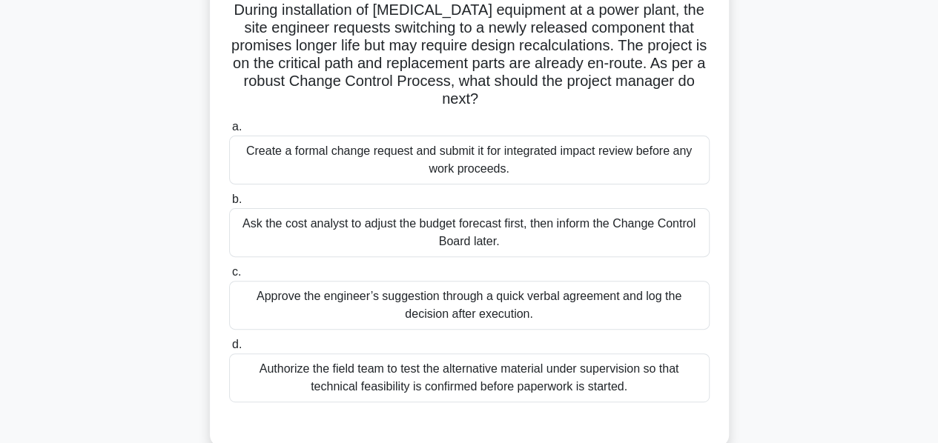
scroll to position [108, 0]
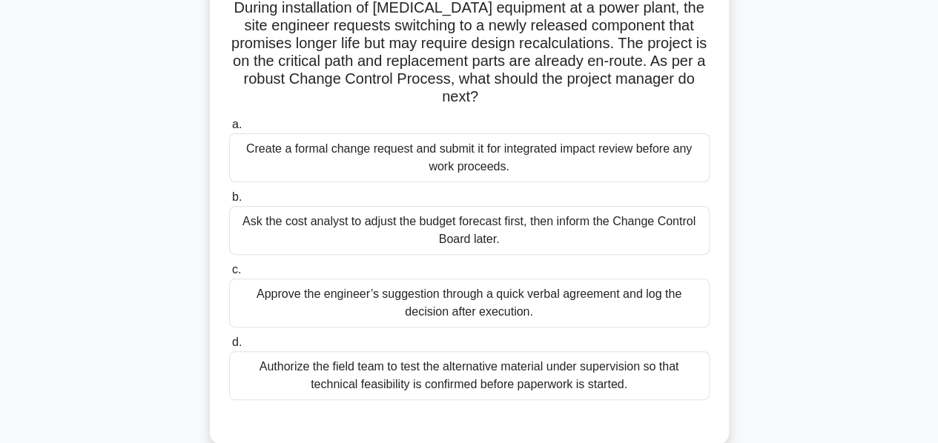
click at [465, 173] on div "Create a formal change request and submit it for integrated impact review befor…" at bounding box center [469, 157] width 480 height 49
click at [229, 130] on input "a. Create a formal change request and submit it for integrated impact review be…" at bounding box center [229, 125] width 0 height 10
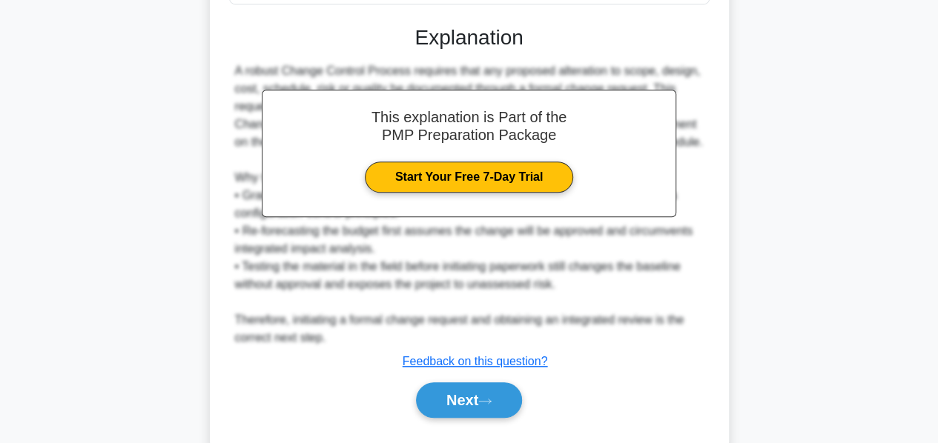
scroll to position [558, 0]
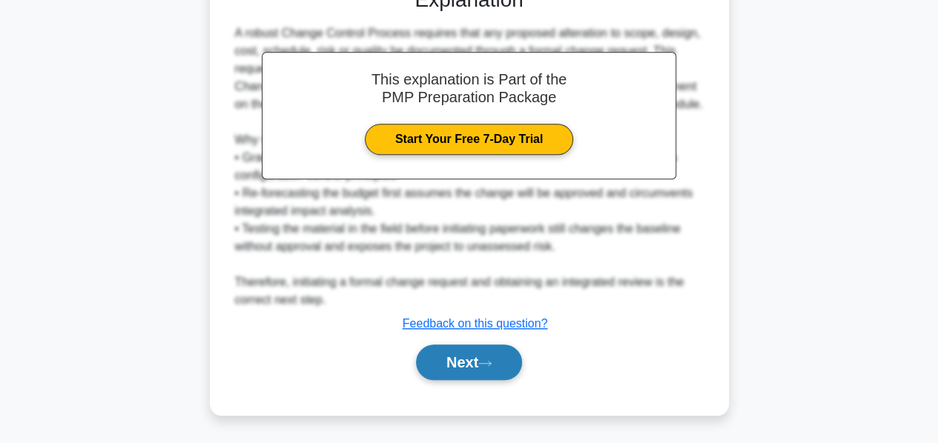
click at [443, 357] on button "Next" at bounding box center [469, 363] width 106 height 36
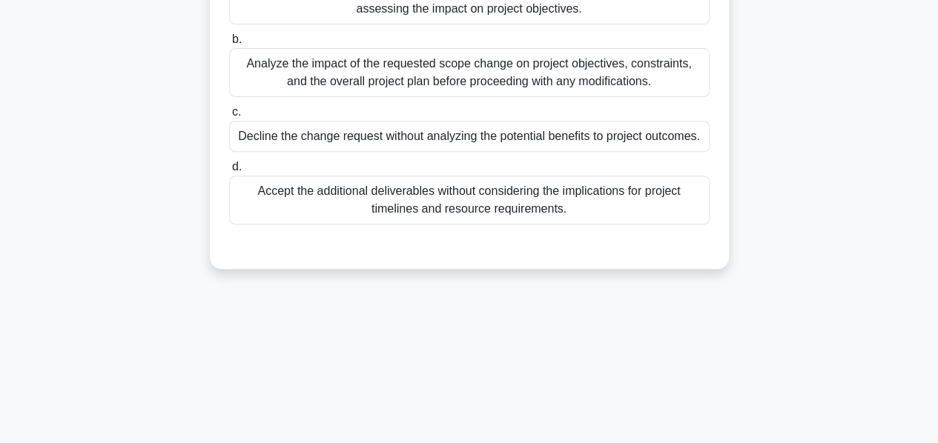
scroll to position [230, 0]
click at [406, 90] on div "Analyze the impact of the requested scope change on project objectives, constra…" at bounding box center [469, 73] width 480 height 49
click at [229, 45] on input "b. Analyze the impact of the requested scope change on project objectives, cons…" at bounding box center [229, 41] width 0 height 10
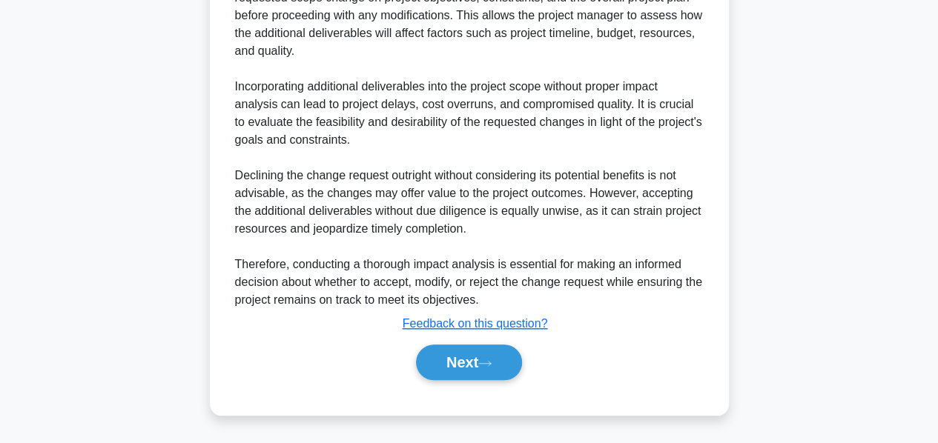
scroll to position [558, 0]
click at [442, 365] on button "Next" at bounding box center [469, 363] width 106 height 36
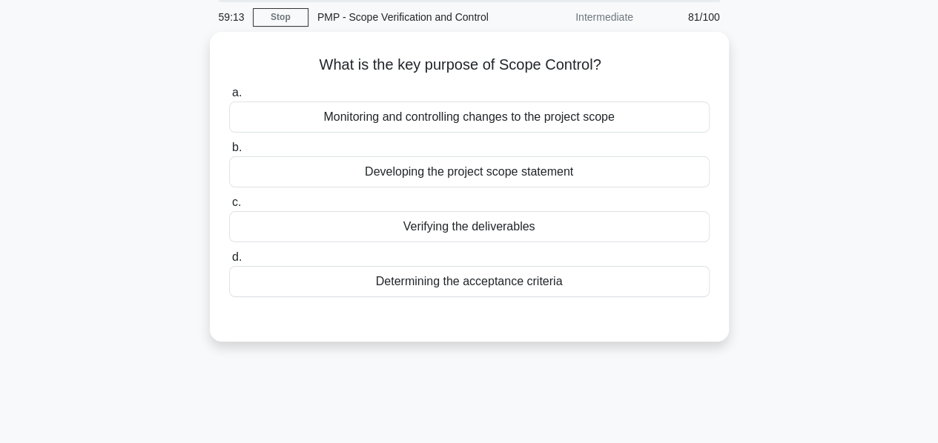
scroll to position [53, 0]
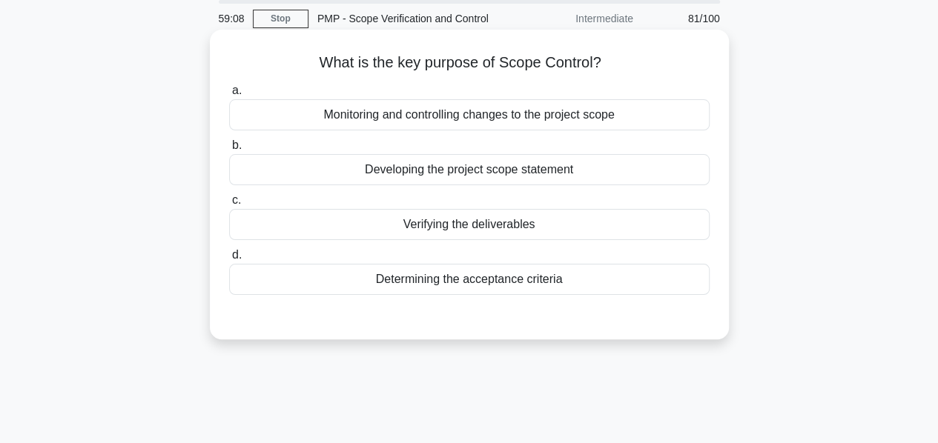
click at [442, 119] on div "Monitoring and controlling changes to the project scope" at bounding box center [469, 114] width 480 height 31
click at [229, 96] on input "a. Monitoring and controlling changes to the project scope" at bounding box center [229, 91] width 0 height 10
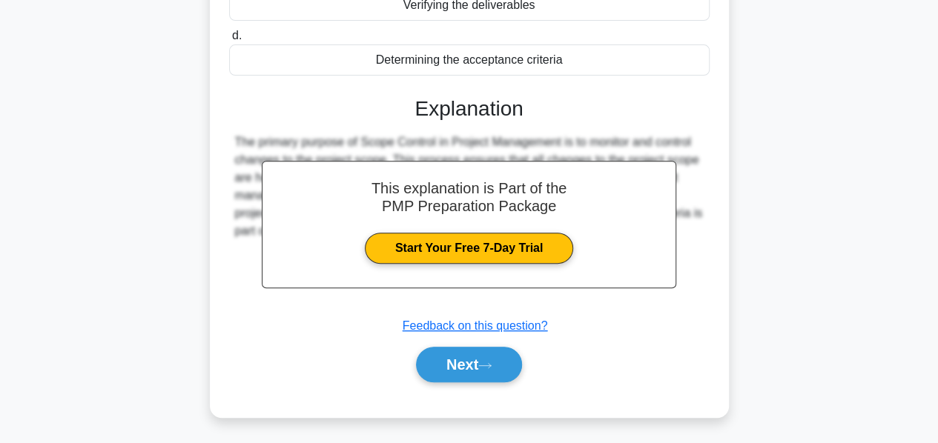
scroll to position [357, 0]
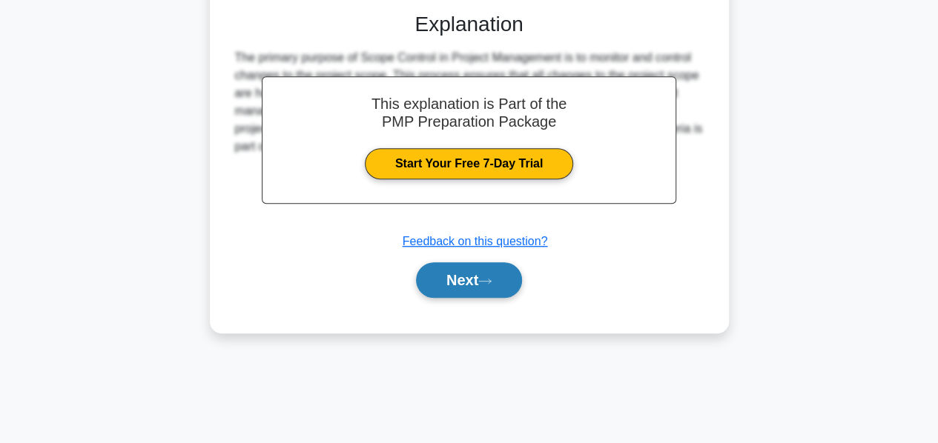
click at [450, 268] on button "Next" at bounding box center [469, 280] width 106 height 36
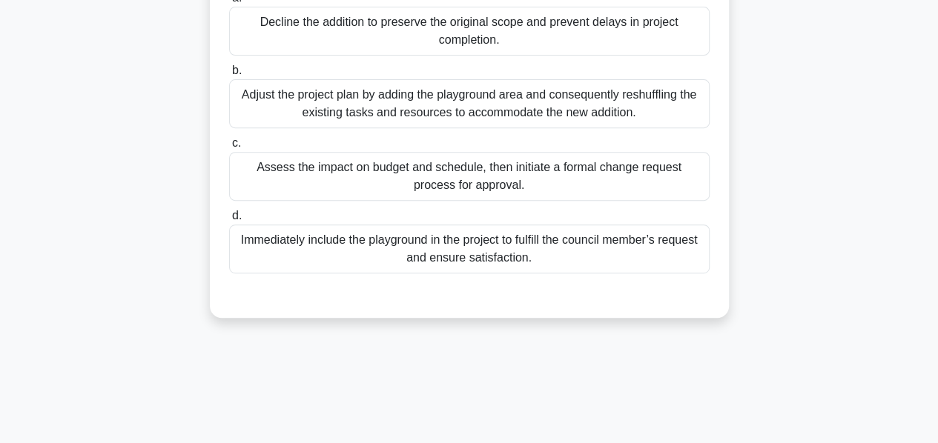
scroll to position [239, 0]
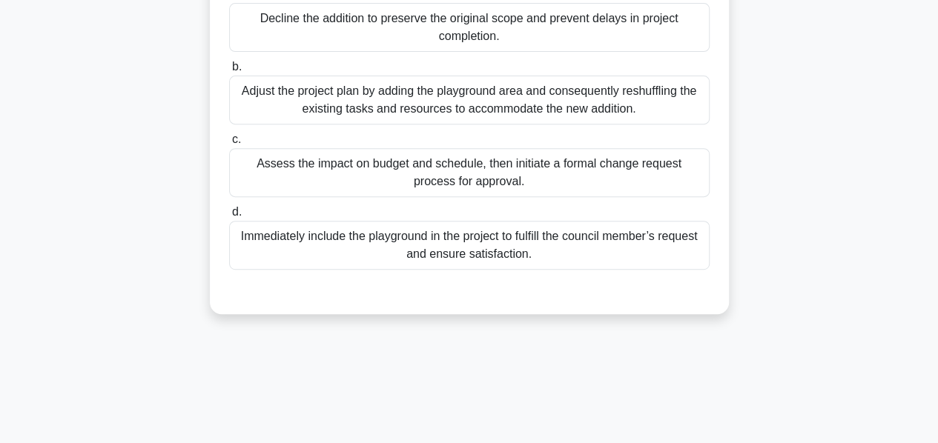
click at [414, 168] on div "Assess the impact on budget and schedule, then initiate a formal change request…" at bounding box center [469, 172] width 480 height 49
click at [229, 145] on input "c. Assess the impact on budget and schedule, then initiate a formal change requ…" at bounding box center [229, 140] width 0 height 10
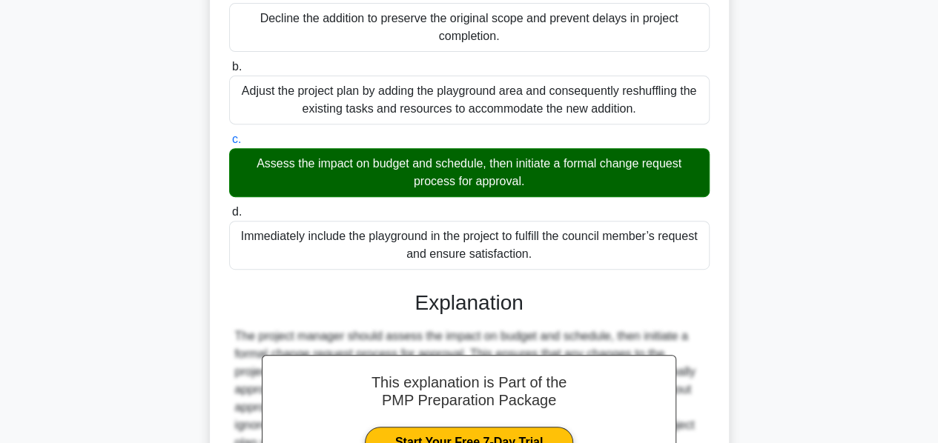
scroll to position [433, 0]
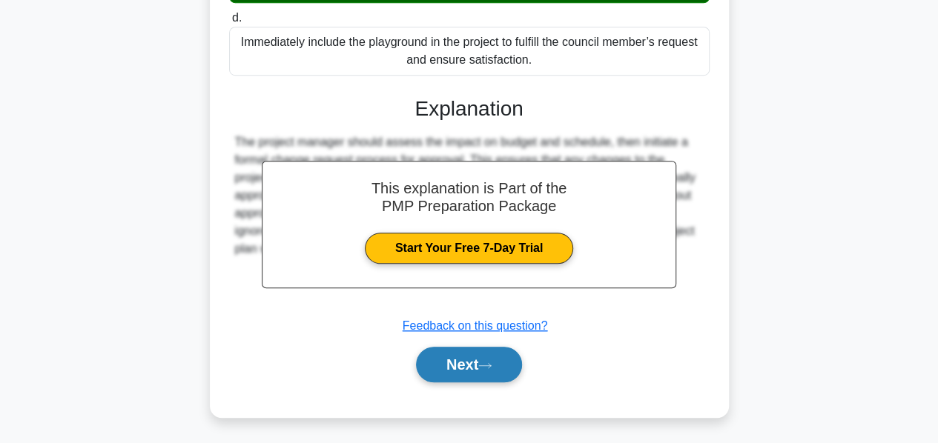
click at [445, 351] on button "Next" at bounding box center [469, 365] width 106 height 36
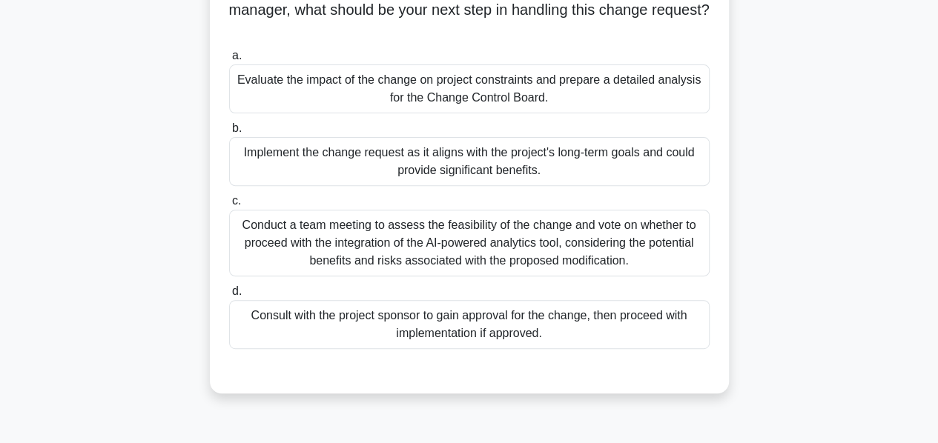
scroll to position [197, 0]
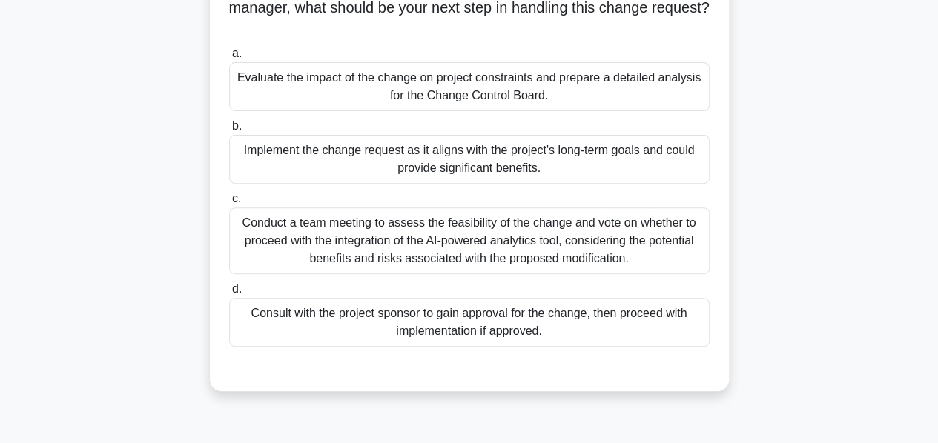
click at [454, 81] on div "Evaluate the impact of the change on project constraints and prepare a detailed…" at bounding box center [469, 86] width 480 height 49
click at [229, 59] on input "a. Evaluate the impact of the change on project constraints and prepare a detai…" at bounding box center [229, 54] width 0 height 10
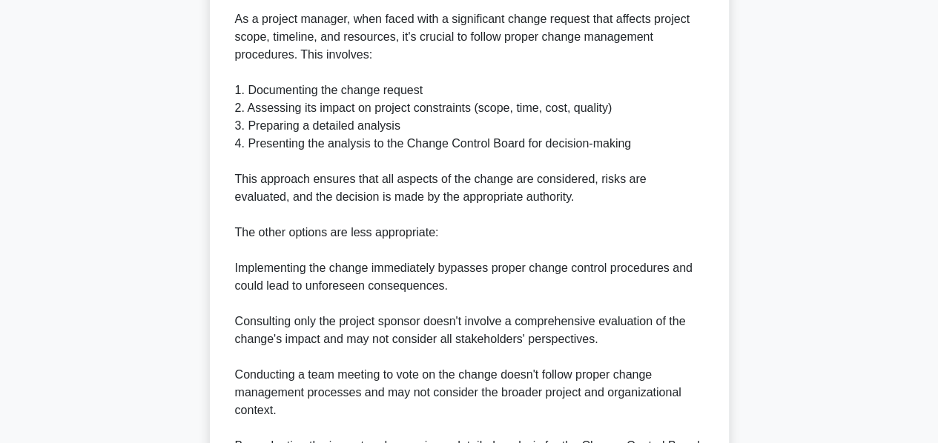
scroll to position [824, 0]
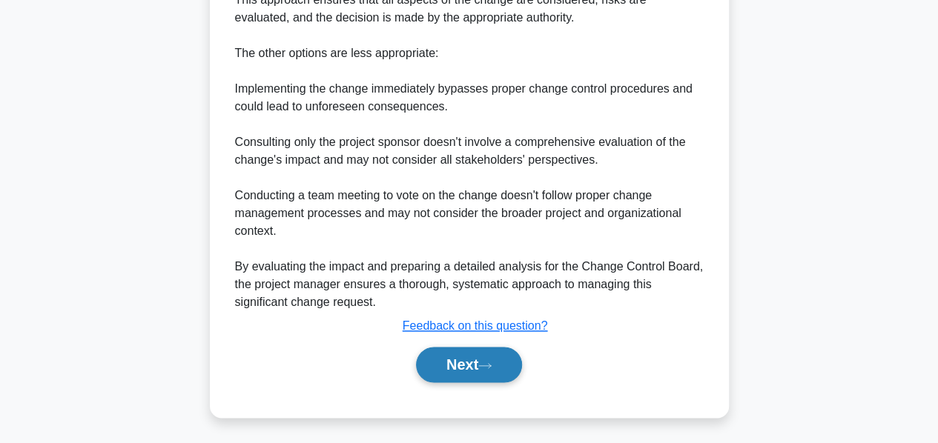
click at [450, 358] on button "Next" at bounding box center [469, 365] width 106 height 36
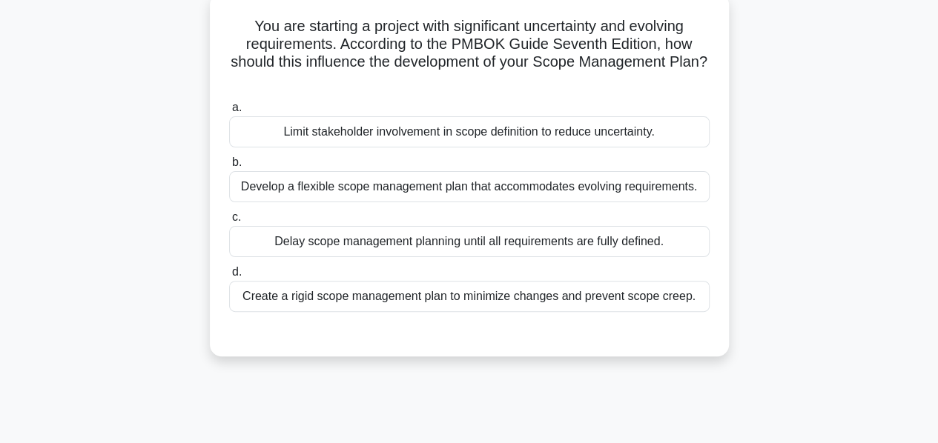
scroll to position [90, 0]
click at [421, 191] on div "Develop a flexible scope management plan that accommodates evolving requirement…" at bounding box center [469, 186] width 480 height 31
click at [229, 167] on input "b. Develop a flexible scope management plan that accommodates evolving requirem…" at bounding box center [229, 162] width 0 height 10
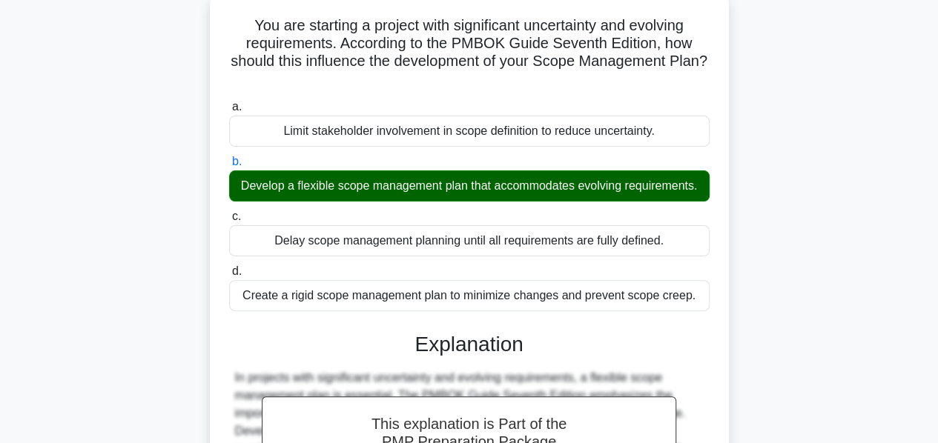
scroll to position [357, 0]
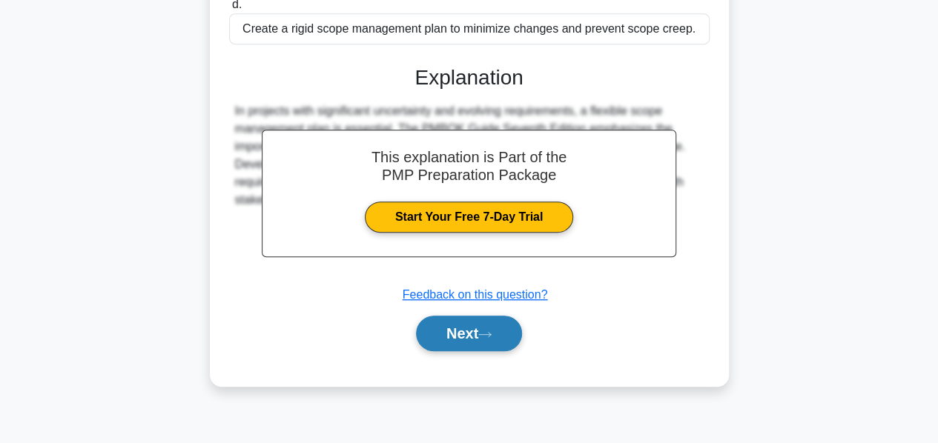
click at [453, 351] on button "Next" at bounding box center [469, 334] width 106 height 36
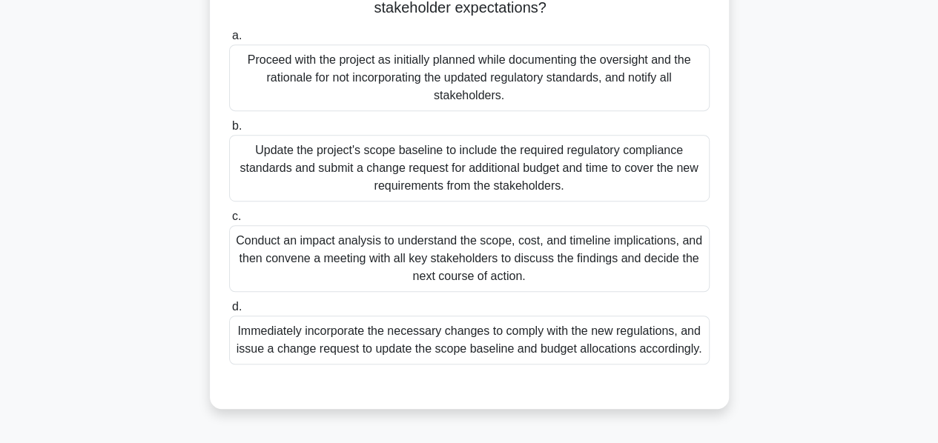
click at [398, 254] on div "Conduct an impact analysis to understand the scope, cost, and timeline implicat…" at bounding box center [469, 258] width 480 height 67
click at [229, 222] on input "c. Conduct an impact analysis to understand the scope, cost, and timeline impli…" at bounding box center [229, 217] width 0 height 10
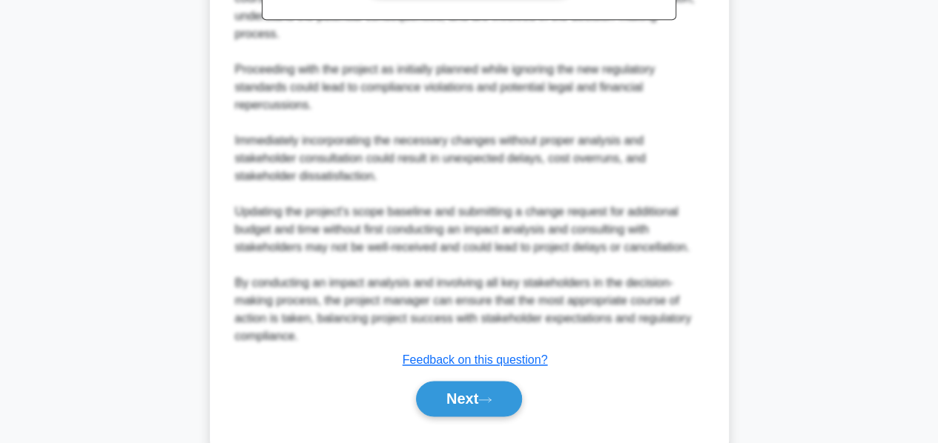
scroll to position [931, 0]
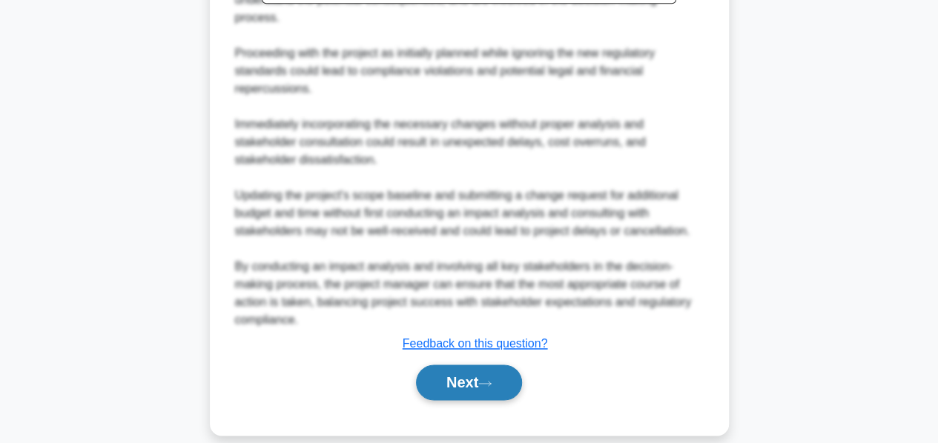
click at [452, 365] on button "Next" at bounding box center [469, 383] width 106 height 36
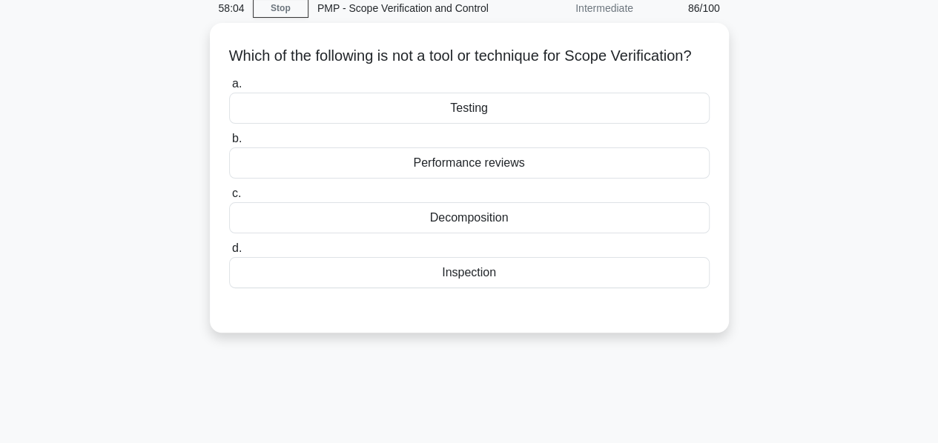
scroll to position [64, 0]
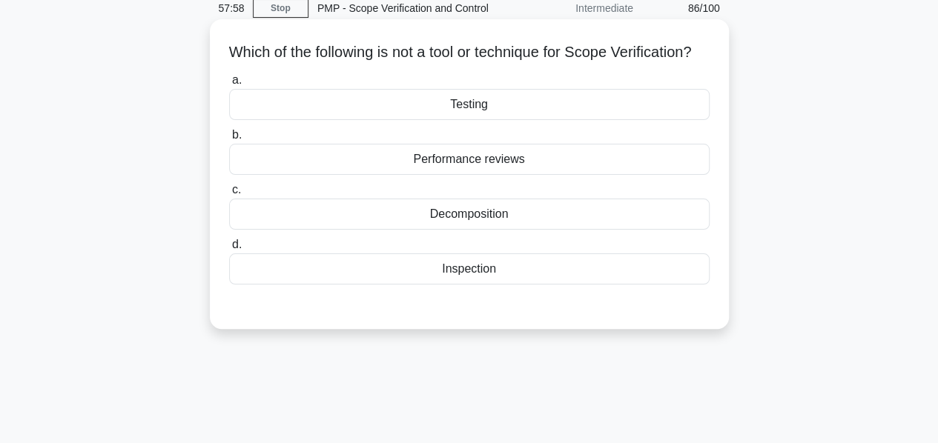
click at [472, 230] on div "Decomposition" at bounding box center [469, 214] width 480 height 31
click at [229, 195] on input "c. Decomposition" at bounding box center [229, 190] width 0 height 10
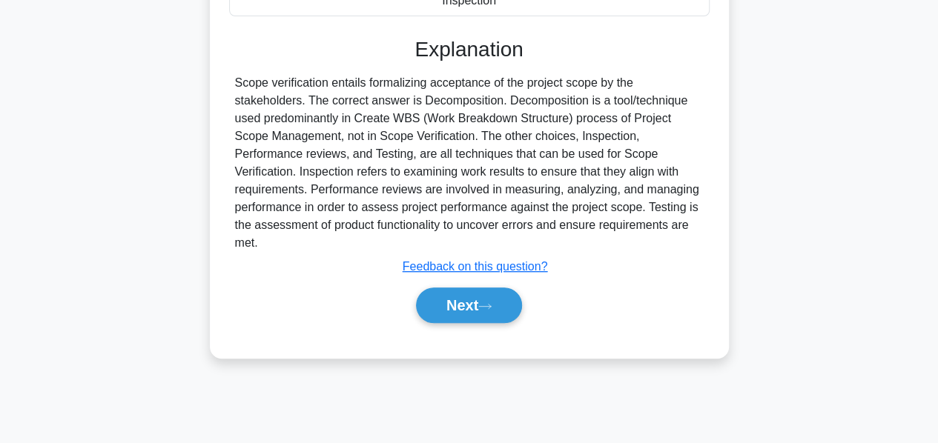
scroll to position [335, 0]
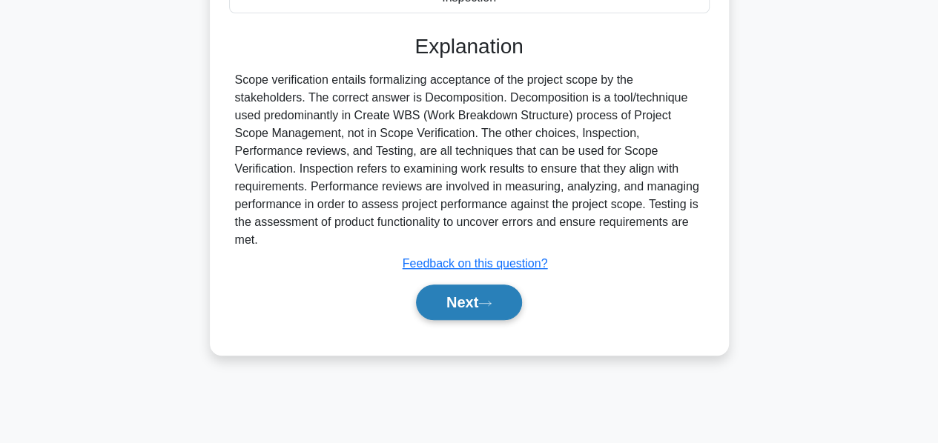
click at [444, 302] on button "Next" at bounding box center [469, 303] width 106 height 36
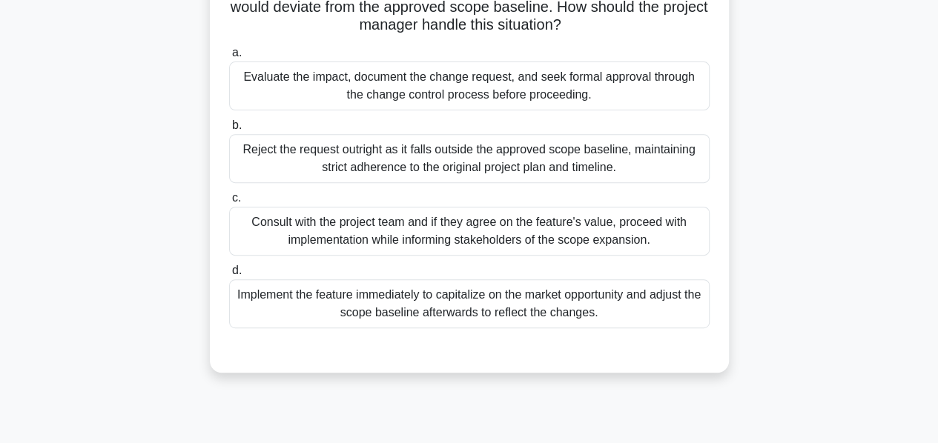
scroll to position [216, 0]
click at [423, 87] on div "Evaluate the impact, document the change request, and seek formal approval thro…" at bounding box center [469, 85] width 480 height 49
click at [229, 57] on input "a. Evaluate the impact, document the change request, and seek formal approval t…" at bounding box center [229, 52] width 0 height 10
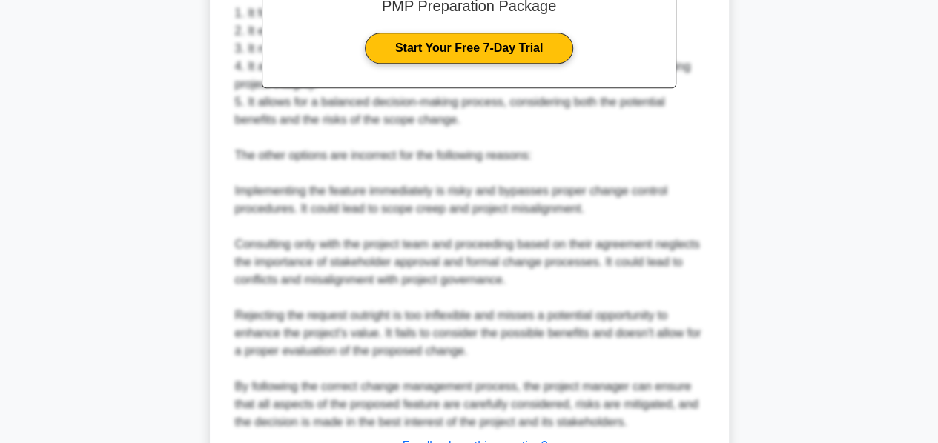
scroll to position [789, 0]
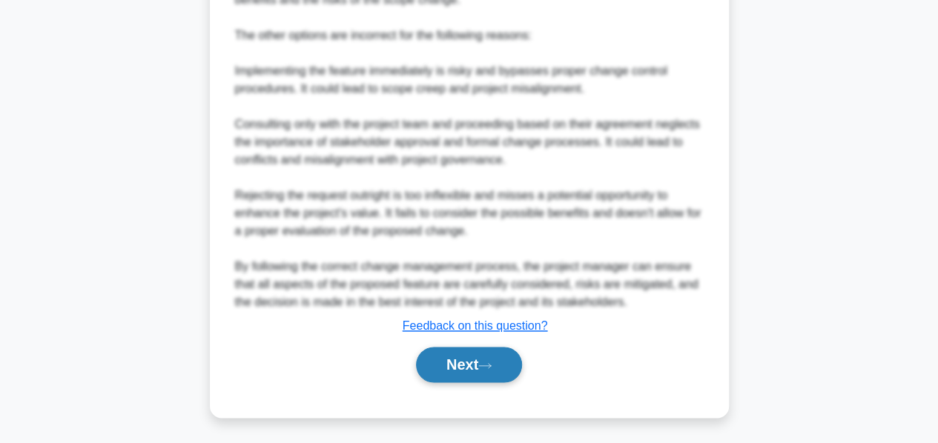
click at [447, 368] on button "Next" at bounding box center [469, 365] width 106 height 36
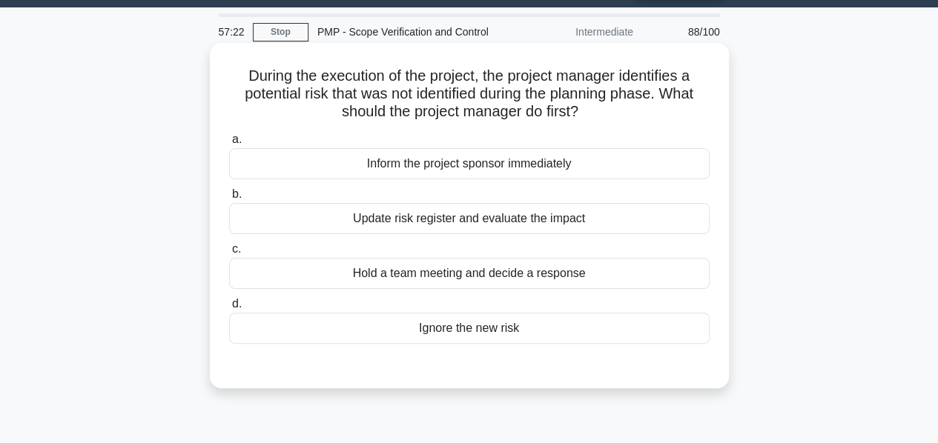
scroll to position [40, 0]
click at [491, 216] on div "Update risk register and evaluate the impact" at bounding box center [469, 218] width 480 height 31
click at [229, 199] on input "b. Update risk register and evaluate the impact" at bounding box center [229, 195] width 0 height 10
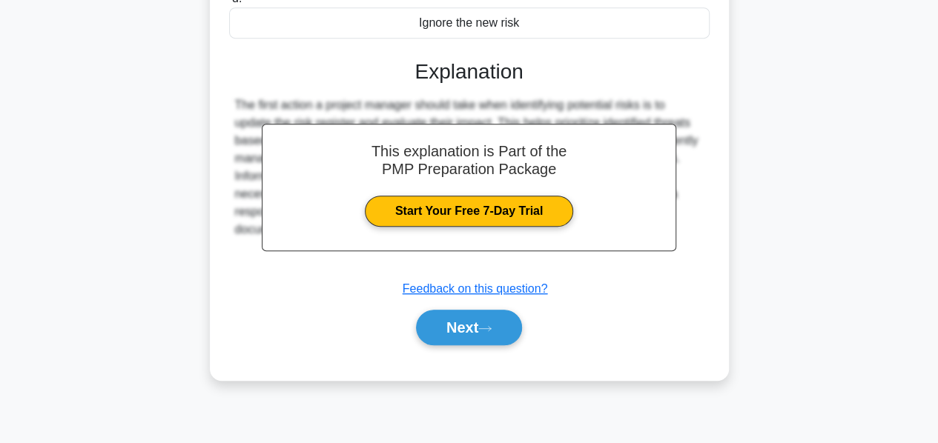
scroll to position [345, 0]
click at [449, 323] on button "Next" at bounding box center [469, 328] width 106 height 36
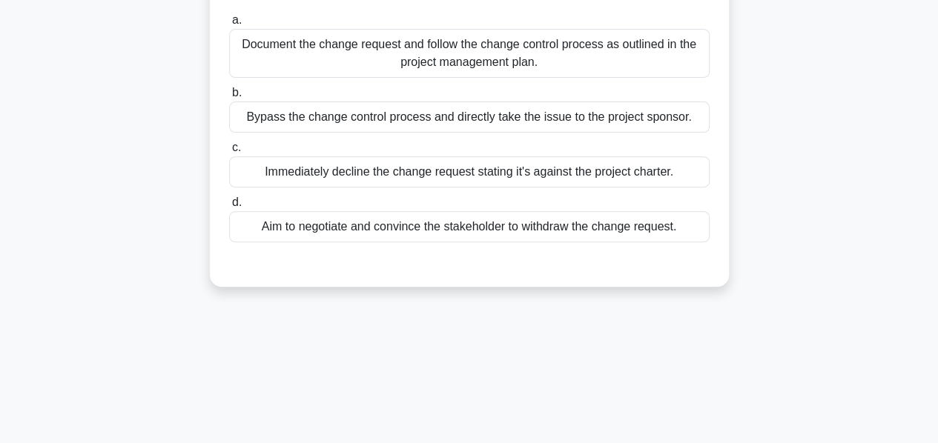
scroll to position [197, 0]
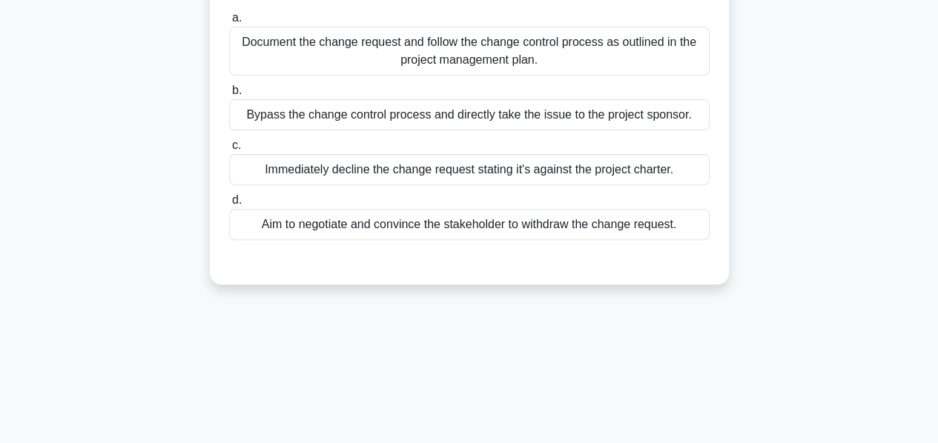
click at [495, 63] on div "Document the change request and follow the change control process as outlined i…" at bounding box center [469, 51] width 480 height 49
click at [229, 23] on input "a. Document the change request and follow the change control process as outline…" at bounding box center [229, 18] width 0 height 10
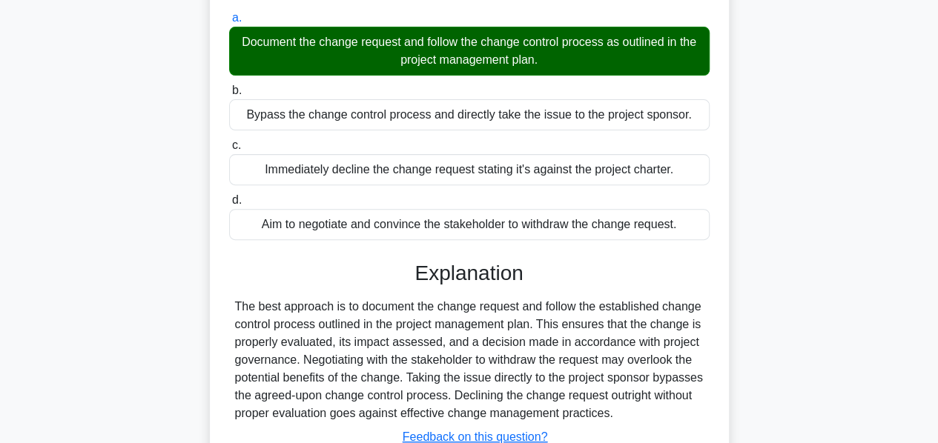
scroll to position [357, 0]
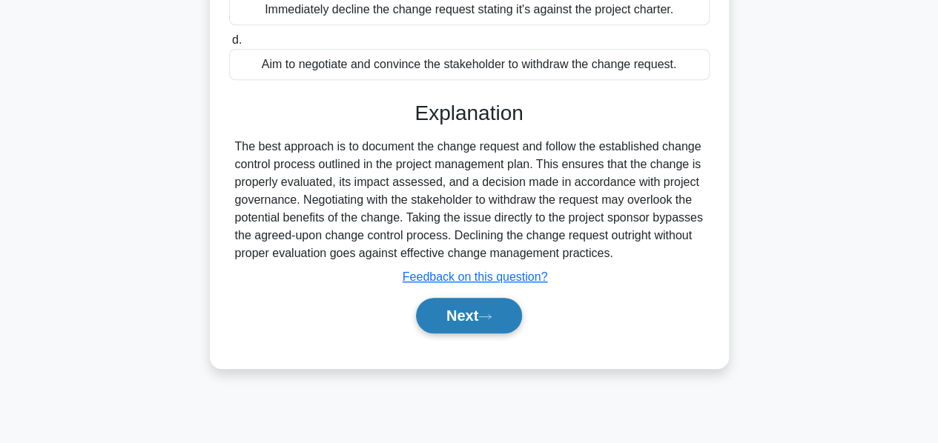
click at [459, 312] on button "Next" at bounding box center [469, 316] width 106 height 36
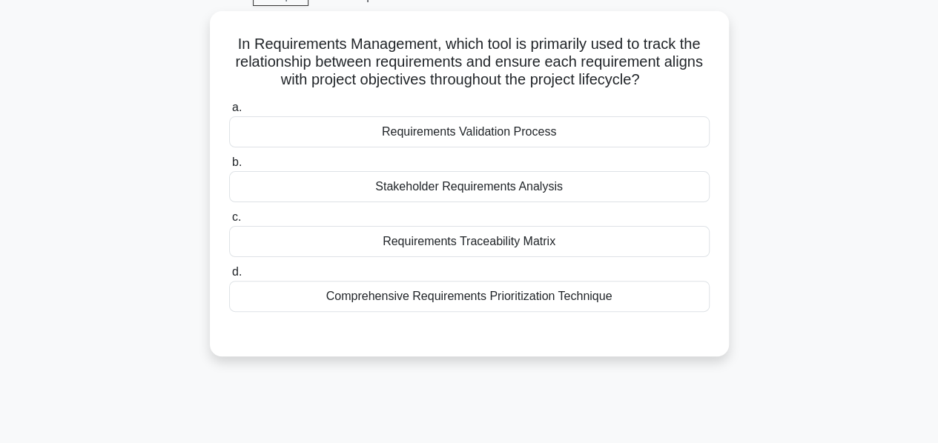
scroll to position [74, 0]
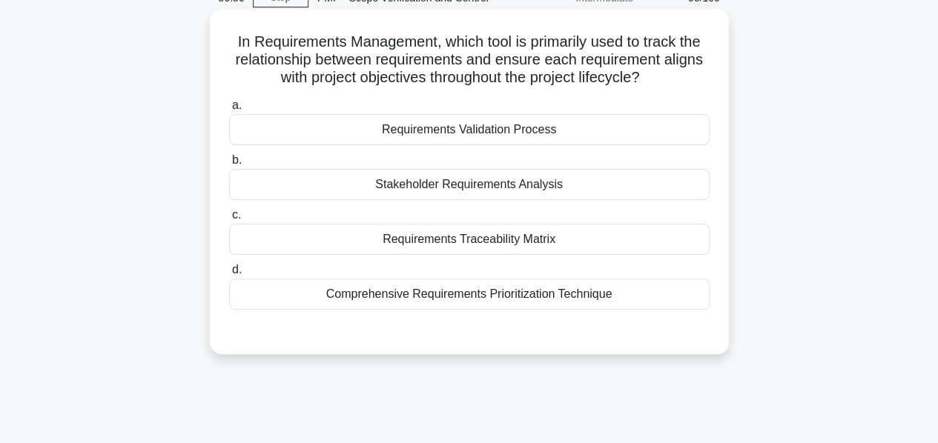
click at [426, 237] on div "Requirements Traceability Matrix" at bounding box center [469, 239] width 480 height 31
click at [229, 220] on input "c. Requirements Traceability Matrix" at bounding box center [229, 216] width 0 height 10
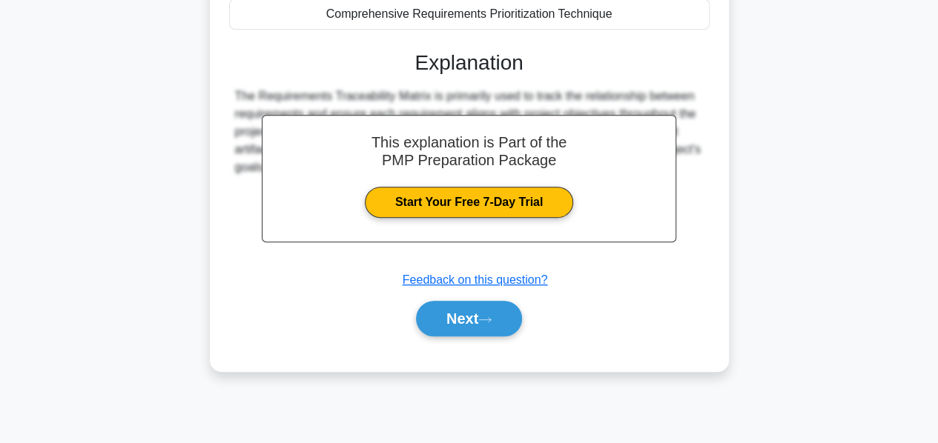
scroll to position [357, 0]
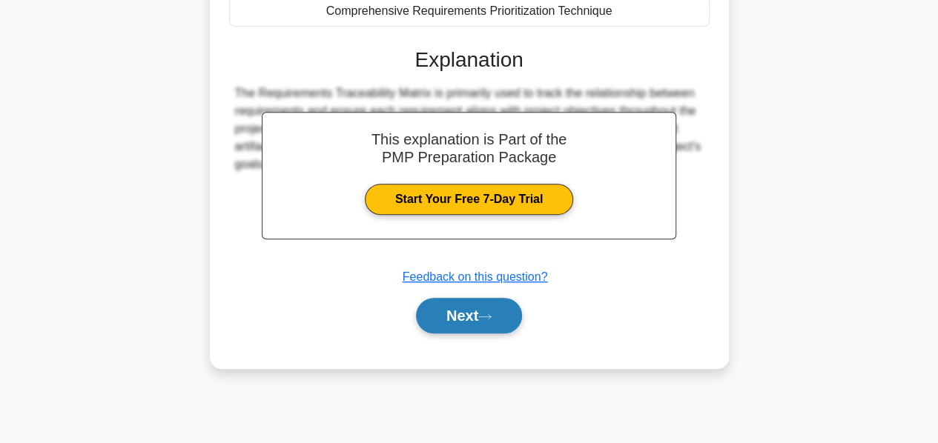
click at [439, 308] on button "Next" at bounding box center [469, 316] width 106 height 36
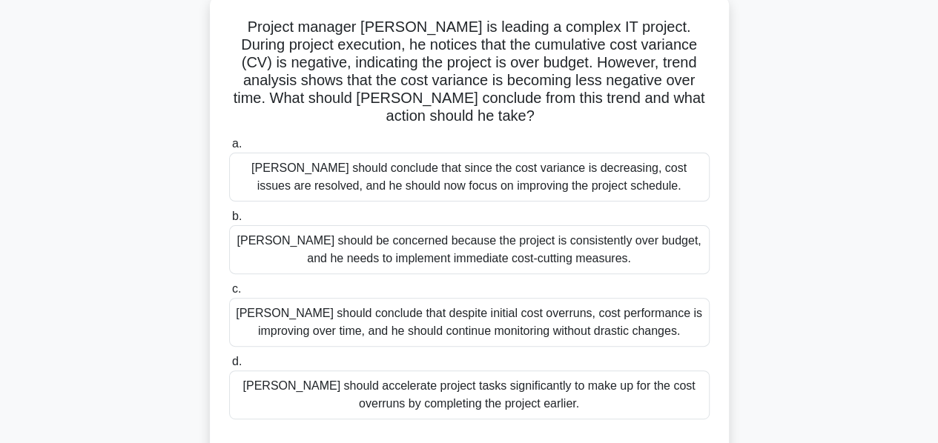
scroll to position [89, 0]
click at [422, 161] on div "David should conclude that since the cost variance is decreasing, cost issues a…" at bounding box center [469, 177] width 480 height 49
click at [229, 149] on input "a. David should conclude that since the cost variance is decreasing, cost issue…" at bounding box center [229, 144] width 0 height 10
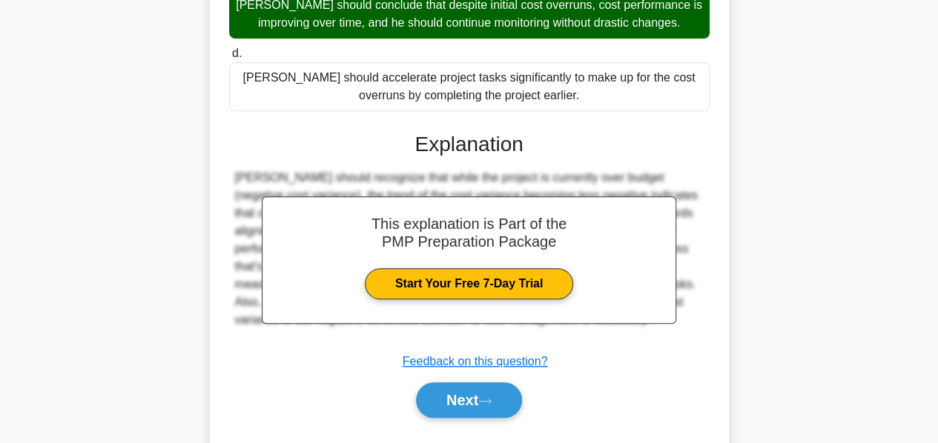
scroll to position [417, 0]
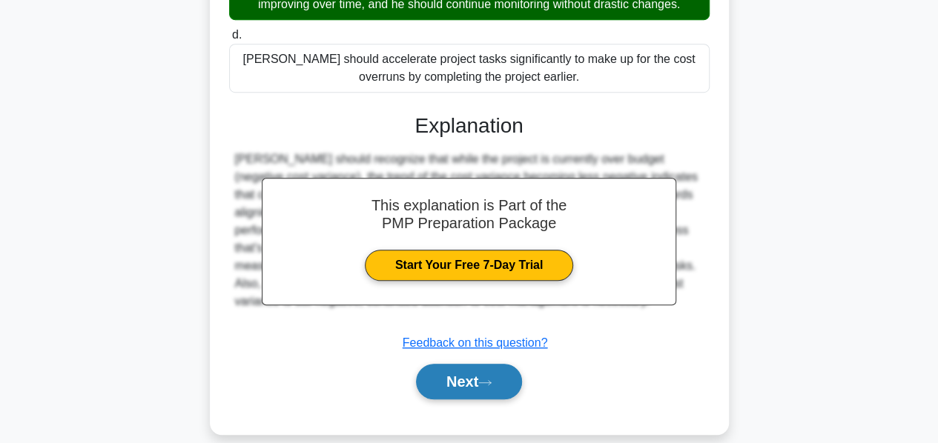
click at [445, 364] on button "Next" at bounding box center [469, 382] width 106 height 36
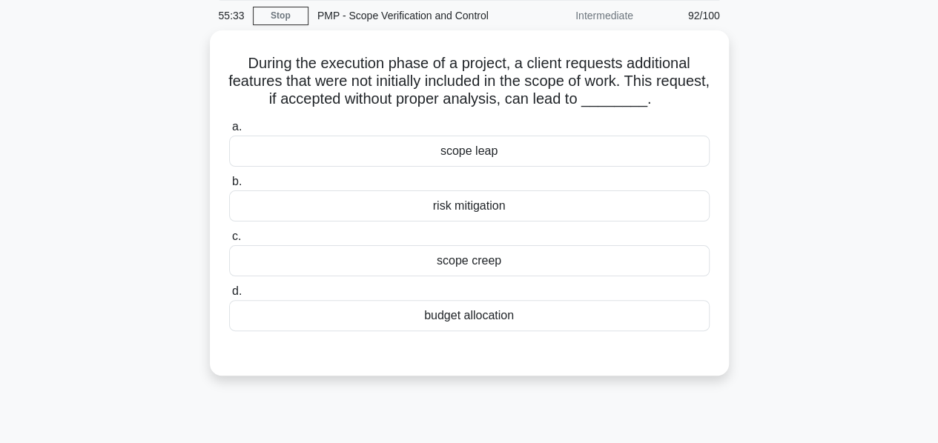
scroll to position [56, 0]
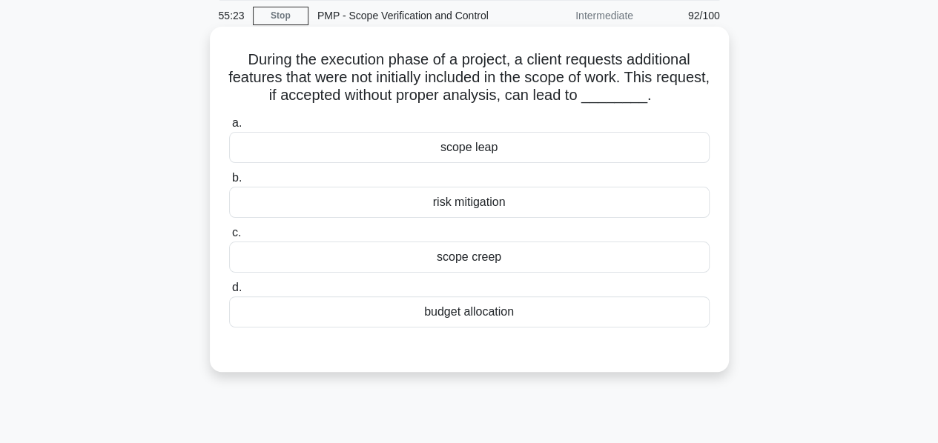
click at [440, 255] on div "scope creep" at bounding box center [469, 257] width 480 height 31
click at [229, 238] on input "c. scope creep" at bounding box center [229, 233] width 0 height 10
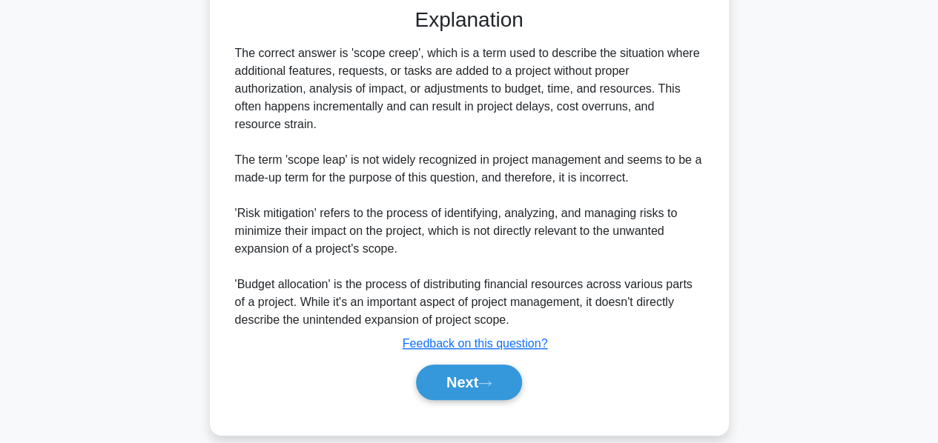
scroll to position [415, 0]
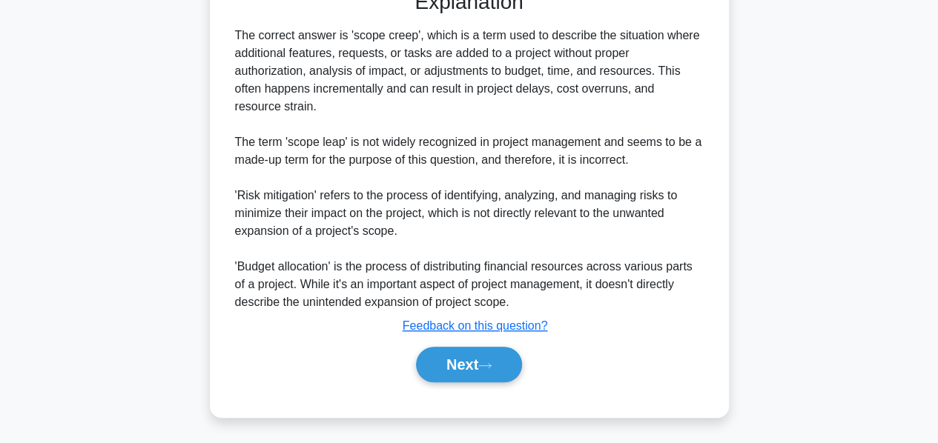
click at [431, 339] on div "Explanation The correct answer is 'scope creep', which is a term used to descri…" at bounding box center [469, 189] width 480 height 399
click at [431, 354] on button "Next" at bounding box center [469, 365] width 106 height 36
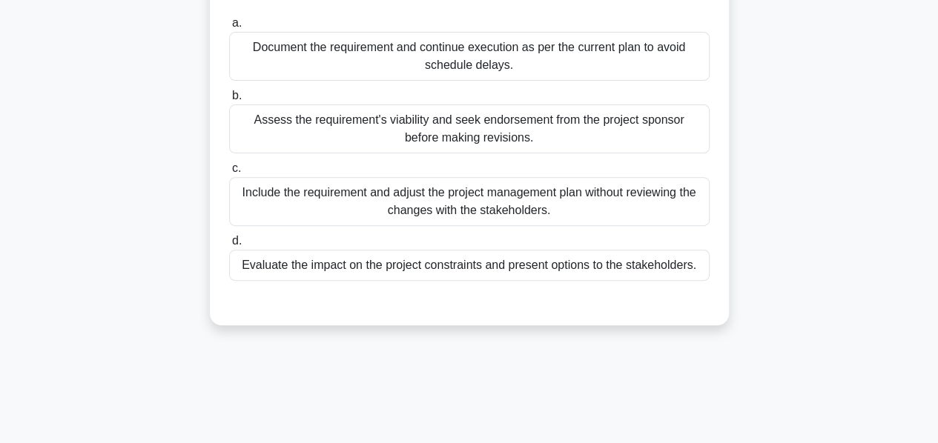
scroll to position [163, 0]
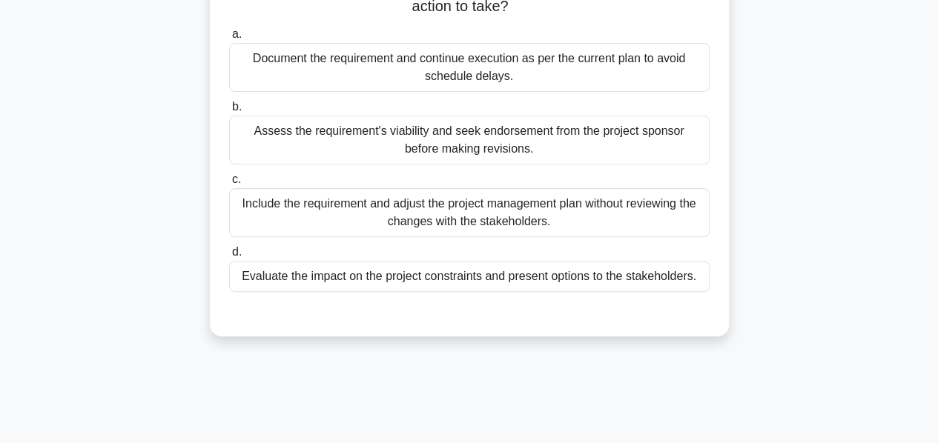
click at [365, 272] on div "Evaluate the impact on the project constraints and present options to the stake…" at bounding box center [469, 276] width 480 height 31
click at [229, 257] on input "d. Evaluate the impact on the project constraints and present options to the st…" at bounding box center [229, 253] width 0 height 10
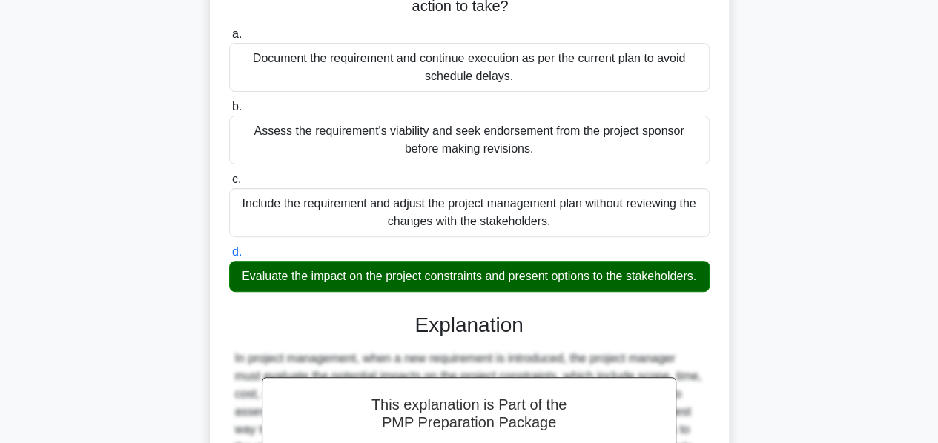
scroll to position [540, 0]
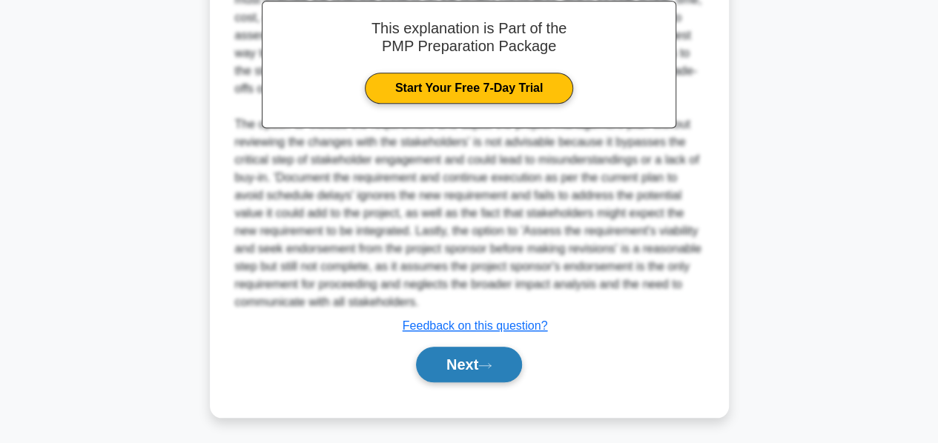
click at [451, 361] on button "Next" at bounding box center [469, 365] width 106 height 36
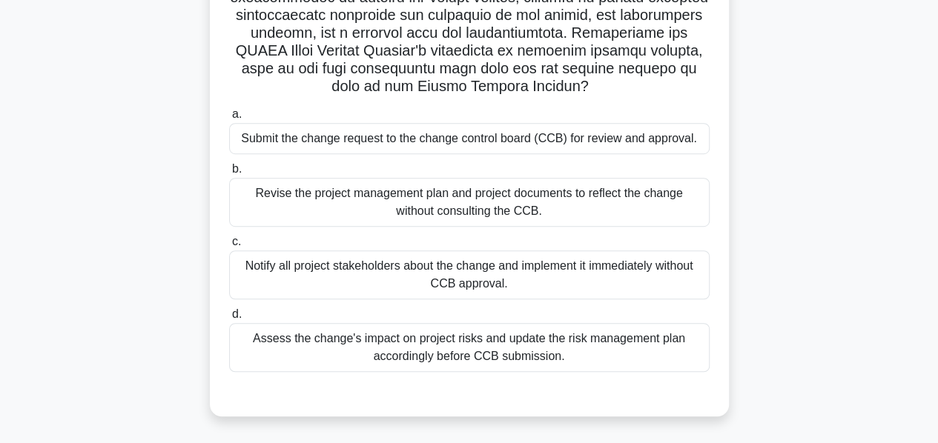
click at [437, 143] on div "Submit the change request to the change control board (CCB) for review and appr…" at bounding box center [469, 138] width 480 height 31
click at [229, 119] on input "a. Submit the change request to the change control board (CCB) for review and a…" at bounding box center [229, 115] width 0 height 10
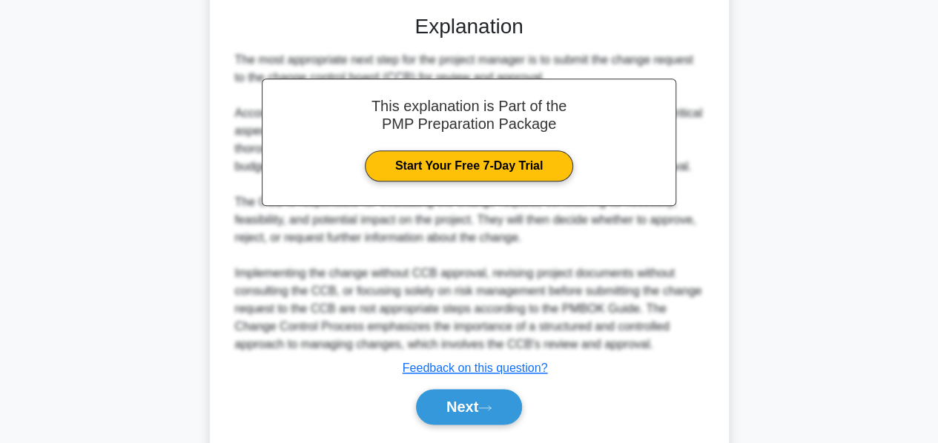
scroll to position [807, 0]
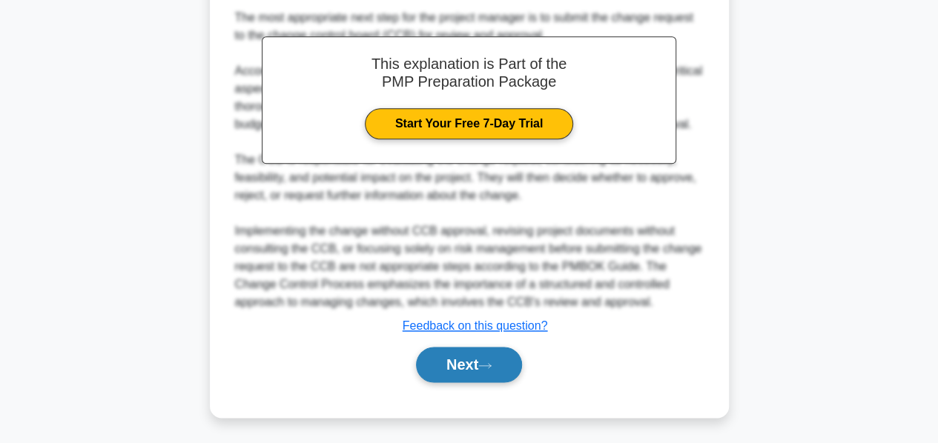
click at [455, 357] on button "Next" at bounding box center [469, 365] width 106 height 36
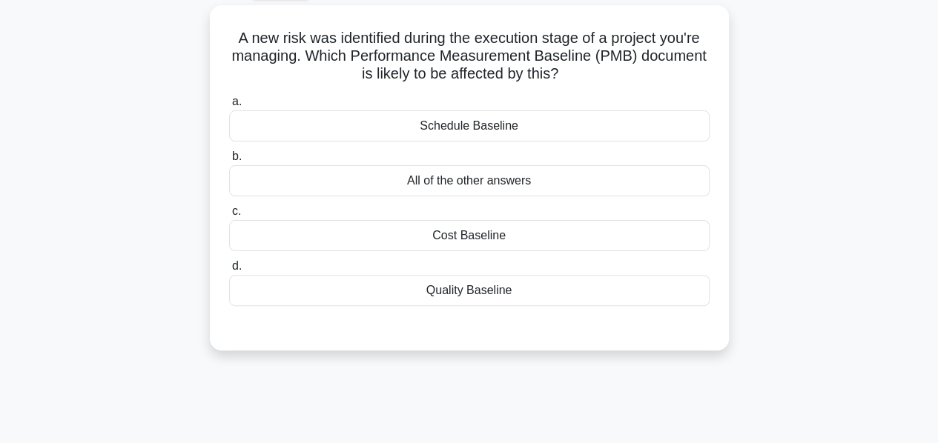
scroll to position [80, 0]
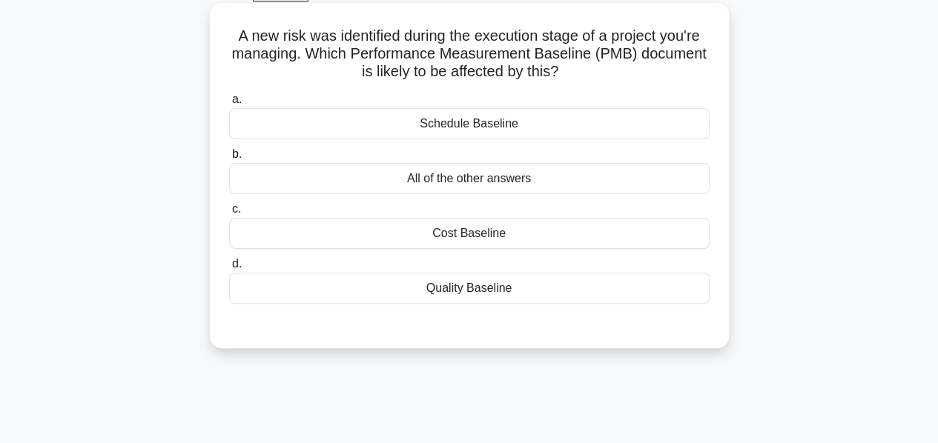
click at [465, 182] on div "All of the other answers" at bounding box center [469, 178] width 480 height 31
click at [229, 159] on input "b. All of the other answers" at bounding box center [229, 155] width 0 height 10
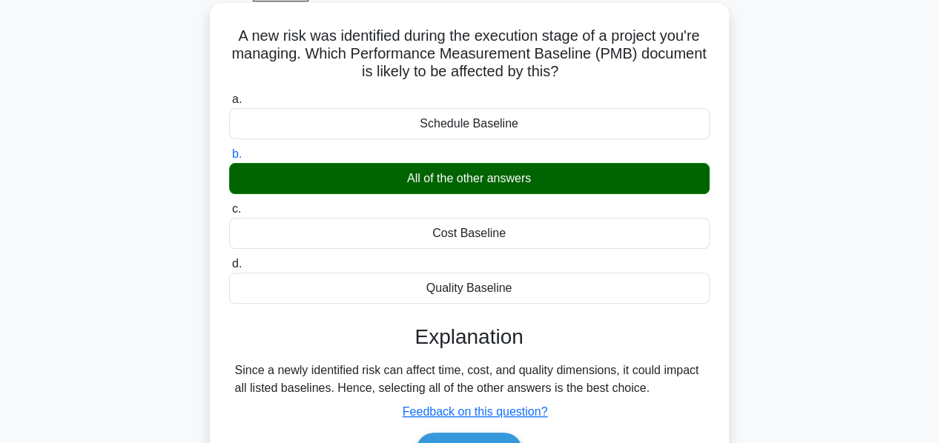
scroll to position [357, 0]
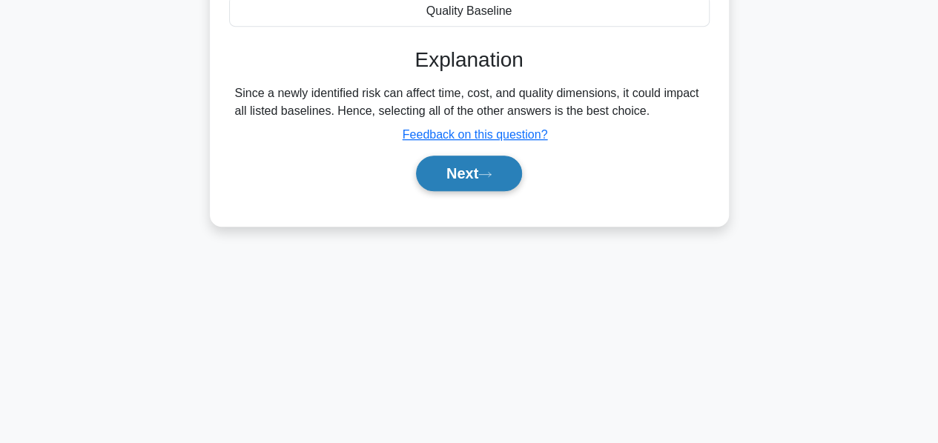
click at [459, 171] on button "Next" at bounding box center [469, 174] width 106 height 36
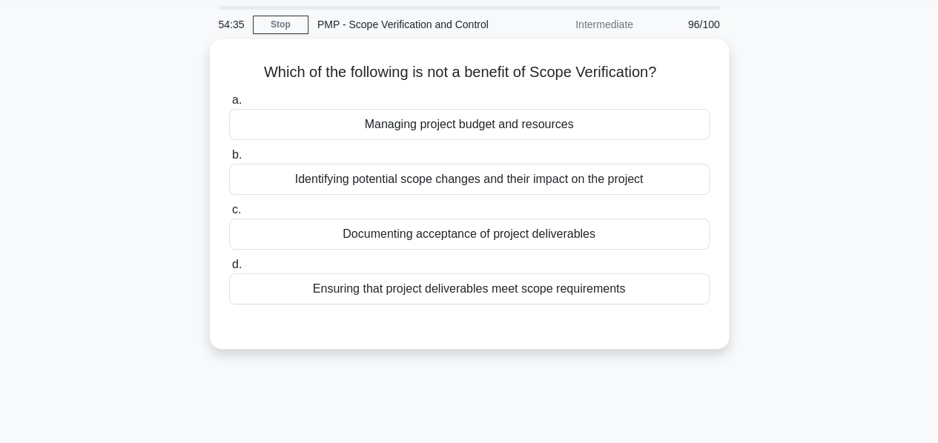
scroll to position [44, 0]
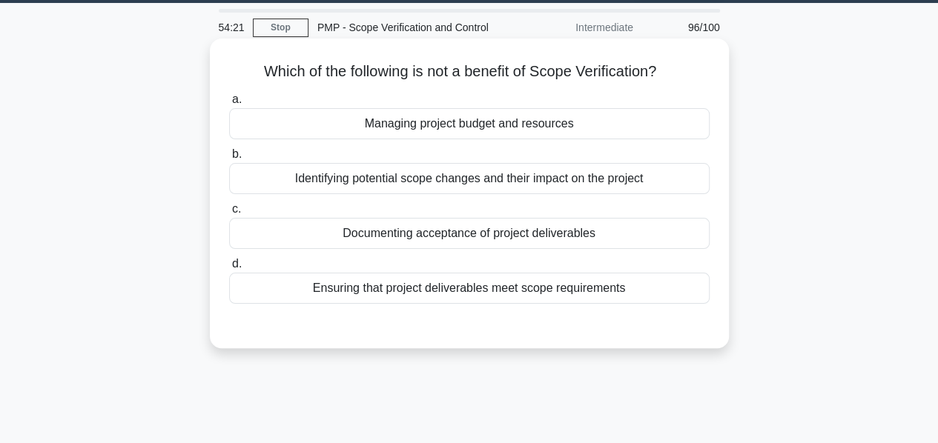
click at [395, 293] on div "Ensuring that project deliverables meet scope requirements" at bounding box center [469, 288] width 480 height 31
click at [229, 269] on input "d. Ensuring that project deliverables meet scope requirements" at bounding box center [229, 264] width 0 height 10
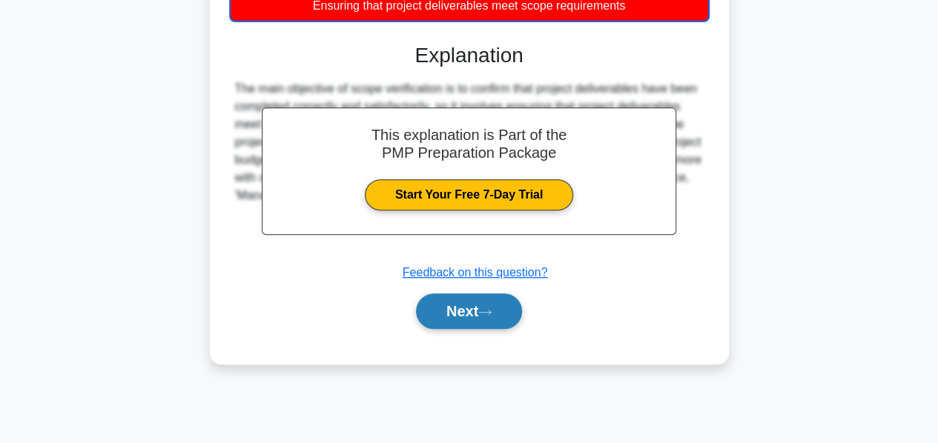
scroll to position [329, 0]
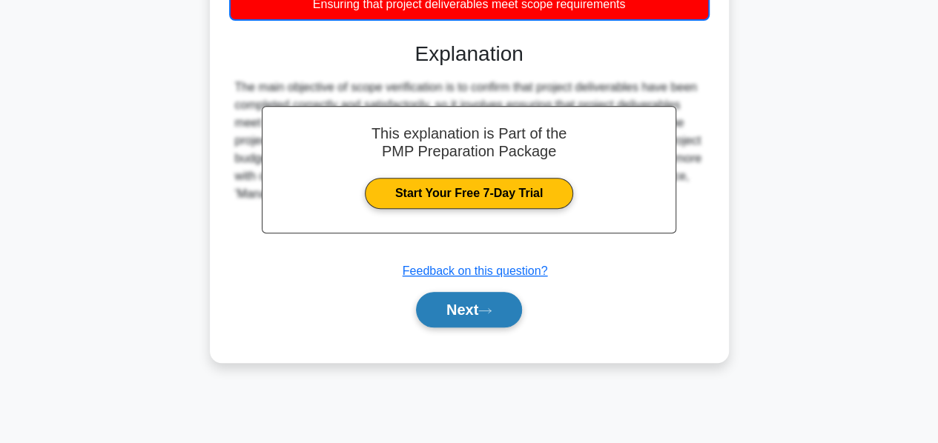
click at [442, 309] on button "Next" at bounding box center [469, 310] width 106 height 36
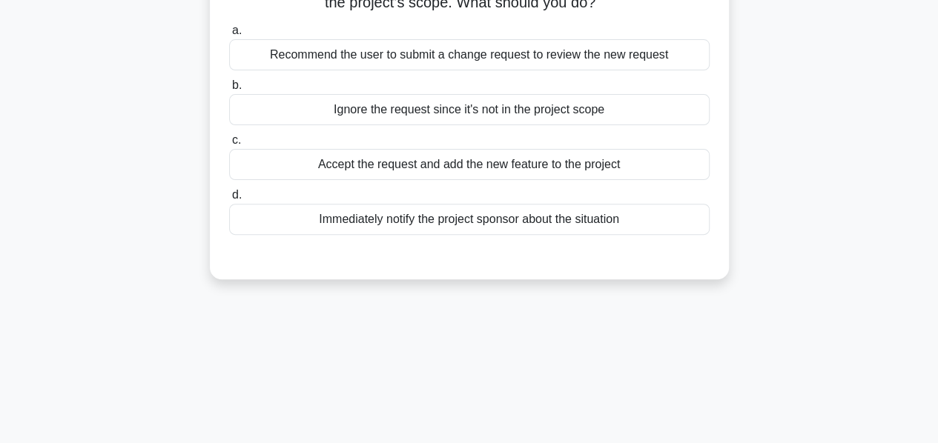
scroll to position [153, 0]
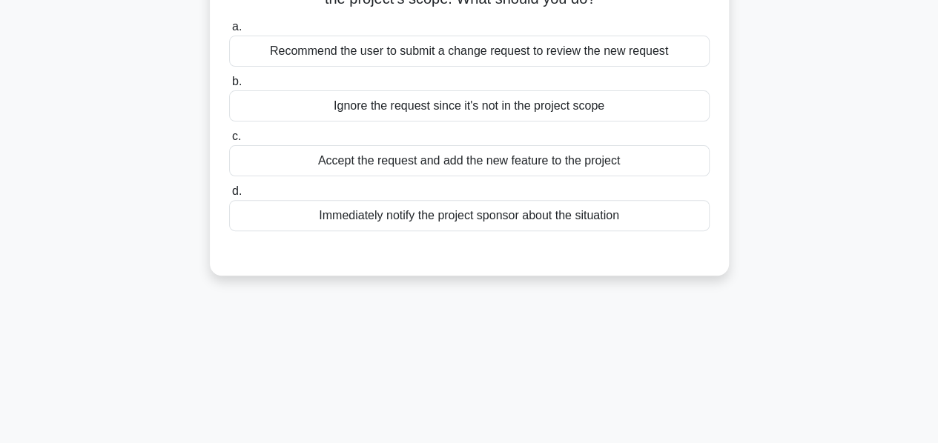
click at [473, 48] on div "Recommend the user to submit a change request to review the new request" at bounding box center [469, 51] width 480 height 31
click at [229, 32] on input "a. Recommend the user to submit a change request to review the new request" at bounding box center [229, 27] width 0 height 10
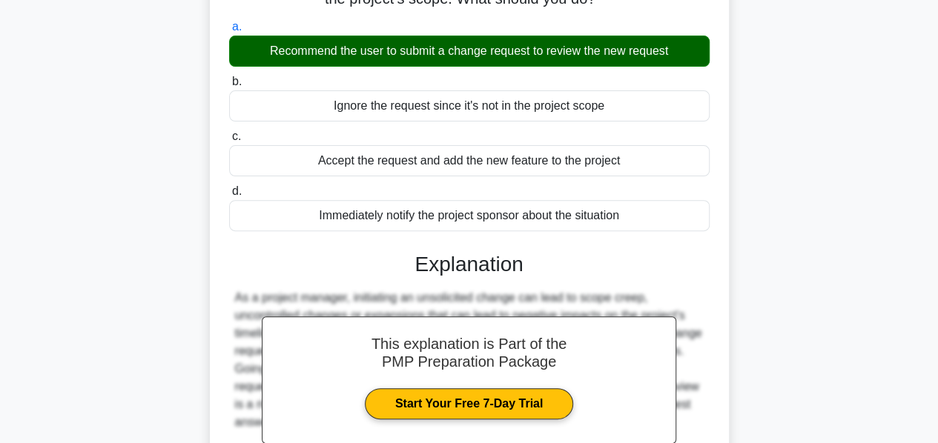
scroll to position [357, 0]
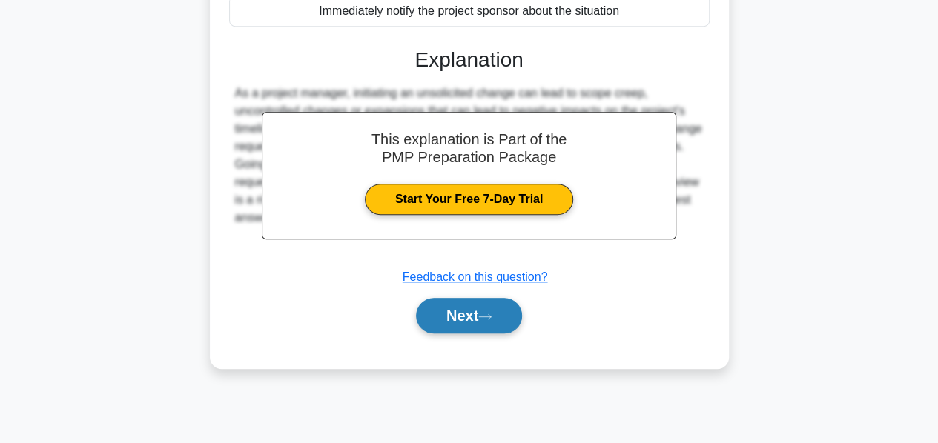
click at [449, 312] on button "Next" at bounding box center [469, 316] width 106 height 36
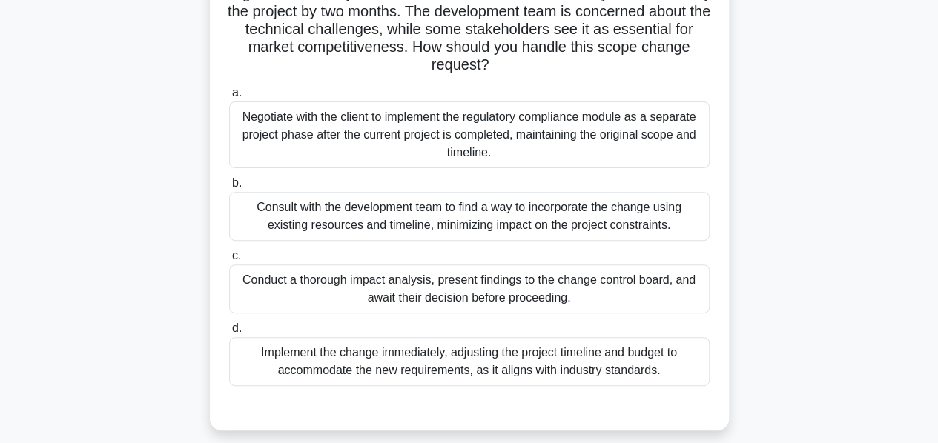
scroll to position [178, 0]
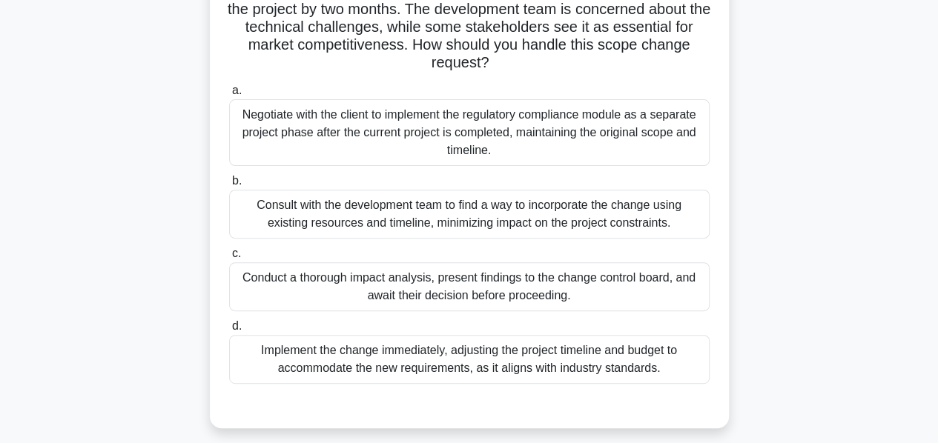
click at [472, 294] on div "Conduct a thorough impact analysis, present findings to the change control boar…" at bounding box center [469, 286] width 480 height 49
click at [229, 259] on input "c. Conduct a thorough impact analysis, present findings to the change control b…" at bounding box center [229, 254] width 0 height 10
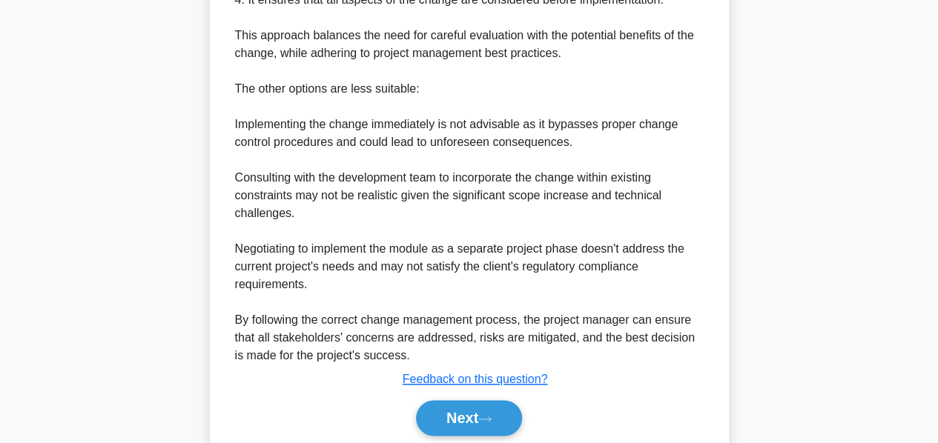
scroll to position [842, 0]
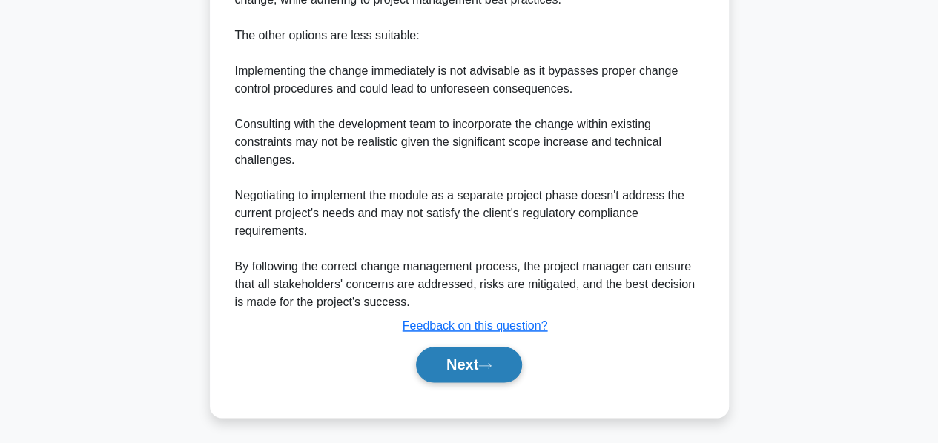
click at [440, 360] on button "Next" at bounding box center [469, 365] width 106 height 36
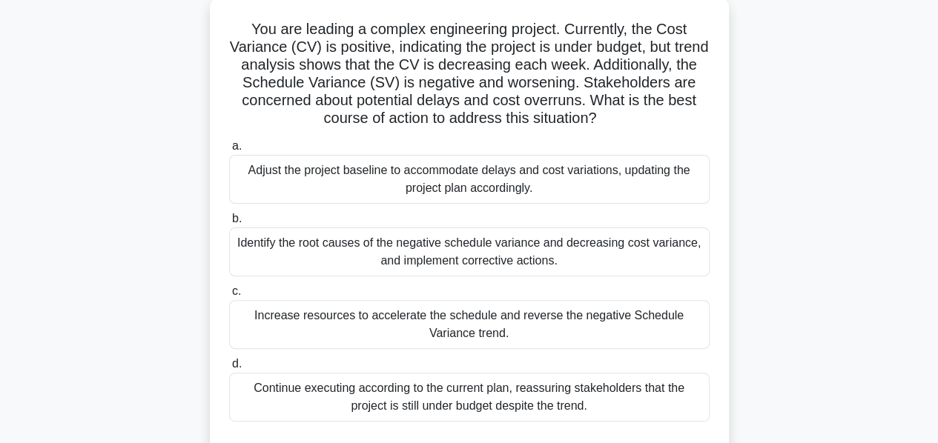
scroll to position [91, 0]
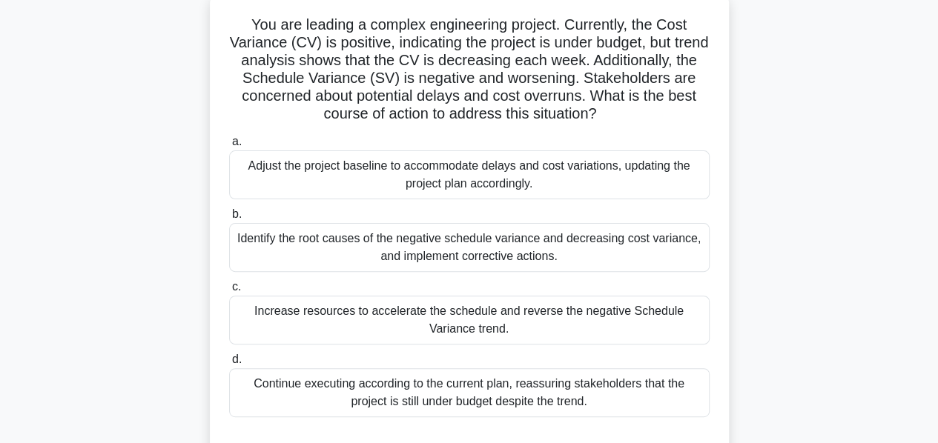
click at [471, 256] on div "Identify the root causes of the negative schedule variance and decreasing cost …" at bounding box center [469, 247] width 480 height 49
click at [229, 219] on input "b. Identify the root causes of the negative schedule variance and decreasing co…" at bounding box center [229, 215] width 0 height 10
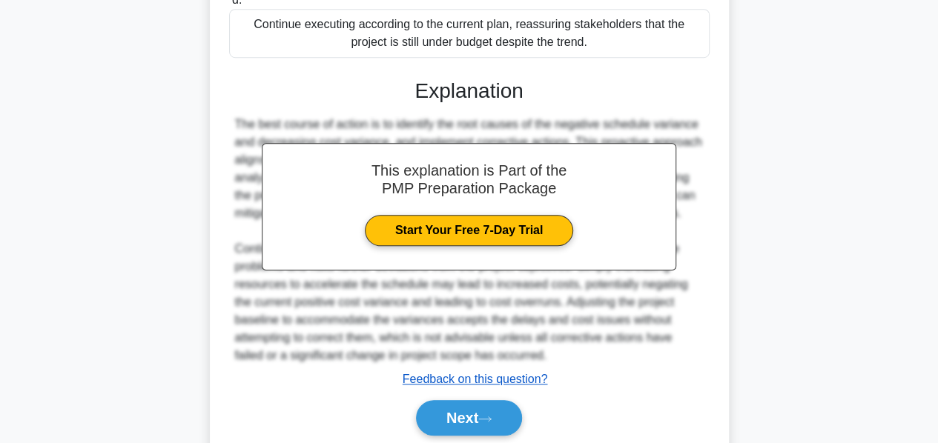
scroll to position [456, 0]
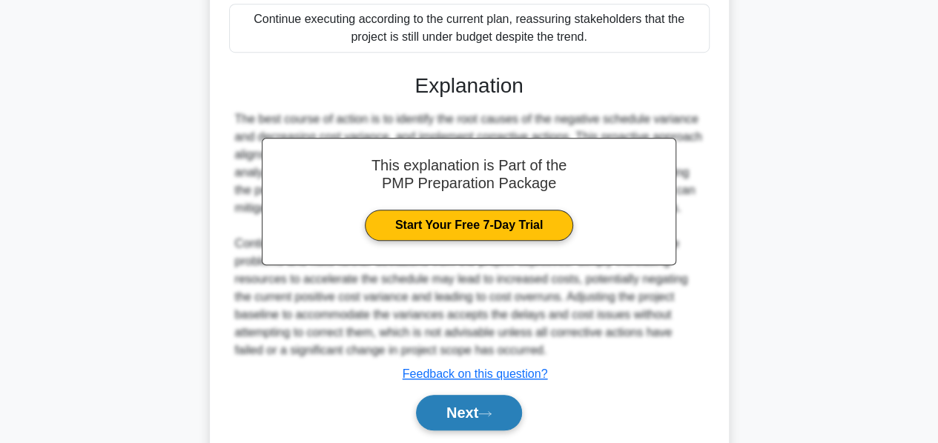
click at [452, 411] on button "Next" at bounding box center [469, 413] width 106 height 36
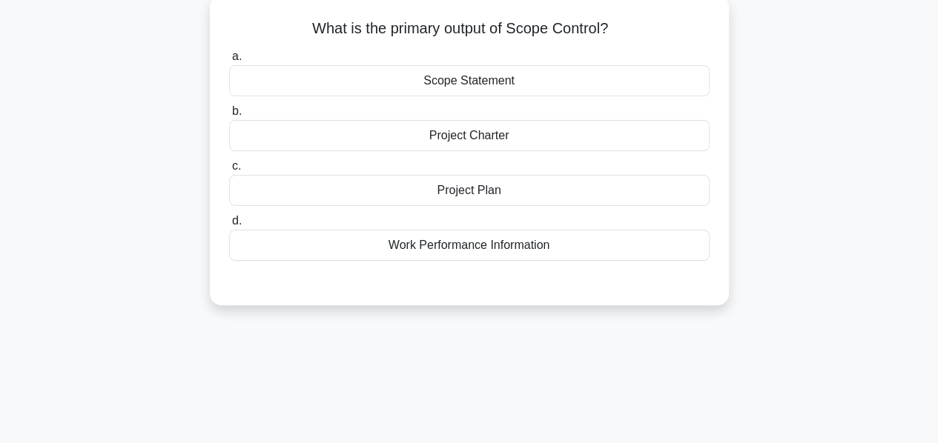
scroll to position [90, 0]
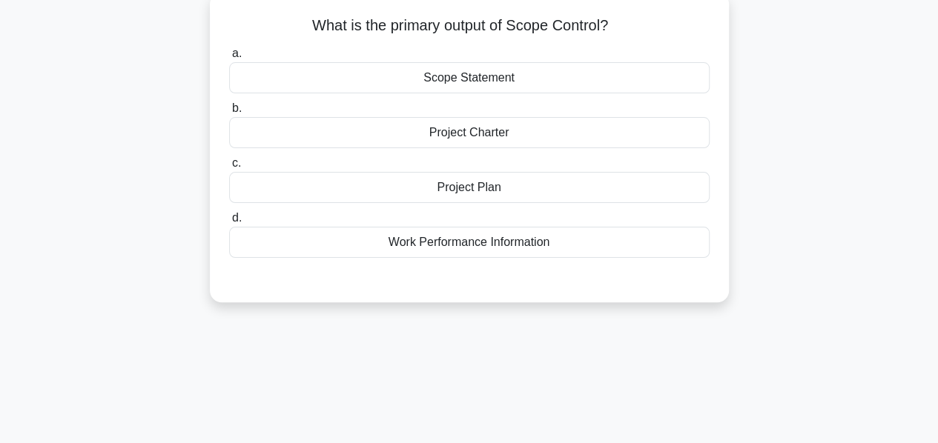
click at [448, 245] on div "Work Performance Information" at bounding box center [469, 242] width 480 height 31
click at [229, 223] on input "d. Work Performance Information" at bounding box center [229, 219] width 0 height 10
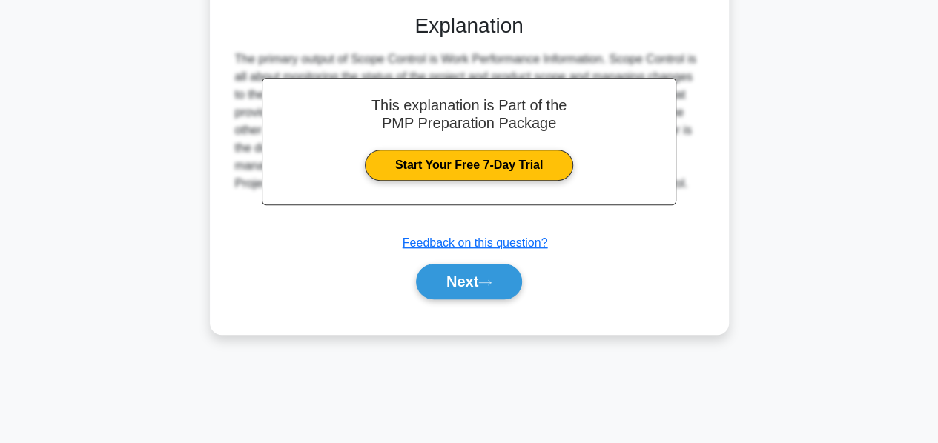
scroll to position [357, 0]
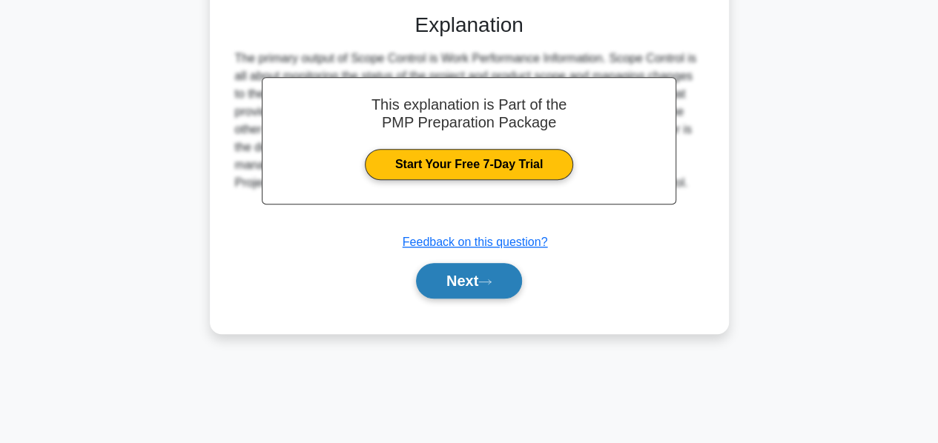
click at [446, 278] on button "Next" at bounding box center [469, 281] width 106 height 36
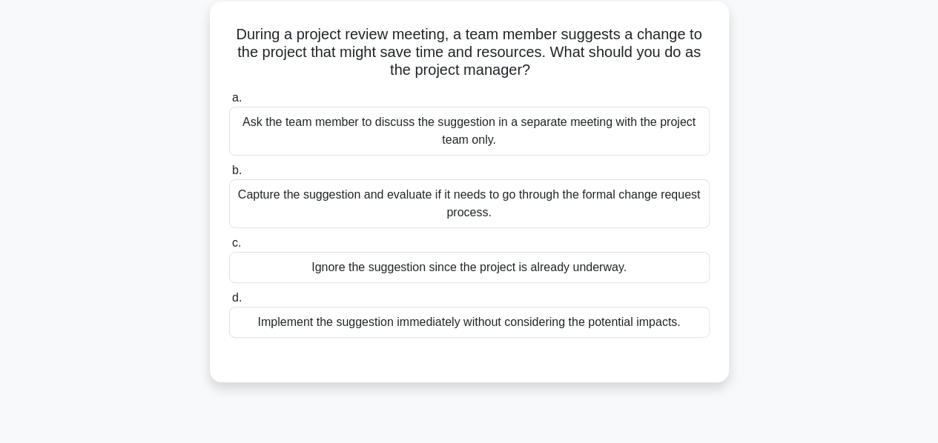
scroll to position [87, 0]
